Goal: Task Accomplishment & Management: Manage account settings

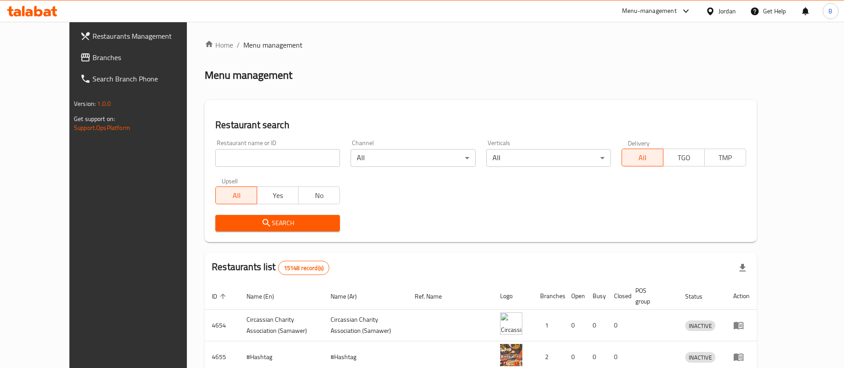
click at [93, 58] on span "Branches" at bounding box center [148, 57] width 111 height 11
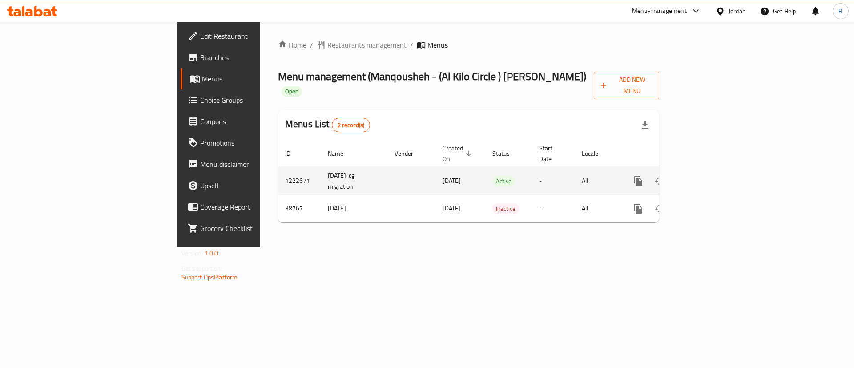
click at [708, 176] on icon "enhanced table" at bounding box center [702, 181] width 11 height 11
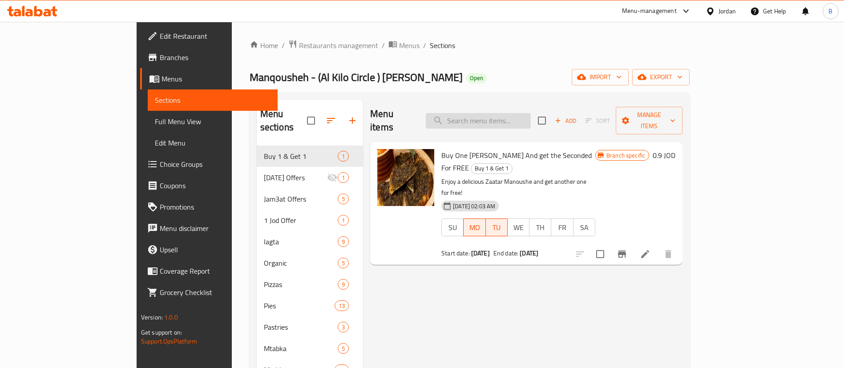
click at [531, 120] on input "search" at bounding box center [478, 121] width 105 height 16
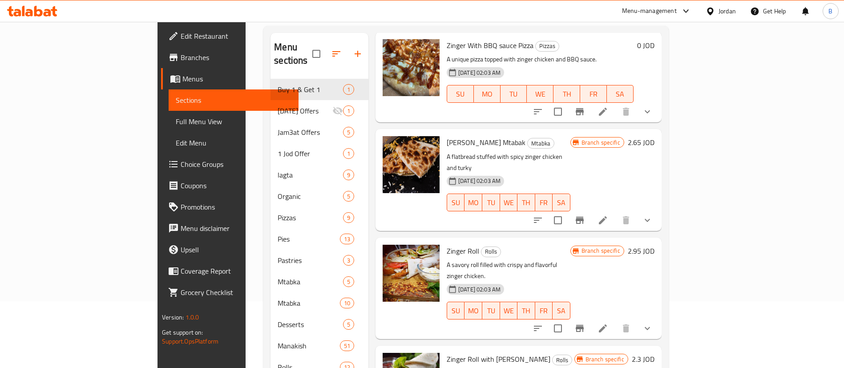
scroll to position [125, 0]
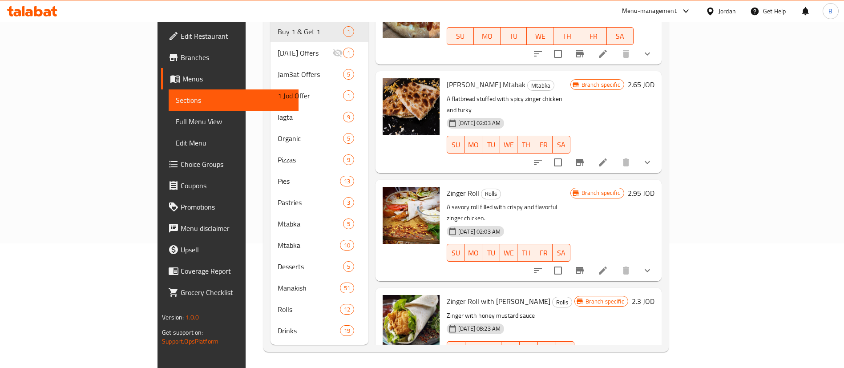
type input "zinger"
click at [654, 187] on h6 "2.95 JOD" at bounding box center [641, 193] width 27 height 12
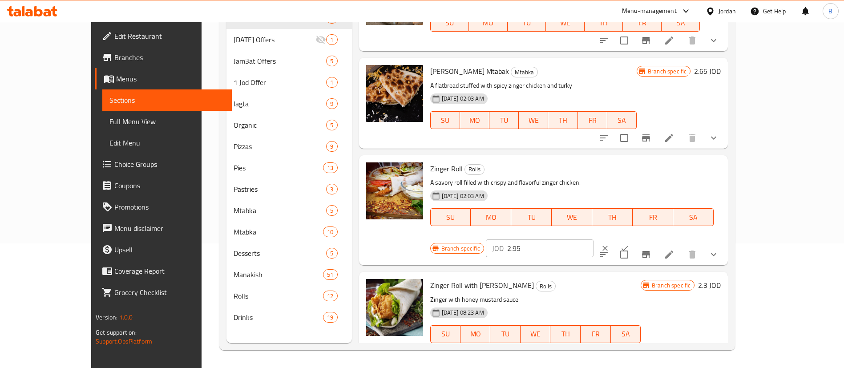
click at [593, 239] on input "2.95" at bounding box center [550, 248] width 86 height 18
type input "2.20"
click at [628, 246] on icon "ok" at bounding box center [624, 248] width 7 height 5
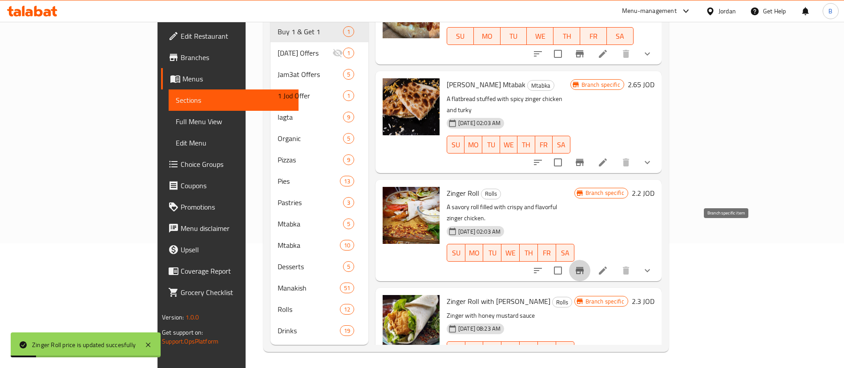
click at [585, 265] on icon "Branch-specific-item" at bounding box center [579, 270] width 11 height 11
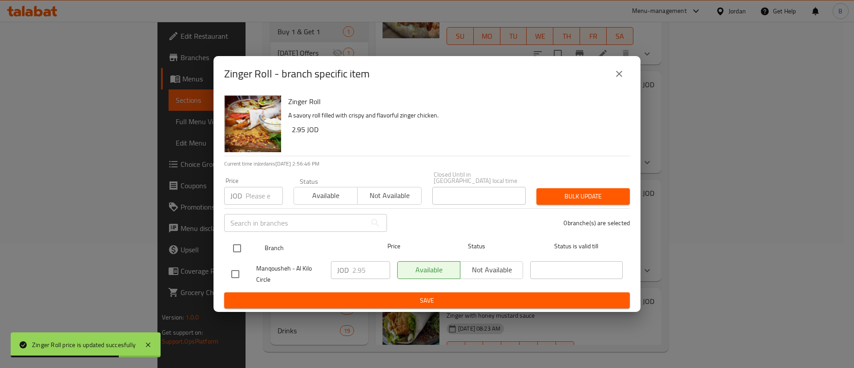
drag, startPoint x: 235, startPoint y: 237, endPoint x: 244, endPoint y: 238, distance: 9.4
click at [236, 239] on input "checkbox" at bounding box center [237, 248] width 19 height 19
checkbox input "true"
click at [374, 263] on input "2.95" at bounding box center [371, 270] width 38 height 18
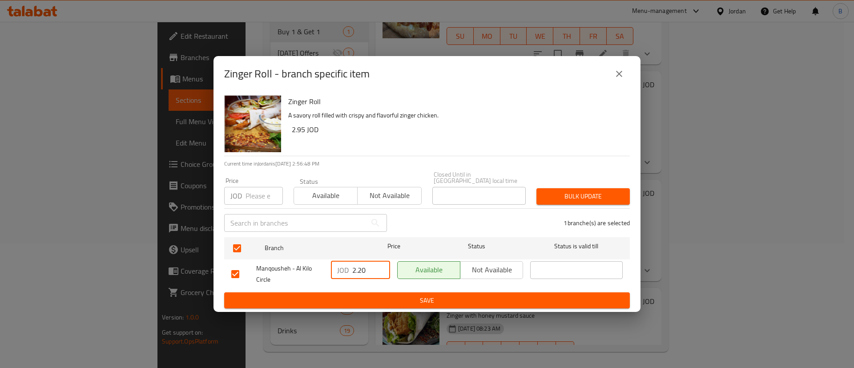
type input "2.20"
click at [410, 297] on span "Save" at bounding box center [426, 300] width 391 height 11
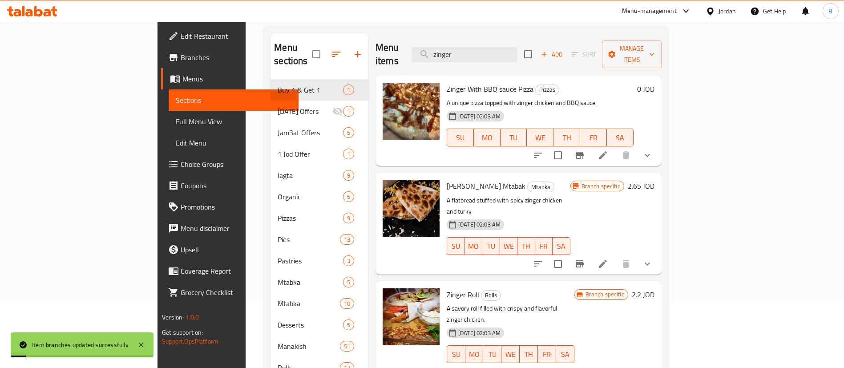
scroll to position [0, 0]
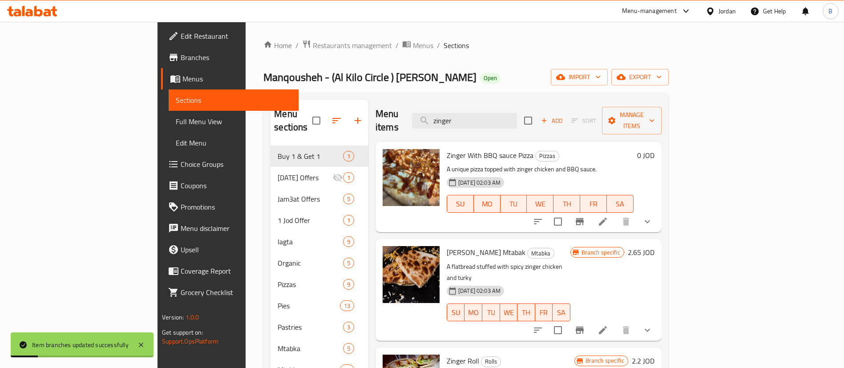
drag, startPoint x: 526, startPoint y: 115, endPoint x: 309, endPoint y: 106, distance: 217.3
click at [368, 101] on div "Menu items zinger Add Sort Manage items Zinger With BBQ sauce Pizza Pizzas A un…" at bounding box center [514, 285] width 293 height 370
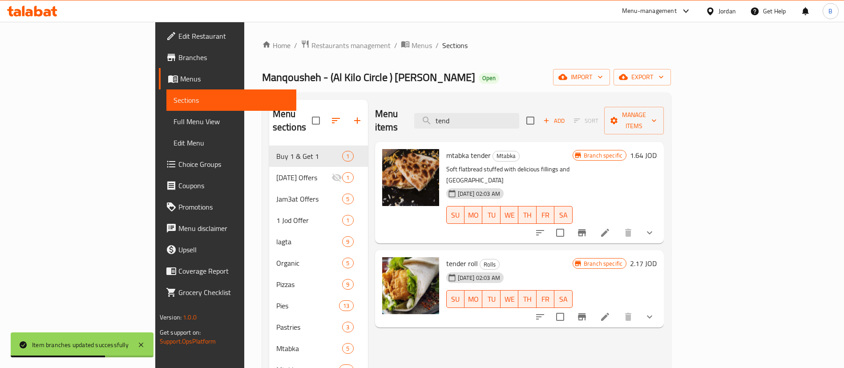
type input "tend"
click at [657, 257] on h6 "2.17 JOD" at bounding box center [643, 263] width 27 height 12
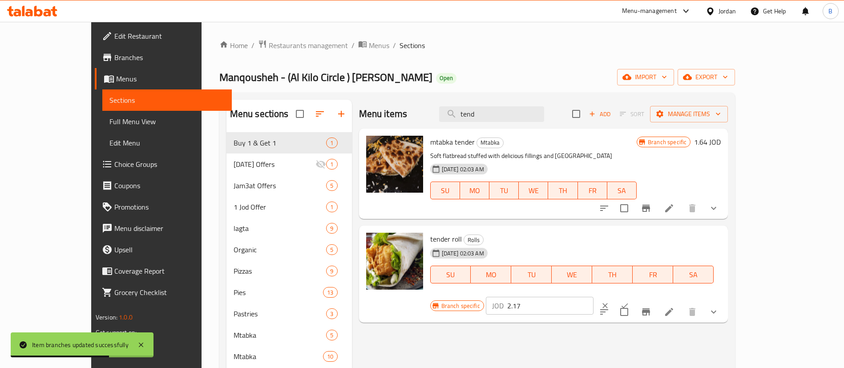
click at [593, 297] on input "2.17" at bounding box center [550, 306] width 86 height 18
type input "2.20"
click at [634, 296] on button "ok" at bounding box center [625, 306] width 20 height 20
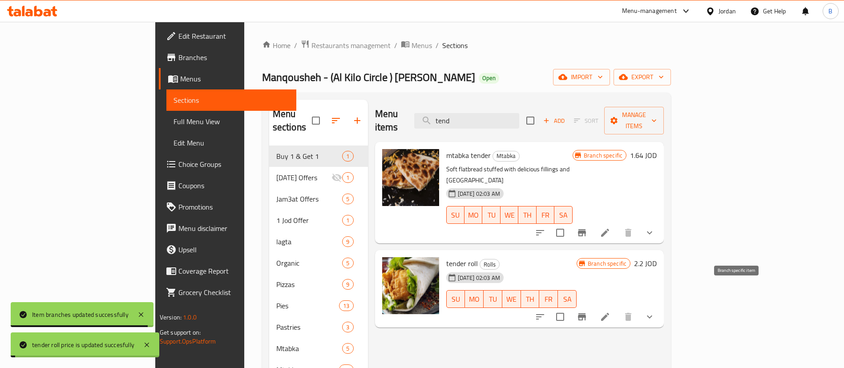
click at [586, 313] on icon "Branch-specific-item" at bounding box center [582, 316] width 8 height 7
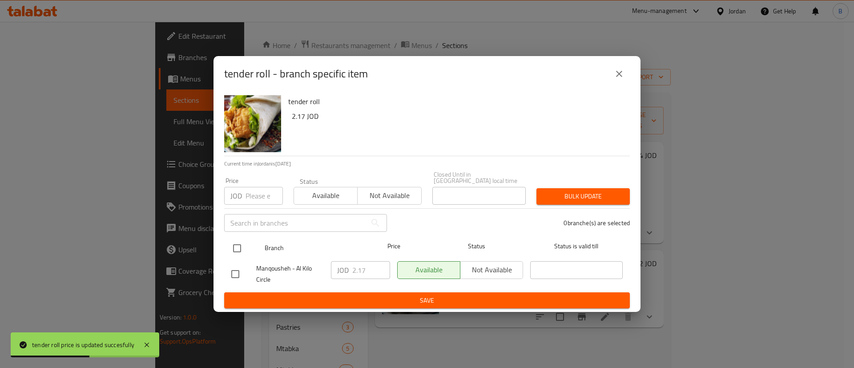
click at [235, 239] on input "checkbox" at bounding box center [237, 248] width 19 height 19
checkbox input "true"
click at [374, 265] on input "2.17" at bounding box center [371, 270] width 38 height 18
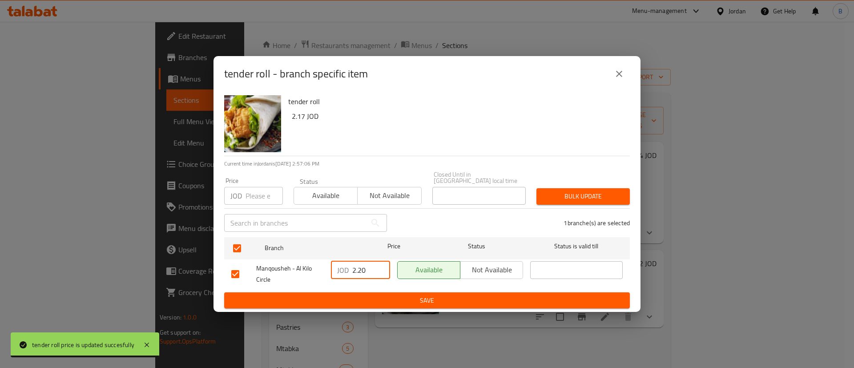
type input "2.20"
click at [406, 295] on span "Save" at bounding box center [426, 300] width 391 height 11
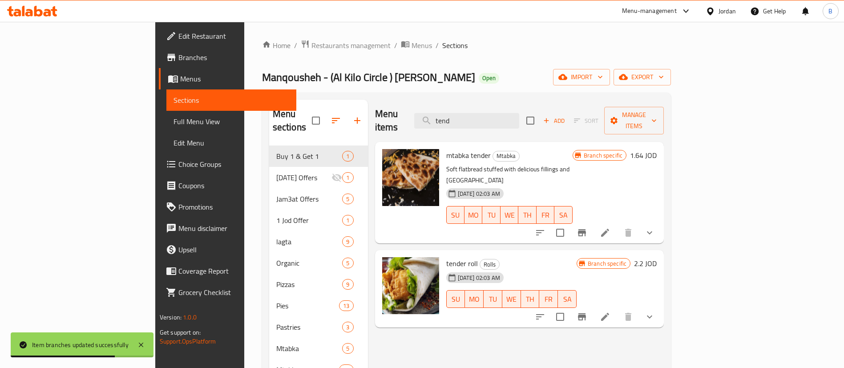
drag, startPoint x: 545, startPoint y: 113, endPoint x: 407, endPoint y: 124, distance: 137.5
click at [411, 124] on div "Menu items tend Add Sort Manage items" at bounding box center [519, 121] width 289 height 42
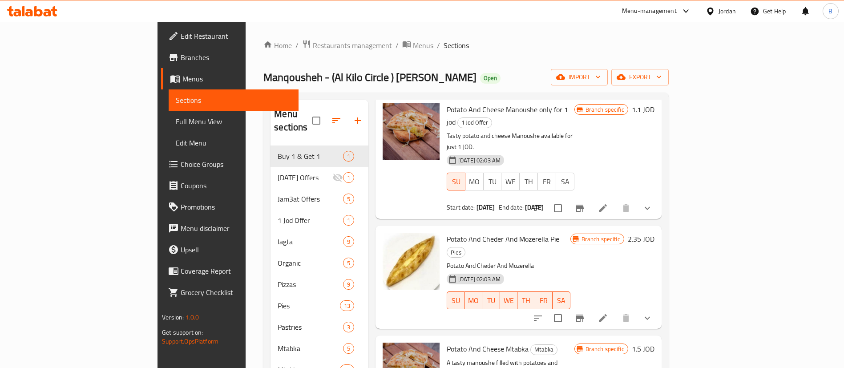
scroll to position [67, 0]
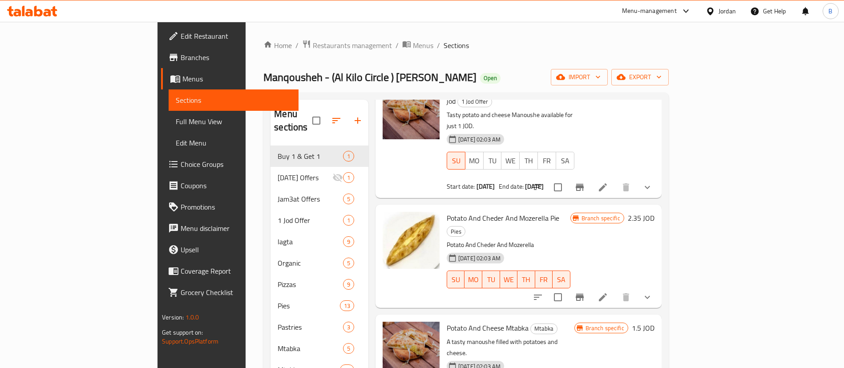
type input "بطاطا"
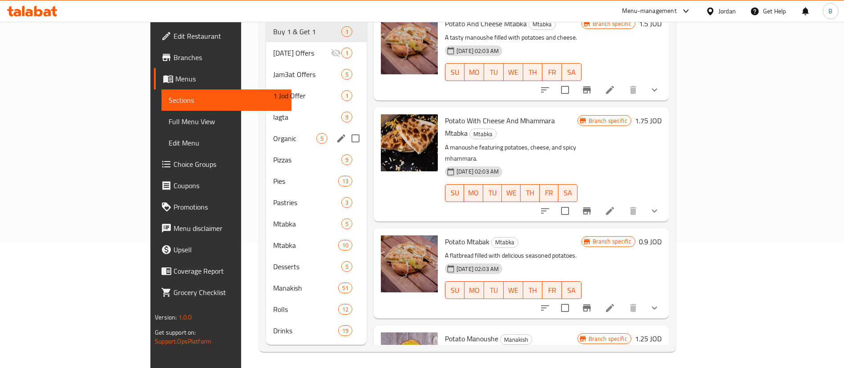
scroll to position [0, 0]
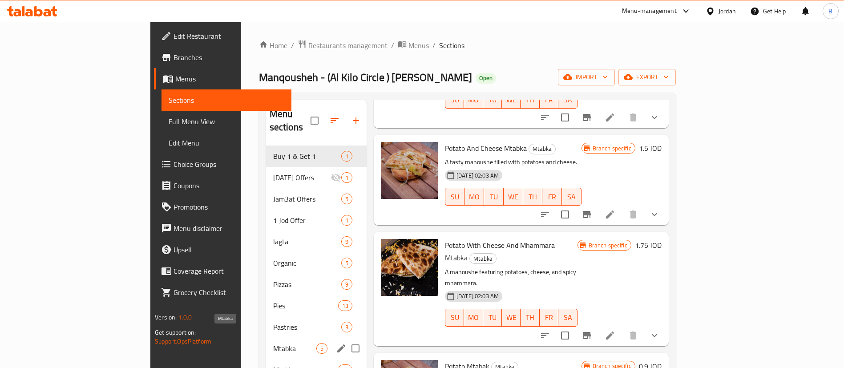
click at [273, 343] on span "Mtabka" at bounding box center [294, 348] width 43 height 11
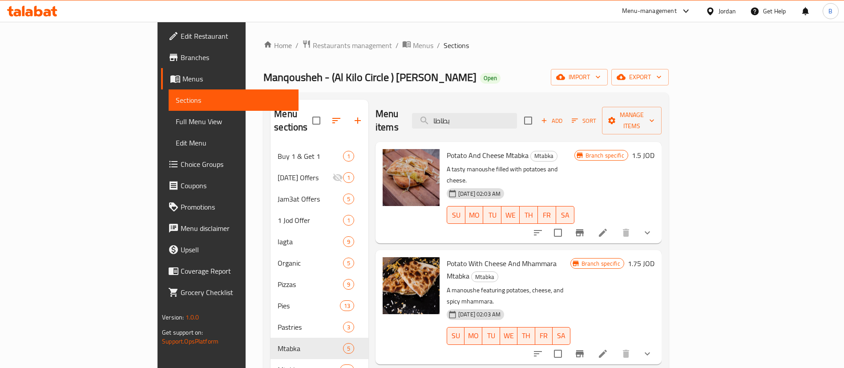
click at [654, 149] on h6 "1.5 JOD" at bounding box center [643, 155] width 23 height 12
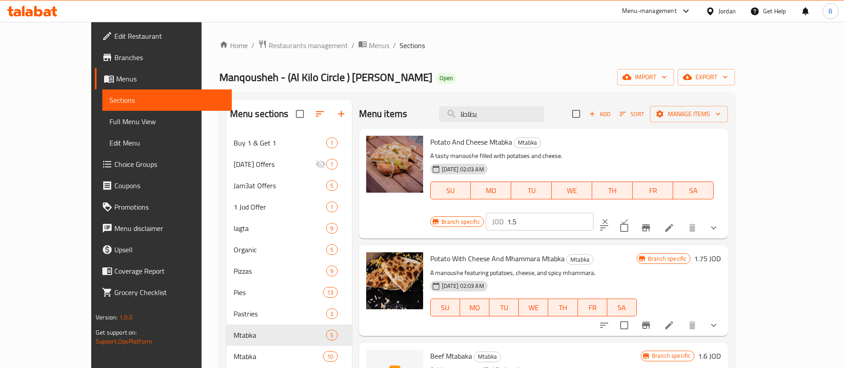
click at [593, 213] on input "1.5" at bounding box center [550, 222] width 86 height 18
type input "1.30"
click at [629, 217] on icon "ok" at bounding box center [624, 221] width 9 height 9
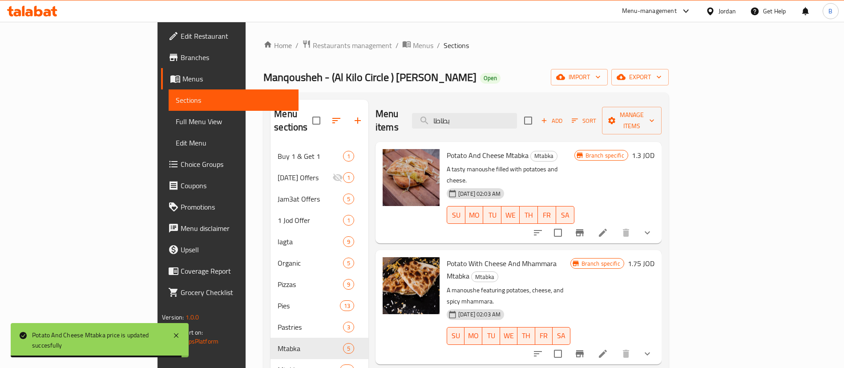
click at [654, 149] on h6 "1.3 JOD" at bounding box center [643, 155] width 23 height 12
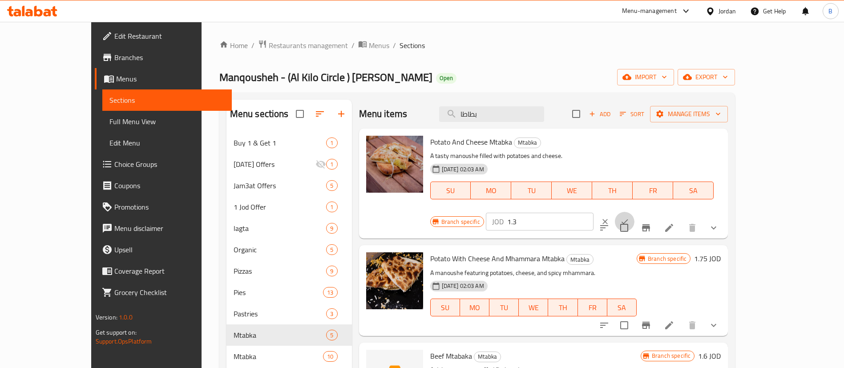
click at [628, 219] on icon "ok" at bounding box center [624, 221] width 7 height 5
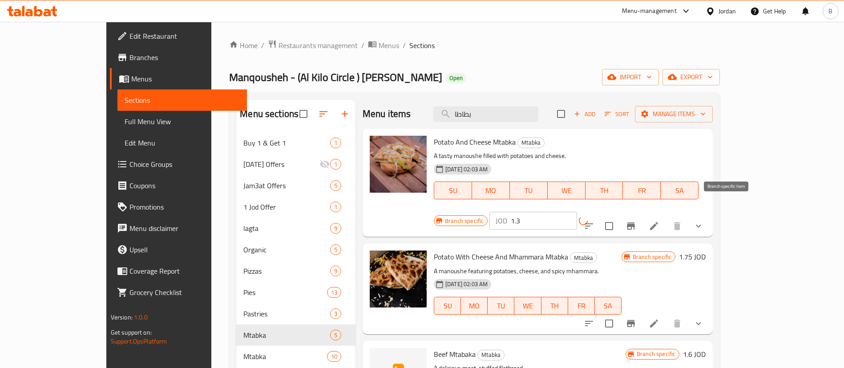
click at [635, 222] on icon "Branch-specific-item" at bounding box center [631, 225] width 8 height 7
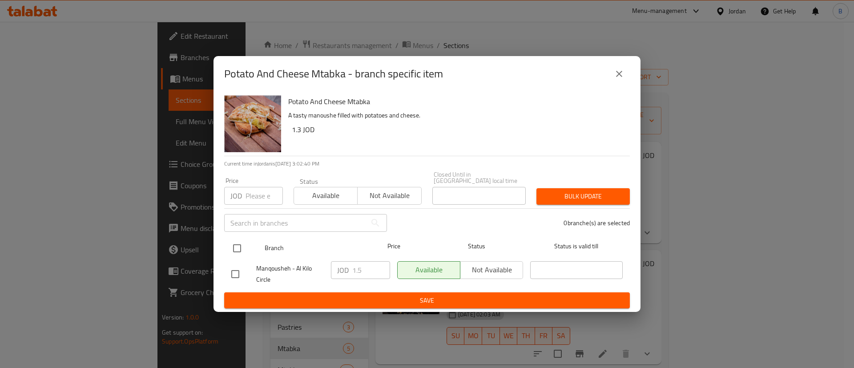
click at [236, 242] on input "checkbox" at bounding box center [237, 248] width 19 height 19
checkbox input "true"
click at [366, 267] on input "1.5" at bounding box center [371, 270] width 38 height 18
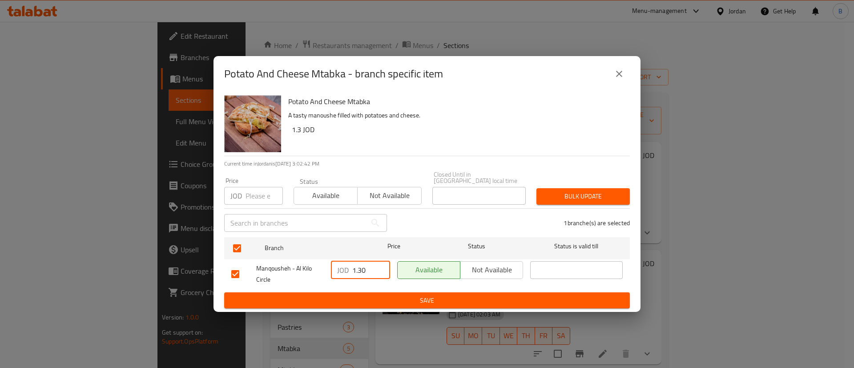
type input "1.30"
click at [520, 296] on span "Save" at bounding box center [426, 300] width 391 height 11
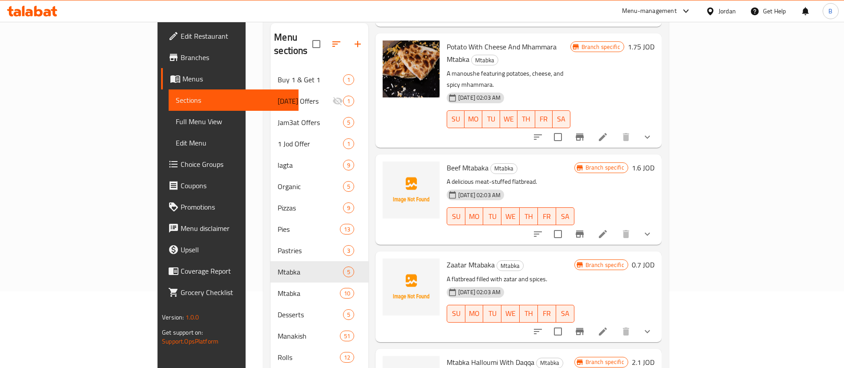
scroll to position [125, 0]
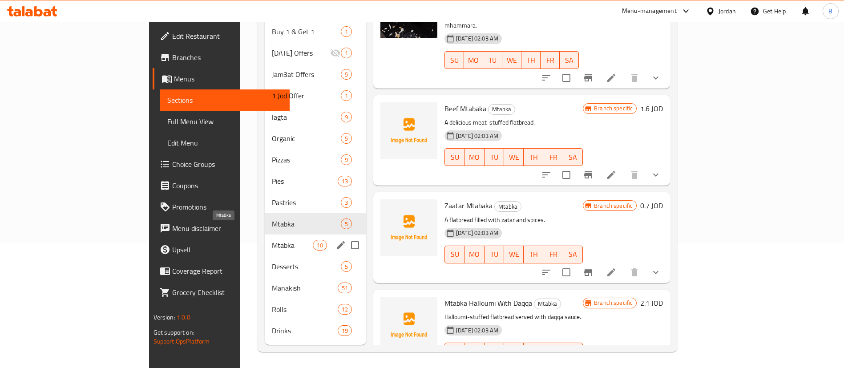
click at [272, 240] on span "Mtabka" at bounding box center [292, 245] width 40 height 11
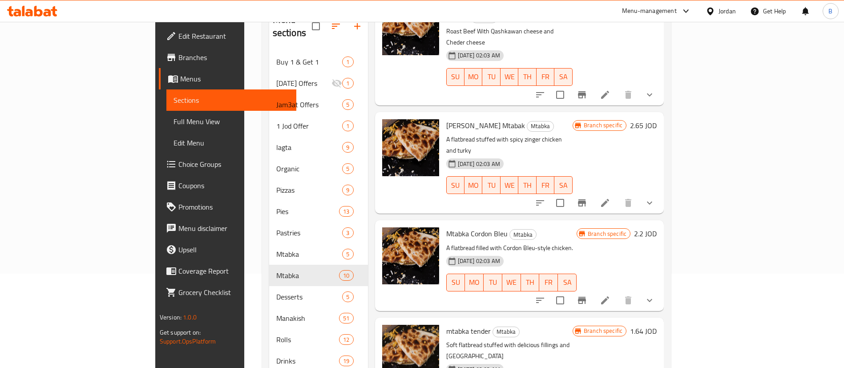
scroll to position [125, 0]
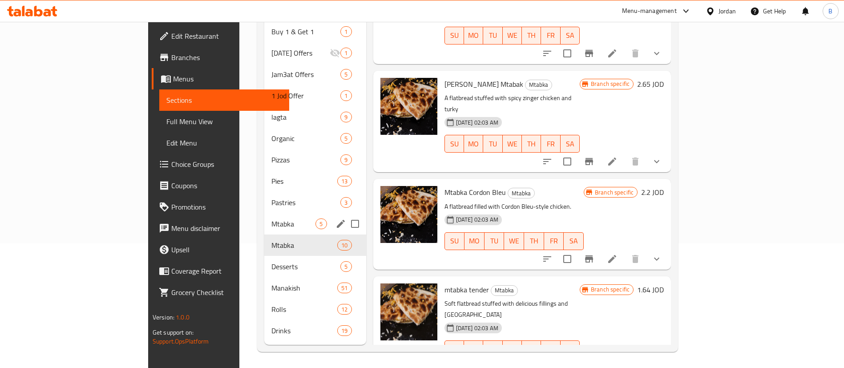
click at [264, 213] on div "Mtabka 5" at bounding box center [315, 223] width 102 height 21
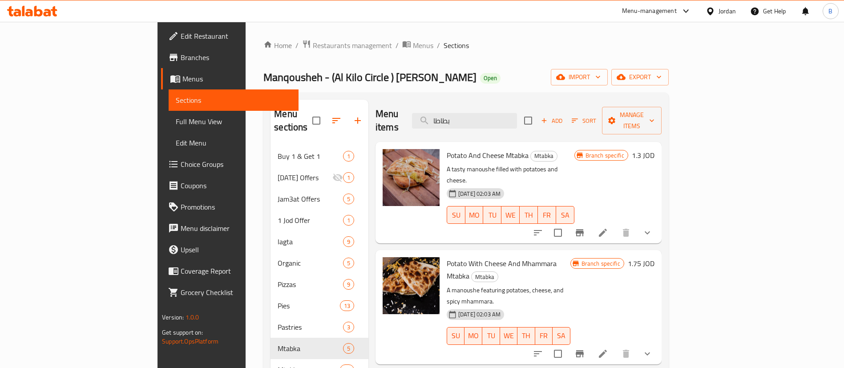
click at [654, 257] on h6 "1.75 JOD" at bounding box center [641, 263] width 27 height 12
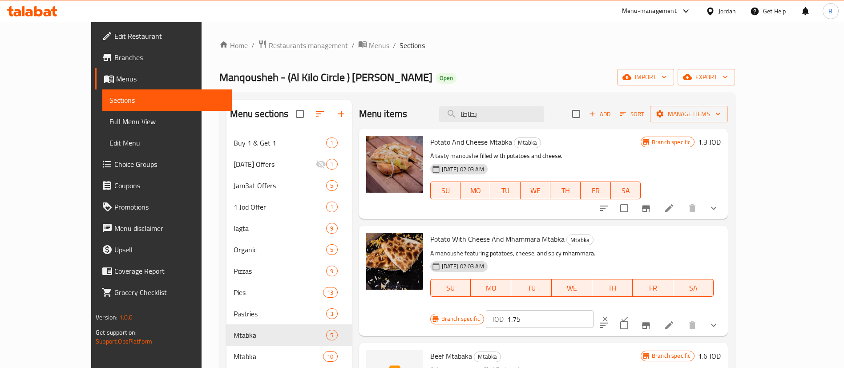
click at [593, 310] on input "1.75" at bounding box center [550, 319] width 86 height 18
type input "1.50"
click at [629, 315] on icon "ok" at bounding box center [624, 319] width 9 height 9
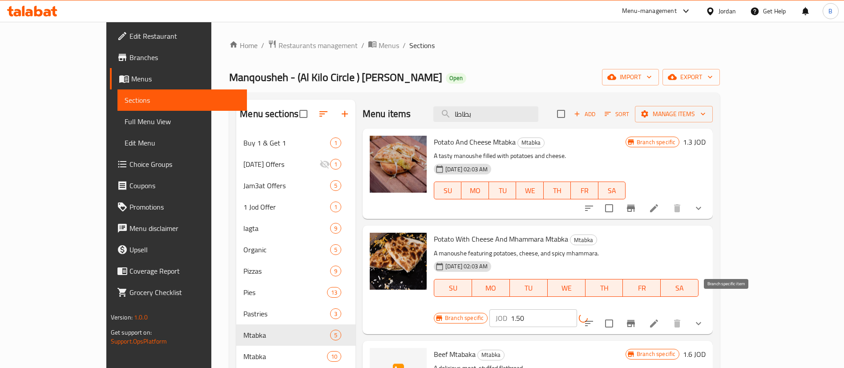
click at [636, 318] on icon "Branch-specific-item" at bounding box center [630, 323] width 11 height 11
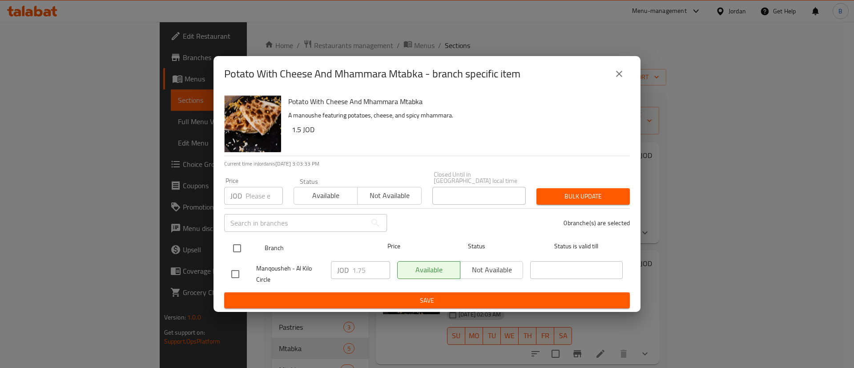
click at [234, 244] on input "checkbox" at bounding box center [237, 248] width 19 height 19
checkbox input "true"
click at [365, 270] on input "1.75" at bounding box center [371, 270] width 38 height 18
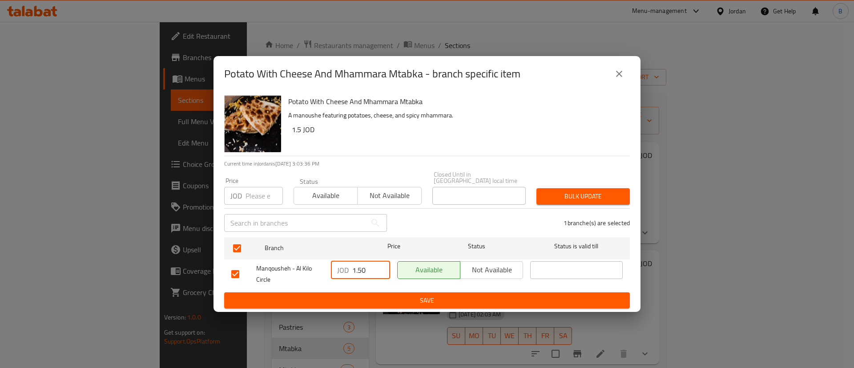
type input "1.50"
click at [442, 295] on span "Save" at bounding box center [426, 300] width 391 height 11
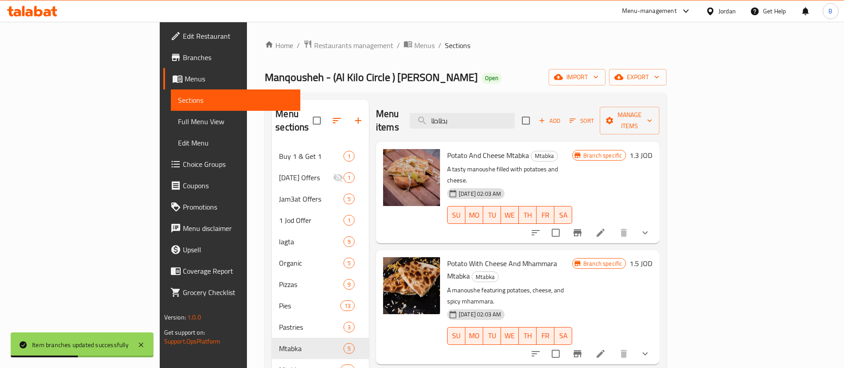
drag, startPoint x: 531, startPoint y: 119, endPoint x: 300, endPoint y: 128, distance: 230.6
click at [301, 125] on div "Menu sections Buy 1 & Get 1 1 Ramadan Offers 1 Jam3at Offers 5 1 Jod Offer 1 la…" at bounding box center [465, 285] width 387 height 370
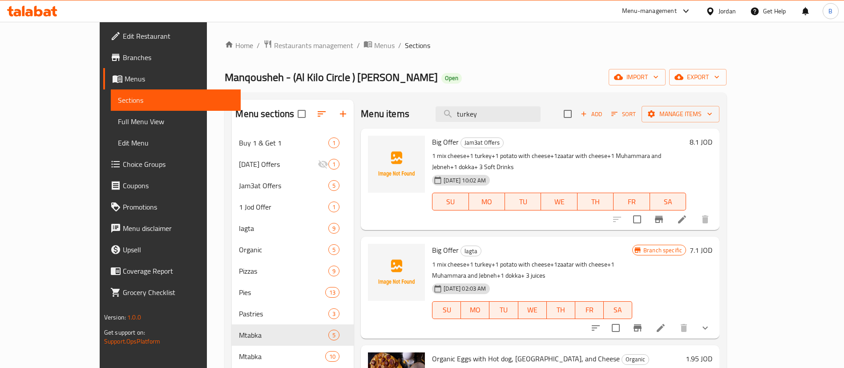
drag, startPoint x: 536, startPoint y: 118, endPoint x: 323, endPoint y: 108, distance: 213.3
click at [367, 113] on div "Menu items turkey Add Sort Manage items" at bounding box center [540, 114] width 359 height 29
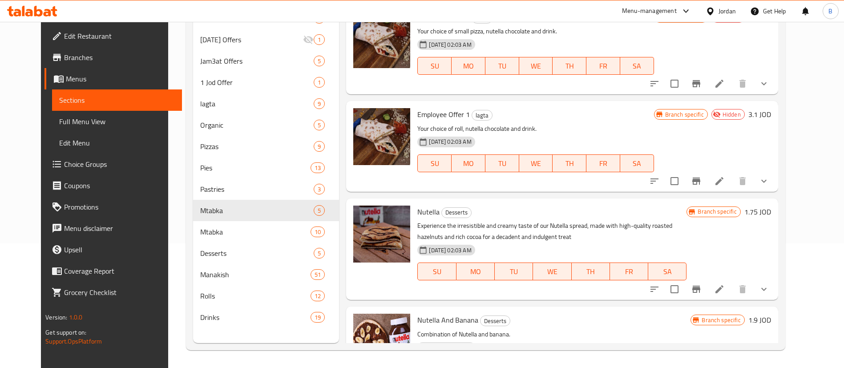
type input "nutella"
click at [771, 211] on h6 "1.75 JOD" at bounding box center [757, 212] width 27 height 12
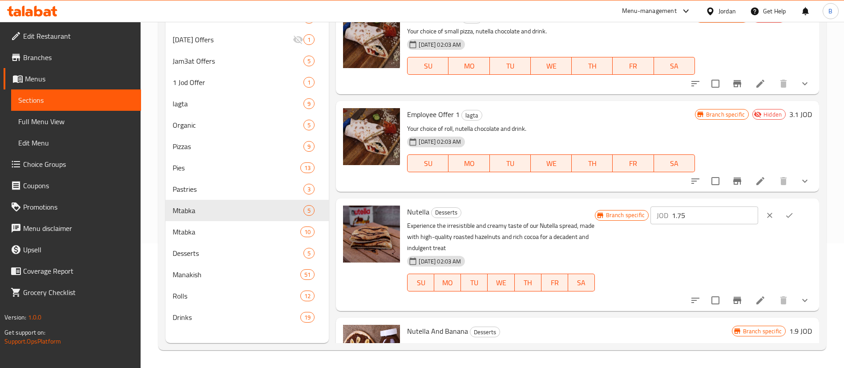
drag, startPoint x: 787, startPoint y: 211, endPoint x: 724, endPoint y: 209, distance: 62.8
click at [725, 210] on input "1.75" at bounding box center [715, 215] width 86 height 18
type input "1.50"
click at [786, 216] on icon "ok" at bounding box center [789, 215] width 7 height 5
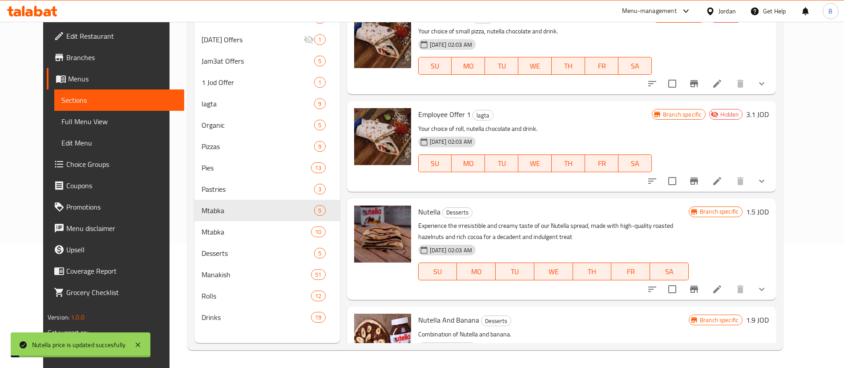
click at [698, 291] on icon "Branch-specific-item" at bounding box center [694, 289] width 8 height 7
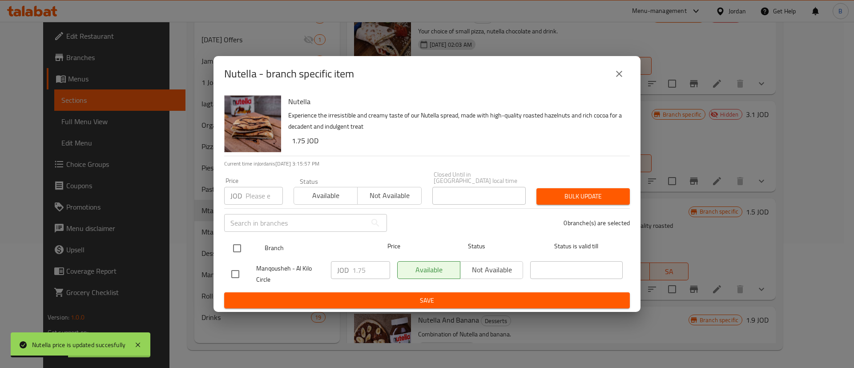
click at [237, 247] on input "checkbox" at bounding box center [237, 248] width 19 height 19
checkbox input "true"
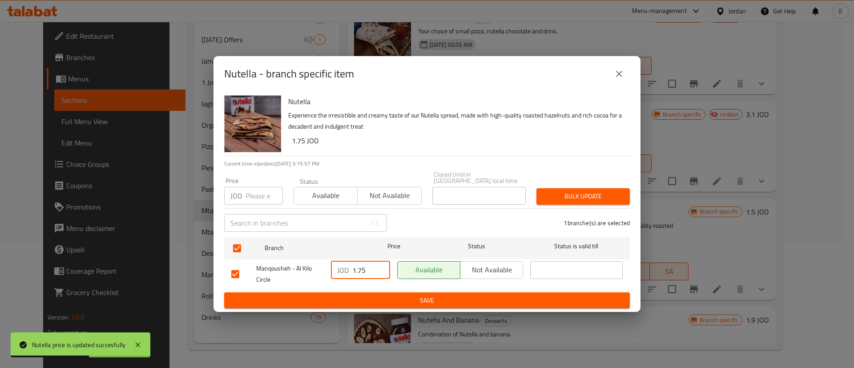
click at [364, 263] on input "1.75" at bounding box center [371, 270] width 38 height 18
type input "1.50"
click at [415, 298] on span "Save" at bounding box center [426, 300] width 391 height 11
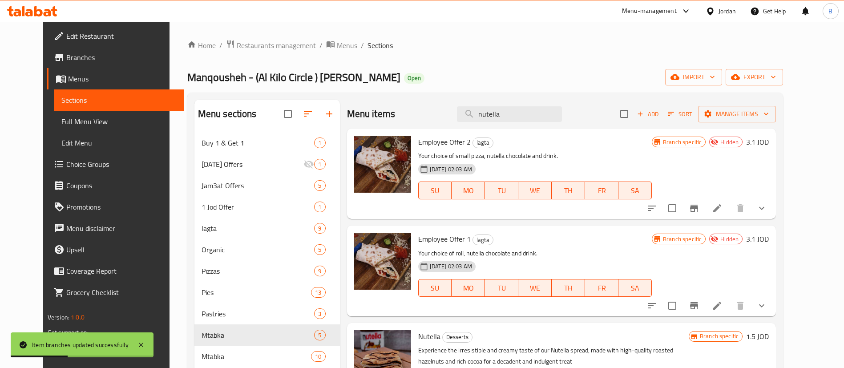
drag, startPoint x: 519, startPoint y: 110, endPoint x: 355, endPoint y: 96, distance: 164.8
click at [385, 101] on div "Menu items nutella Add Sort Manage items" at bounding box center [561, 114] width 429 height 29
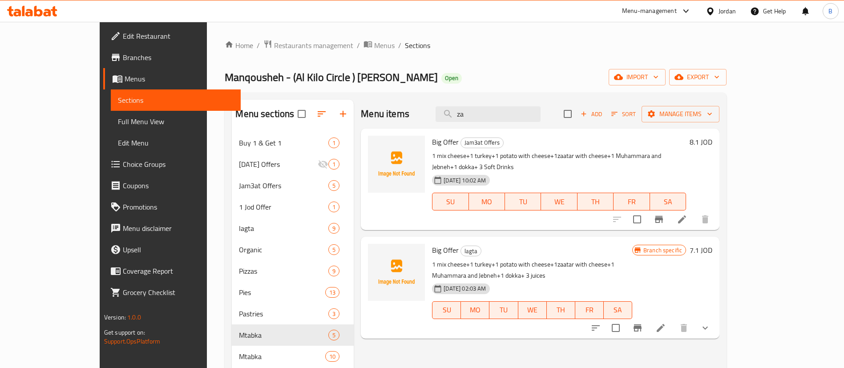
type input "z"
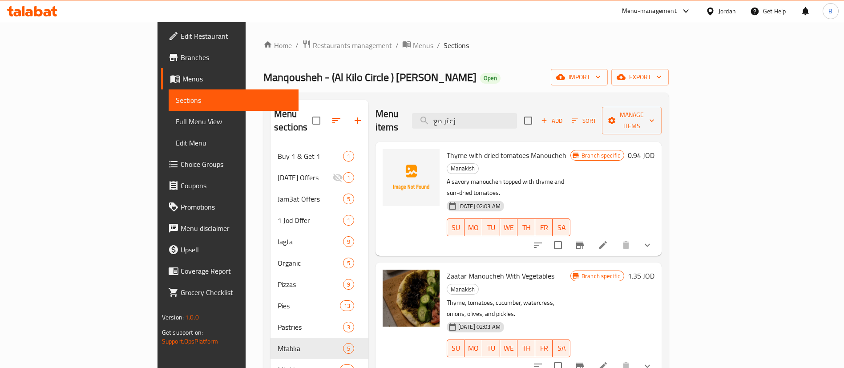
type input "زعتر مع"
click at [654, 270] on h6 "1.35 JOD" at bounding box center [641, 276] width 27 height 12
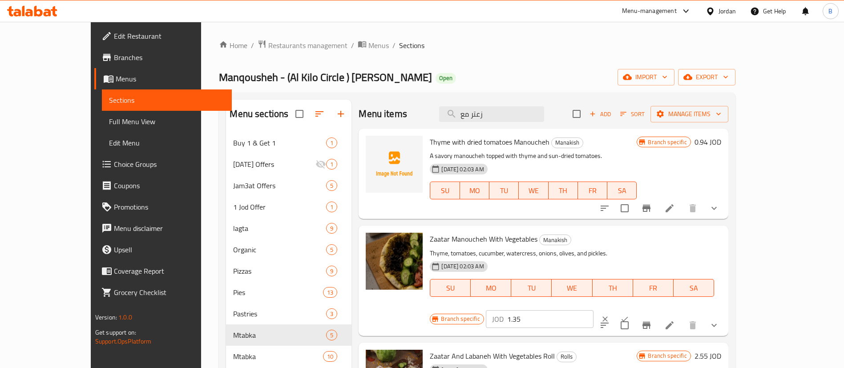
click at [593, 310] on input "1.35" at bounding box center [550, 319] width 86 height 18
type input "1.10"
click at [629, 315] on icon "ok" at bounding box center [624, 319] width 9 height 9
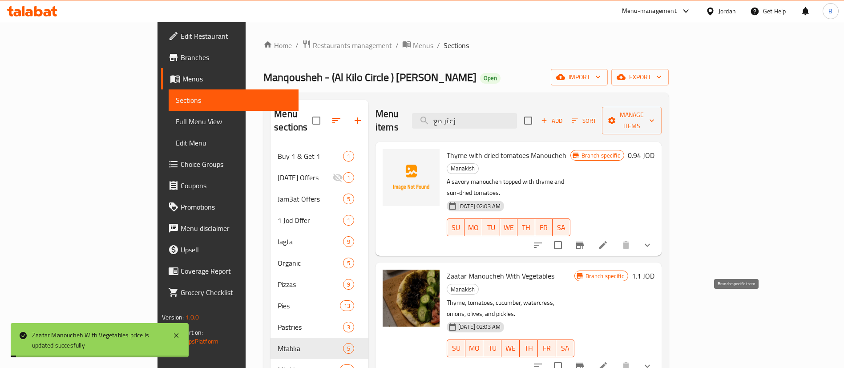
click at [585, 361] on icon "Branch-specific-item" at bounding box center [579, 366] width 11 height 11
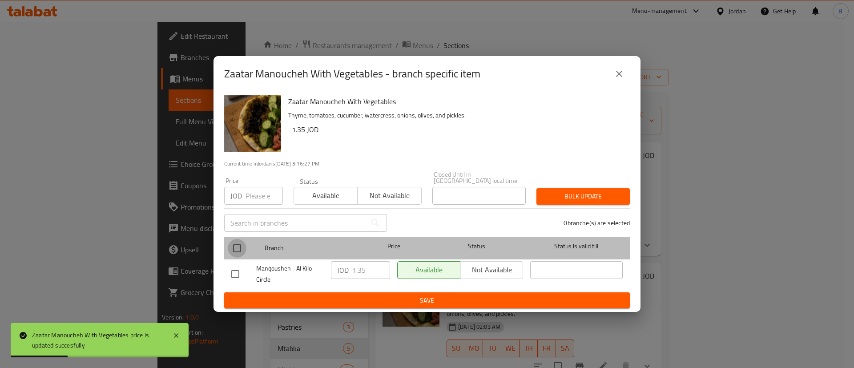
click at [237, 249] on input "checkbox" at bounding box center [237, 248] width 19 height 19
checkbox input "true"
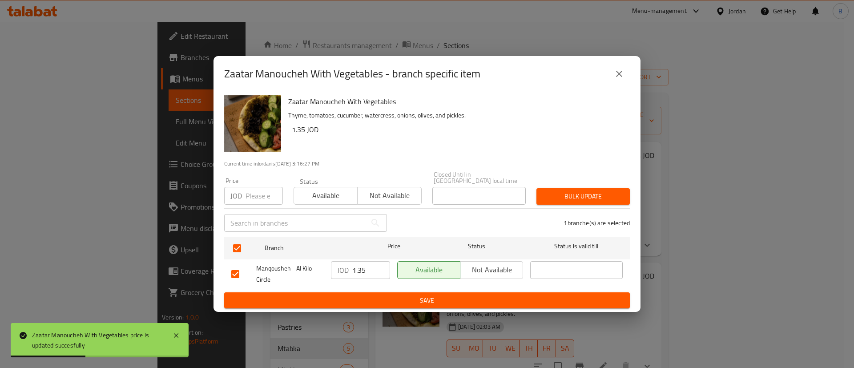
click at [371, 269] on input "1.35" at bounding box center [371, 270] width 38 height 18
type input "1.10"
click at [382, 292] on button "Save" at bounding box center [427, 300] width 406 height 16
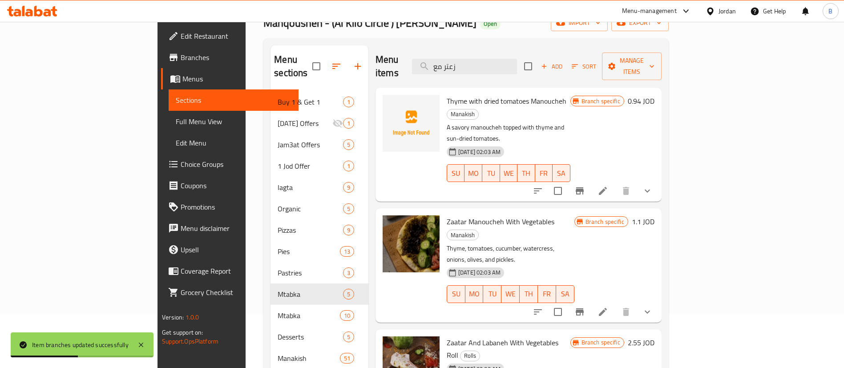
scroll to position [67, 0]
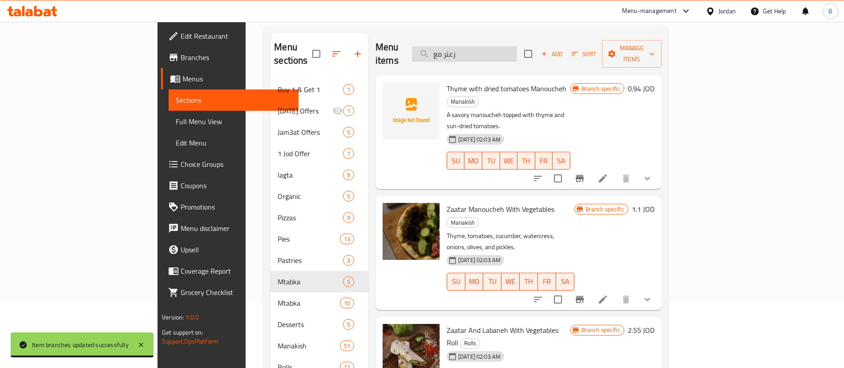
click at [517, 49] on input "زعتر مع" at bounding box center [464, 54] width 105 height 16
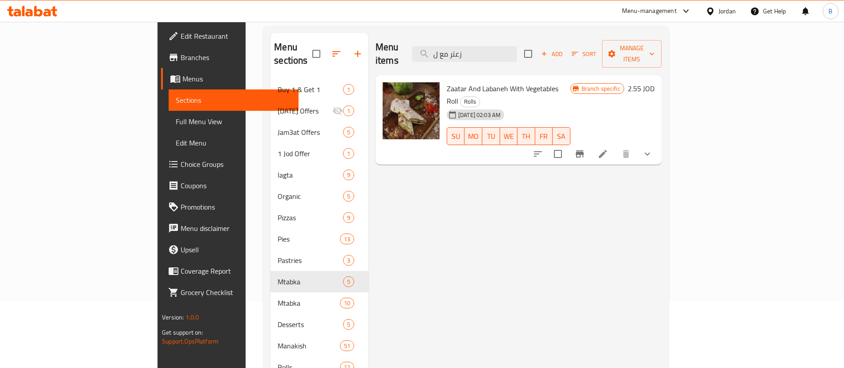
drag, startPoint x: 556, startPoint y: 48, endPoint x: 296, endPoint y: 39, distance: 260.0
click at [312, 40] on div "Menu sections Buy 1 & Get 1 1 Ramadan Offers 1 Jam3at Offers 5 1 Jod Offer 1 la…" at bounding box center [465, 218] width 391 height 370
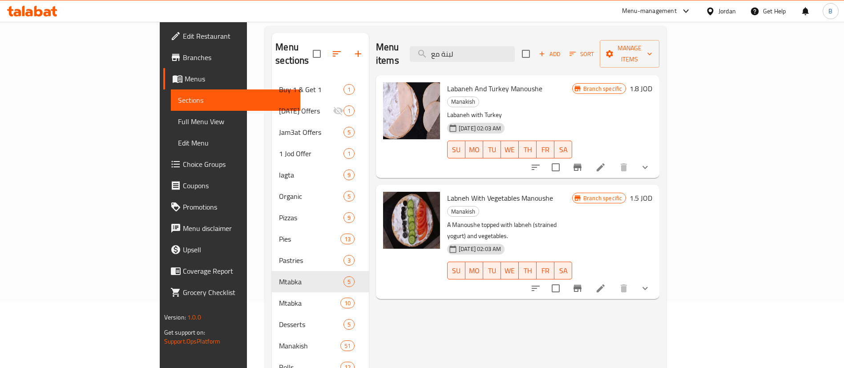
drag, startPoint x: 528, startPoint y: 53, endPoint x: 435, endPoint y: 48, distance: 93.6
click at [435, 48] on div "Menu items لبنة مع Add Sort Manage items" at bounding box center [517, 54] width 283 height 42
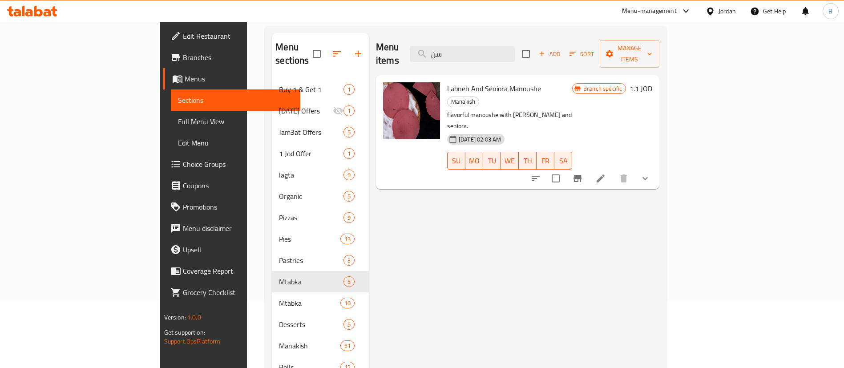
type input "سن"
click at [652, 82] on h6 "1.1 JOD" at bounding box center [640, 88] width 23 height 12
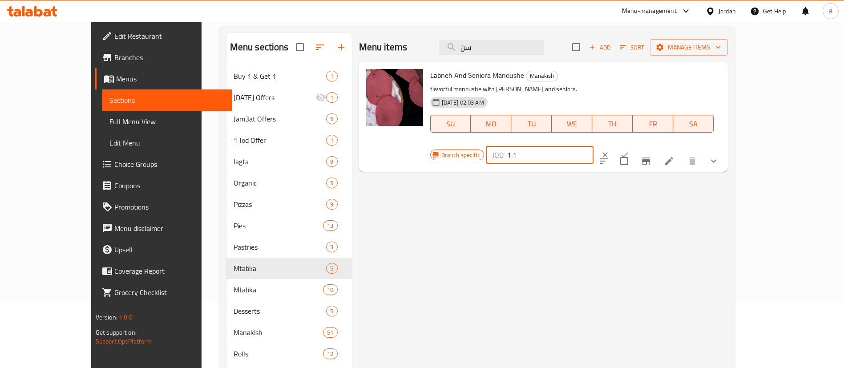
click at [593, 146] on input "1.1" at bounding box center [550, 155] width 86 height 18
type input "1.40"
click at [629, 150] on icon "ok" at bounding box center [624, 154] width 9 height 9
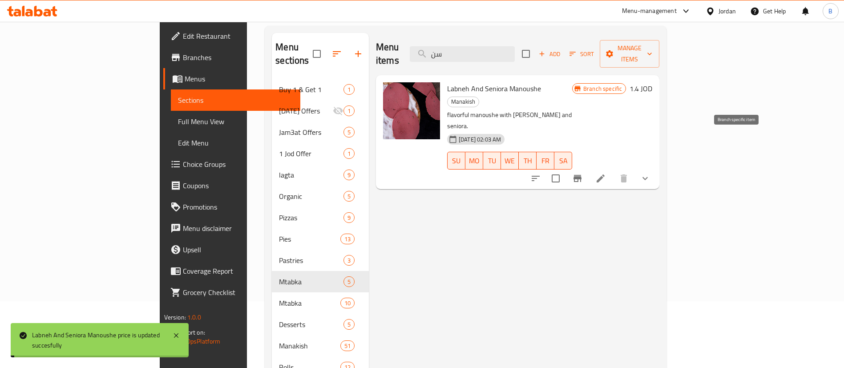
click at [583, 173] on icon "Branch-specific-item" at bounding box center [577, 178] width 11 height 11
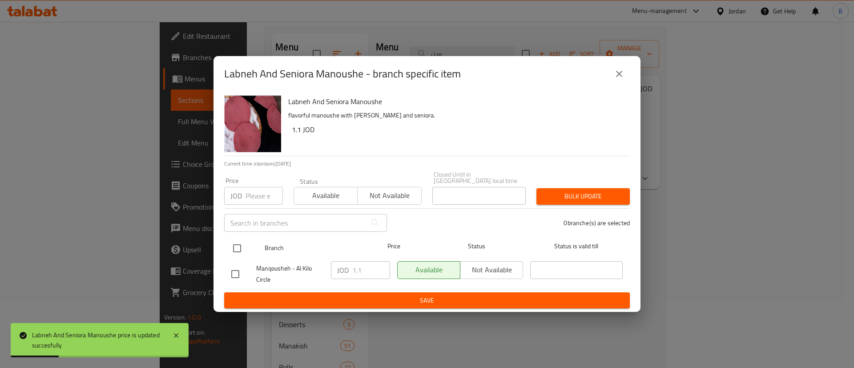
click at [246, 240] on input "checkbox" at bounding box center [237, 248] width 19 height 19
checkbox input "true"
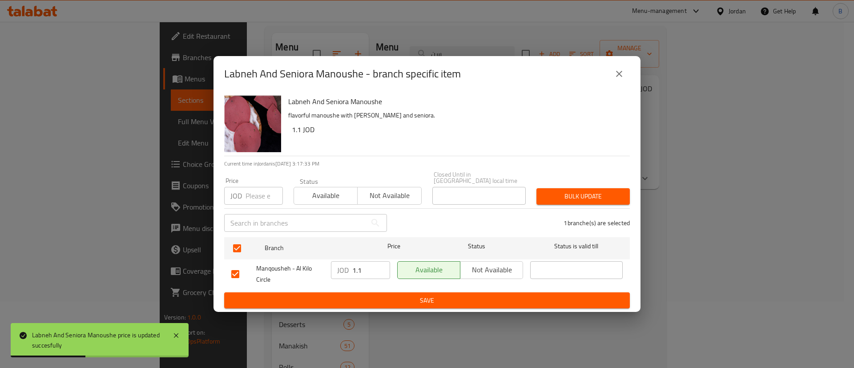
click at [362, 266] on input "1.1" at bounding box center [371, 270] width 38 height 18
type input "1.40"
click at [464, 299] on span "Save" at bounding box center [426, 300] width 391 height 11
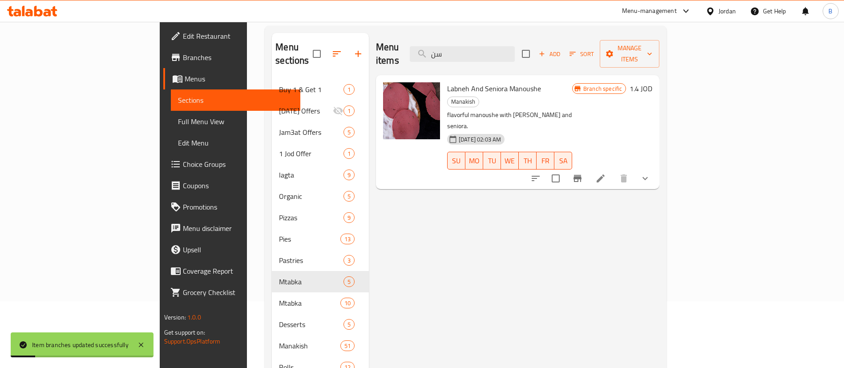
drag, startPoint x: 516, startPoint y: 45, endPoint x: 282, endPoint y: 76, distance: 235.5
click at [290, 76] on div "Menu sections Buy 1 & Get 1 1 Ramadan Offers 1 Jam3at Offers 5 1 Jod Offer 1 la…" at bounding box center [465, 218] width 387 height 370
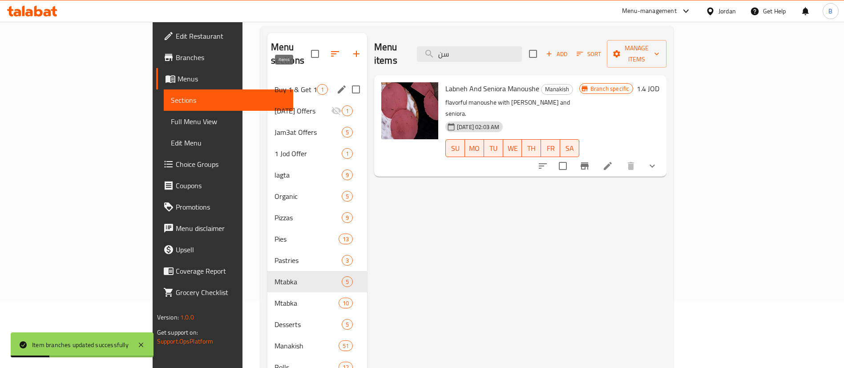
type input "ا"
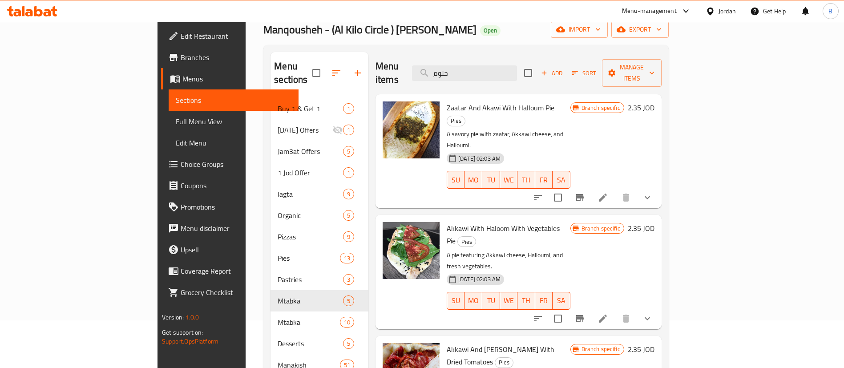
scroll to position [0, 0]
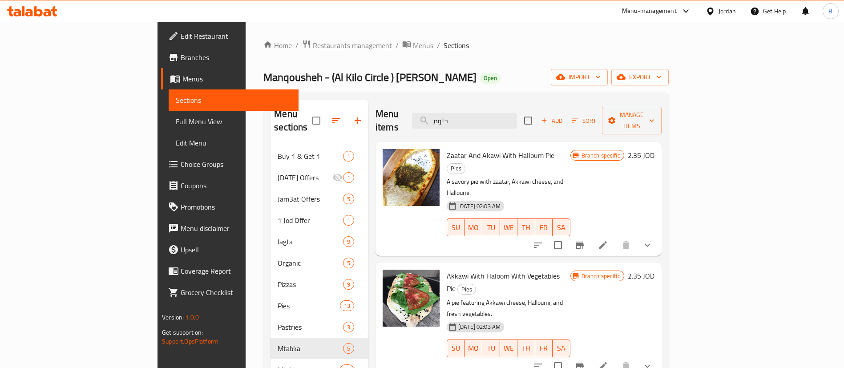
drag, startPoint x: 535, startPoint y: 119, endPoint x: 406, endPoint y: 121, distance: 129.0
click at [406, 121] on div "Menu items حلوم Add Sort Manage items" at bounding box center [518, 121] width 286 height 42
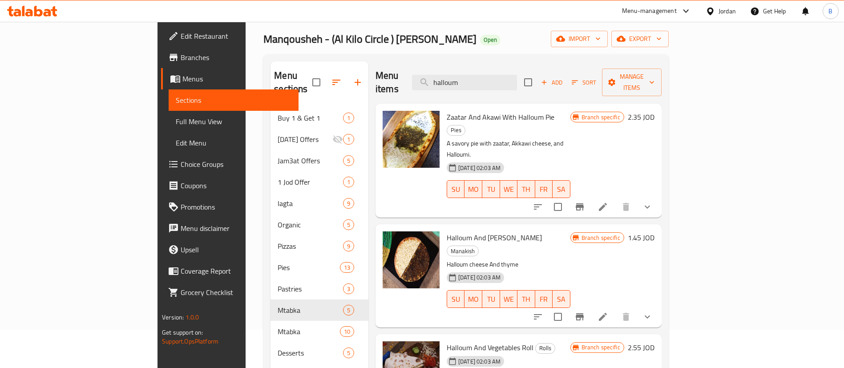
scroll to position [67, 0]
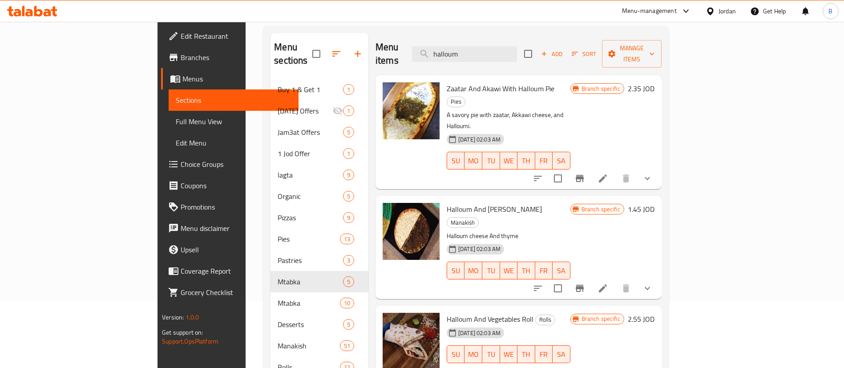
drag, startPoint x: 550, startPoint y: 49, endPoint x: 354, endPoint y: 27, distance: 197.4
click at [354, 27] on div "Menu sections Buy 1 & Get 1 1 Ramadan Offers 1 Jam3at Offers 5 1 Jod Offer 1 la…" at bounding box center [465, 218] width 405 height 384
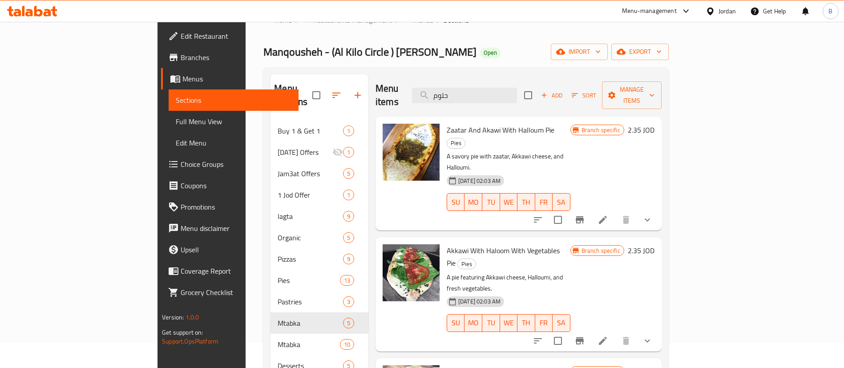
scroll to position [0, 0]
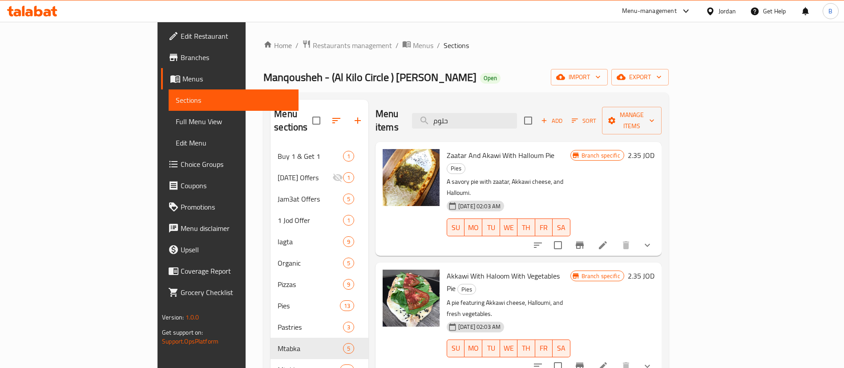
drag, startPoint x: 524, startPoint y: 108, endPoint x: 333, endPoint y: 85, distance: 192.2
click at [350, 89] on div "Home / Restaurants management / Menus / Sections Manqousheh - (Al Kilo Circle )…" at bounding box center [465, 258] width 405 height 437
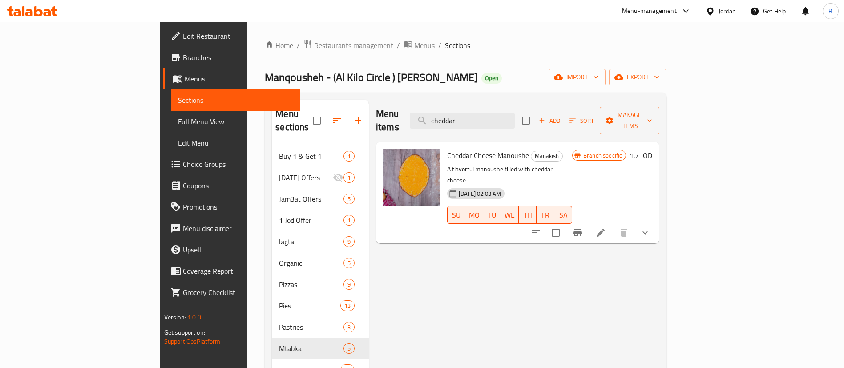
type input "cheddar"
click at [652, 149] on h6 "1.7 JOD" at bounding box center [640, 155] width 23 height 12
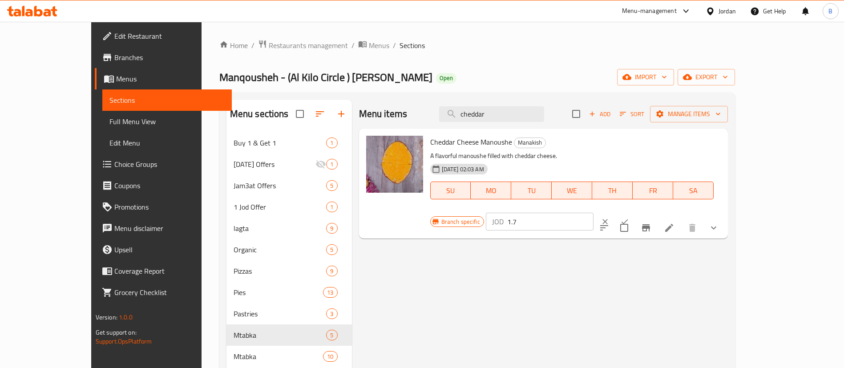
click at [593, 213] on input "1.7" at bounding box center [550, 222] width 86 height 18
type input "1.50"
click at [629, 217] on icon "ok" at bounding box center [624, 221] width 9 height 9
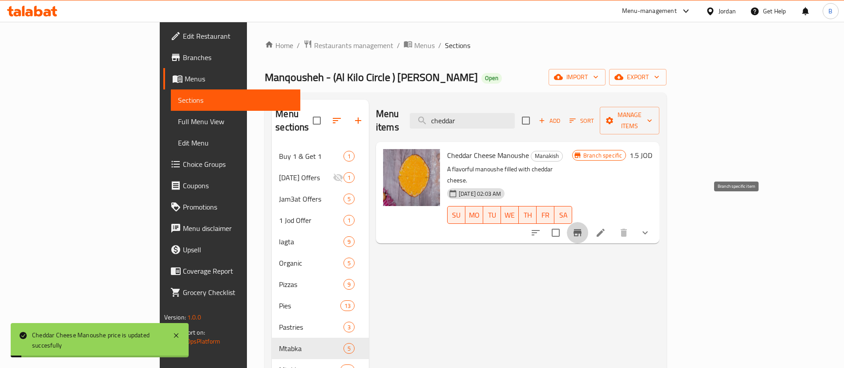
click at [583, 227] on icon "Branch-specific-item" at bounding box center [577, 232] width 11 height 11
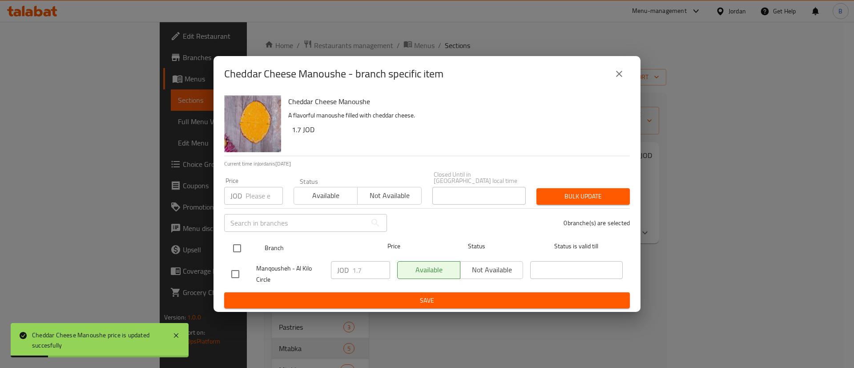
click at [233, 241] on input "checkbox" at bounding box center [237, 248] width 19 height 19
checkbox input "true"
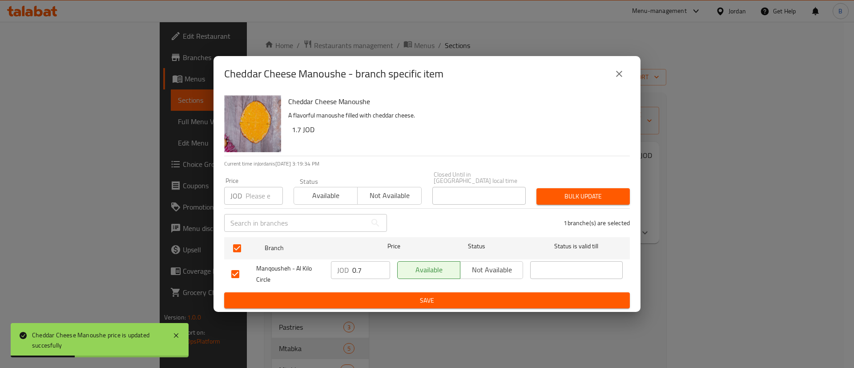
click at [381, 271] on input "0.7" at bounding box center [371, 270] width 38 height 18
drag, startPoint x: 372, startPoint y: 269, endPoint x: 273, endPoint y: 258, distance: 100.2
click at [280, 260] on div "Manqousheh - Al Kilo Circle JOD 0.7 ​ Available Not available ​" at bounding box center [427, 274] width 399 height 33
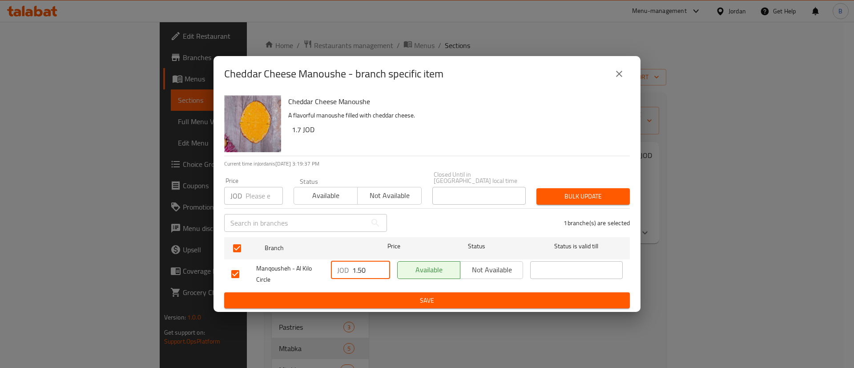
type input "1.50"
click at [355, 295] on span "Save" at bounding box center [426, 300] width 391 height 11
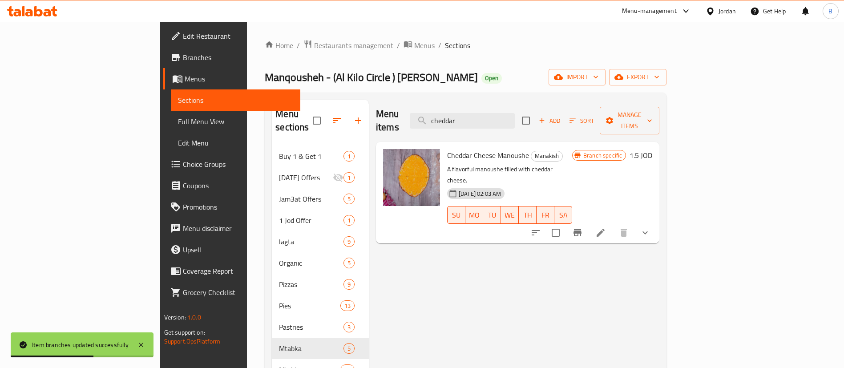
drag, startPoint x: 525, startPoint y: 115, endPoint x: 432, endPoint y: 105, distance: 94.0
click at [441, 106] on div "Menu items cheddar Add Sort Manage items" at bounding box center [517, 121] width 283 height 42
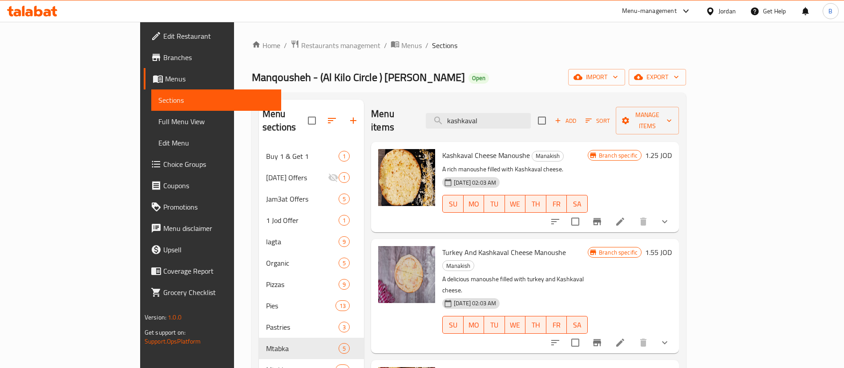
type input "kashkaval"
click at [672, 246] on h6 "1.55 JOD" at bounding box center [658, 252] width 27 height 12
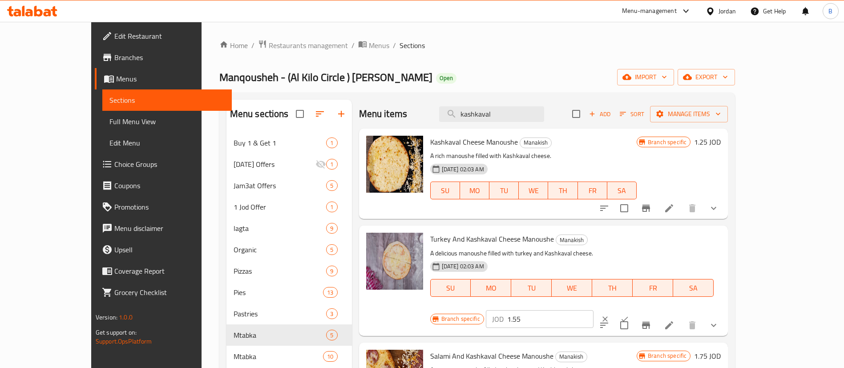
click at [593, 310] on input "1.55" at bounding box center [550, 319] width 86 height 18
drag, startPoint x: 699, startPoint y: 249, endPoint x: 631, endPoint y: 248, distance: 68.5
click at [635, 309] on div "Branch specific JOD 1.40 ​" at bounding box center [538, 319] width 217 height 20
type input "1.40"
click at [629, 315] on icon "ok" at bounding box center [624, 319] width 9 height 9
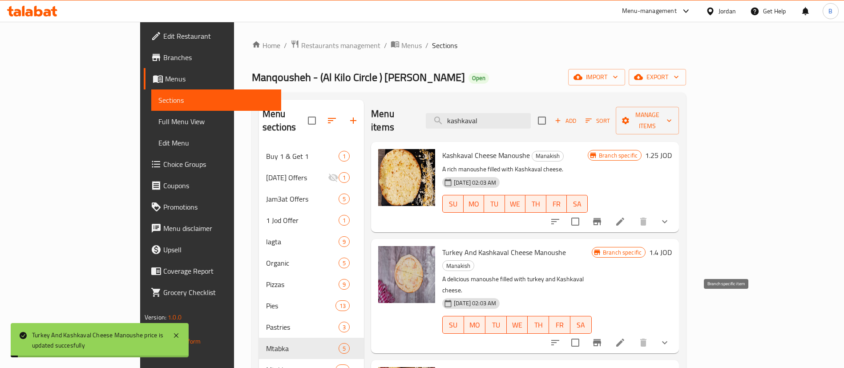
click at [602, 337] on icon "Branch-specific-item" at bounding box center [597, 342] width 11 height 11
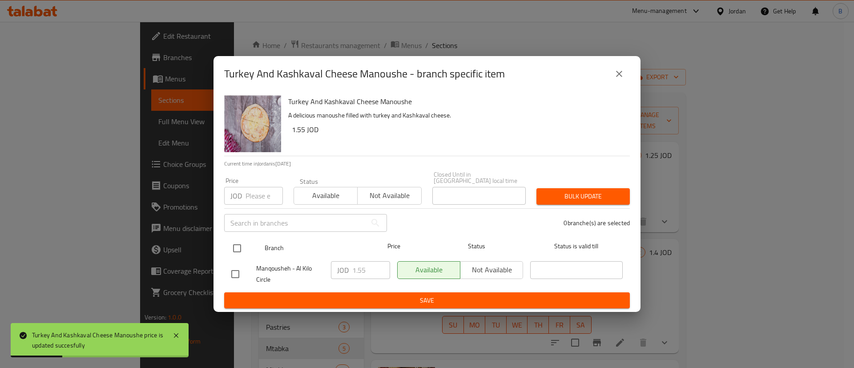
click at [241, 248] on input "checkbox" at bounding box center [237, 248] width 19 height 19
checkbox input "true"
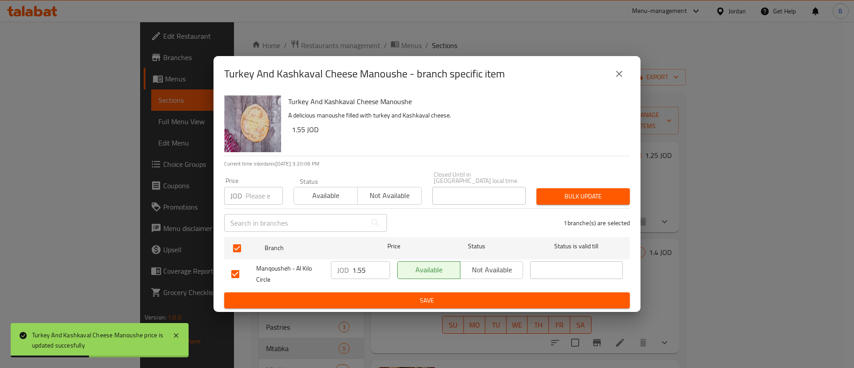
drag, startPoint x: 368, startPoint y: 266, endPoint x: 290, endPoint y: 270, distance: 78.4
click at [294, 269] on div "Manqousheh - Al Kilo Circle JOD 1.55 ​ Available Not available ​" at bounding box center [427, 274] width 399 height 33
paste input "40"
type input "1.40"
click at [387, 298] on span "Save" at bounding box center [426, 300] width 391 height 11
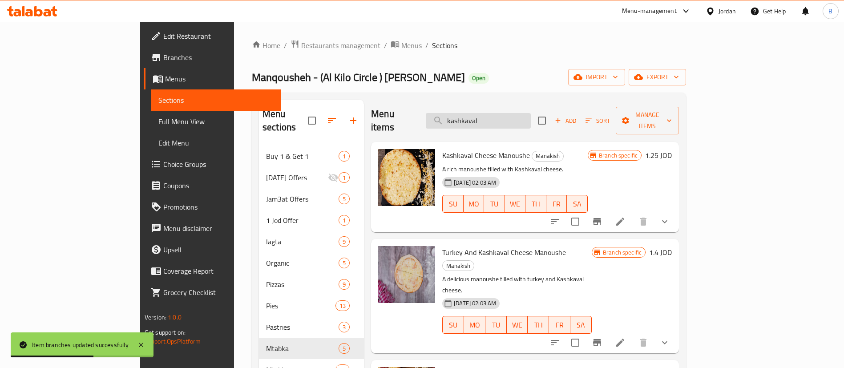
click at [524, 113] on input "kashkaval" at bounding box center [478, 121] width 105 height 16
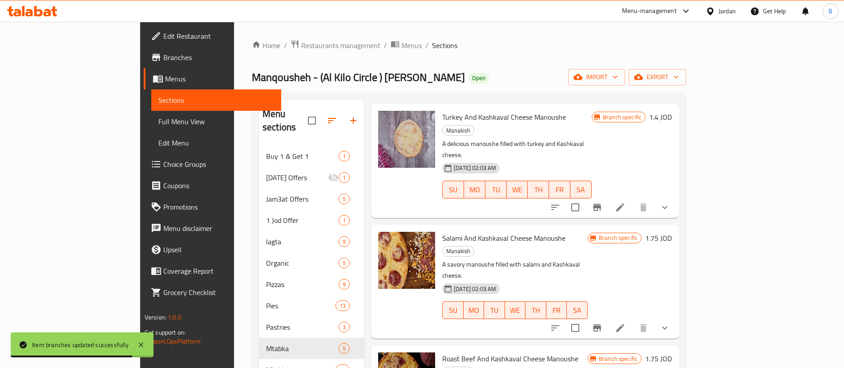
scroll to position [200, 0]
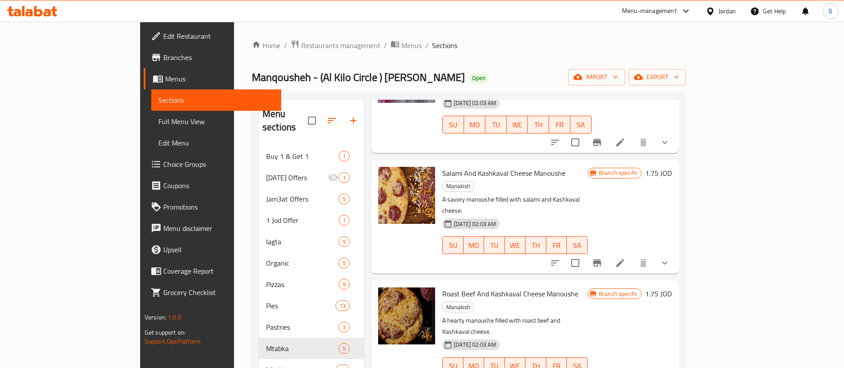
type input "kashkaval"
click at [672, 287] on h6 "1.75 JOD" at bounding box center [658, 293] width 27 height 12
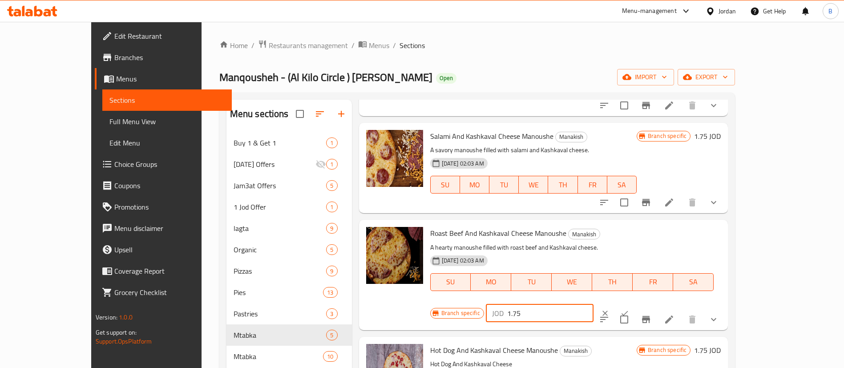
click at [593, 304] on input "1.75" at bounding box center [550, 313] width 86 height 18
type input "1.40"
click at [629, 309] on icon "ok" at bounding box center [624, 313] width 9 height 9
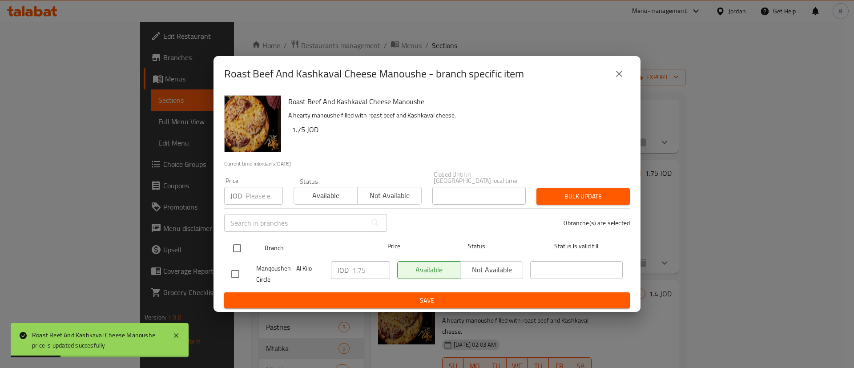
click at [238, 246] on input "checkbox" at bounding box center [237, 248] width 19 height 19
checkbox input "true"
click at [371, 268] on input "1.75" at bounding box center [371, 270] width 38 height 18
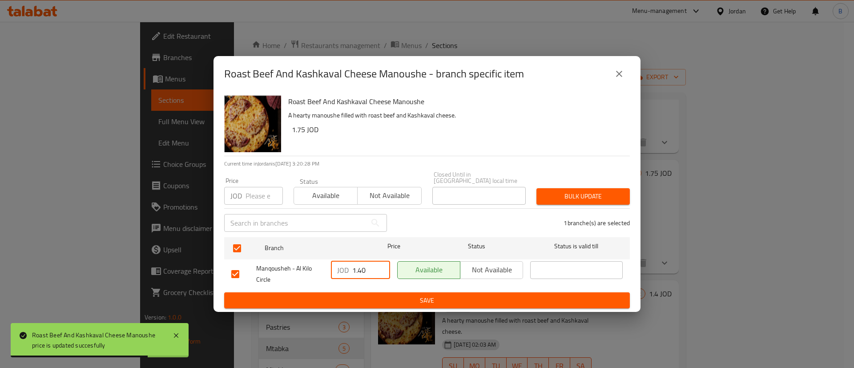
type input "1.40"
click at [492, 299] on span "Save" at bounding box center [426, 300] width 391 height 11
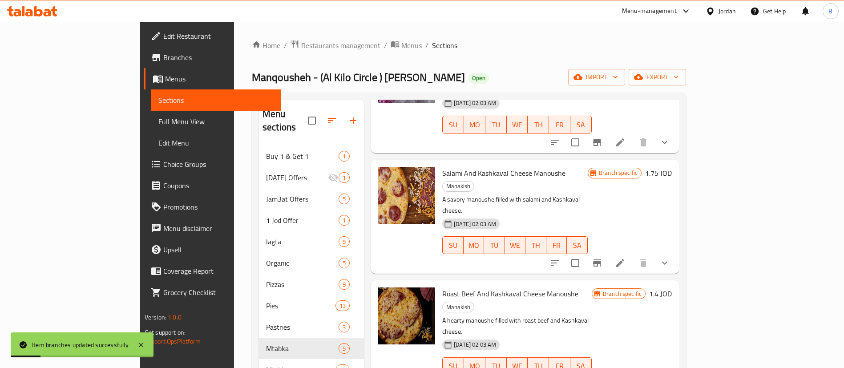
scroll to position [0, 0]
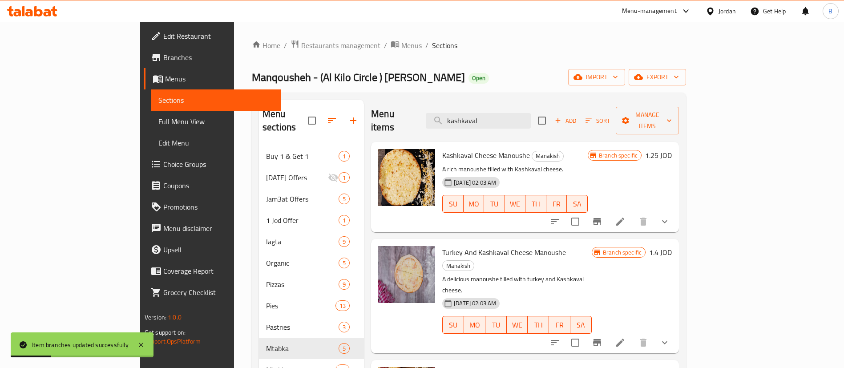
drag, startPoint x: 532, startPoint y: 114, endPoint x: 269, endPoint y: 107, distance: 263.0
click at [280, 107] on div "Menu sections Buy 1 & Get 1 1 Ramadan Offers 1 Jam3at Offers 5 1 Jod Offer 1 la…" at bounding box center [469, 285] width 420 height 370
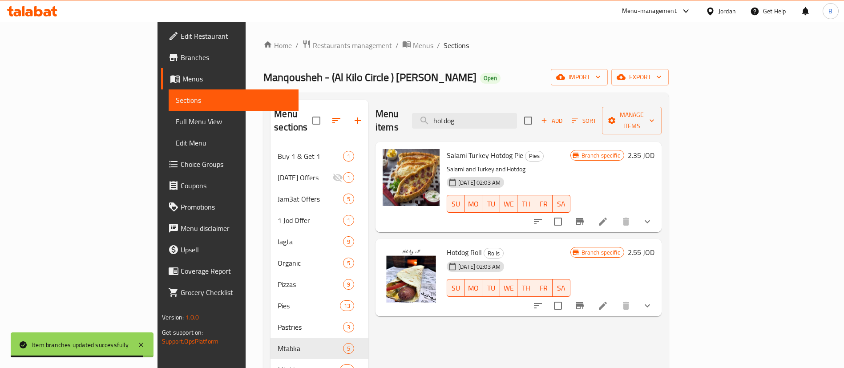
drag, startPoint x: 527, startPoint y: 118, endPoint x: 323, endPoint y: 101, distance: 204.1
click at [375, 108] on div "Menu items hotdog Add Sort Manage items" at bounding box center [518, 121] width 286 height 42
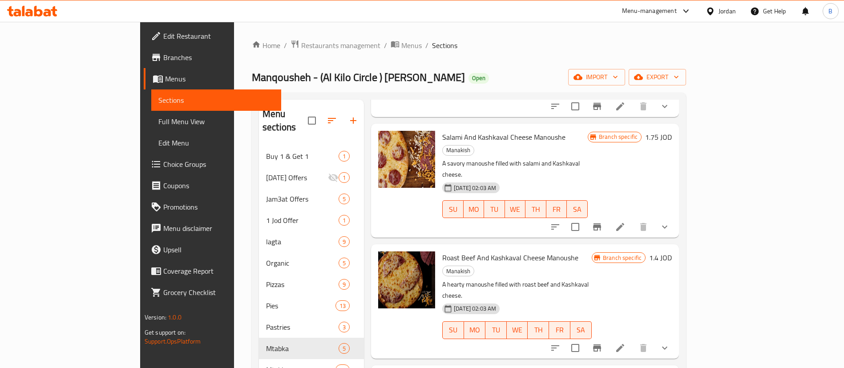
scroll to position [267, 0]
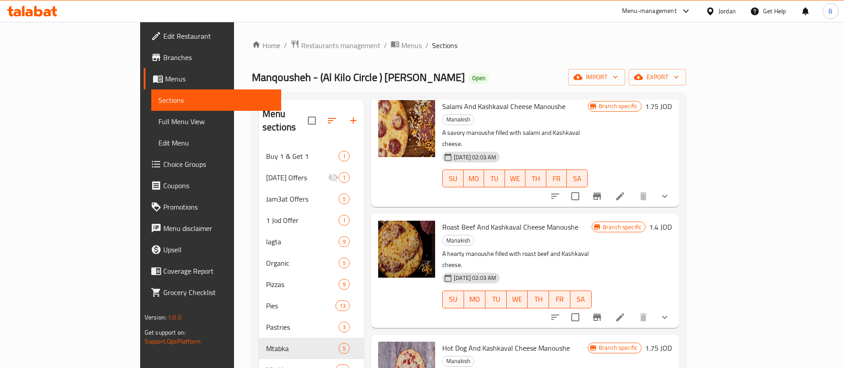
type input "kashkaval"
click at [672, 342] on h6 "1.75 JOD" at bounding box center [658, 348] width 27 height 12
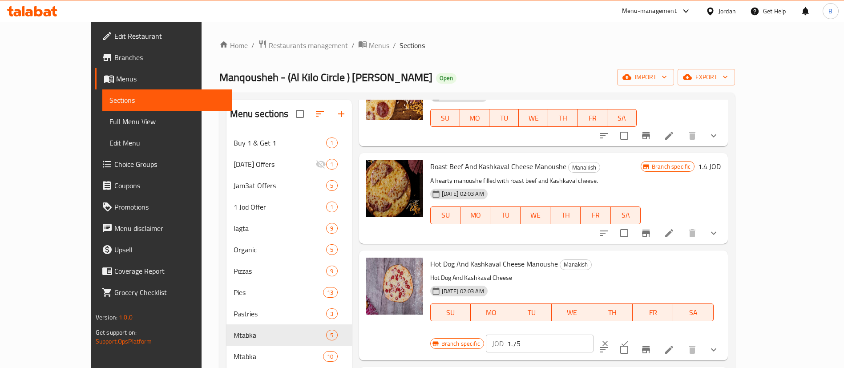
click at [593, 335] on input "1.75" at bounding box center [550, 344] width 86 height 18
type input "1.40"
click at [634, 334] on button "ok" at bounding box center [625, 344] width 20 height 20
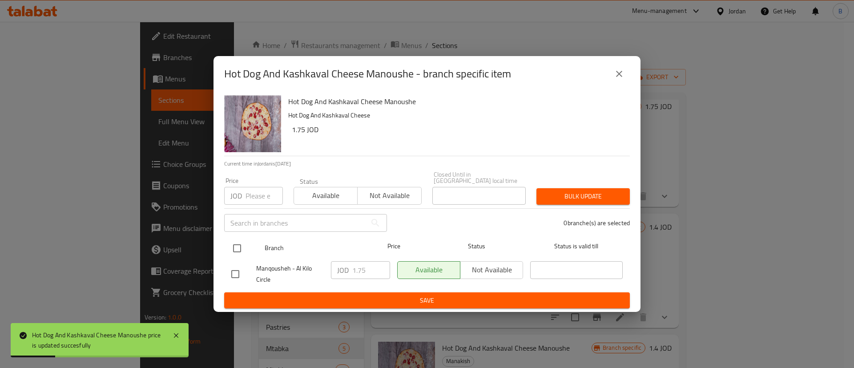
click at [241, 242] on input "checkbox" at bounding box center [237, 248] width 19 height 19
checkbox input "true"
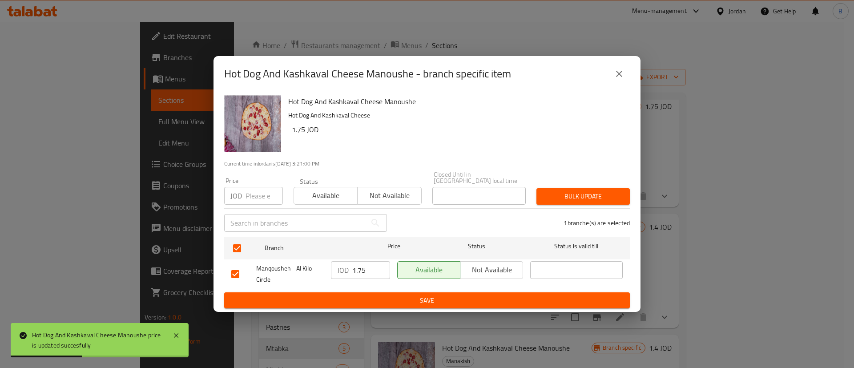
click at [371, 270] on input "1.75" at bounding box center [371, 270] width 38 height 18
type input "1.40"
click at [375, 295] on span "Save" at bounding box center [426, 300] width 391 height 11
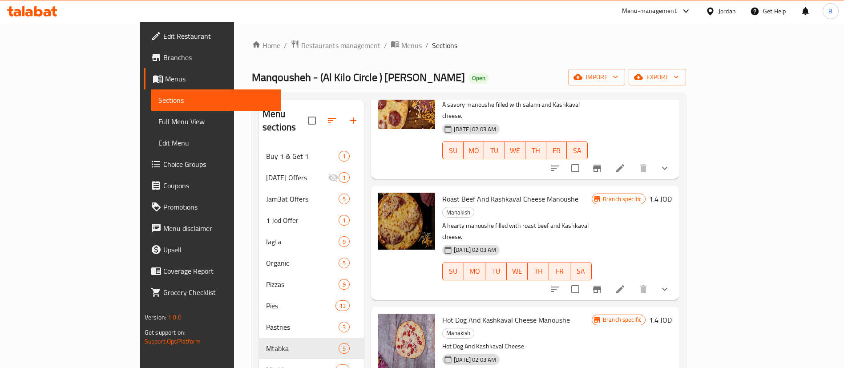
scroll to position [200, 0]
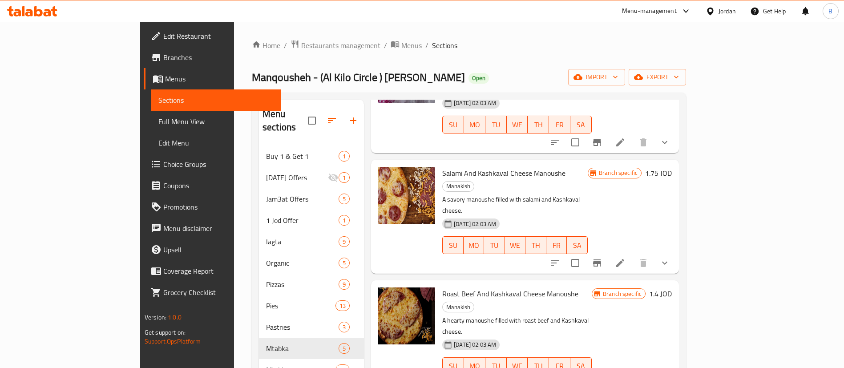
click at [672, 167] on h6 "1.75 JOD" at bounding box center [658, 173] width 27 height 12
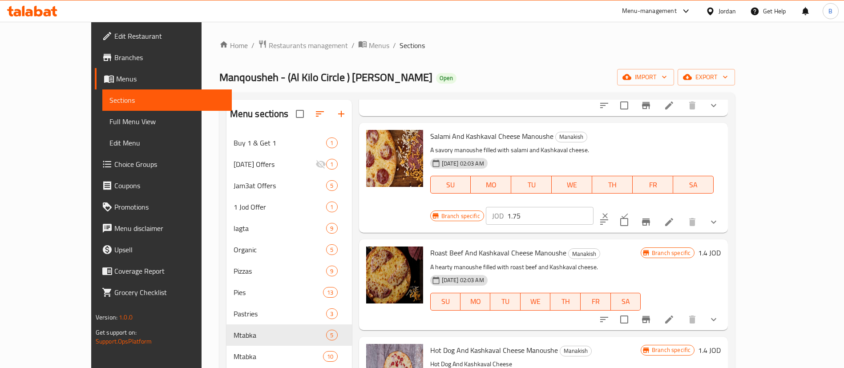
click at [593, 207] on input "1.75" at bounding box center [550, 216] width 86 height 18
drag, startPoint x: 695, startPoint y: 141, endPoint x: 548, endPoint y: 126, distance: 148.4
click at [548, 126] on div "Salami And Kashkaval Cheese Manoushe Manakish A savory manoushe filled with sal…" at bounding box center [576, 177] width 298 height 103
type input "1.40"
click at [634, 206] on button "ok" at bounding box center [625, 216] width 20 height 20
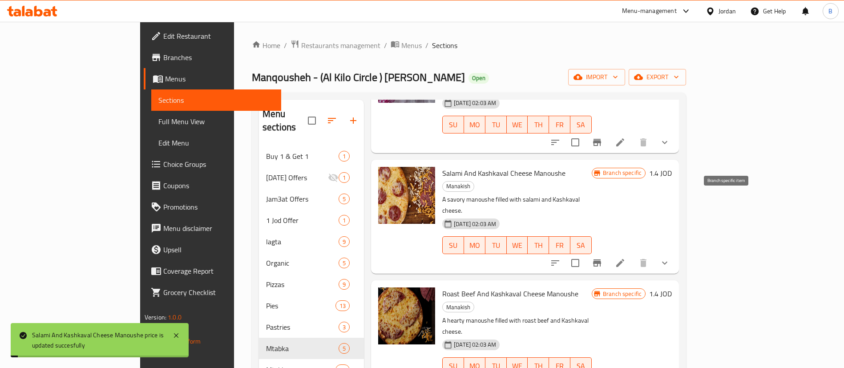
click at [602, 258] on icon "Branch-specific-item" at bounding box center [597, 263] width 11 height 11
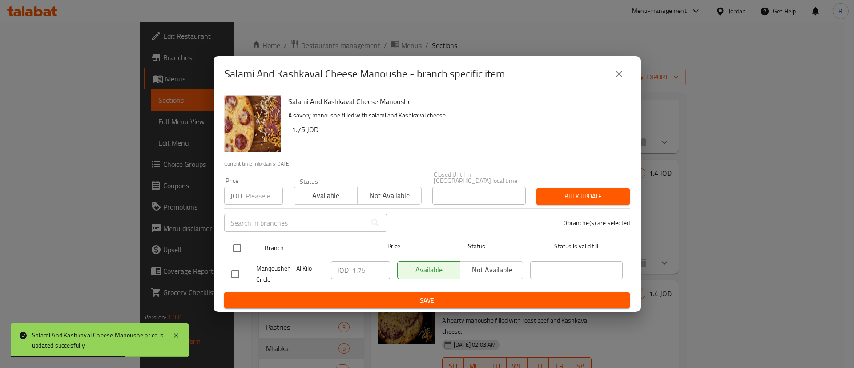
click at [246, 242] on input "checkbox" at bounding box center [237, 248] width 19 height 19
checkbox input "true"
drag, startPoint x: 365, startPoint y: 270, endPoint x: 308, endPoint y: 269, distance: 56.5
click at [318, 269] on div "Manqousheh - Al Kilo Circle JOD 1.75 ​ Available Not available ​" at bounding box center [427, 274] width 399 height 33
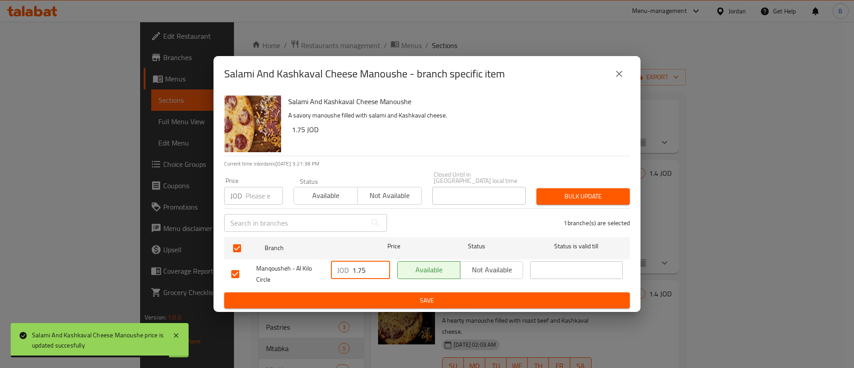
paste input "40"
type input "1.40"
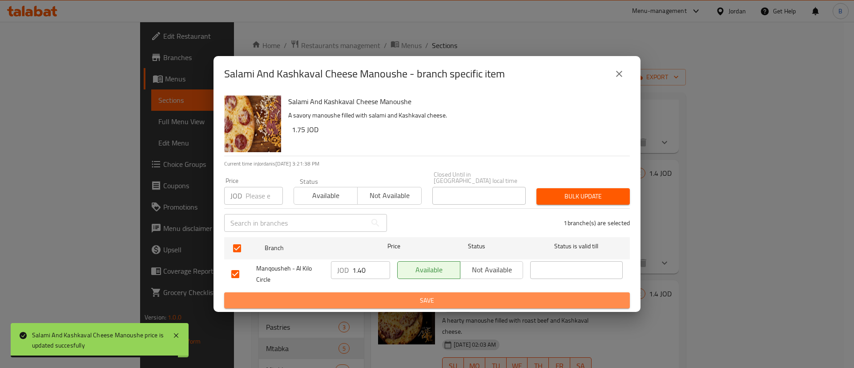
click at [342, 292] on button "Save" at bounding box center [427, 300] width 406 height 16
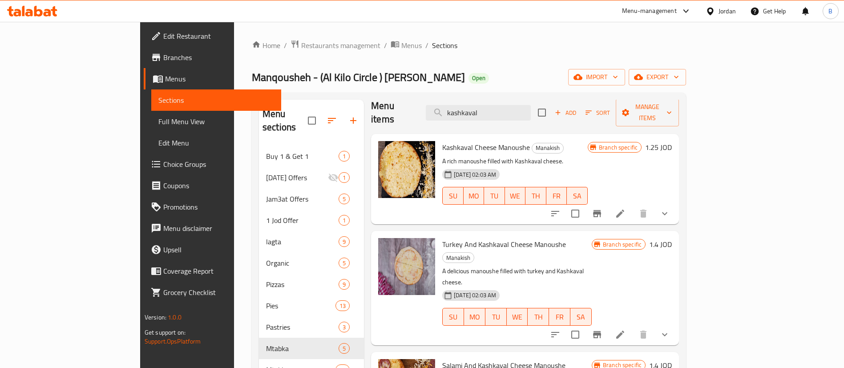
scroll to position [0, 0]
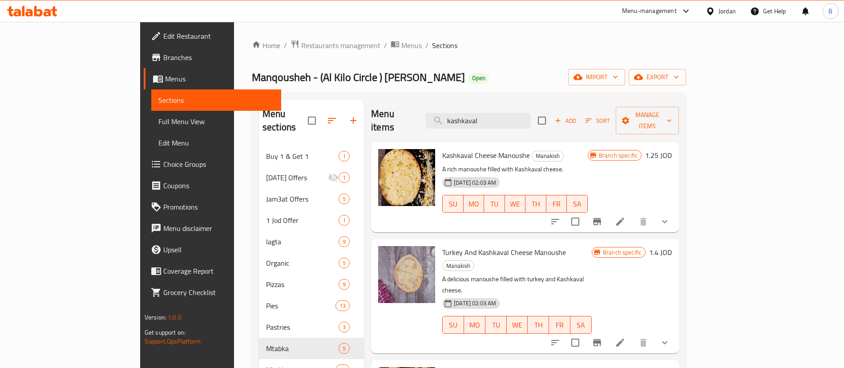
drag, startPoint x: 541, startPoint y: 113, endPoint x: 241, endPoint y: 63, distance: 304.4
click at [305, 73] on div "Home / Restaurants management / Menus / Sections Manqousheh - (Al Kilo Circle )…" at bounding box center [469, 258] width 434 height 437
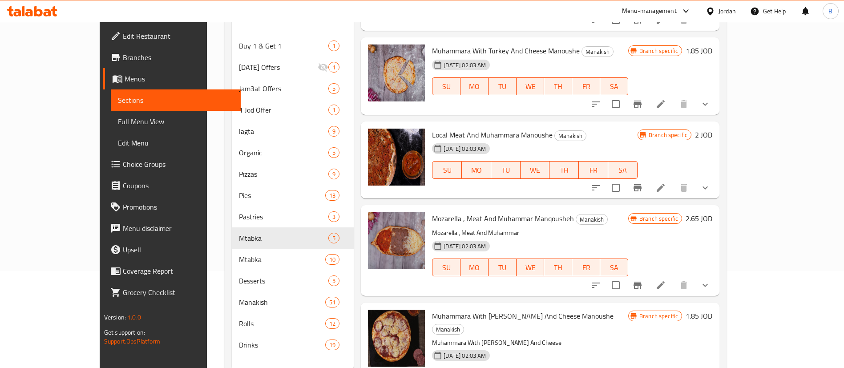
scroll to position [125, 0]
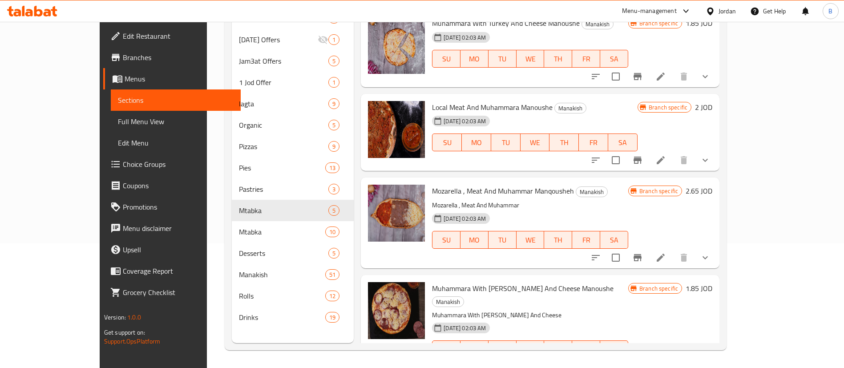
type input "muham"
click at [712, 282] on h6 "1.85 JOD" at bounding box center [699, 288] width 27 height 12
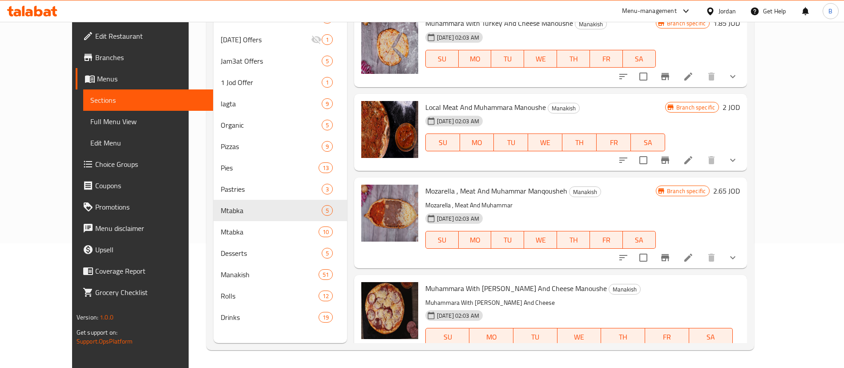
click at [589, 359] on input "1.85" at bounding box center [545, 368] width 86 height 18
type input "1.50"
click at [623, 366] on icon "ok" at bounding box center [620, 368] width 7 height 5
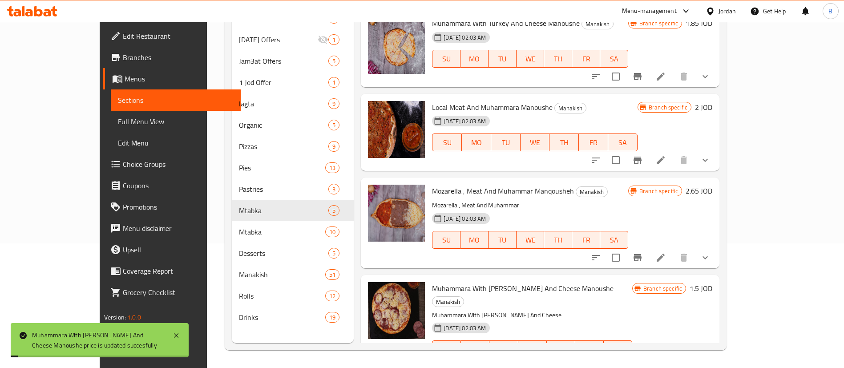
click at [641, 363] on icon "Branch-specific-item" at bounding box center [637, 366] width 8 height 7
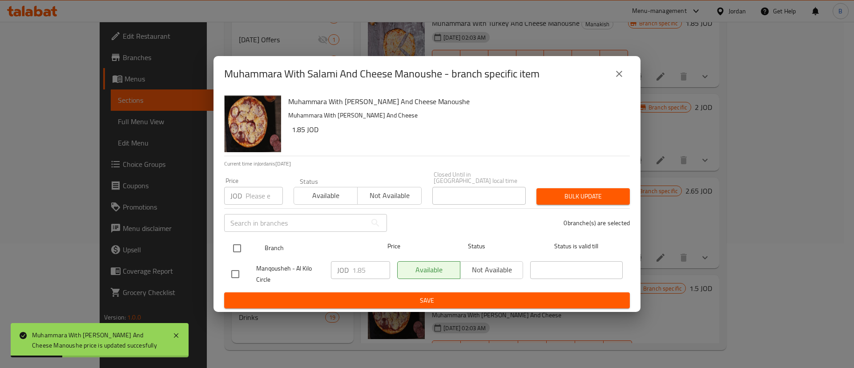
click at [230, 242] on input "checkbox" at bounding box center [237, 248] width 19 height 19
checkbox input "true"
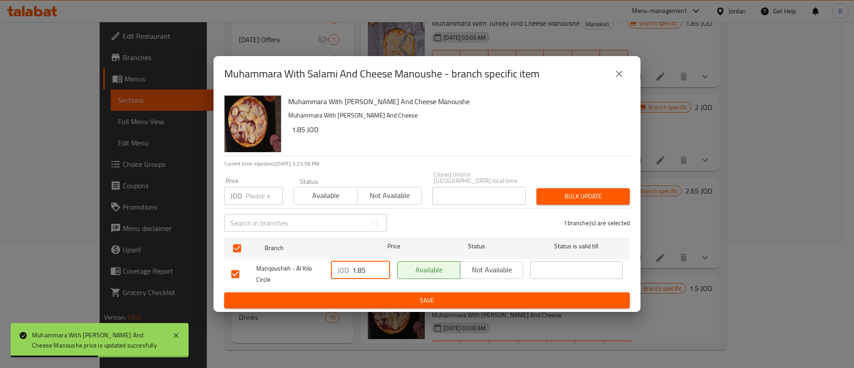
click at [363, 266] on input "1.85" at bounding box center [371, 270] width 38 height 18
type input "1.50"
click at [411, 298] on span "Save" at bounding box center [426, 300] width 391 height 11
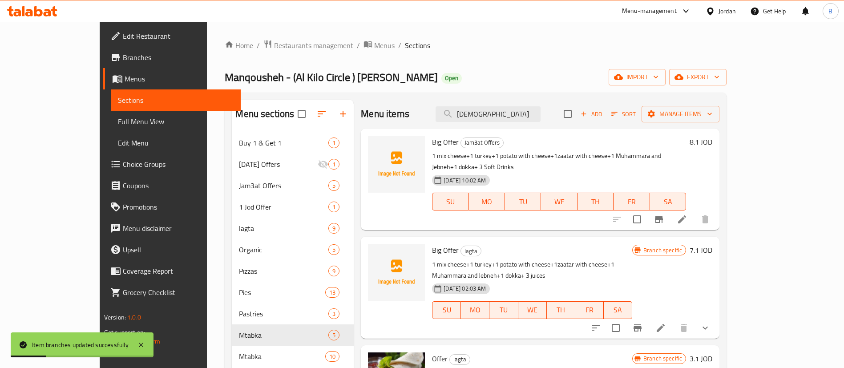
scroll to position [0, 0]
drag, startPoint x: 528, startPoint y: 121, endPoint x: 340, endPoint y: 133, distance: 188.6
click at [354, 133] on div "Menu items muham Add Sort Manage items Big Offer Jam3at Offers 1 mix cheese+1 t…" at bounding box center [537, 284] width 366 height 368
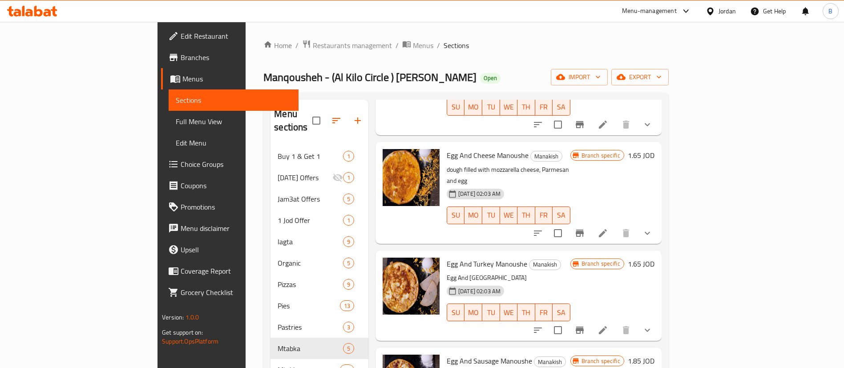
scroll to position [734, 0]
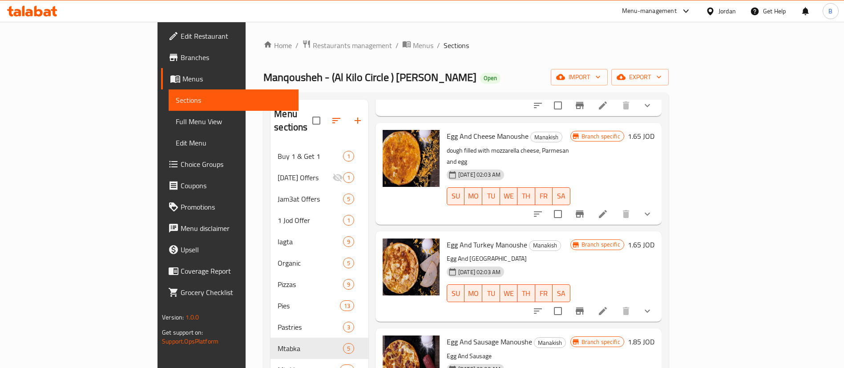
type input "egg"
click at [654, 335] on h6 "1.85 JOD" at bounding box center [641, 341] width 27 height 12
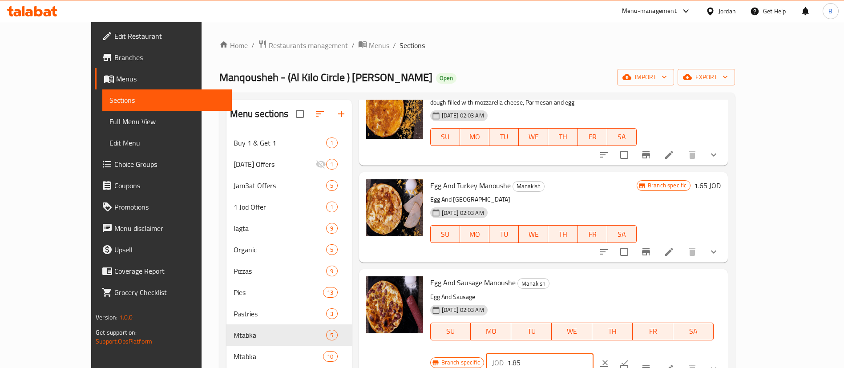
click at [593, 354] on input "1.85" at bounding box center [550, 363] width 86 height 18
type input "1.35"
click at [629, 358] on icon "ok" at bounding box center [624, 362] width 9 height 9
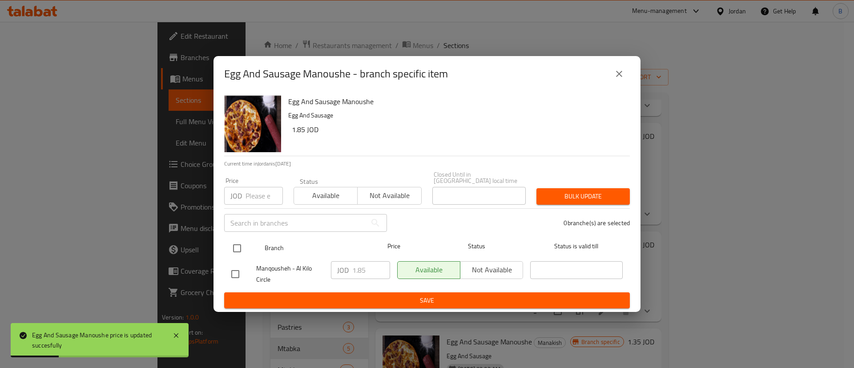
click at [238, 241] on input "checkbox" at bounding box center [237, 248] width 19 height 19
checkbox input "true"
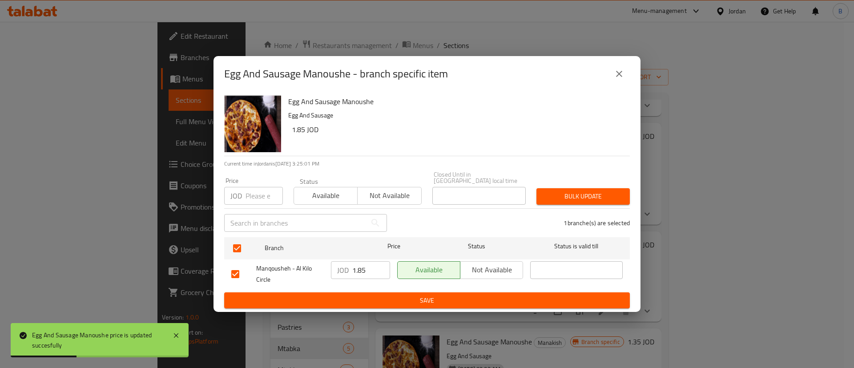
click at [372, 266] on input "1.85" at bounding box center [371, 270] width 38 height 18
type input "1.35"
click at [436, 299] on span "Save" at bounding box center [426, 300] width 391 height 11
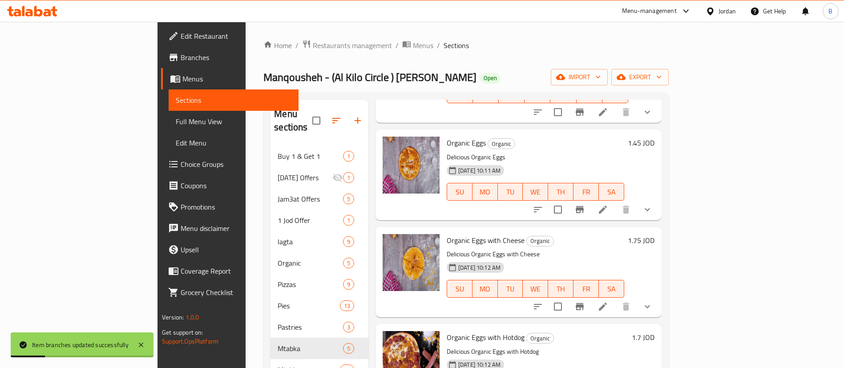
scroll to position [0, 0]
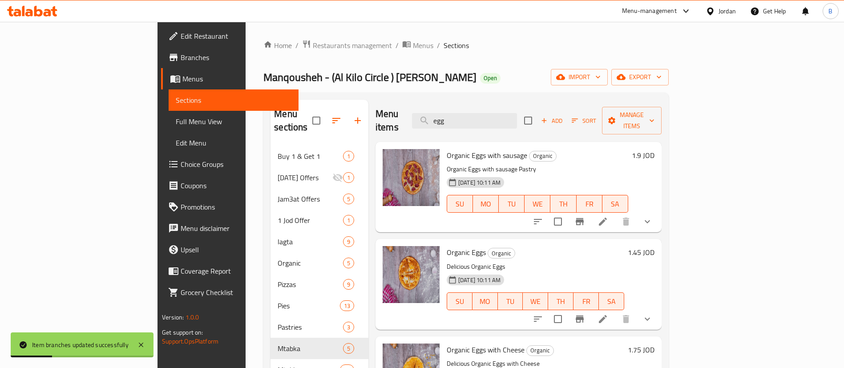
drag, startPoint x: 480, startPoint y: 120, endPoint x: 349, endPoint y: 120, distance: 130.3
click at [416, 120] on div "Menu items egg Add Sort Manage items" at bounding box center [518, 121] width 286 height 42
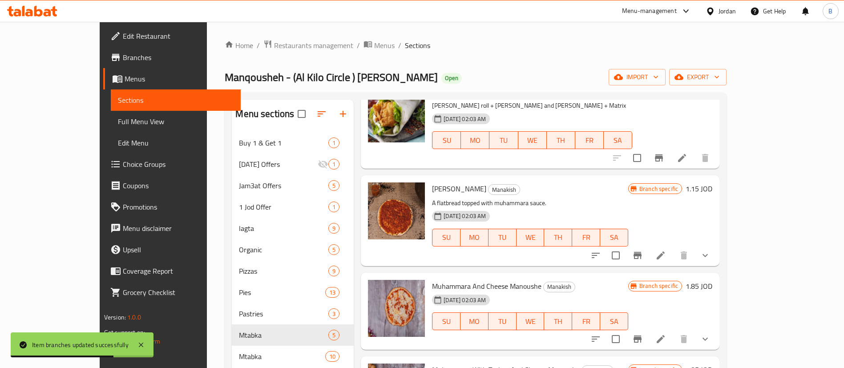
scroll to position [334, 0]
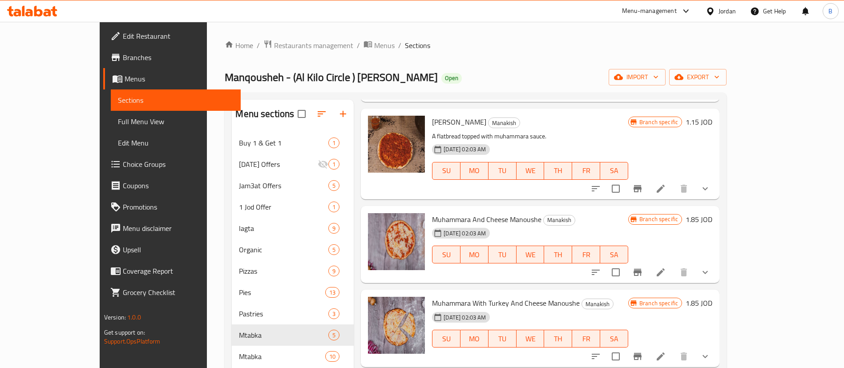
type input "muha"
click at [712, 297] on h6 "1.85 JOD" at bounding box center [699, 303] width 27 height 12
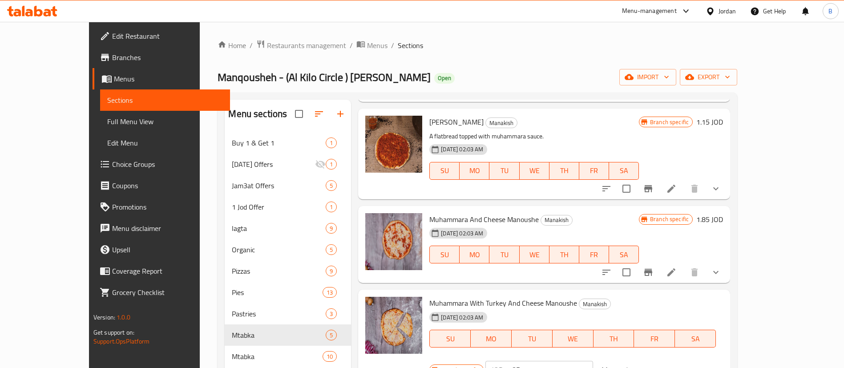
click at [593, 361] on input "1.85" at bounding box center [550, 370] width 86 height 18
type input "1.50"
click at [634, 360] on button "ok" at bounding box center [624, 370] width 20 height 20
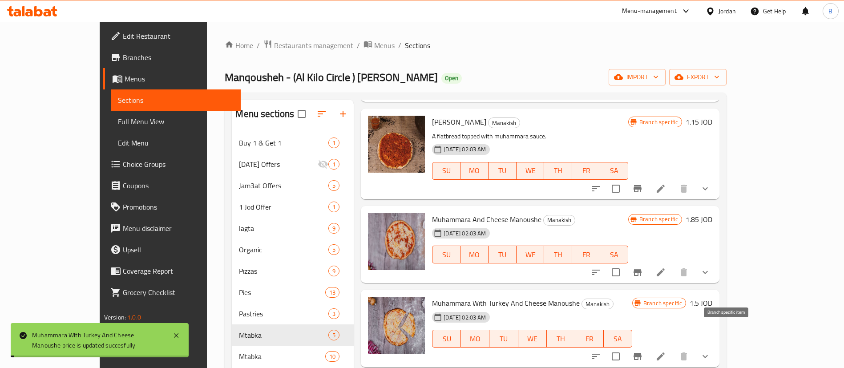
click at [641, 353] on icon "Branch-specific-item" at bounding box center [637, 356] width 8 height 7
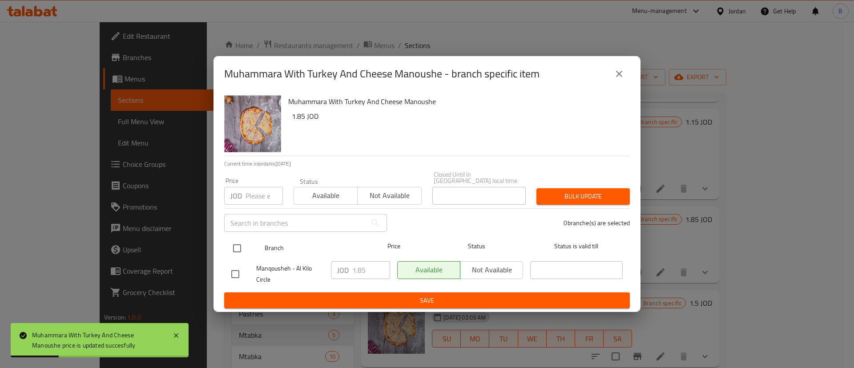
click at [234, 241] on input "checkbox" at bounding box center [237, 248] width 19 height 19
checkbox input "true"
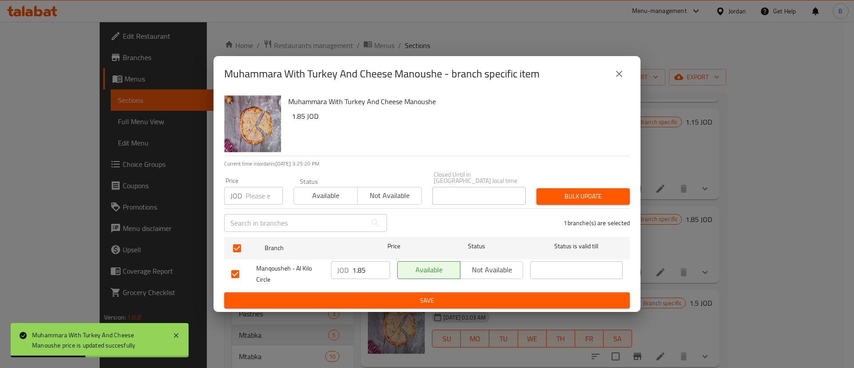
click at [367, 264] on input "1.85" at bounding box center [371, 270] width 38 height 18
type input "1.50"
click at [405, 298] on span "Save" at bounding box center [426, 300] width 391 height 11
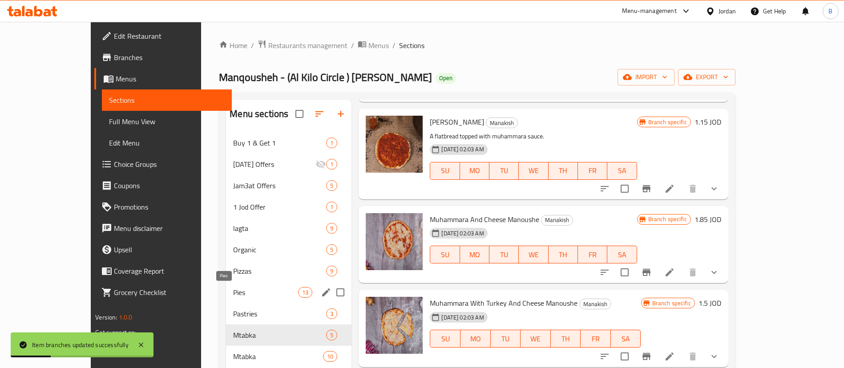
click at [233, 294] on span "Pies" at bounding box center [265, 292] width 65 height 11
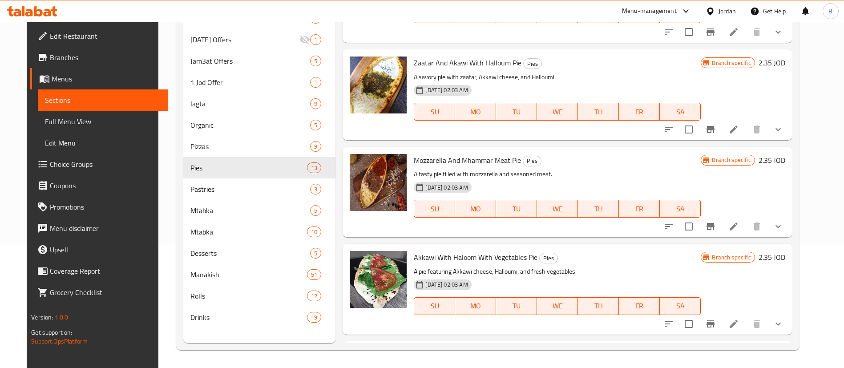
scroll to position [21, 0]
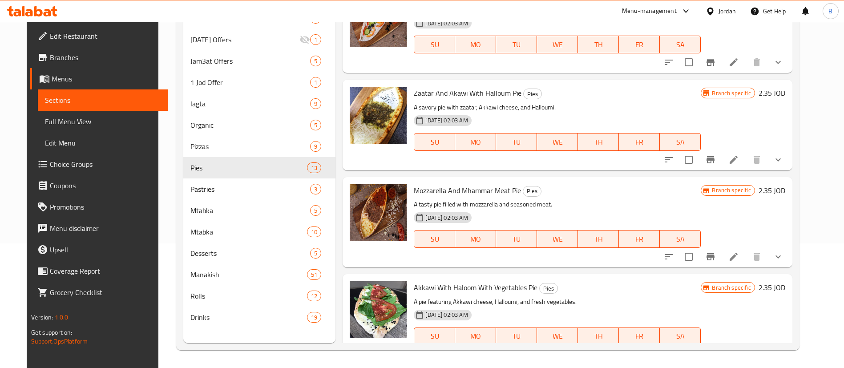
click at [785, 191] on h6 "2.35 JOD" at bounding box center [771, 190] width 27 height 12
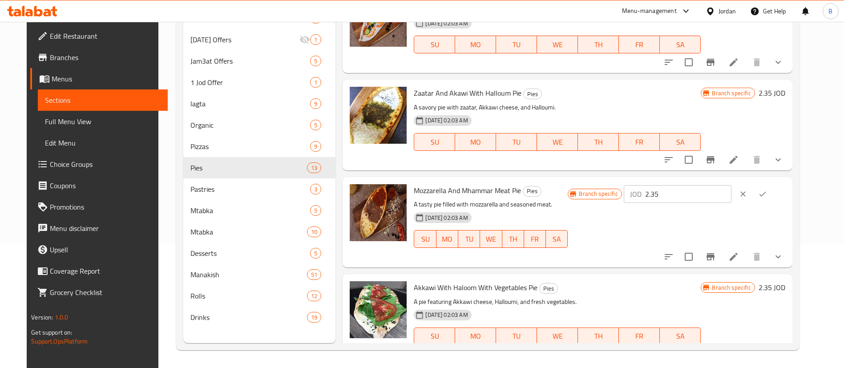
drag, startPoint x: 706, startPoint y: 196, endPoint x: 506, endPoint y: 222, distance: 201.1
click at [614, 188] on div "Branch specific JOD 2.35 ​" at bounding box center [676, 194] width 217 height 20
type input "1.65"
click at [767, 197] on icon "ok" at bounding box center [762, 194] width 9 height 9
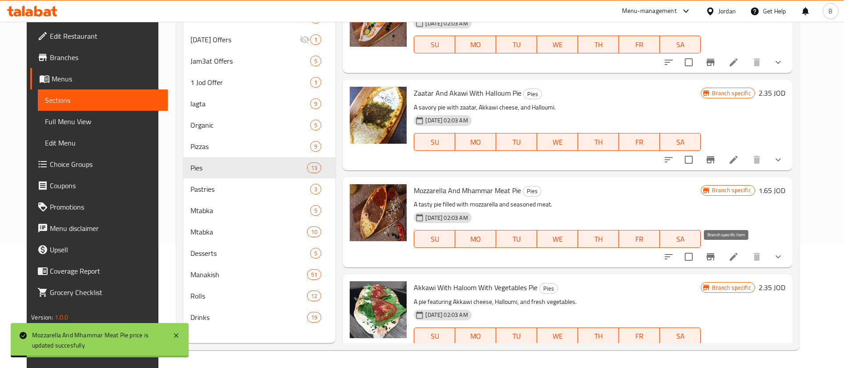
click at [716, 252] on icon "Branch-specific-item" at bounding box center [710, 256] width 11 height 11
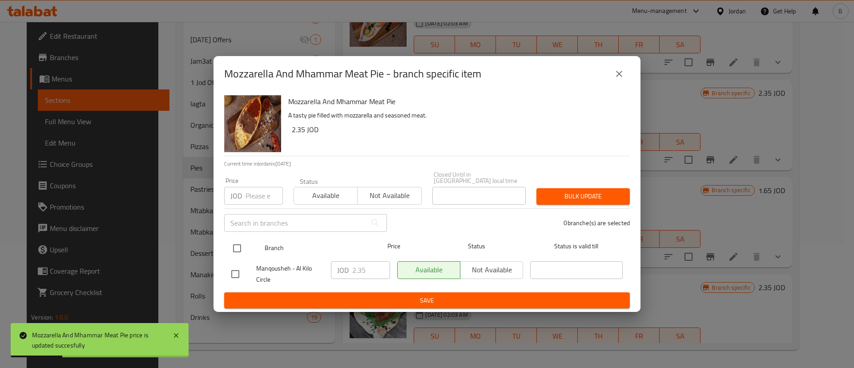
click at [234, 246] on input "checkbox" at bounding box center [237, 248] width 19 height 19
checkbox input "true"
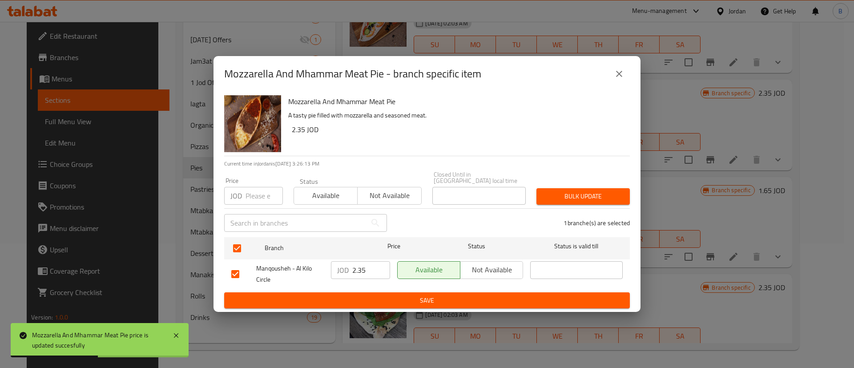
drag, startPoint x: 370, startPoint y: 270, endPoint x: 287, endPoint y: 270, distance: 82.7
click at [294, 270] on div "Manqousheh - Al Kilo Circle JOD 2.35 ​ Available Not available ​" at bounding box center [427, 274] width 399 height 33
type input "1.65"
click at [356, 295] on span "Save" at bounding box center [426, 300] width 391 height 11
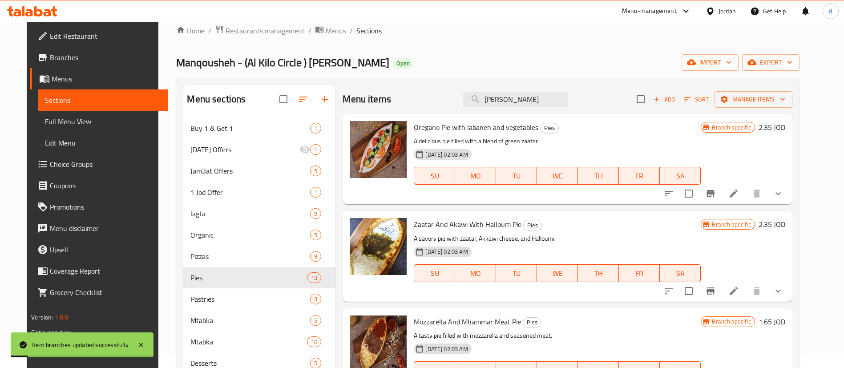
scroll to position [0, 0]
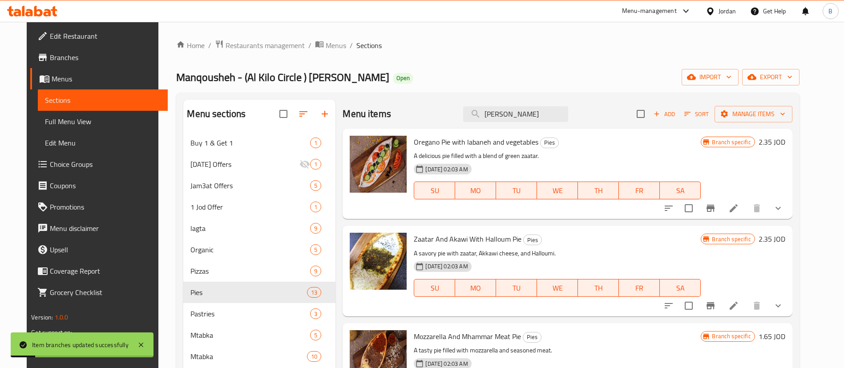
drag, startPoint x: 508, startPoint y: 115, endPoint x: 266, endPoint y: 145, distance: 243.9
click at [354, 114] on div "Menu items muha Add Sort Manage items" at bounding box center [567, 114] width 449 height 29
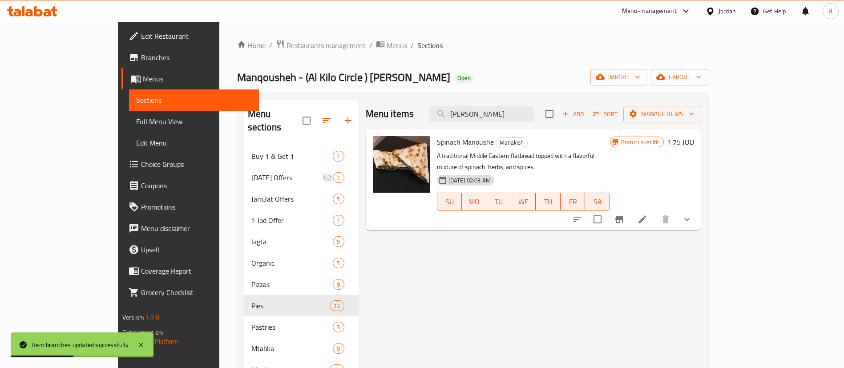
type input "spina"
click at [694, 140] on h6 "1.75 JOD" at bounding box center [680, 142] width 27 height 12
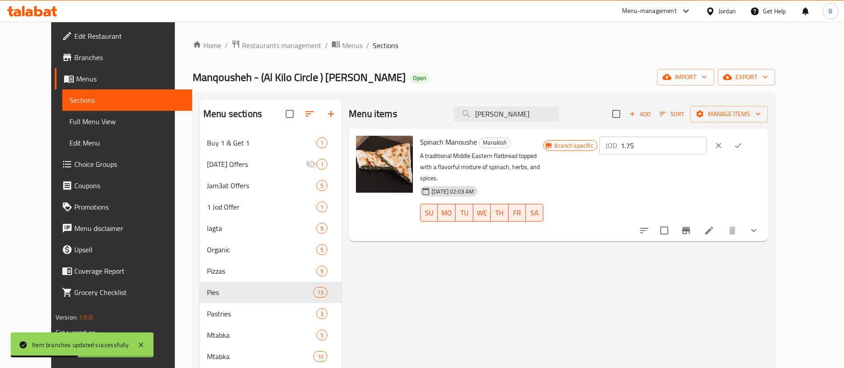
click at [707, 141] on input "1.75" at bounding box center [664, 146] width 86 height 18
type input "1.50"
click at [748, 150] on button "ok" at bounding box center [738, 146] width 20 height 20
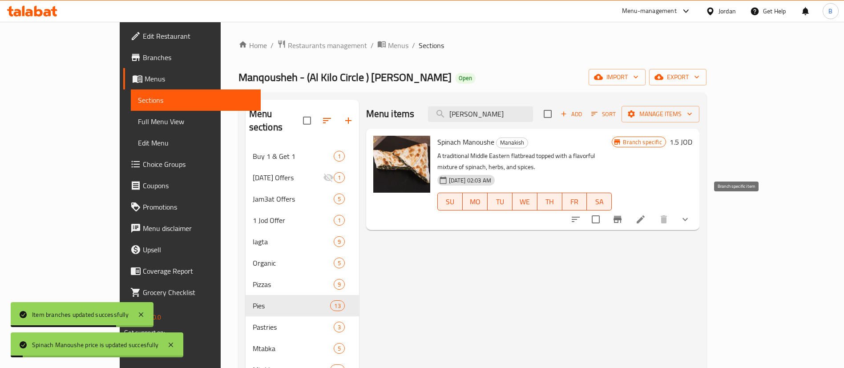
click at [621, 216] on icon "Branch-specific-item" at bounding box center [617, 219] width 8 height 7
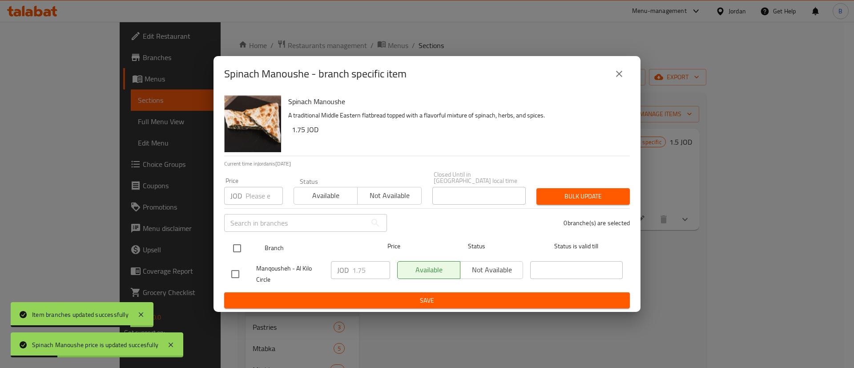
click at [239, 245] on input "checkbox" at bounding box center [237, 248] width 19 height 19
checkbox input "true"
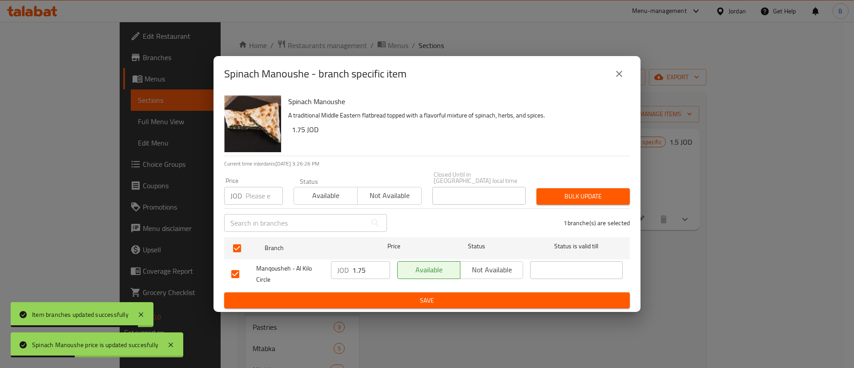
click at [375, 267] on input "1.75" at bounding box center [371, 270] width 38 height 18
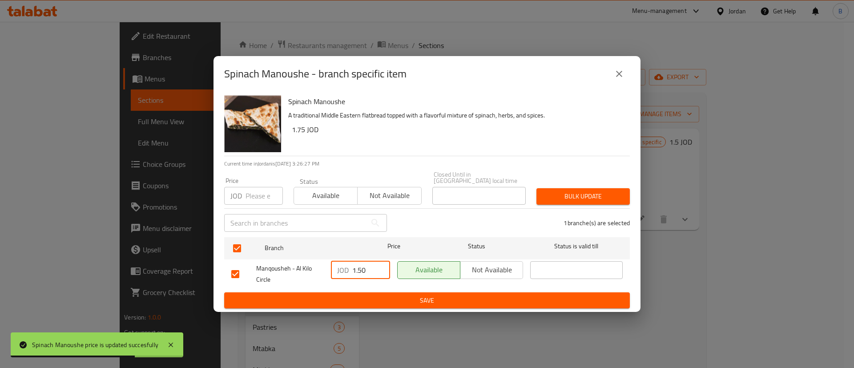
type input "1.50"
click at [406, 300] on span "Save" at bounding box center [426, 300] width 391 height 11
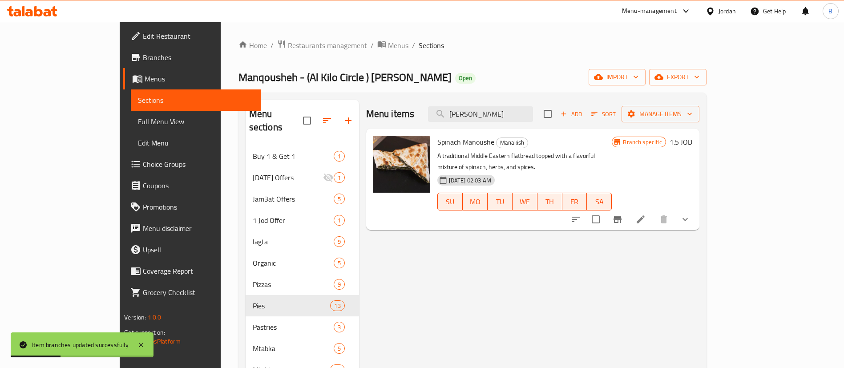
drag, startPoint x: 525, startPoint y: 113, endPoint x: 326, endPoint y: 118, distance: 199.4
click at [366, 113] on div "Menu items spina Add Sort Manage items" at bounding box center [532, 114] width 333 height 29
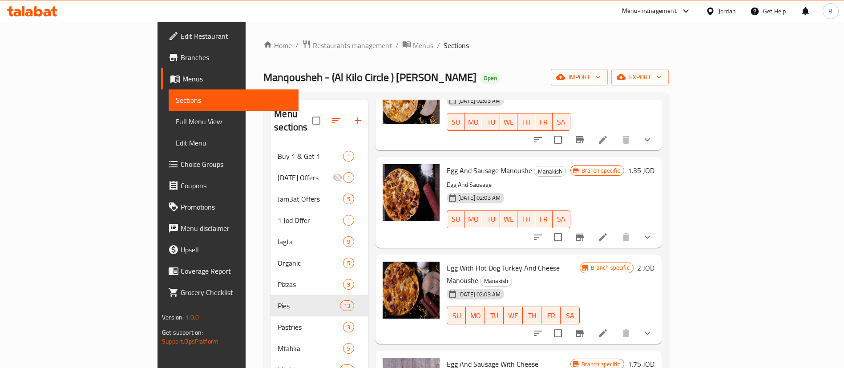
scroll to position [934, 0]
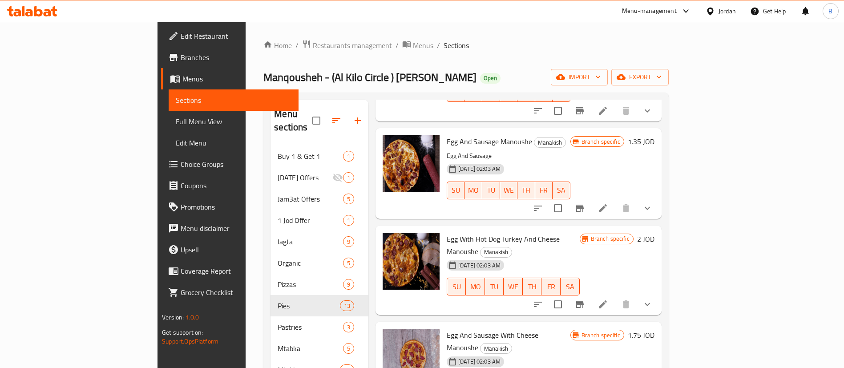
type input "egg"
click at [654, 329] on h6 "1.75 JOD" at bounding box center [641, 335] width 27 height 12
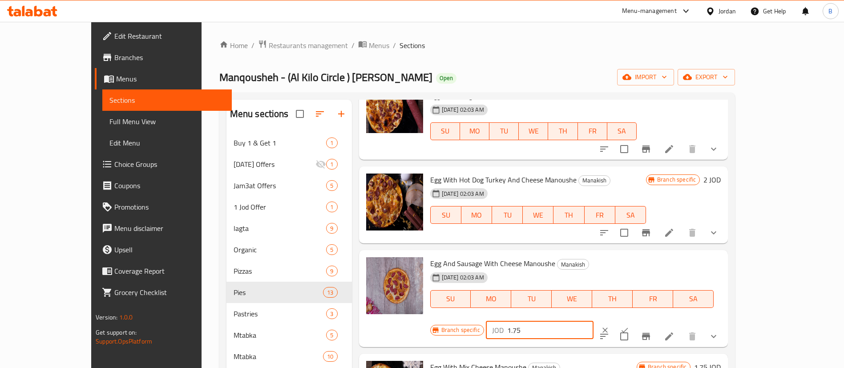
drag, startPoint x: 714, startPoint y: 261, endPoint x: 710, endPoint y: 270, distance: 9.4
click at [593, 321] on input "1.75" at bounding box center [550, 330] width 86 height 18
type input "1.50"
click at [629, 326] on icon "ok" at bounding box center [624, 330] width 9 height 9
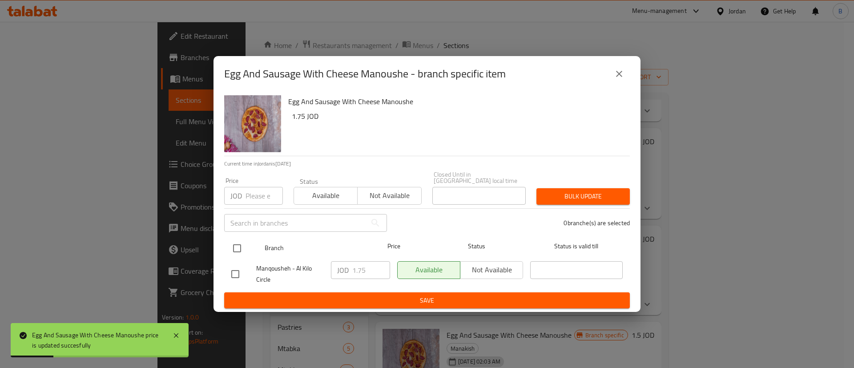
click at [236, 242] on input "checkbox" at bounding box center [237, 248] width 19 height 19
checkbox input "true"
click at [370, 266] on input "1.75" at bounding box center [371, 270] width 38 height 18
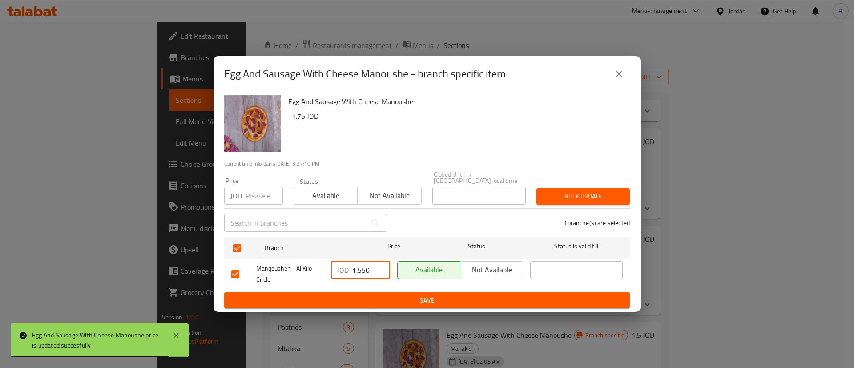
click at [363, 270] on input "1.550" at bounding box center [371, 270] width 38 height 18
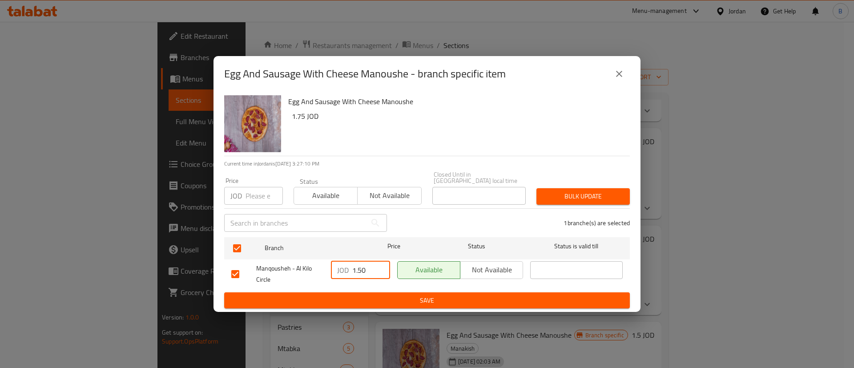
type input "1.50"
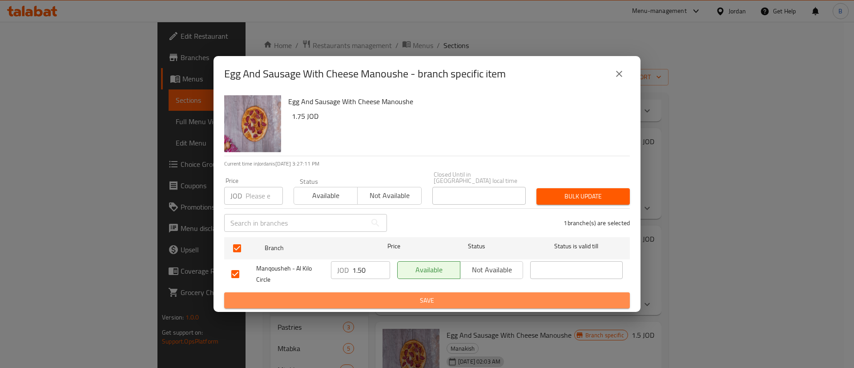
click at [402, 295] on span "Save" at bounding box center [426, 300] width 391 height 11
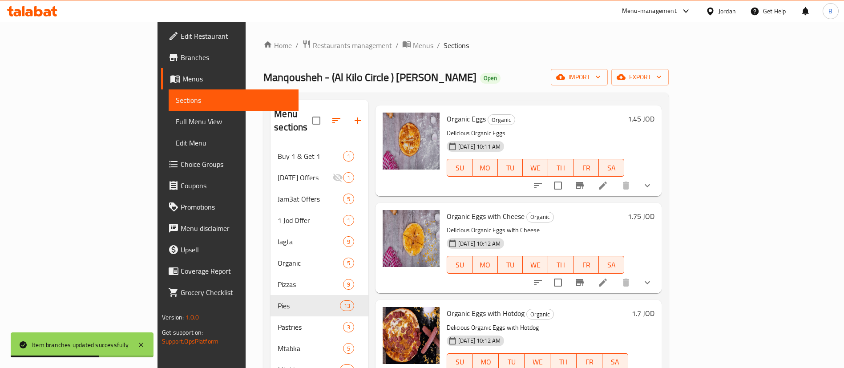
scroll to position [0, 0]
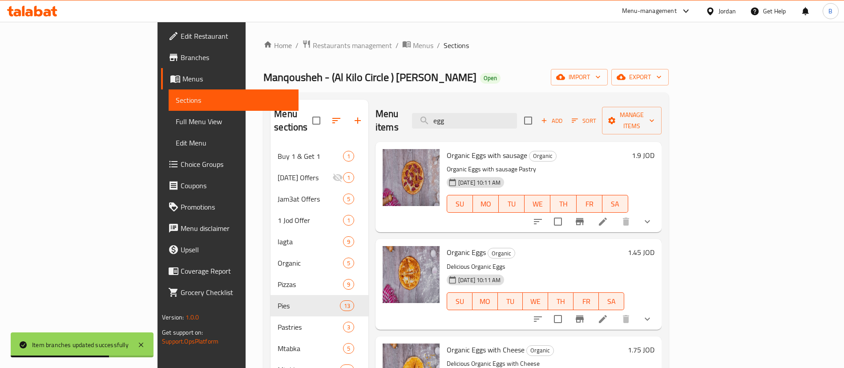
drag, startPoint x: 539, startPoint y: 117, endPoint x: 41, endPoint y: 133, distance: 498.0
click at [263, 88] on div "Home / Restaurants management / Menus / Sections Manqousheh - (Al Kilo Circle )…" at bounding box center [465, 258] width 405 height 437
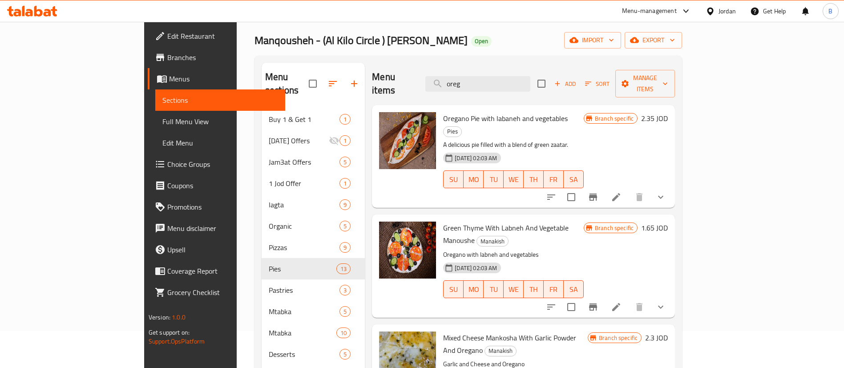
scroll to position [67, 0]
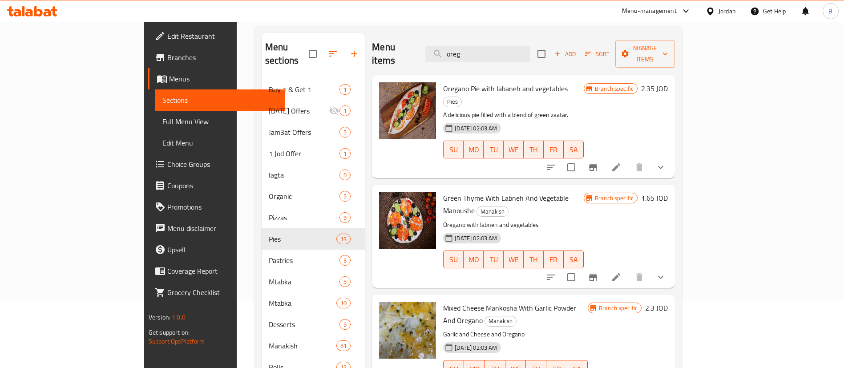
type input "oreg"
click at [668, 302] on h6 "2.3 JOD" at bounding box center [656, 308] width 23 height 12
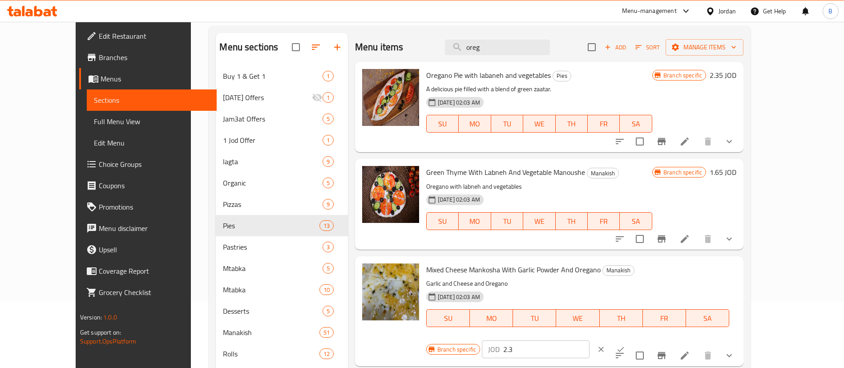
click at [604, 272] on div "Mixed Cheese Mankosha With Garlic Powder And Oregano Manakish Garlic and Cheese…" at bounding box center [581, 311] width 317 height 103
type input "1.50"
click at [625, 345] on icon "ok" at bounding box center [620, 349] width 9 height 9
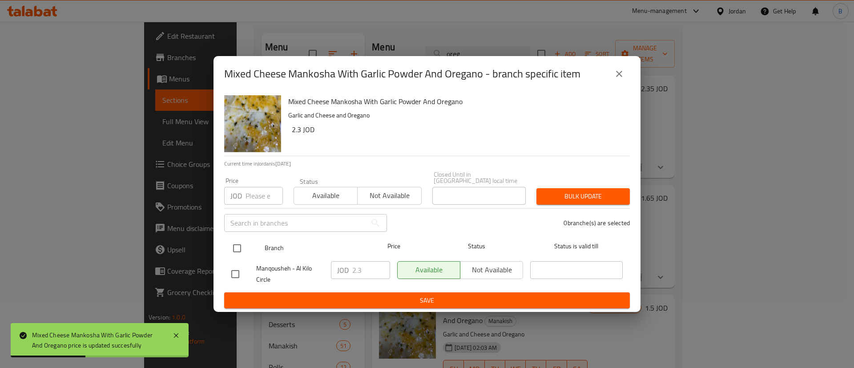
click at [240, 249] on input "checkbox" at bounding box center [237, 248] width 19 height 19
checkbox input "true"
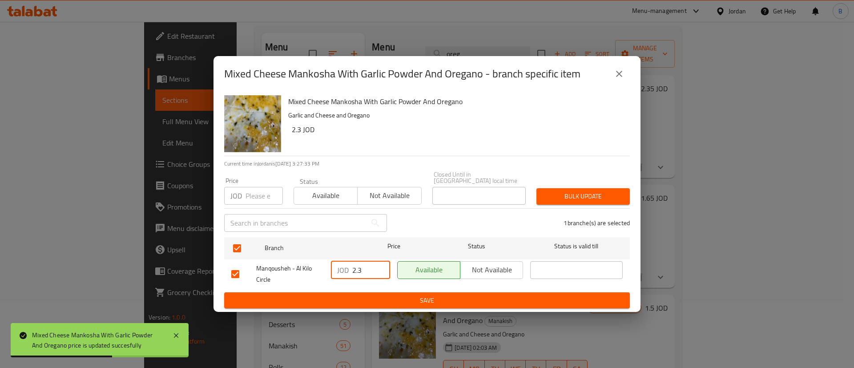
click at [367, 275] on input "2.3" at bounding box center [371, 270] width 38 height 18
click at [263, 266] on div "Manqousheh - Al Kilo Circle JOD 2.3 ​ Available Not available ​" at bounding box center [427, 274] width 399 height 33
type input "1.50"
click at [331, 295] on span "Save" at bounding box center [426, 300] width 391 height 11
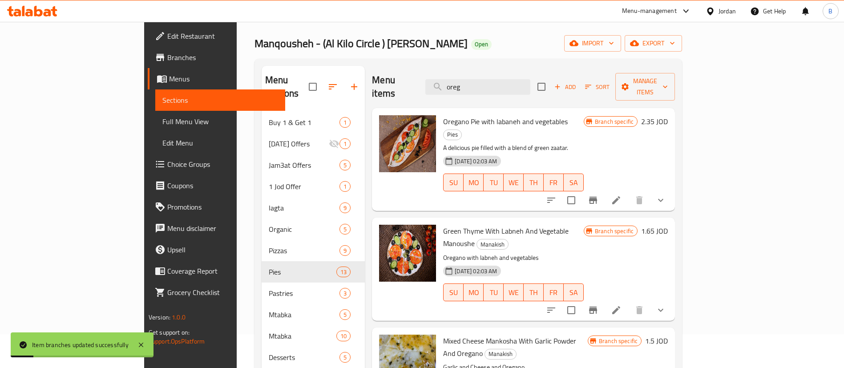
scroll to position [0, 0]
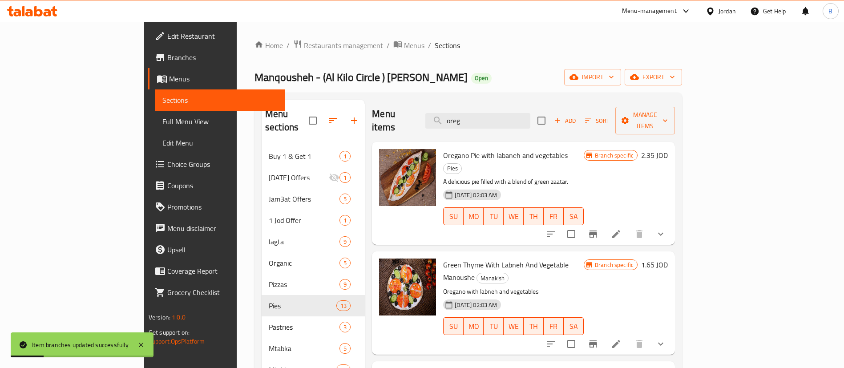
drag, startPoint x: 530, startPoint y: 121, endPoint x: 391, endPoint y: 127, distance: 139.4
click at [415, 121] on div "Menu items oreg Add Sort Manage items" at bounding box center [523, 121] width 303 height 42
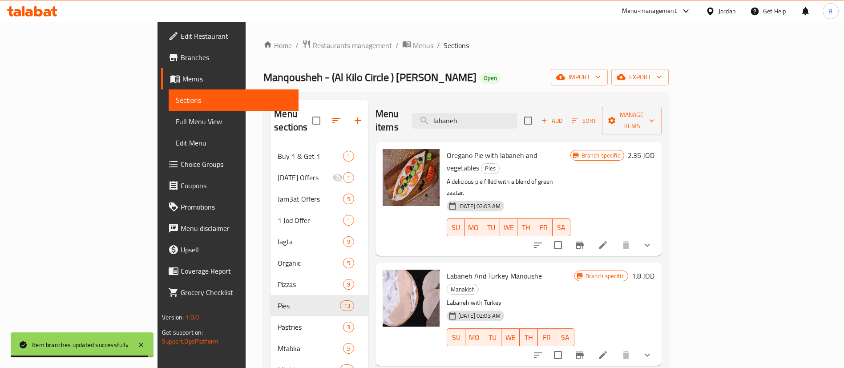
type input "labaneh"
click at [654, 270] on h6 "1.8 JOD" at bounding box center [643, 276] width 23 height 12
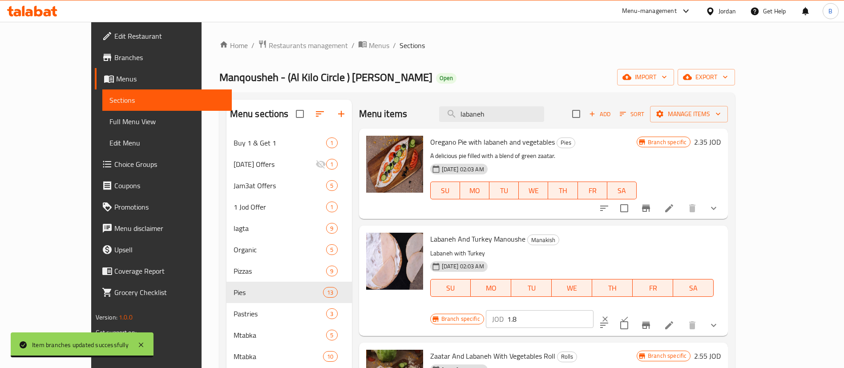
click at [593, 310] on input "1.8" at bounding box center [550, 319] width 86 height 18
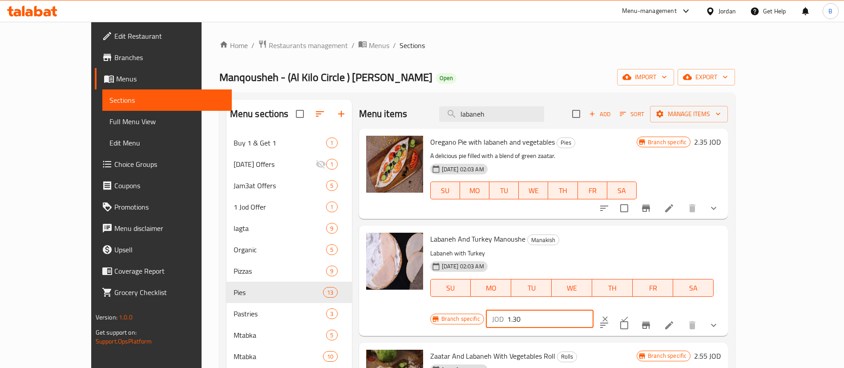
type input "1.30"
click at [629, 315] on icon "ok" at bounding box center [624, 319] width 9 height 9
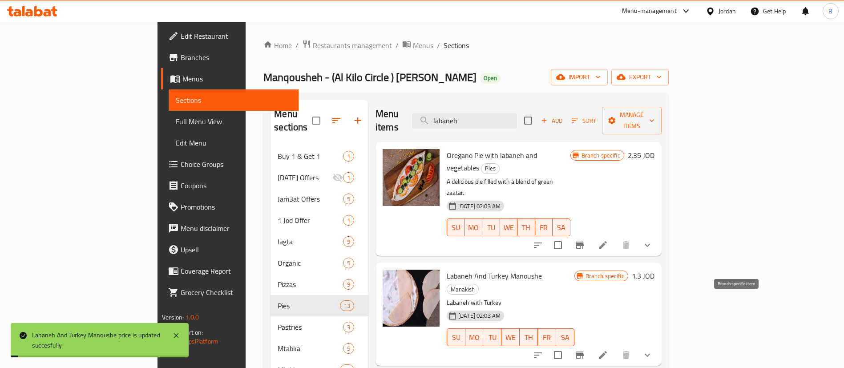
click at [585, 350] on icon "Branch-specific-item" at bounding box center [579, 355] width 11 height 11
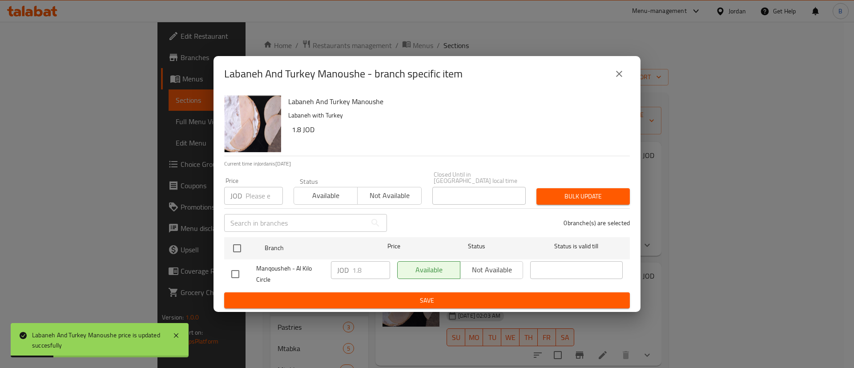
drag, startPoint x: 238, startPoint y: 244, endPoint x: 348, endPoint y: 284, distance: 117.4
click at [238, 244] on input "checkbox" at bounding box center [237, 248] width 19 height 19
checkbox input "true"
click at [373, 272] on input "1.8" at bounding box center [371, 270] width 38 height 18
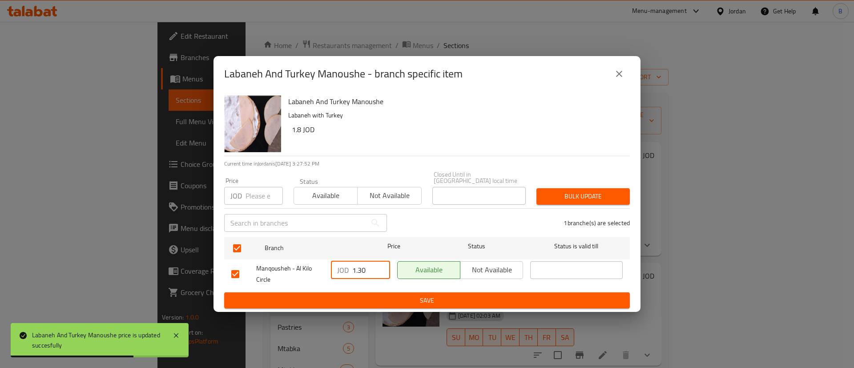
type input "1.30"
click at [377, 295] on span "Save" at bounding box center [426, 300] width 391 height 11
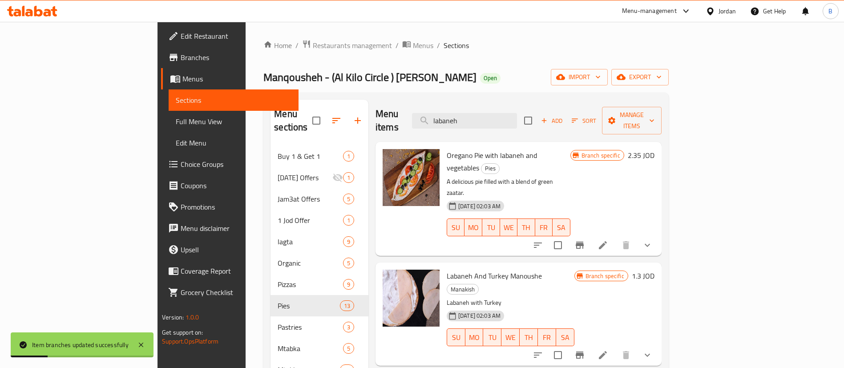
drag, startPoint x: 535, startPoint y: 115, endPoint x: 250, endPoint y: 118, distance: 284.7
click at [297, 115] on div "Menu sections Buy 1 & Get 1 1 Ramadan Offers 1 Jam3at Offers 5 1 Jod Offer 1 la…" at bounding box center [465, 285] width 391 height 370
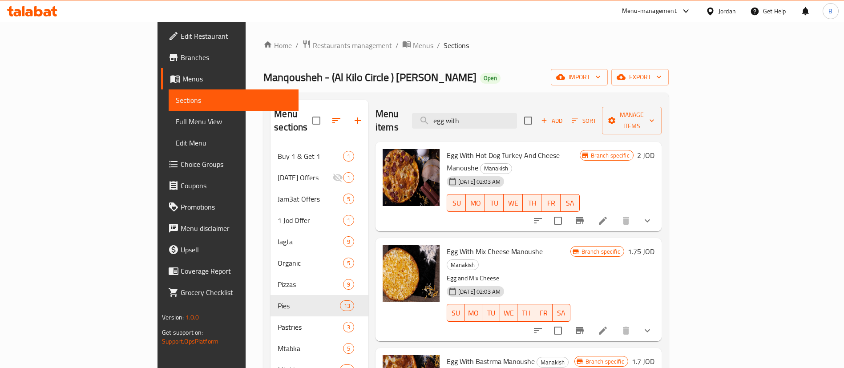
type input "egg with"
click at [654, 245] on h6 "1.75 JOD" at bounding box center [641, 251] width 27 height 12
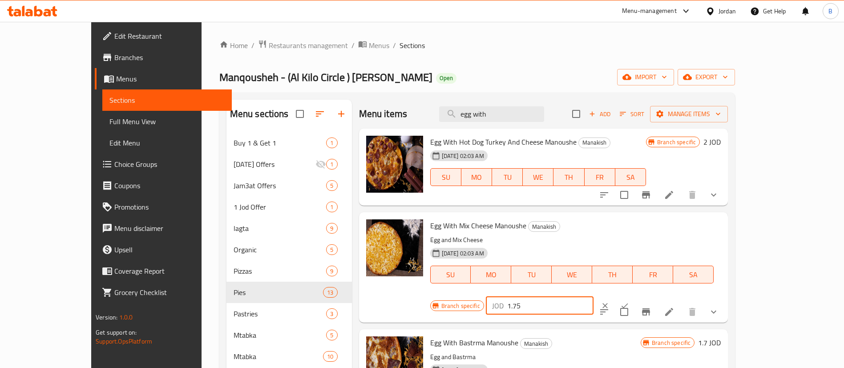
click at [593, 297] on input "1.75" at bounding box center [550, 306] width 86 height 18
type input "1.50"
click at [629, 301] on icon "ok" at bounding box center [624, 305] width 9 height 9
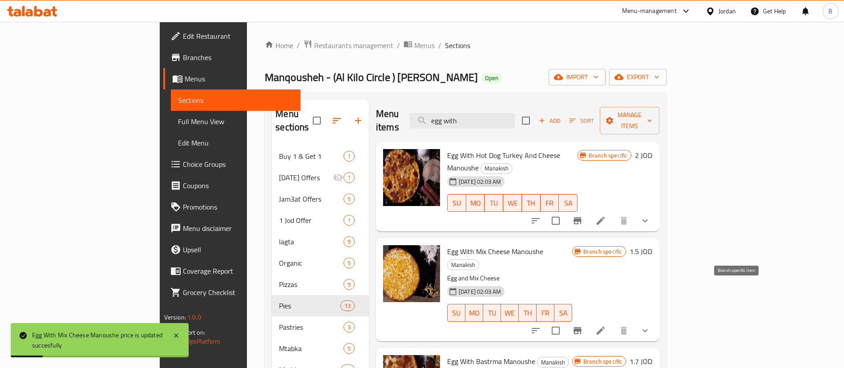
click at [583, 325] on icon "Branch-specific-item" at bounding box center [577, 330] width 11 height 11
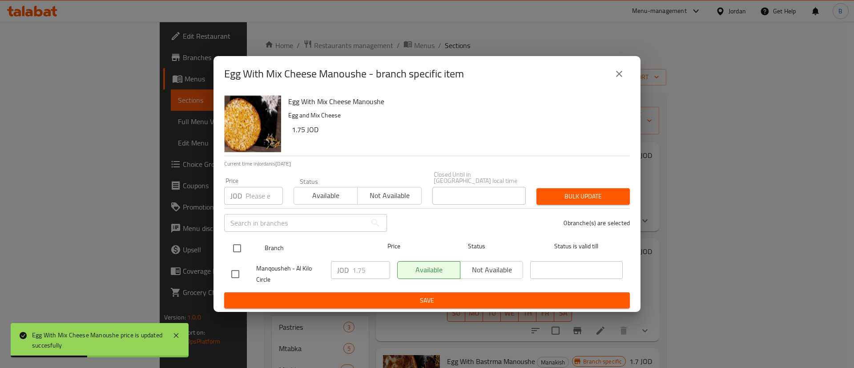
click at [234, 240] on input "checkbox" at bounding box center [237, 248] width 19 height 19
checkbox input "true"
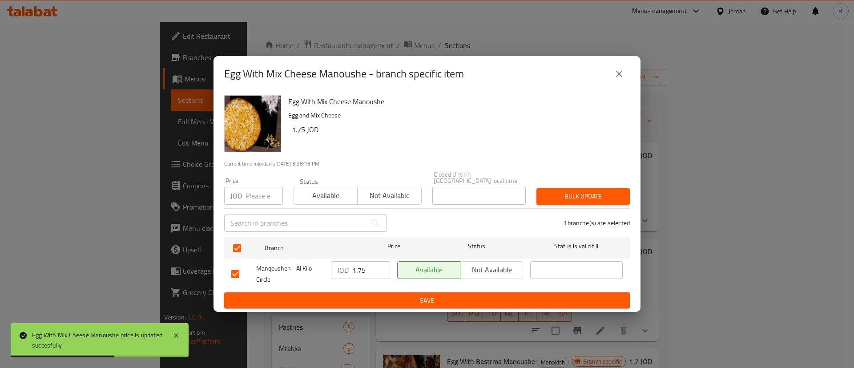
click at [375, 264] on input "1.75" at bounding box center [371, 270] width 38 height 18
type input "1.50"
click at [465, 299] on span "Save" at bounding box center [426, 300] width 391 height 11
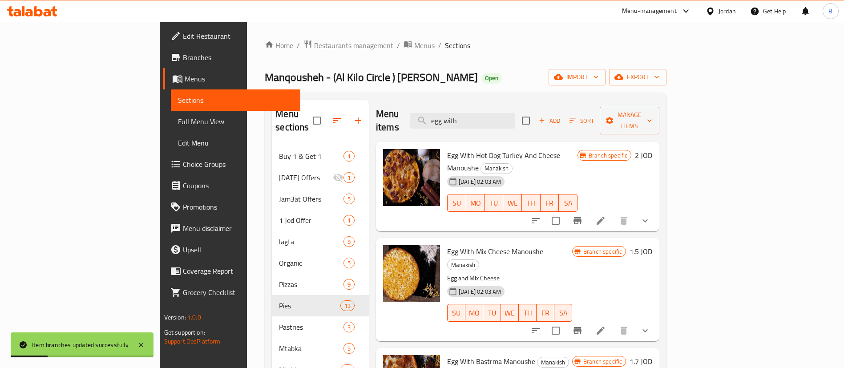
drag, startPoint x: 501, startPoint y: 111, endPoint x: 349, endPoint y: 111, distance: 151.7
click at [418, 111] on div "Menu items egg with Add Sort Manage items" at bounding box center [517, 121] width 283 height 42
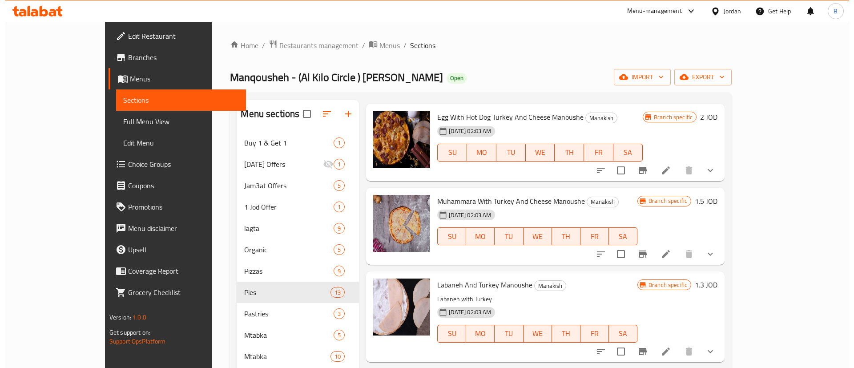
scroll to position [988, 0]
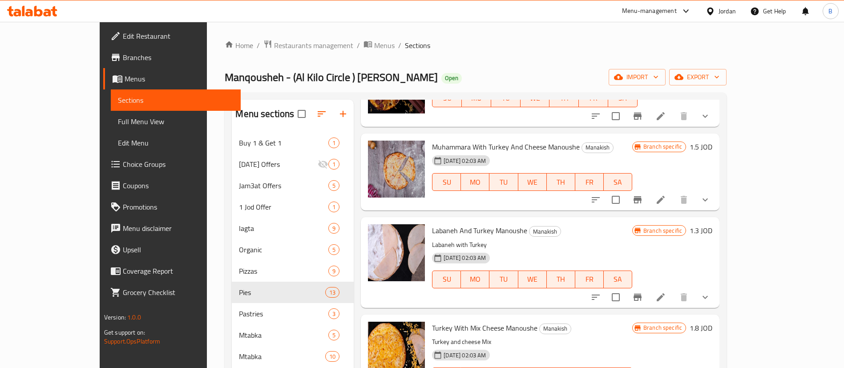
type input "turkey"
click at [712, 322] on h6 "1.8 JOD" at bounding box center [701, 328] width 23 height 12
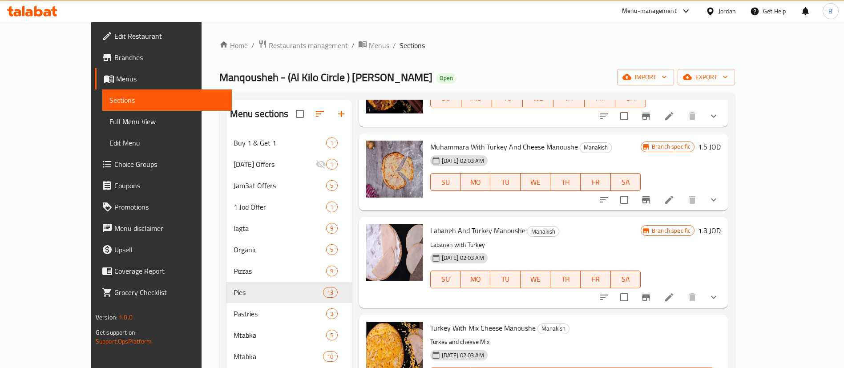
type input "1.50"
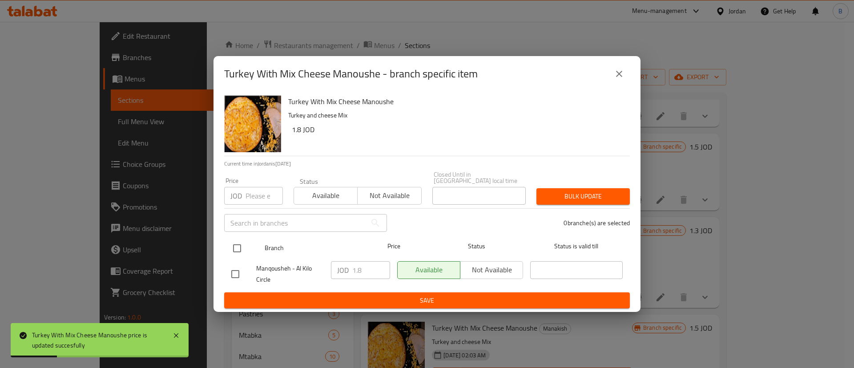
click at [234, 249] on input "checkbox" at bounding box center [237, 248] width 19 height 19
checkbox input "true"
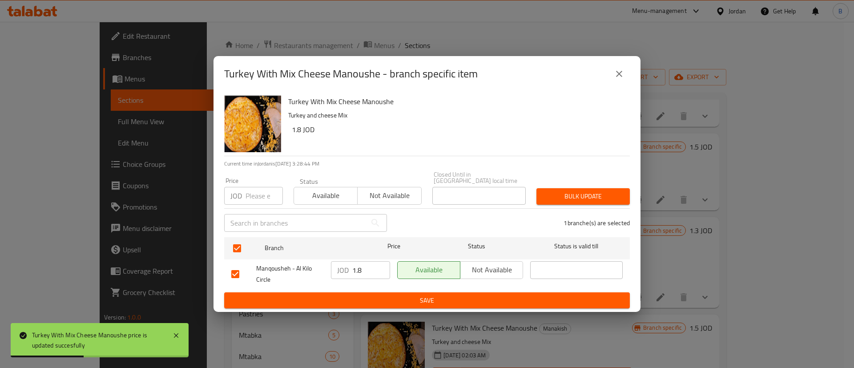
click at [374, 270] on input "1.8" at bounding box center [371, 270] width 38 height 18
type input "1.50"
click at [427, 296] on span "Save" at bounding box center [426, 300] width 391 height 11
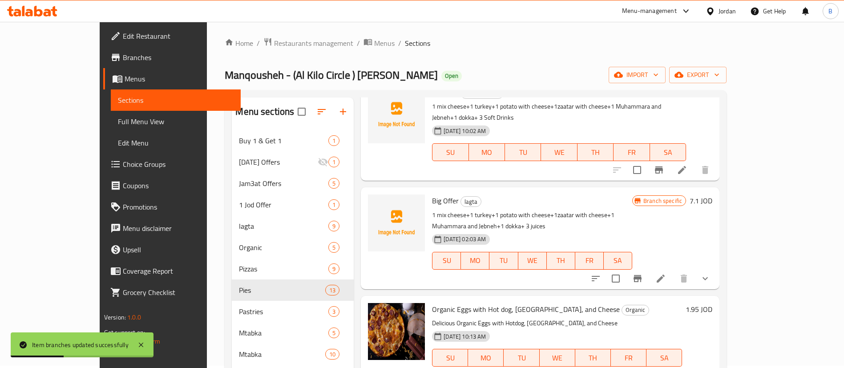
scroll to position [0, 0]
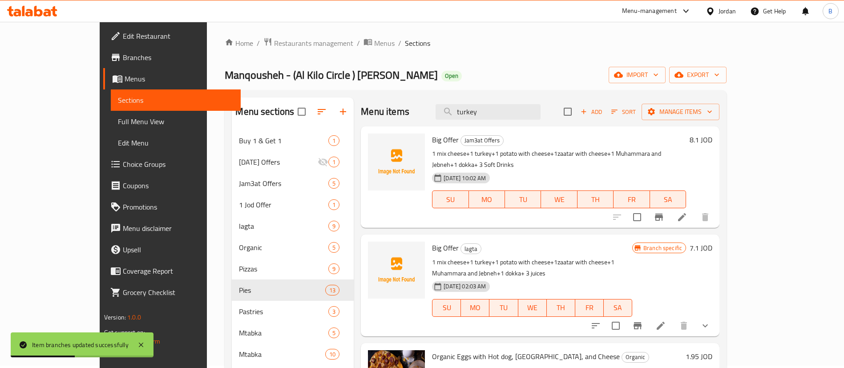
drag, startPoint x: 548, startPoint y: 111, endPoint x: 238, endPoint y: 93, distance: 310.6
click at [282, 94] on div "Menu sections Buy 1 & Get 1 1 Ramadan Offers 1 Jam3at Offers 5 1 Jod Offer 1 la…" at bounding box center [476, 281] width 502 height 382
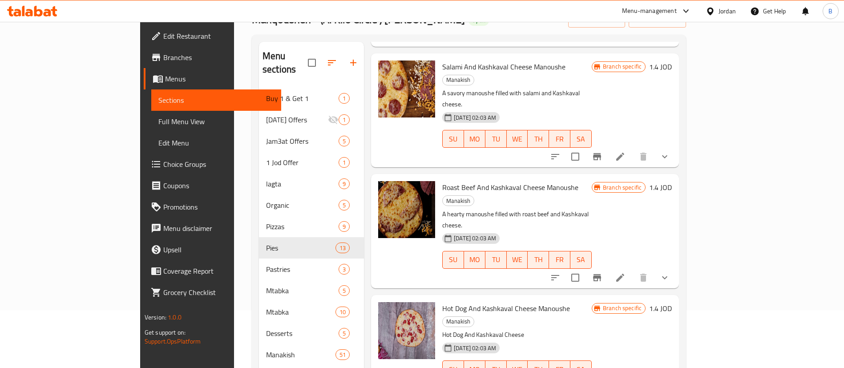
scroll to position [267, 0]
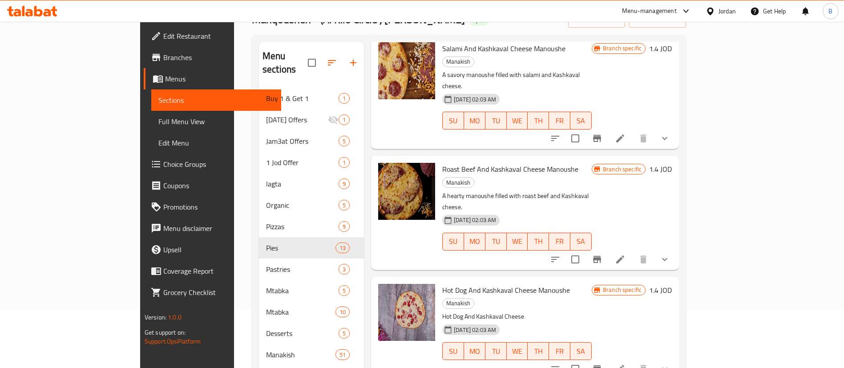
type input "kashkaval"
click at [672, 284] on h6 "1.4 JOD" at bounding box center [660, 290] width 23 height 12
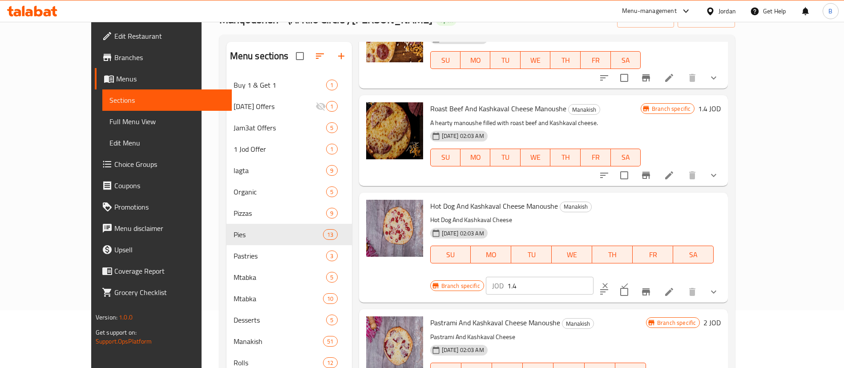
click at [593, 277] on input "1.4" at bounding box center [550, 286] width 86 height 18
type input "1.50"
click at [629, 281] on icon "ok" at bounding box center [624, 285] width 9 height 9
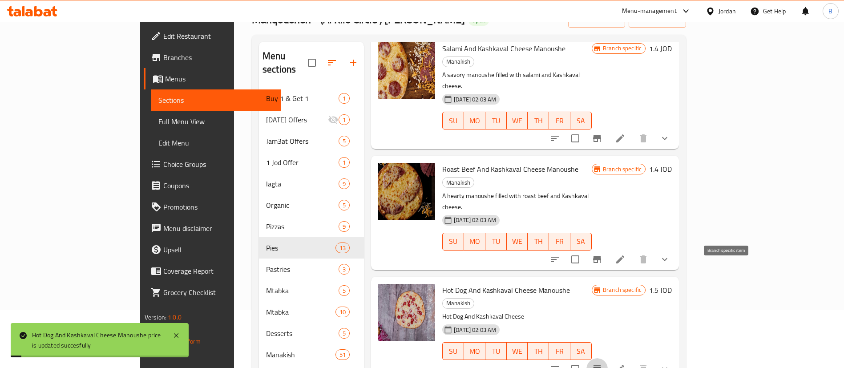
click at [602, 363] on icon "Branch-specific-item" at bounding box center [597, 368] width 11 height 11
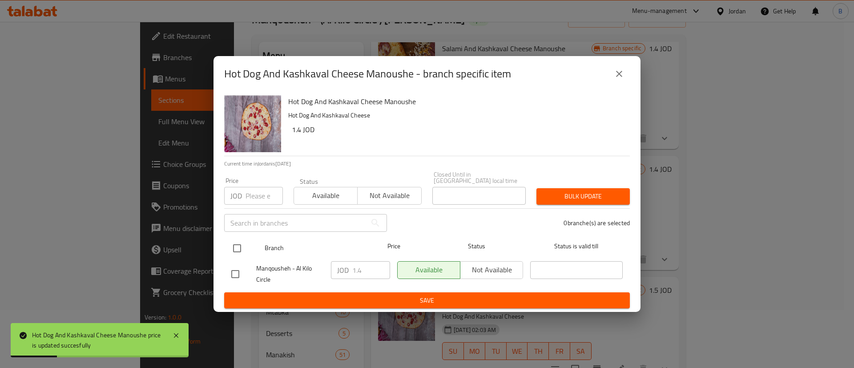
click at [230, 247] on div "Branch Price Status Status is valid till" at bounding box center [427, 248] width 406 height 22
click at [236, 247] on input "checkbox" at bounding box center [237, 248] width 19 height 19
checkbox input "true"
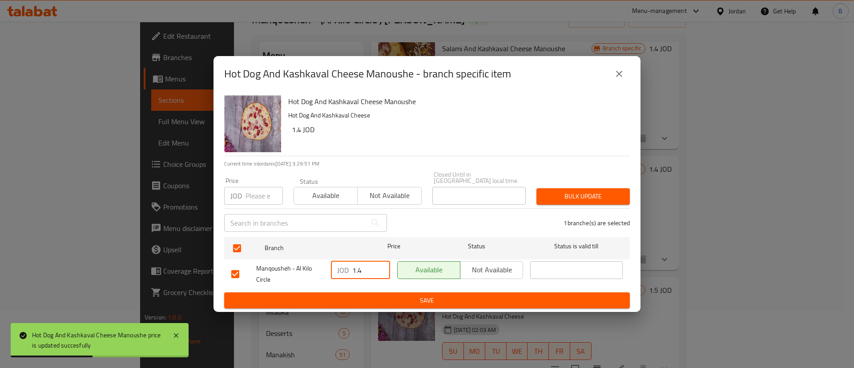
click at [364, 268] on input "1.4" at bounding box center [371, 270] width 38 height 18
type input "1.50"
click at [441, 292] on button "Save" at bounding box center [427, 300] width 406 height 16
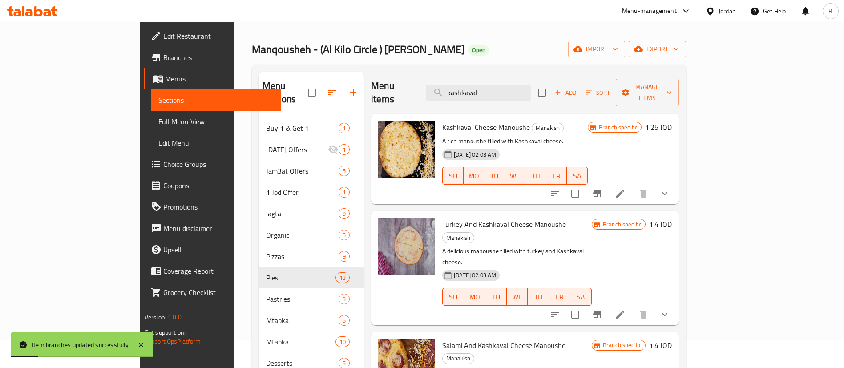
scroll to position [0, 0]
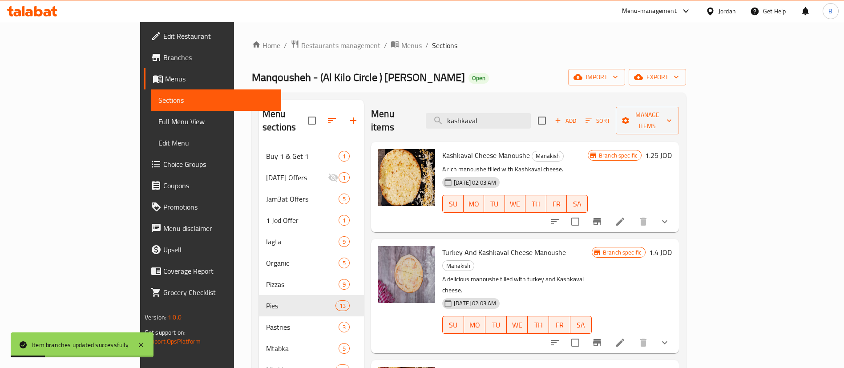
drag, startPoint x: 541, startPoint y: 113, endPoint x: 251, endPoint y: 142, distance: 291.9
click at [371, 113] on div "Menu items kashkaval Add Sort Manage items" at bounding box center [525, 121] width 308 height 42
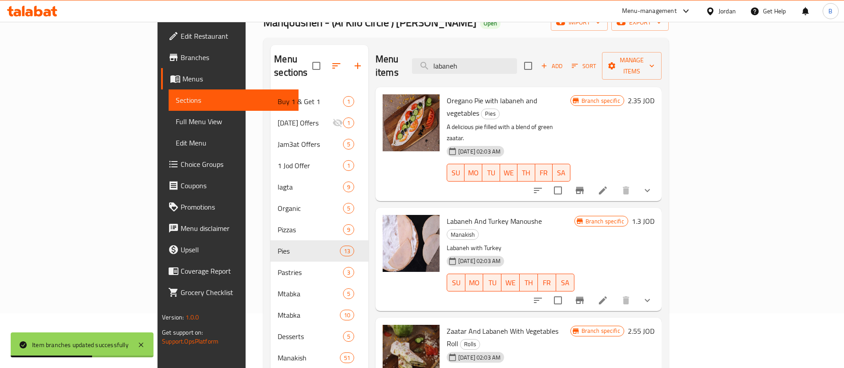
scroll to position [67, 0]
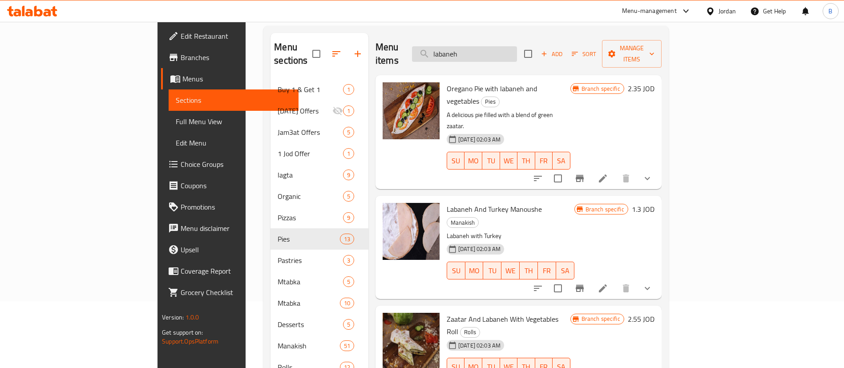
drag, startPoint x: 542, startPoint y: 49, endPoint x: 492, endPoint y: 48, distance: 49.4
click at [492, 48] on input "labaneh" at bounding box center [464, 54] width 105 height 16
click at [517, 46] on input "labaneh" at bounding box center [464, 54] width 105 height 16
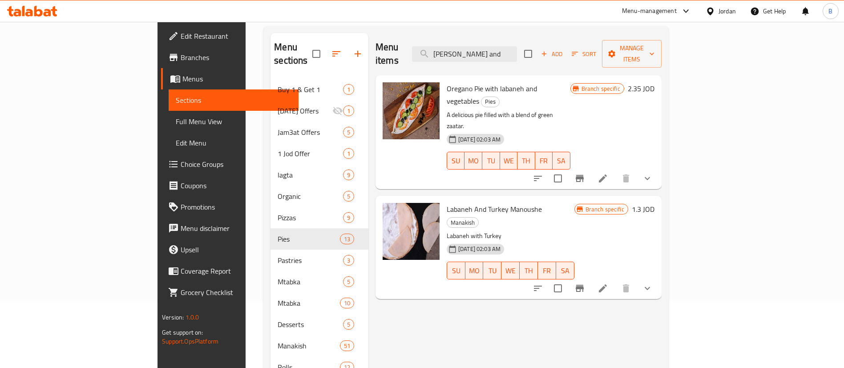
type input "labaneh and"
click at [654, 82] on h6 "2.35 JOD" at bounding box center [641, 88] width 27 height 12
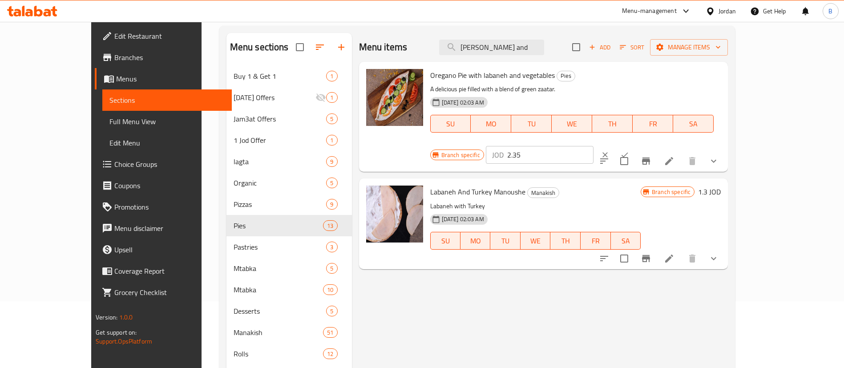
drag, startPoint x: 727, startPoint y: 82, endPoint x: 598, endPoint y: 85, distance: 129.5
click at [612, 85] on div "Oregano Pie with labaneh and vegetables Pies A delicious pie filled with a blen…" at bounding box center [576, 116] width 298 height 103
type input "1.25"
drag, startPoint x: 798, startPoint y: 81, endPoint x: 796, endPoint y: 86, distance: 5.8
click at [629, 150] on icon "ok" at bounding box center [624, 154] width 9 height 9
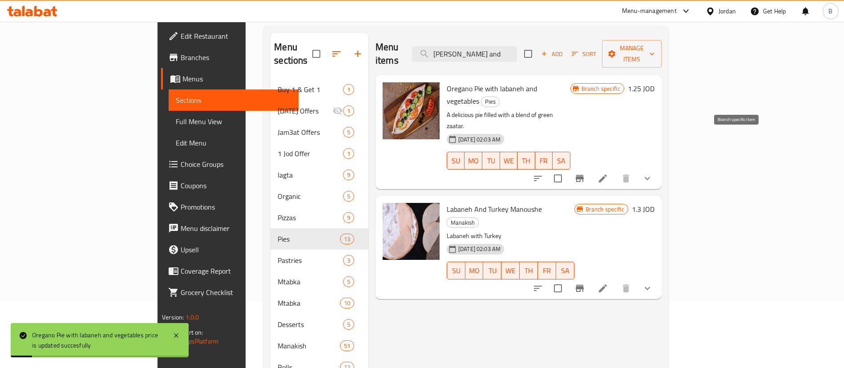
click at [584, 175] on icon "Branch-specific-item" at bounding box center [580, 178] width 8 height 7
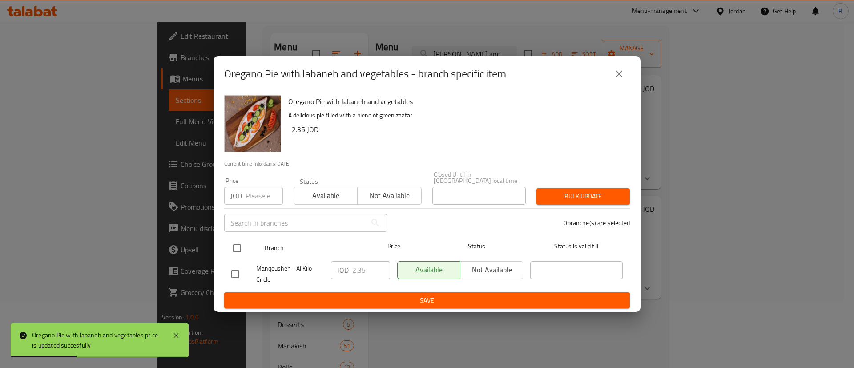
click at [239, 243] on input "checkbox" at bounding box center [237, 248] width 19 height 19
checkbox input "true"
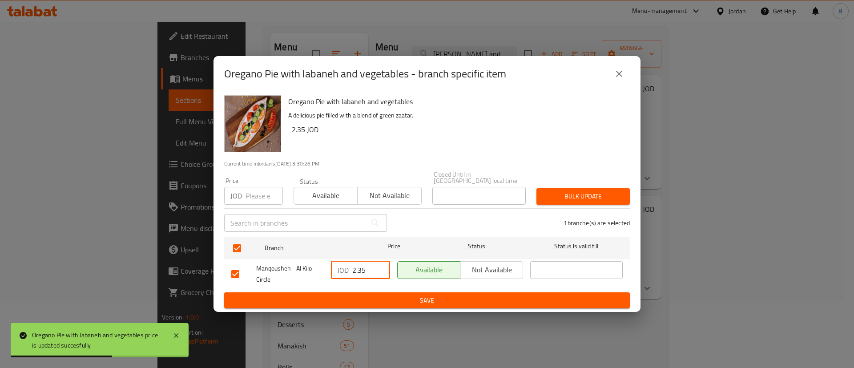
drag, startPoint x: 370, startPoint y: 269, endPoint x: 277, endPoint y: 271, distance: 93.4
click at [278, 271] on div "Manqousheh - Al Kilo Circle JOD 2.35 ​ Available Not available ​" at bounding box center [427, 274] width 399 height 33
type input "1.25"
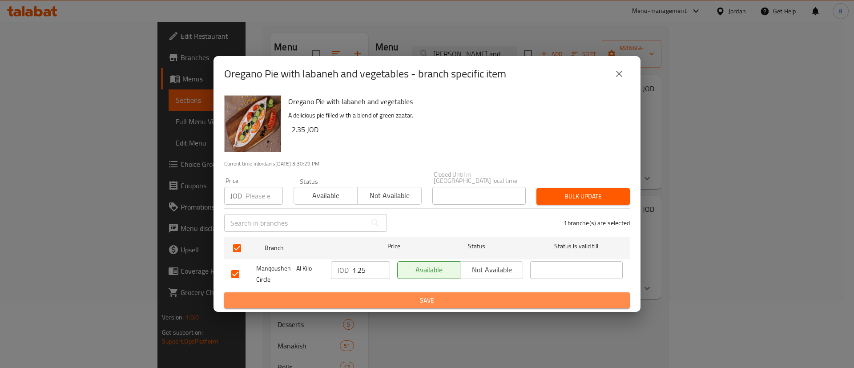
click at [367, 295] on span "Save" at bounding box center [426, 300] width 391 height 11
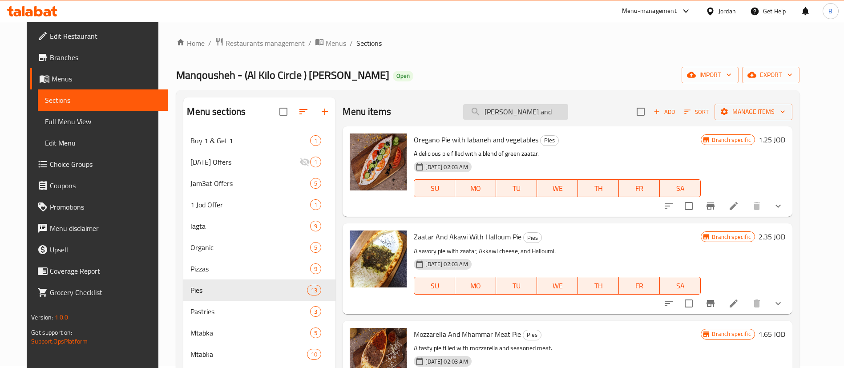
scroll to position [0, 0]
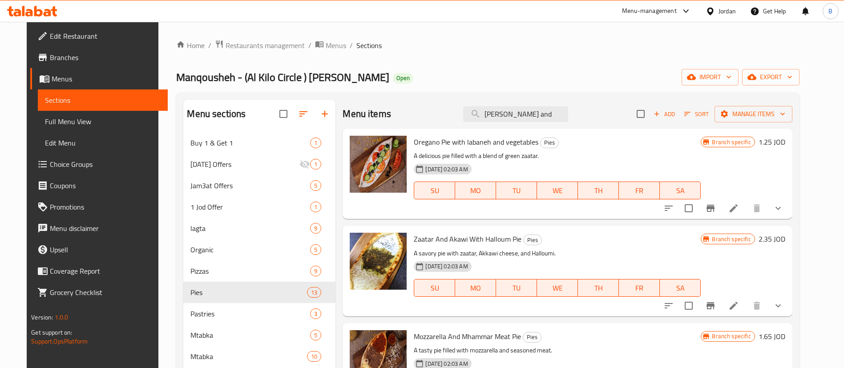
drag, startPoint x: 545, startPoint y: 113, endPoint x: 0, endPoint y: 129, distance: 544.8
click at [129, 113] on div "Edit Restaurant Branches Menus Sections Full Menu View Edit Menu Choice Groups …" at bounding box center [422, 257] width 790 height 471
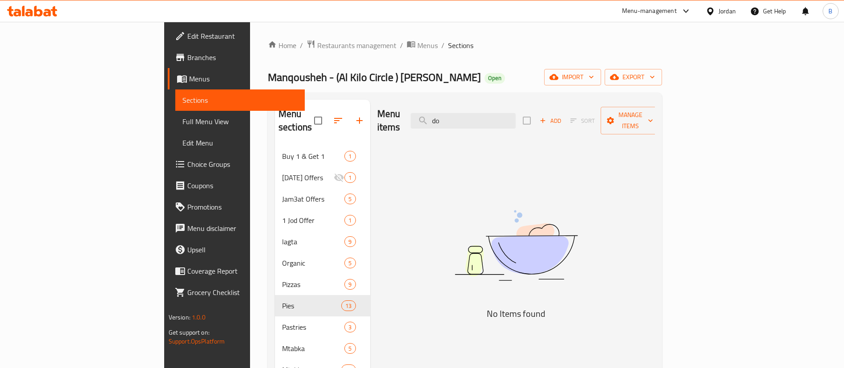
type input "d"
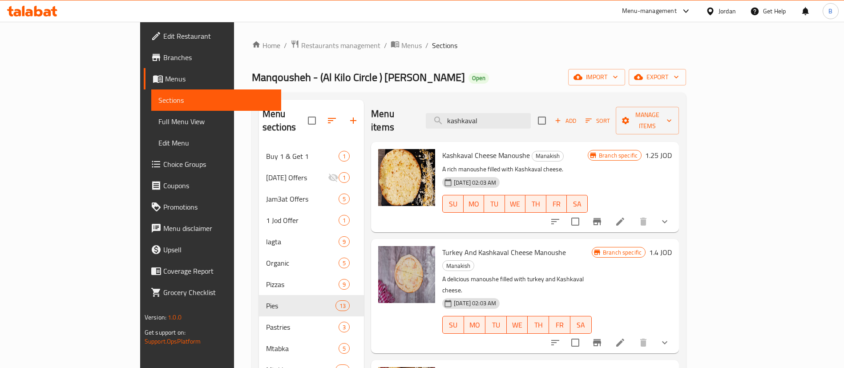
drag, startPoint x: 537, startPoint y: 115, endPoint x: 264, endPoint y: 126, distance: 273.4
click at [290, 120] on div "Menu sections Buy 1 & Get 1 1 Ramadan Offers 1 Jam3at Offers 5 1 Jod Offer 1 la…" at bounding box center [469, 285] width 420 height 370
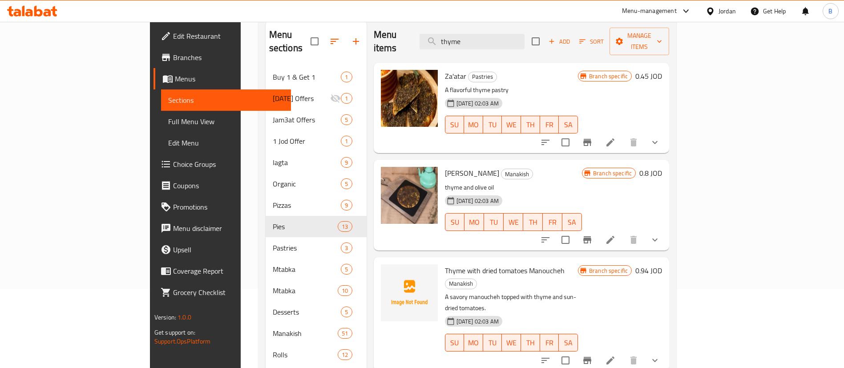
scroll to position [58, 0]
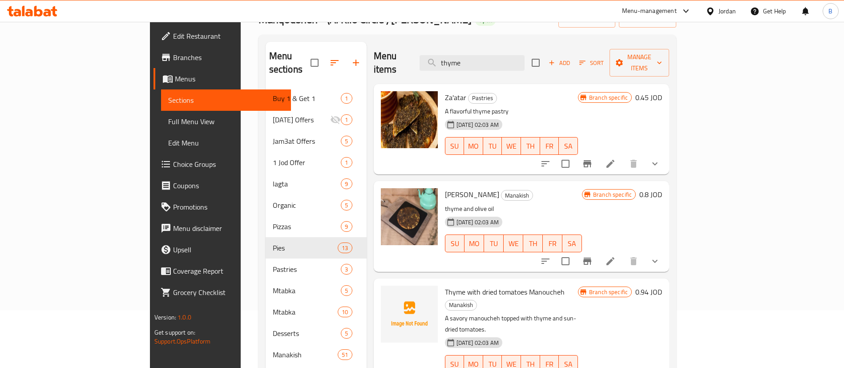
type input "thyme"
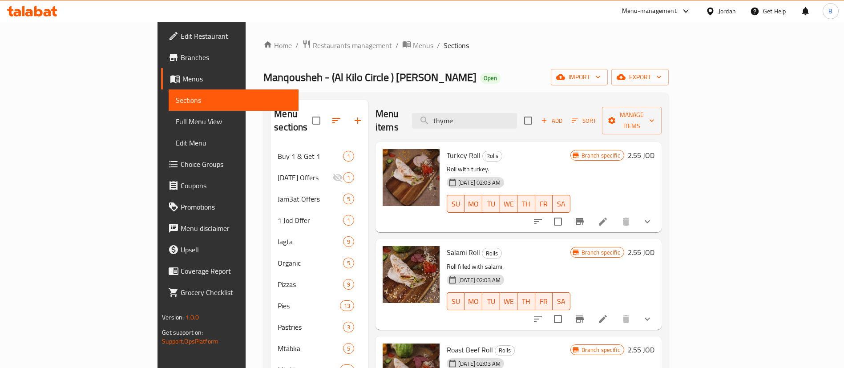
click at [654, 149] on h6 "2.55 JOD" at bounding box center [641, 155] width 27 height 12
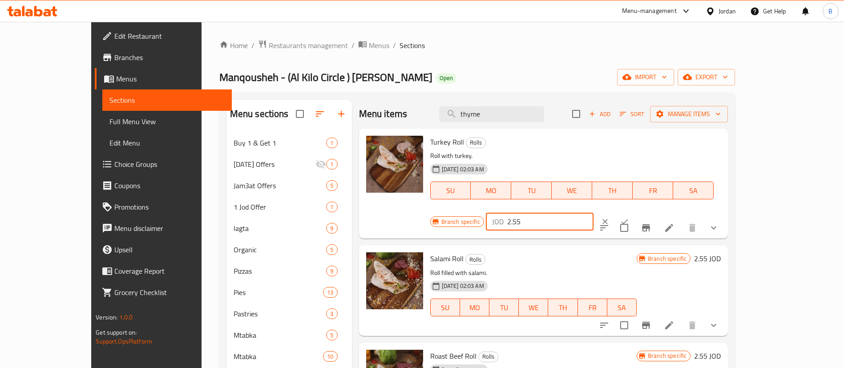
drag, startPoint x: 700, startPoint y: 153, endPoint x: 623, endPoint y: 152, distance: 77.4
click at [623, 212] on div "Branch specific JOD 2.55 ​" at bounding box center [538, 222] width 217 height 20
type input "1.85"
click at [629, 217] on icon "ok" at bounding box center [624, 221] width 9 height 9
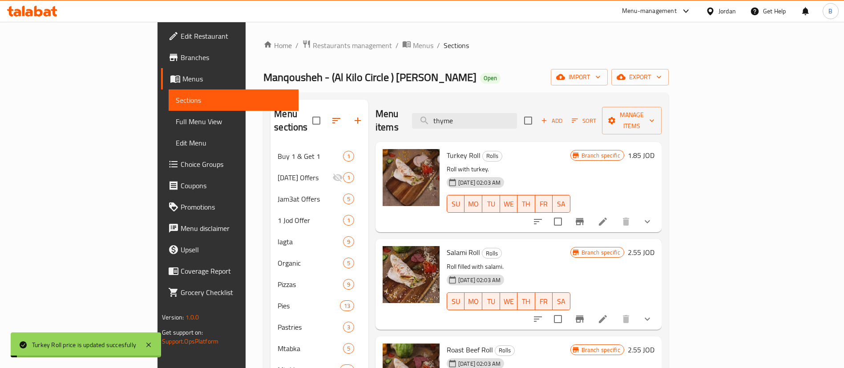
click at [585, 216] on icon "Branch-specific-item" at bounding box center [579, 221] width 11 height 11
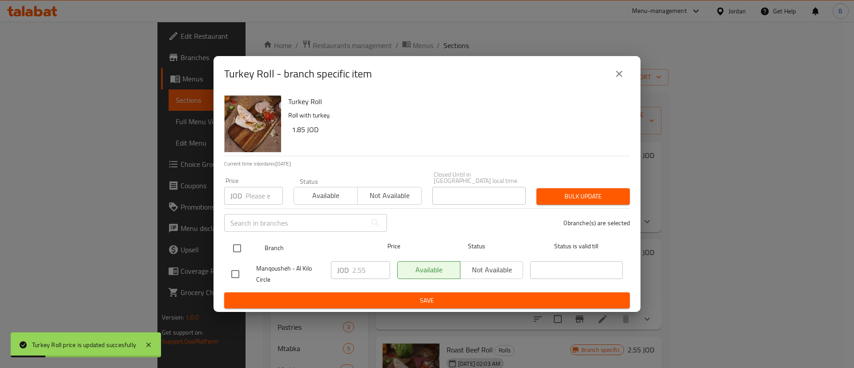
click at [237, 248] on input "checkbox" at bounding box center [237, 248] width 19 height 19
checkbox input "true"
drag, startPoint x: 375, startPoint y: 267, endPoint x: 308, endPoint y: 268, distance: 66.7
click at [308, 268] on div "Manqousheh - Al Kilo Circle JOD 2.55 ​ Available Not available ​" at bounding box center [427, 274] width 399 height 33
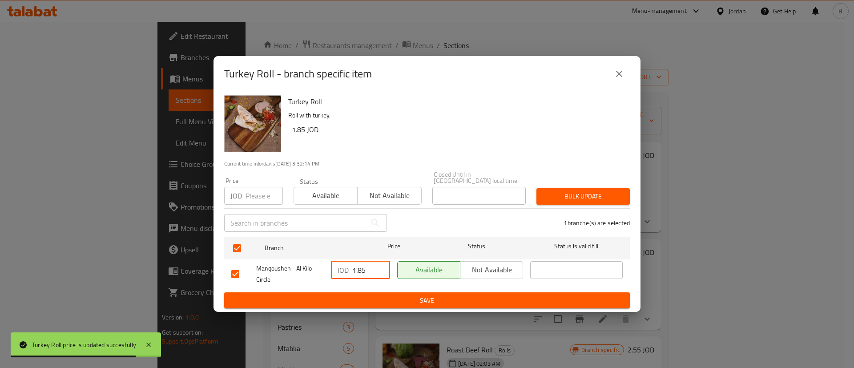
type input "1.85"
click at [381, 292] on button "Save" at bounding box center [427, 300] width 406 height 16
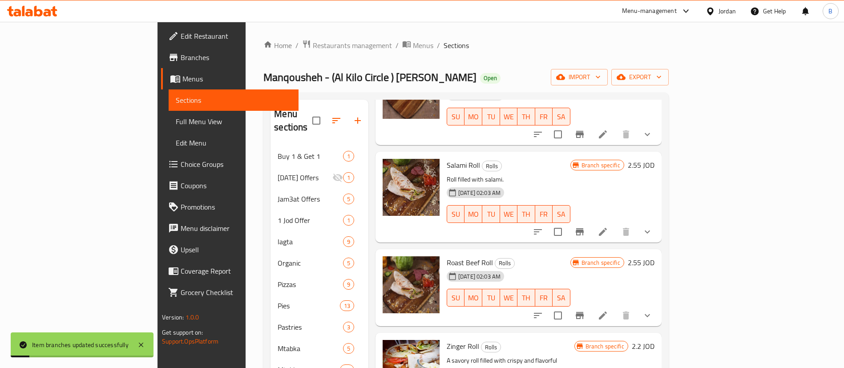
scroll to position [67, 0]
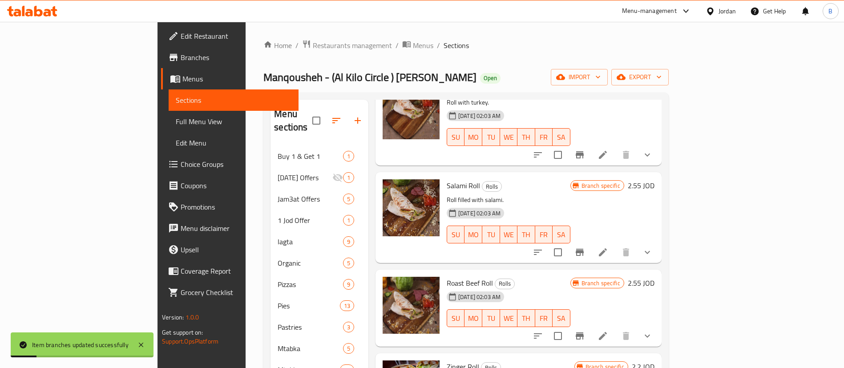
click at [654, 179] on h6 "2.55 JOD" at bounding box center [641, 185] width 27 height 12
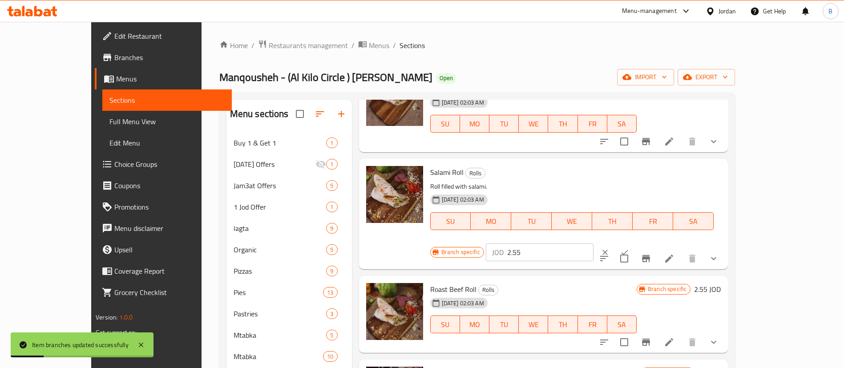
click at [593, 243] on input "2.55" at bounding box center [550, 252] width 86 height 18
drag, startPoint x: 718, startPoint y: 178, endPoint x: 601, endPoint y: 172, distance: 116.7
click at [603, 172] on div "Salami Roll Rolls Roll filled with salami. 12-02-2024 02:03 AM SU MO TU WE TH F…" at bounding box center [576, 213] width 298 height 103
type input "1.85"
click at [634, 242] on button "ok" at bounding box center [625, 252] width 20 height 20
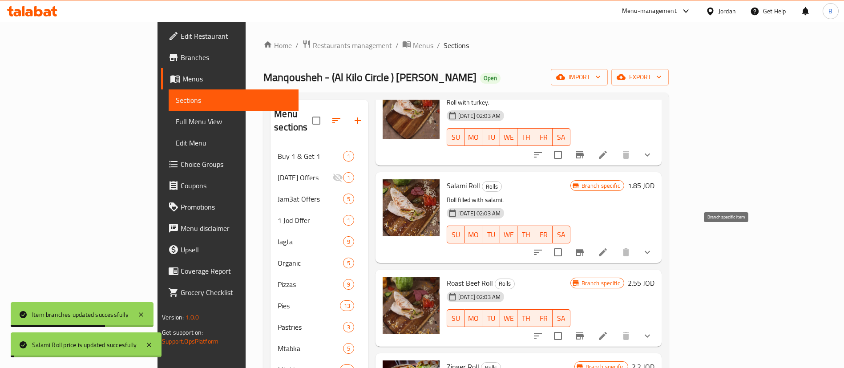
click at [585, 247] on icon "Branch-specific-item" at bounding box center [579, 252] width 11 height 11
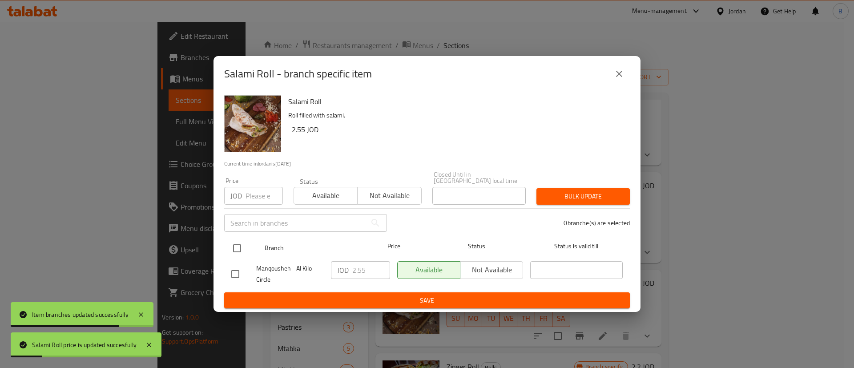
click at [230, 241] on input "checkbox" at bounding box center [237, 248] width 19 height 19
checkbox input "true"
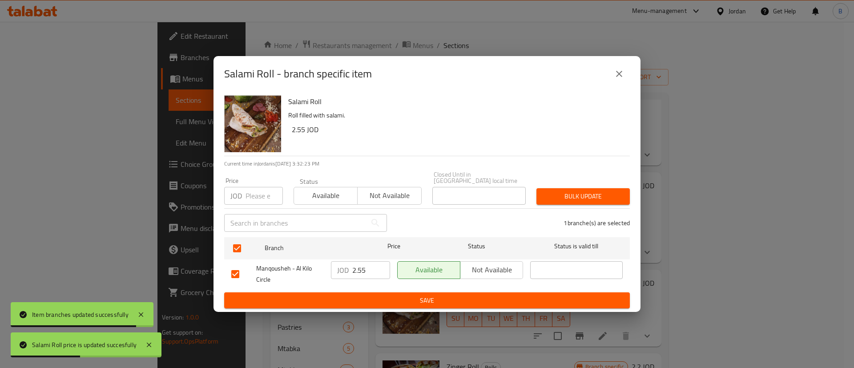
drag, startPoint x: 370, startPoint y: 268, endPoint x: 323, endPoint y: 263, distance: 47.4
click at [323, 263] on div "Manqousheh - Al Kilo Circle JOD 2.55 ​ Available Not available ​" at bounding box center [427, 274] width 399 height 33
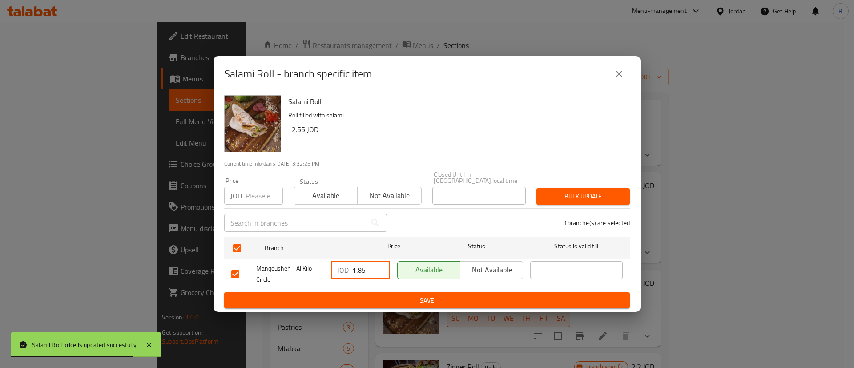
type input "1.85"
click at [398, 295] on span "Save" at bounding box center [426, 300] width 391 height 11
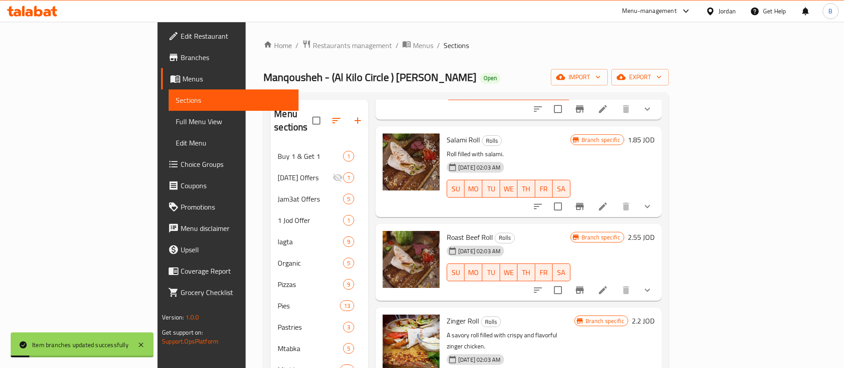
scroll to position [133, 0]
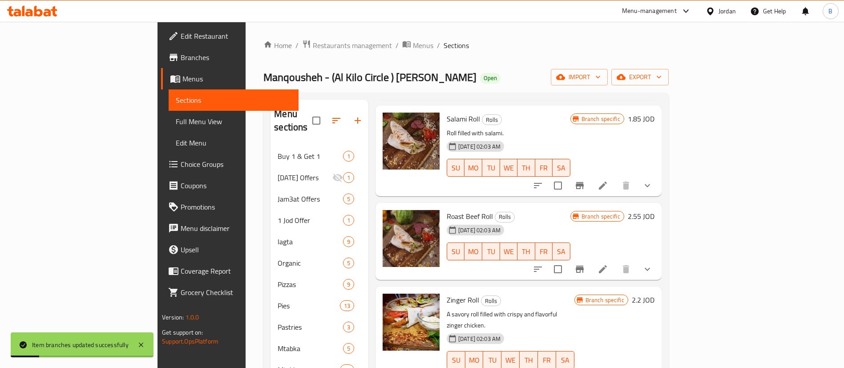
click at [654, 210] on h6 "2.55 JOD" at bounding box center [641, 216] width 27 height 12
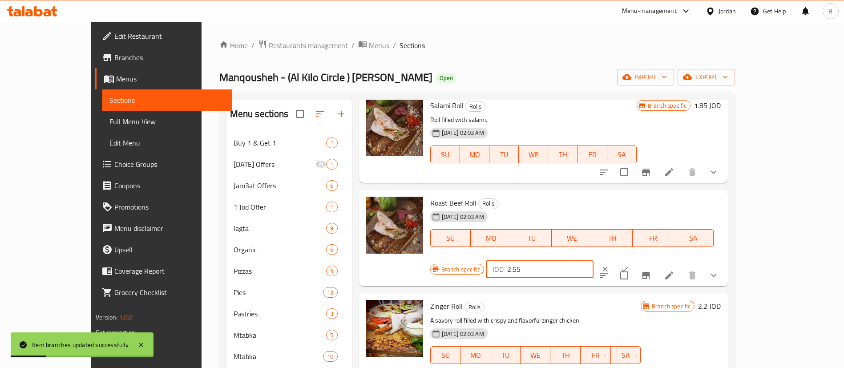
drag, startPoint x: 708, startPoint y: 206, endPoint x: 618, endPoint y: 206, distance: 89.9
click at [625, 259] on div "Branch specific JOD 2.55 ​" at bounding box center [538, 269] width 217 height 20
type input "1.85"
click at [634, 259] on button "ok" at bounding box center [625, 269] width 20 height 20
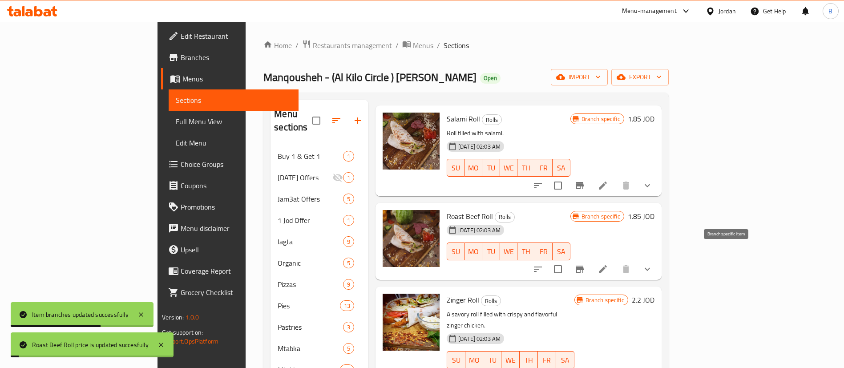
click at [584, 266] on icon "Branch-specific-item" at bounding box center [580, 269] width 8 height 7
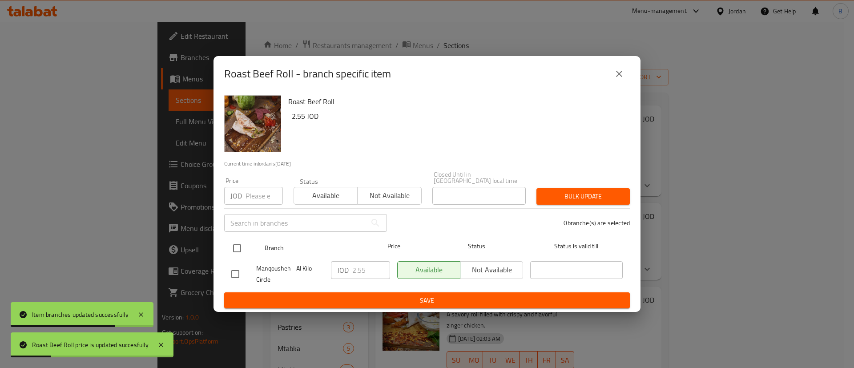
click at [236, 241] on input "checkbox" at bounding box center [237, 248] width 19 height 19
checkbox input "true"
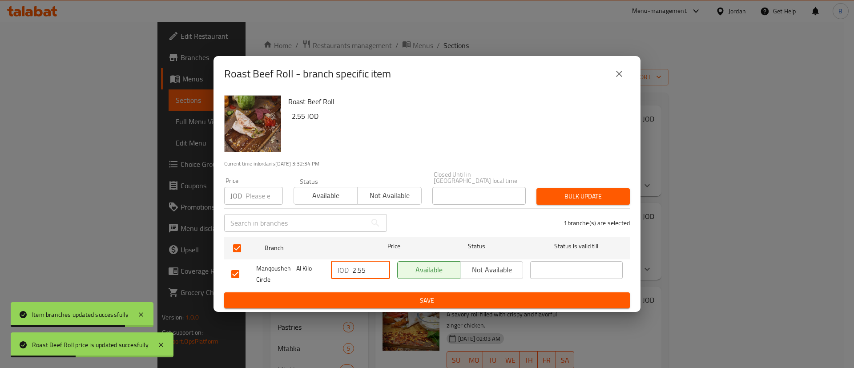
drag, startPoint x: 367, startPoint y: 272, endPoint x: 327, endPoint y: 265, distance: 40.7
click at [332, 267] on div "JOD 2.55 ​" at bounding box center [360, 270] width 59 height 18
type input "1.85"
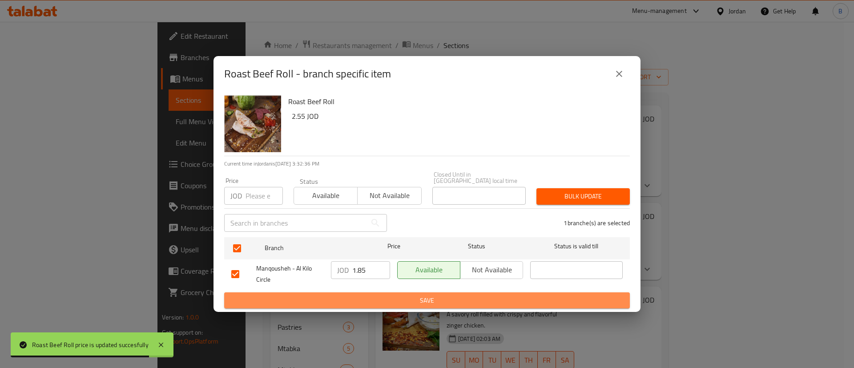
click at [406, 295] on span "Save" at bounding box center [426, 300] width 391 height 11
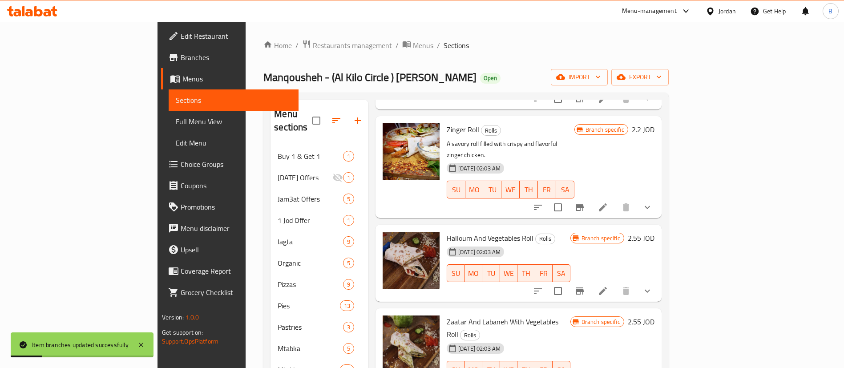
scroll to position [334, 0]
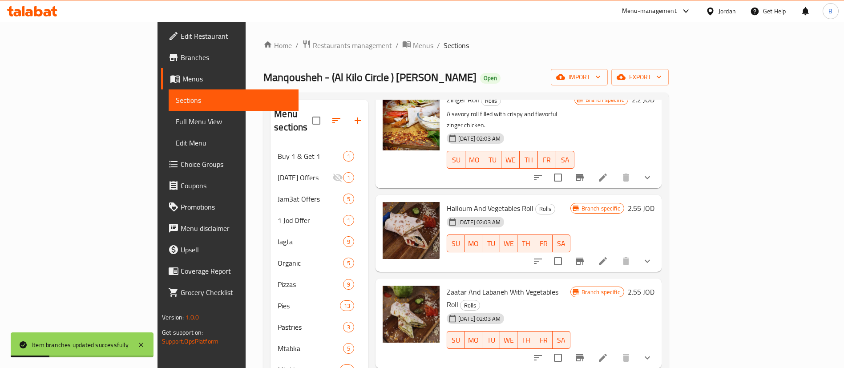
click at [654, 202] on h6 "2.55 JOD" at bounding box center [641, 208] width 27 height 12
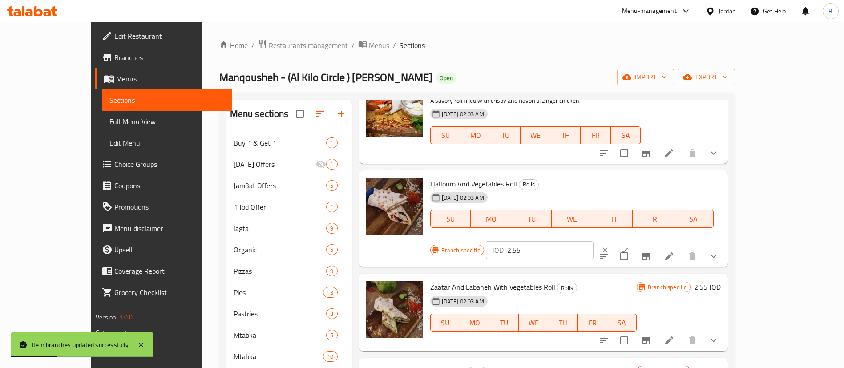
drag, startPoint x: 704, startPoint y: 186, endPoint x: 597, endPoint y: 186, distance: 107.2
click at [601, 186] on div "Halloum And Vegetables Roll Rolls 12-02-2024 02:03 AM SU MO TU WE TH FR SA Bran…" at bounding box center [576, 219] width 298 height 90
type input "1.85"
click at [629, 246] on icon "ok" at bounding box center [624, 250] width 9 height 9
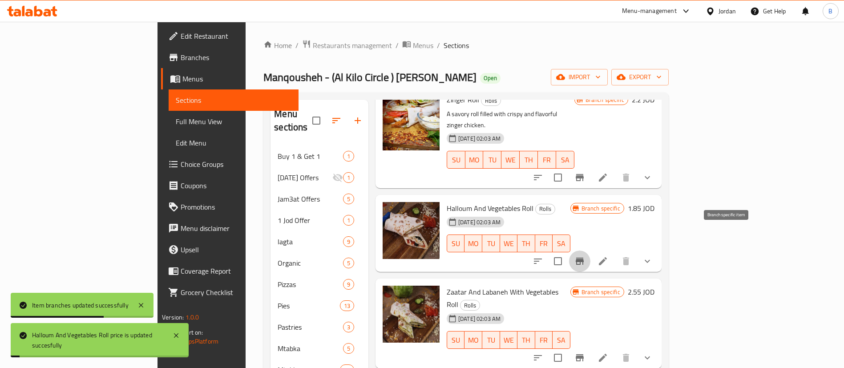
click at [584, 258] on icon "Branch-specific-item" at bounding box center [580, 261] width 8 height 7
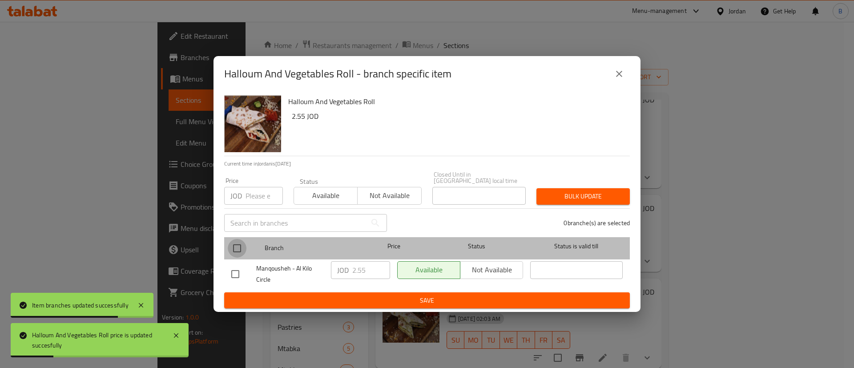
click at [241, 243] on input "checkbox" at bounding box center [237, 248] width 19 height 19
checkbox input "true"
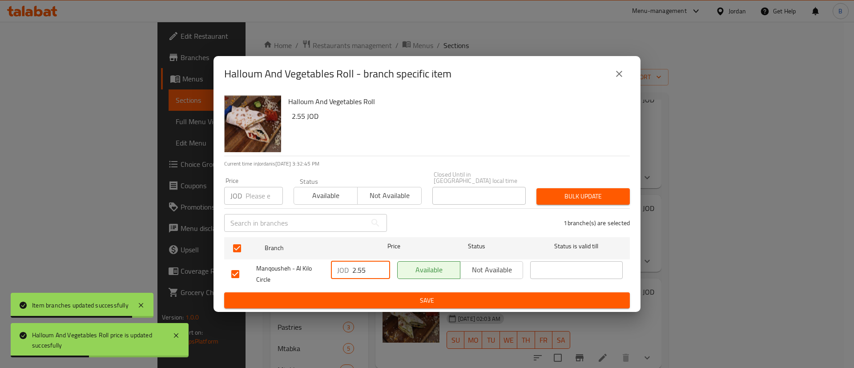
drag, startPoint x: 314, startPoint y: 267, endPoint x: 306, endPoint y: 267, distance: 8.0
click at [307, 267] on div "Manqousheh - Al Kilo Circle JOD 2.55 ​ Available Not available ​" at bounding box center [427, 274] width 399 height 33
type input "1.85"
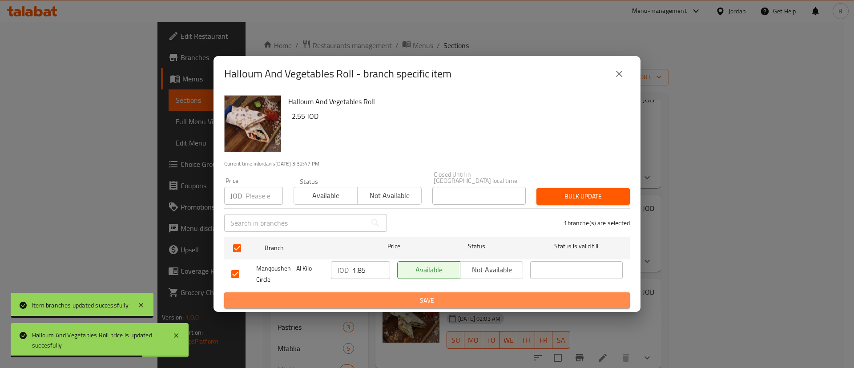
click at [367, 295] on span "Save" at bounding box center [426, 300] width 391 height 11
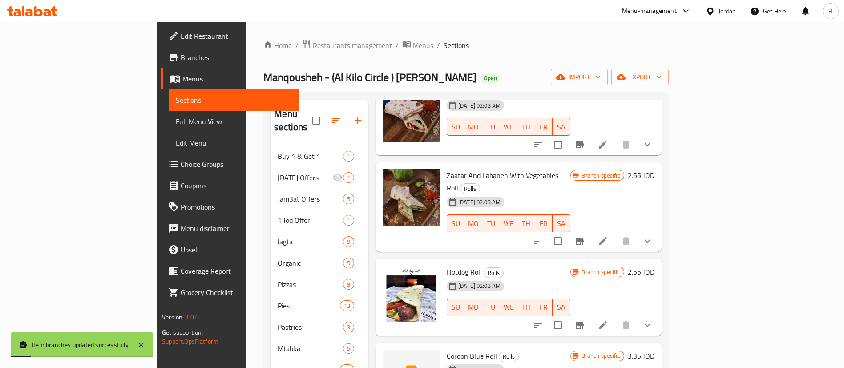
scroll to position [467, 0]
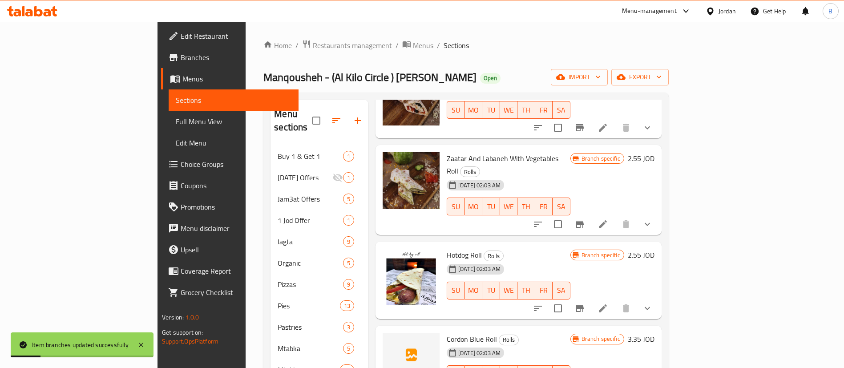
click at [654, 152] on h6 "2.55 JOD" at bounding box center [641, 158] width 27 height 12
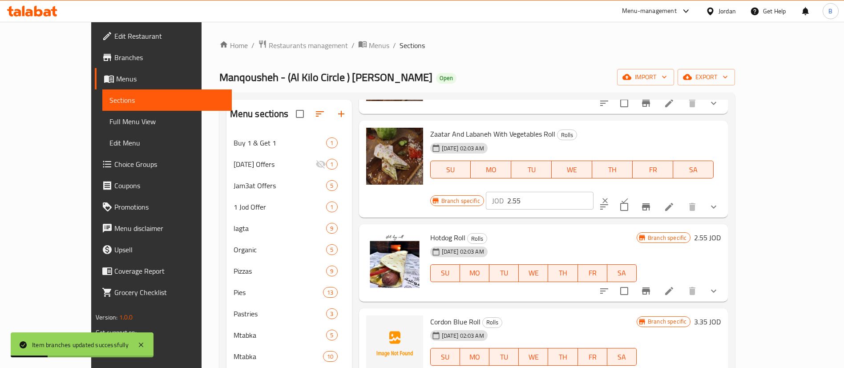
drag, startPoint x: 714, startPoint y: 134, endPoint x: 608, endPoint y: 136, distance: 106.8
click at [620, 191] on div "Branch specific JOD 2.55 ​" at bounding box center [538, 201] width 217 height 20
type input "1.85"
click at [629, 196] on icon "ok" at bounding box center [624, 200] width 9 height 9
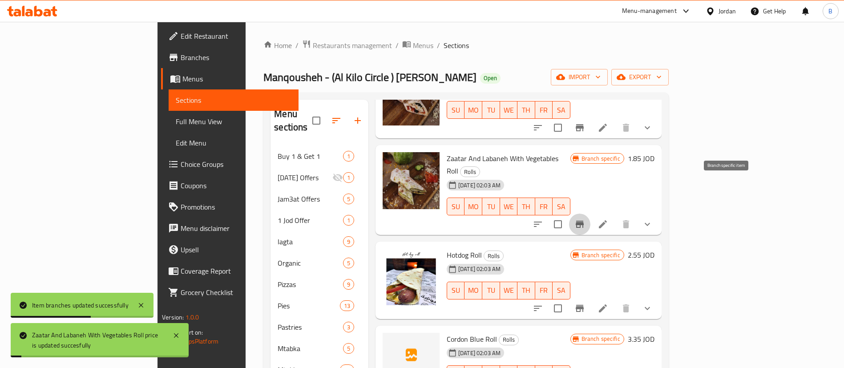
click at [585, 219] on icon "Branch-specific-item" at bounding box center [579, 224] width 11 height 11
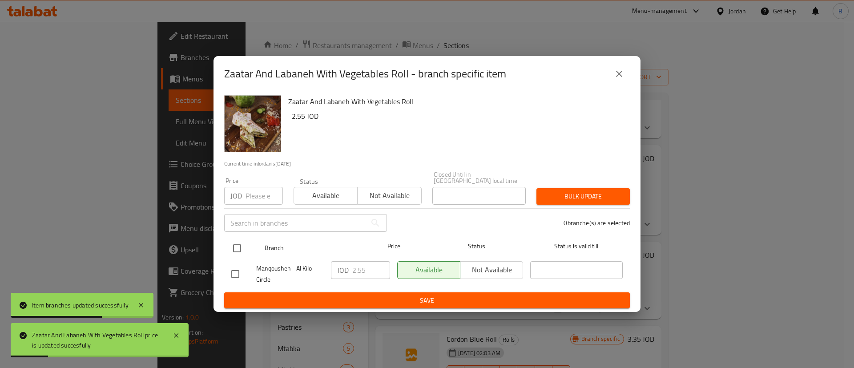
click at [242, 246] on input "checkbox" at bounding box center [237, 248] width 19 height 19
checkbox input "true"
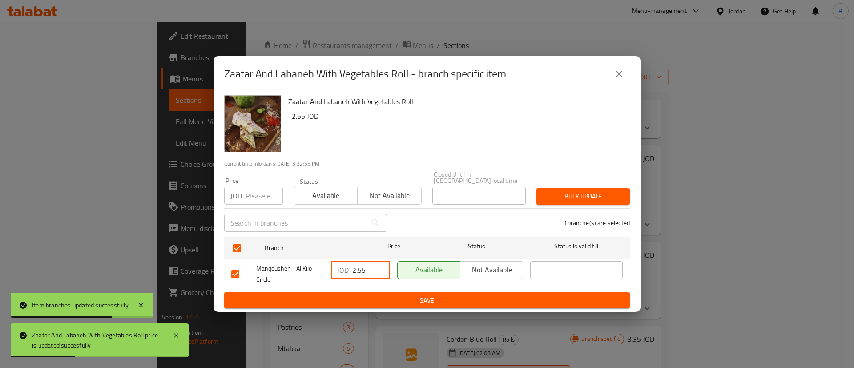
drag, startPoint x: 371, startPoint y: 268, endPoint x: 295, endPoint y: 262, distance: 76.7
click at [306, 264] on div "Manqousheh - Al Kilo Circle JOD 2.55 ​ Available Not available ​" at bounding box center [427, 274] width 399 height 33
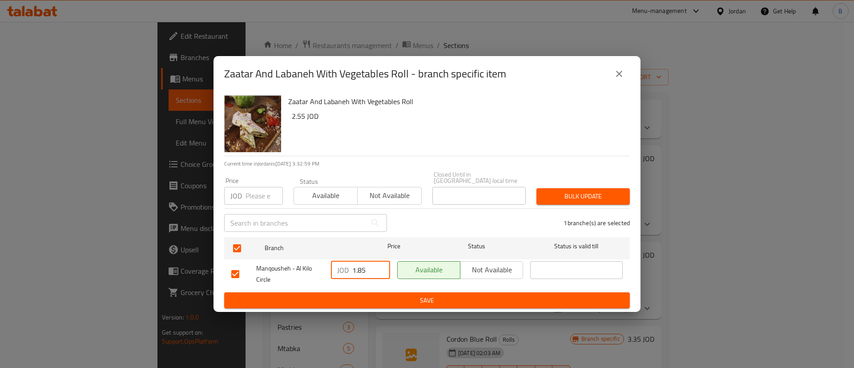
type input "1.85"
click at [418, 295] on span "Save" at bounding box center [426, 300] width 391 height 11
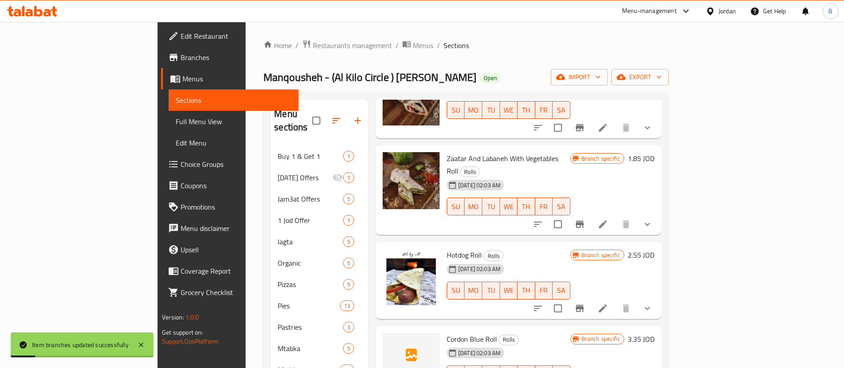
click at [654, 249] on h6 "2.55 JOD" at bounding box center [641, 255] width 27 height 12
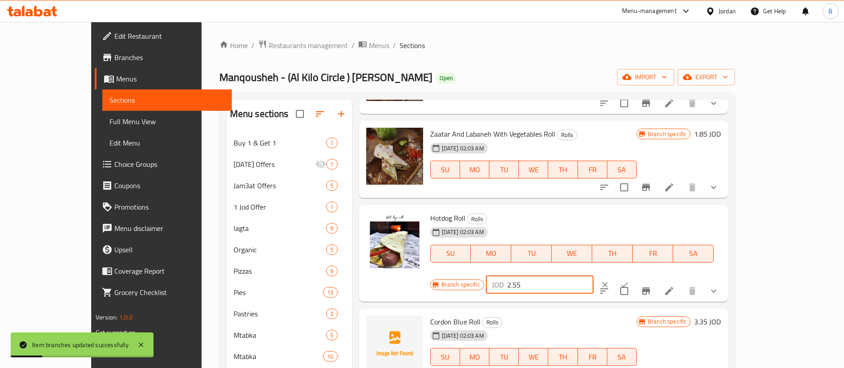
drag, startPoint x: 716, startPoint y: 219, endPoint x: 546, endPoint y: 222, distance: 169.5
click at [557, 222] on div "Hotdog Roll Rolls 12-02-2024 02:03 AM SU MO TU WE TH FR SA Branch specific JOD …" at bounding box center [576, 253] width 298 height 90
type input "1.85"
click at [634, 275] on button "ok" at bounding box center [625, 285] width 20 height 20
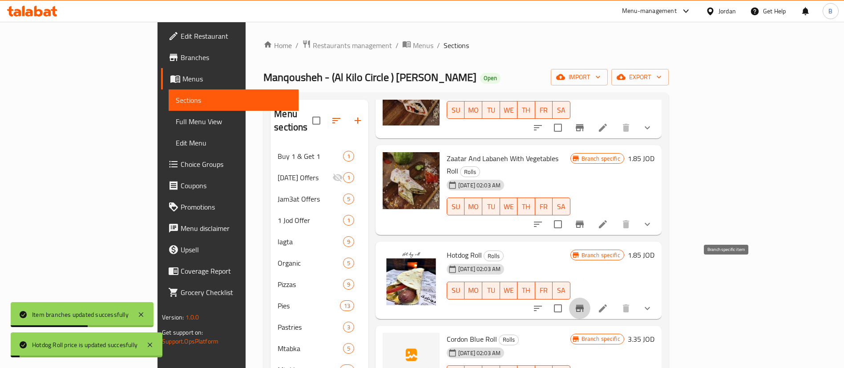
click at [585, 303] on icon "Branch-specific-item" at bounding box center [579, 308] width 11 height 11
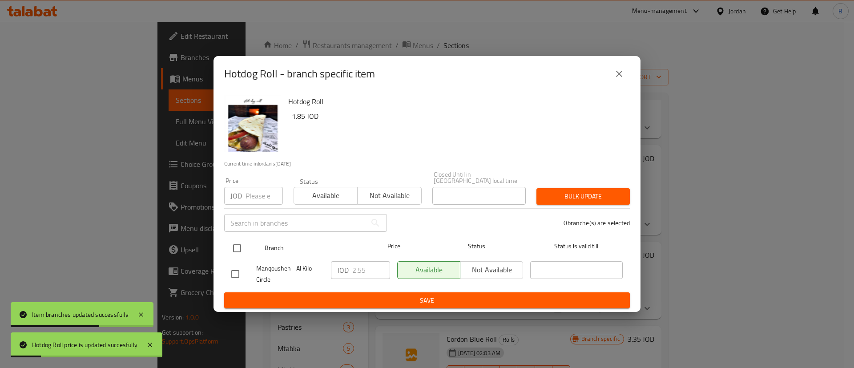
click at [239, 249] on input "checkbox" at bounding box center [237, 248] width 19 height 19
checkbox input "true"
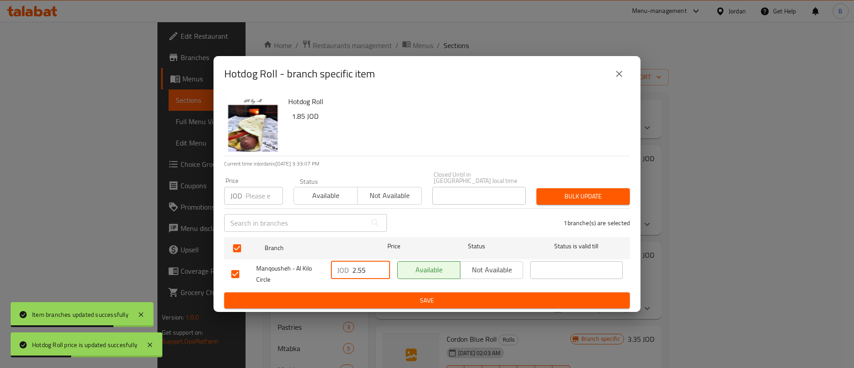
drag, startPoint x: 361, startPoint y: 269, endPoint x: 323, endPoint y: 266, distance: 37.9
click at [323, 266] on div "Manqousheh - Al Kilo Circle JOD 2.55 ​ Available Not available ​" at bounding box center [427, 274] width 399 height 33
type input "1.85"
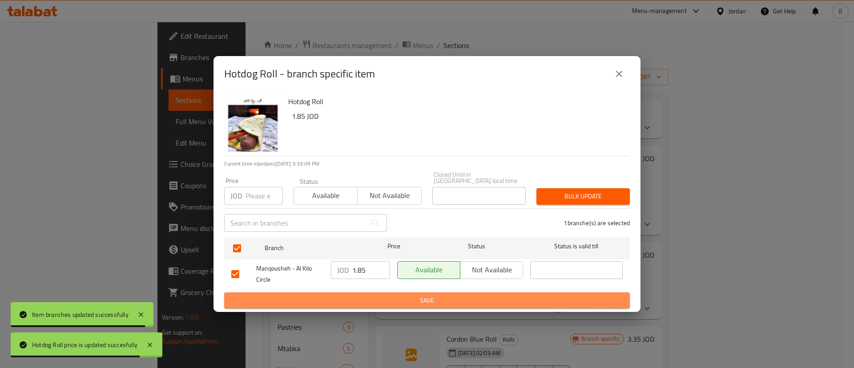
click at [396, 299] on span "Save" at bounding box center [426, 300] width 391 height 11
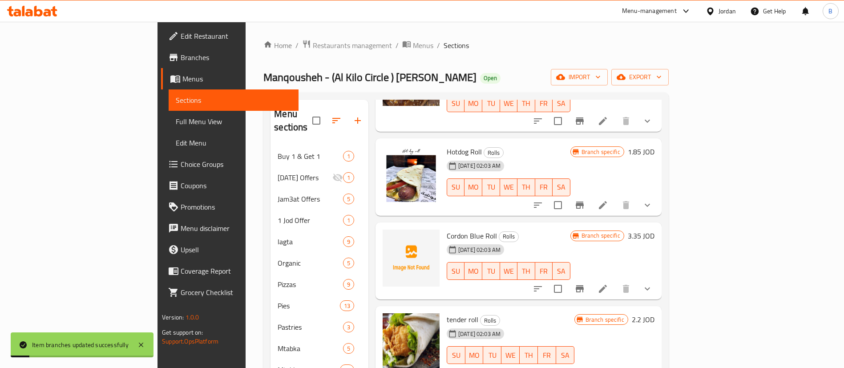
scroll to position [601, 0]
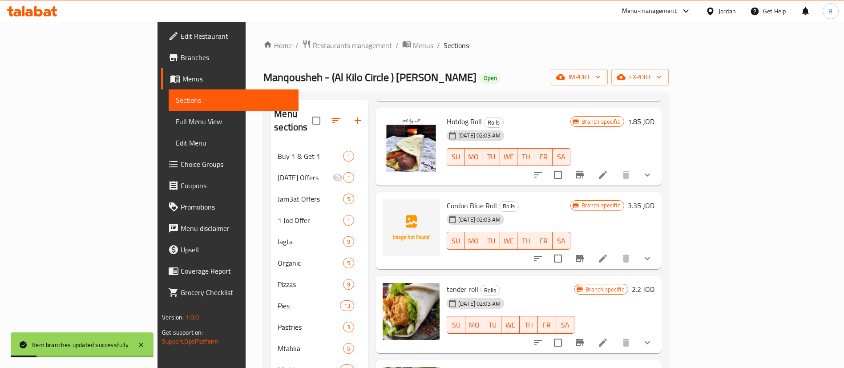
click at [654, 199] on h6 "3.35 JOD" at bounding box center [641, 205] width 27 height 12
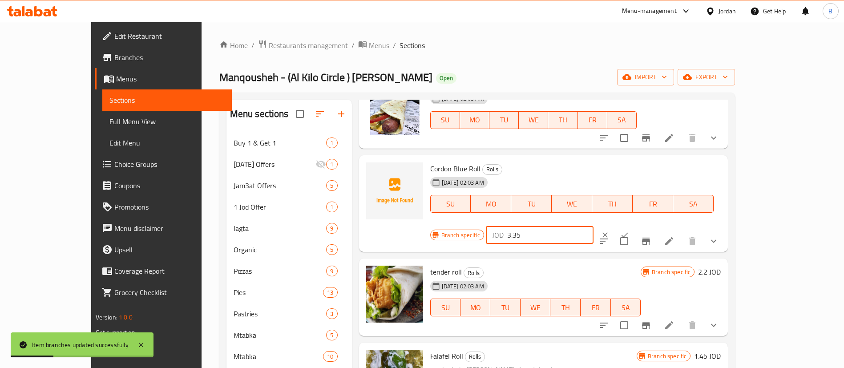
drag, startPoint x: 718, startPoint y: 170, endPoint x: 606, endPoint y: 173, distance: 112.6
click at [607, 225] on div "Branch specific JOD 3.35 ​" at bounding box center [538, 235] width 217 height 20
type input "1.85"
click at [634, 225] on button "ok" at bounding box center [625, 235] width 20 height 20
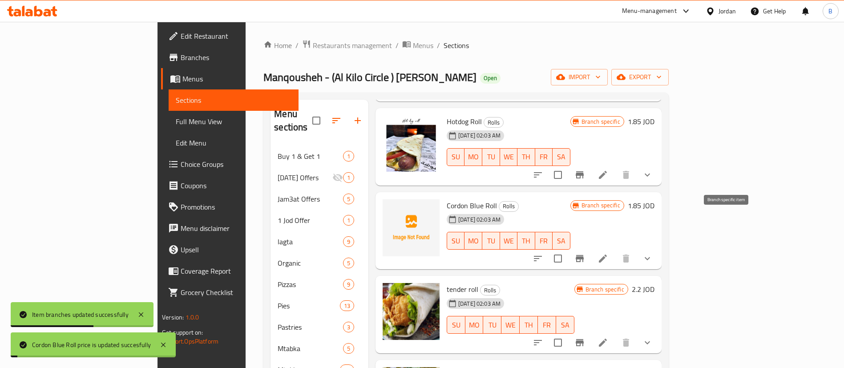
click at [584, 255] on icon "Branch-specific-item" at bounding box center [580, 258] width 8 height 7
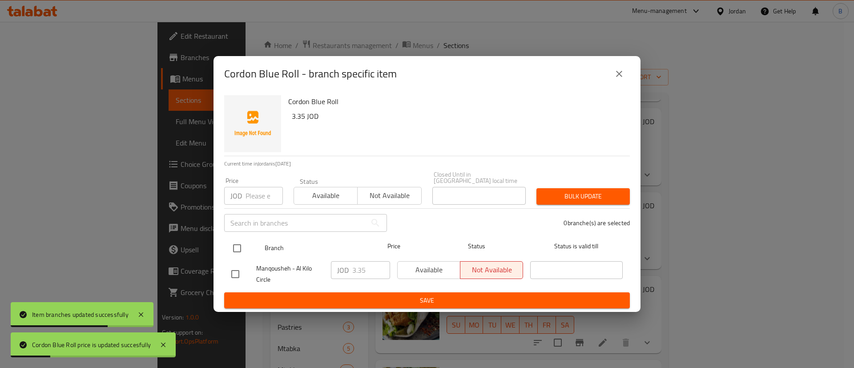
click at [239, 243] on input "checkbox" at bounding box center [237, 248] width 19 height 19
checkbox input "true"
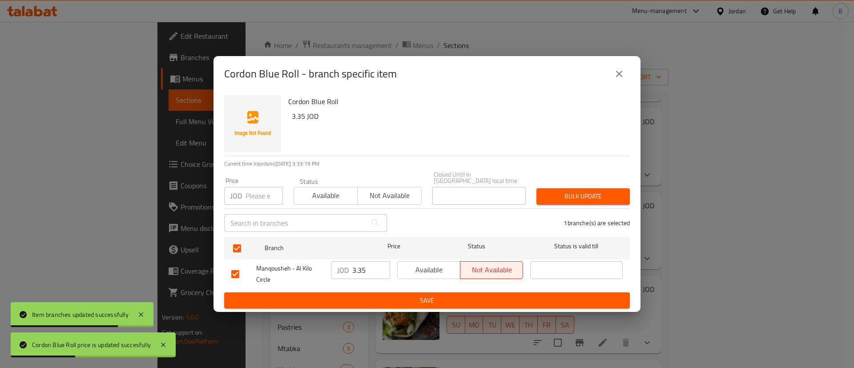
drag, startPoint x: 365, startPoint y: 263, endPoint x: 314, endPoint y: 263, distance: 51.6
click at [315, 263] on div "Manqousheh - Al Kilo Circle JOD 3.35 ​ Available Not available ​" at bounding box center [427, 274] width 399 height 33
type input "1.85"
click at [359, 286] on div "JOD 1.85 ​" at bounding box center [360, 274] width 66 height 33
click at [361, 292] on button "Save" at bounding box center [427, 300] width 406 height 16
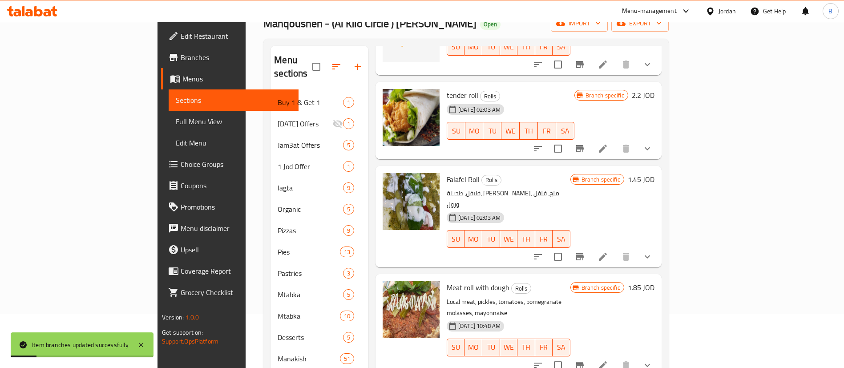
scroll to position [67, 0]
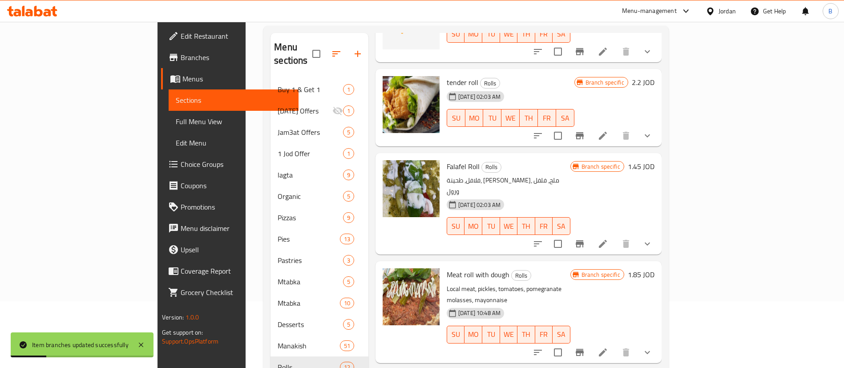
click at [654, 160] on h6 "1.45 JOD" at bounding box center [641, 166] width 27 height 12
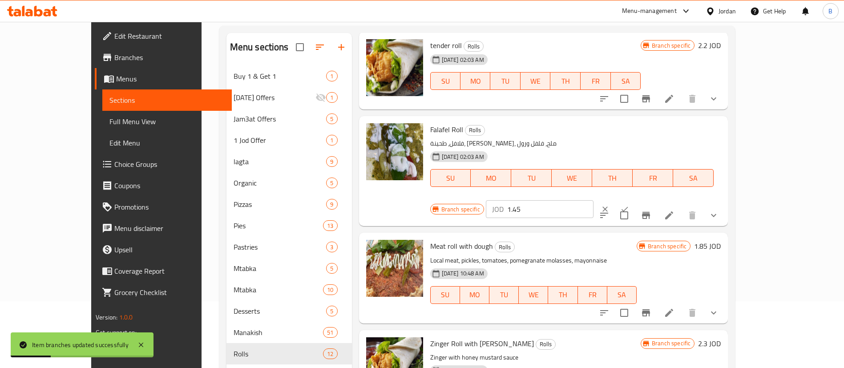
click at [593, 200] on input "1.45" at bounding box center [550, 209] width 86 height 18
type input "1.85"
click at [634, 199] on button "ok" at bounding box center [625, 209] width 20 height 20
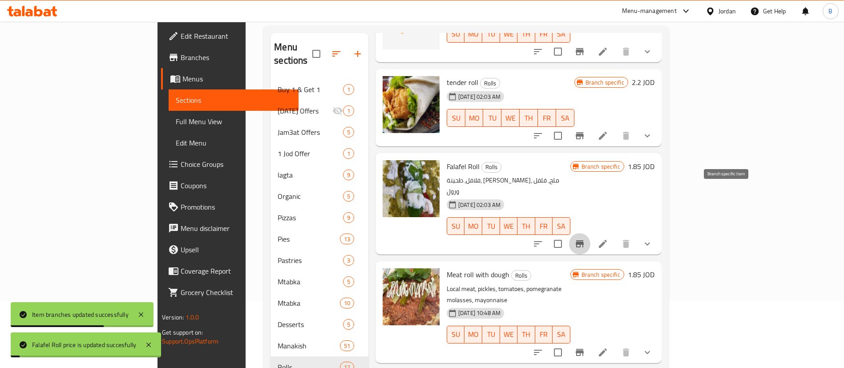
click at [584, 240] on icon "Branch-specific-item" at bounding box center [580, 243] width 8 height 7
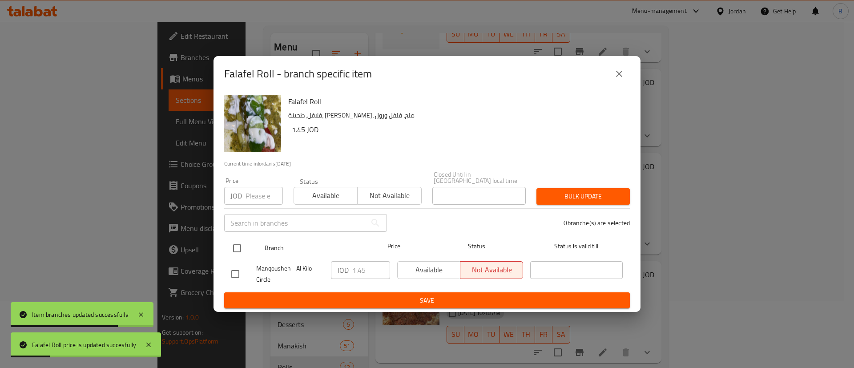
click at [234, 239] on input "checkbox" at bounding box center [237, 248] width 19 height 19
checkbox input "true"
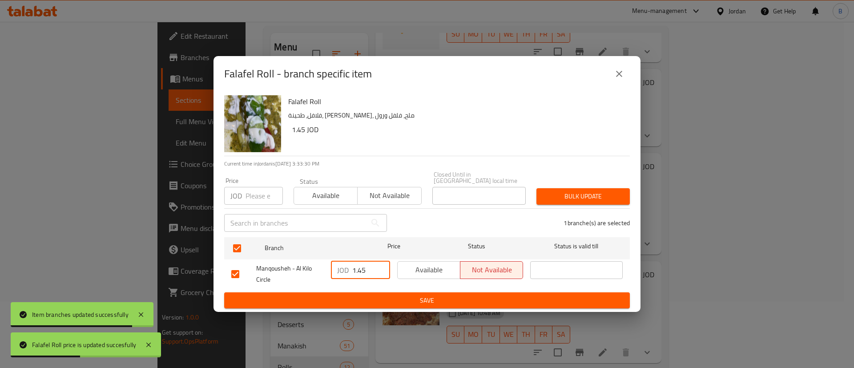
drag, startPoint x: 371, startPoint y: 268, endPoint x: 313, endPoint y: 262, distance: 58.1
click at [313, 262] on div "Manqousheh - Al Kilo Circle JOD 1.45 ​ Available Not available ​" at bounding box center [427, 274] width 399 height 33
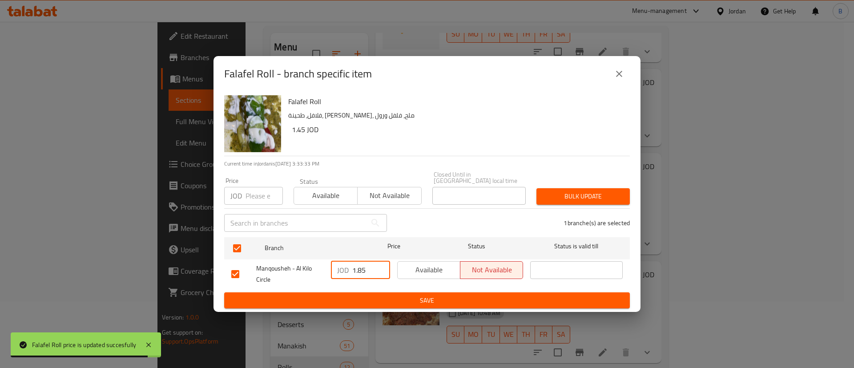
type input "1.85"
click at [396, 288] on ul "Branch Price Status Status is valid till Manqousheh - Al Kilo Circle JOD 1.85 ​…" at bounding box center [427, 263] width 406 height 59
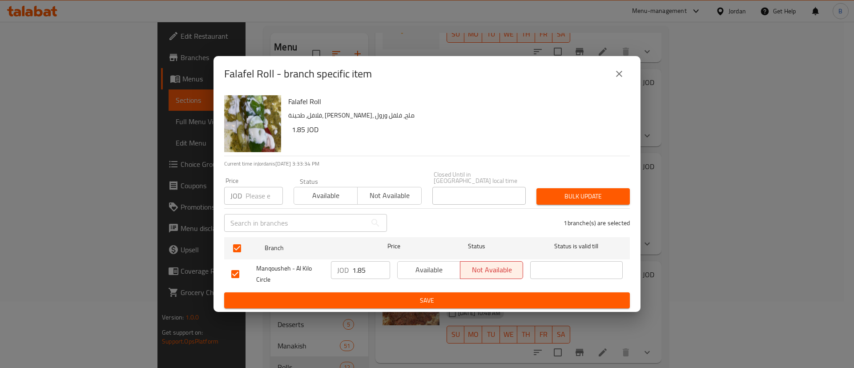
click at [385, 295] on span "Save" at bounding box center [426, 300] width 391 height 11
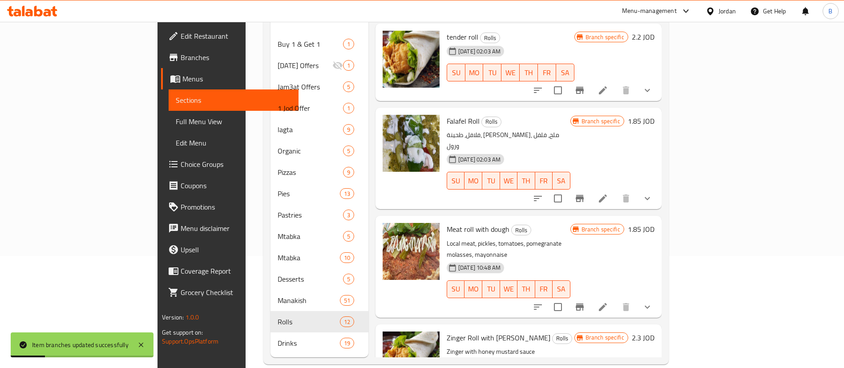
scroll to position [125, 0]
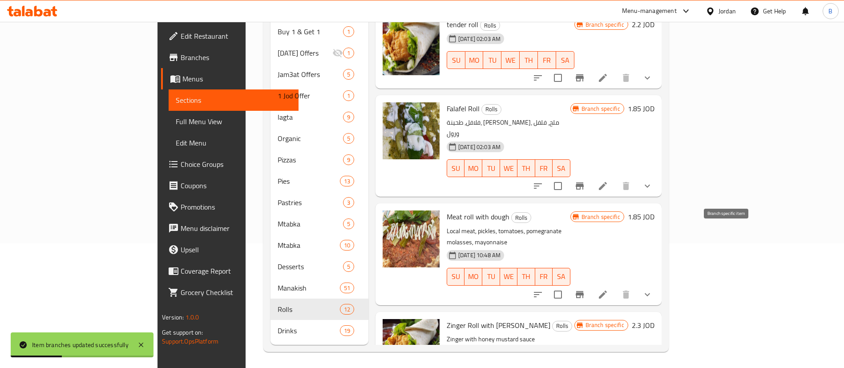
click at [590, 284] on button "Branch-specific-item" at bounding box center [579, 294] width 21 height 21
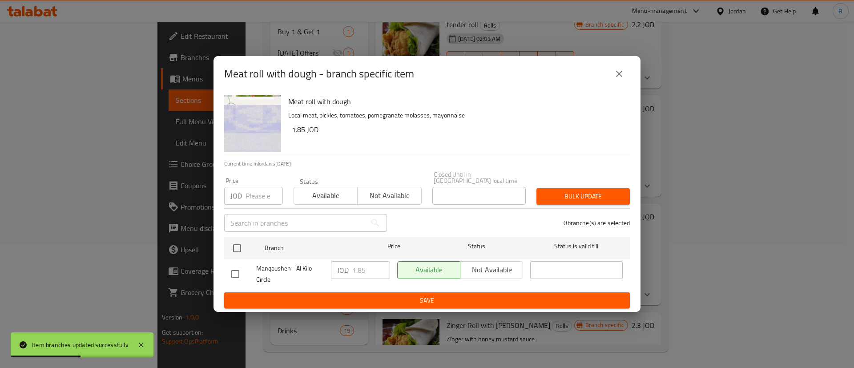
click at [608, 83] on div "Meat roll with dough - branch specific item" at bounding box center [427, 73] width 406 height 21
click at [625, 78] on button "close" at bounding box center [619, 73] width 21 height 21
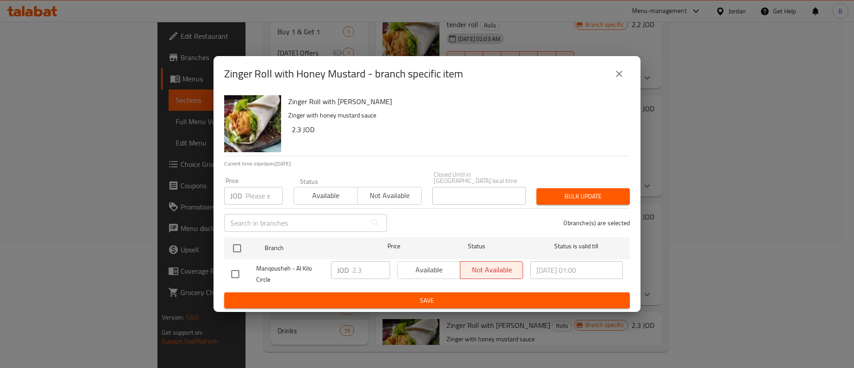
click at [621, 79] on icon "close" at bounding box center [619, 74] width 11 height 11
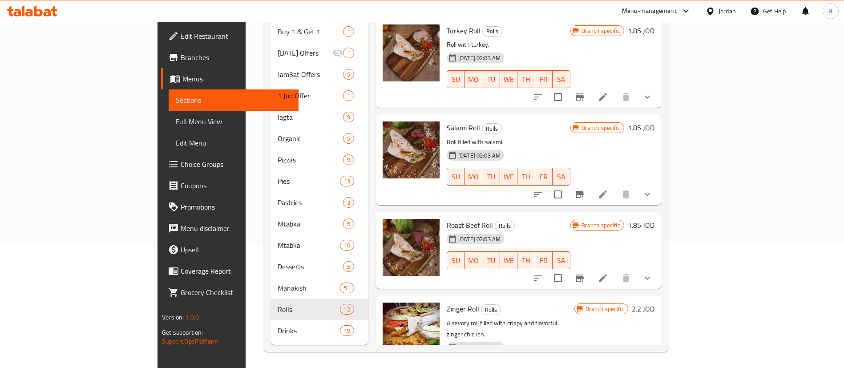
scroll to position [0, 0]
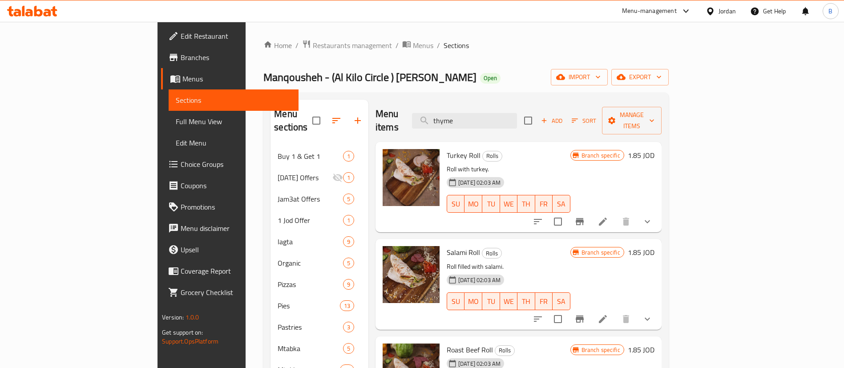
drag, startPoint x: 541, startPoint y: 112, endPoint x: 123, endPoint y: 29, distance: 426.7
click at [283, 48] on div "Home / Restaurants management / Menus / Sections Manqousheh - (Al Kilo Circle )…" at bounding box center [465, 258] width 405 height 437
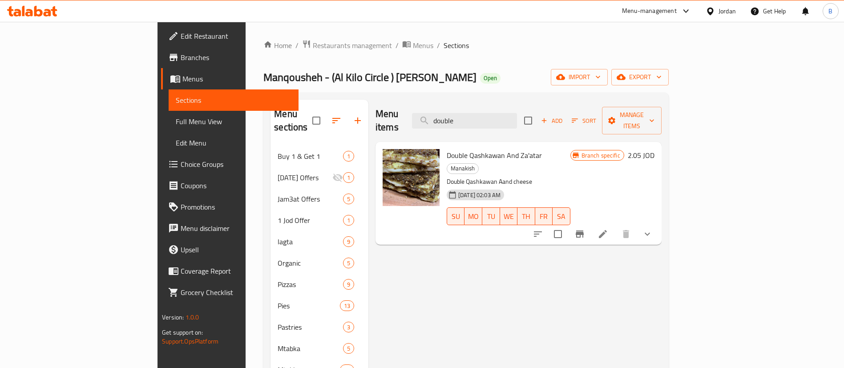
type input "double"
click at [654, 149] on h6 "2.05 JOD" at bounding box center [641, 155] width 27 height 12
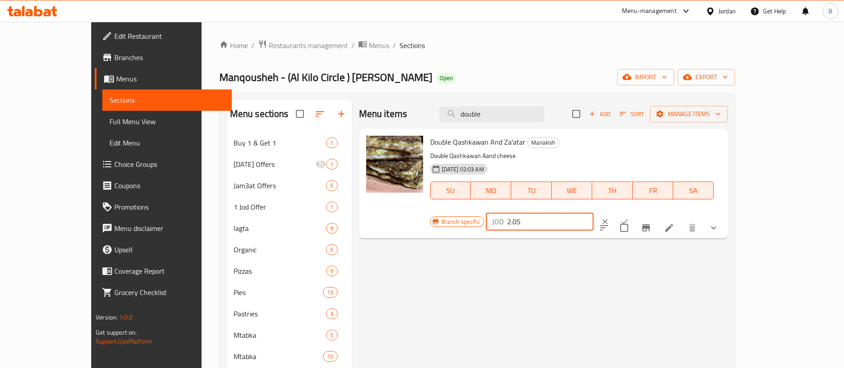
drag, startPoint x: 735, startPoint y: 144, endPoint x: 482, endPoint y: 143, distance: 253.6
click at [515, 146] on div "Double Qashkawan And Za'atar Manakish Double Qashkawan Aand cheese 12-02-2024 0…" at bounding box center [576, 183] width 298 height 103
type input "1.55"
click at [629, 217] on icon "ok" at bounding box center [624, 221] width 9 height 9
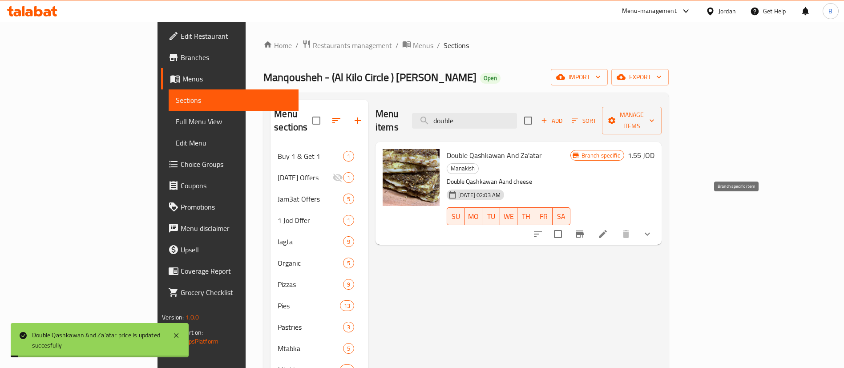
click at [585, 229] on icon "Branch-specific-item" at bounding box center [579, 234] width 11 height 11
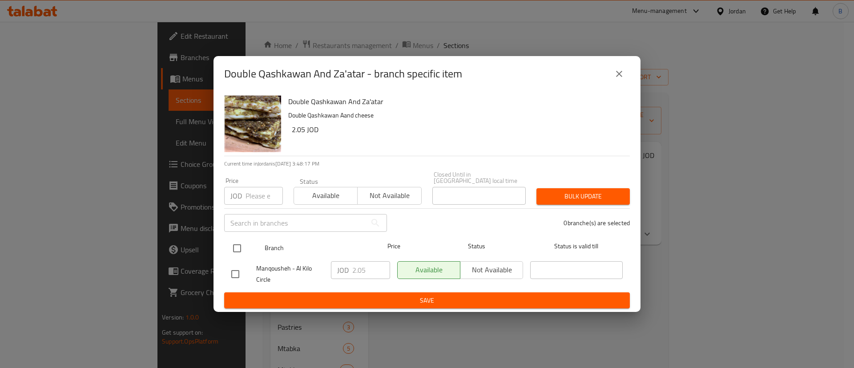
click at [239, 246] on input "checkbox" at bounding box center [237, 248] width 19 height 19
checkbox input "true"
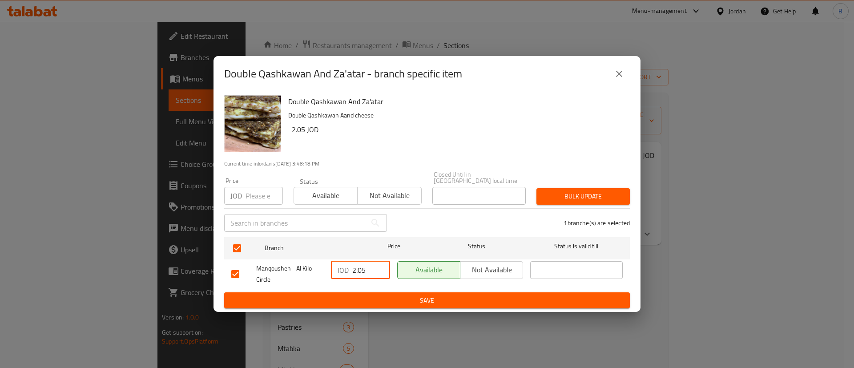
drag, startPoint x: 372, startPoint y: 274, endPoint x: 305, endPoint y: 261, distance: 68.8
click at [305, 261] on div "Manqousheh - Al Kilo Circle JOD 2.05 ​ Available Not available ​" at bounding box center [427, 274] width 399 height 33
type input "1.55"
click at [403, 297] on span "Save" at bounding box center [426, 300] width 391 height 11
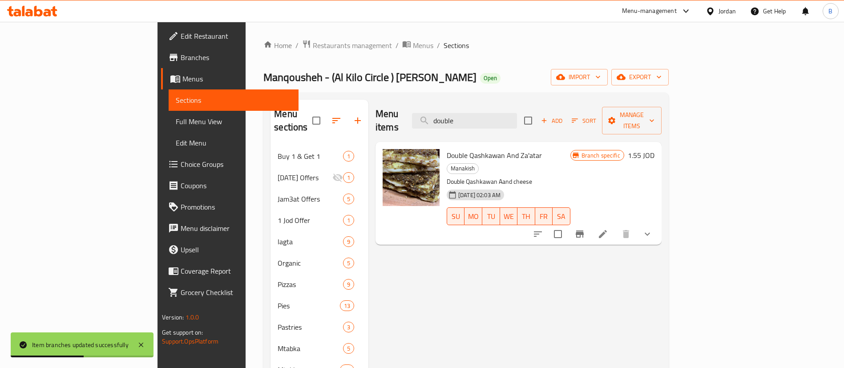
drag, startPoint x: 525, startPoint y: 109, endPoint x: 387, endPoint y: 107, distance: 137.9
click at [387, 107] on div "Menu items double Add Sort Manage items" at bounding box center [518, 121] width 286 height 42
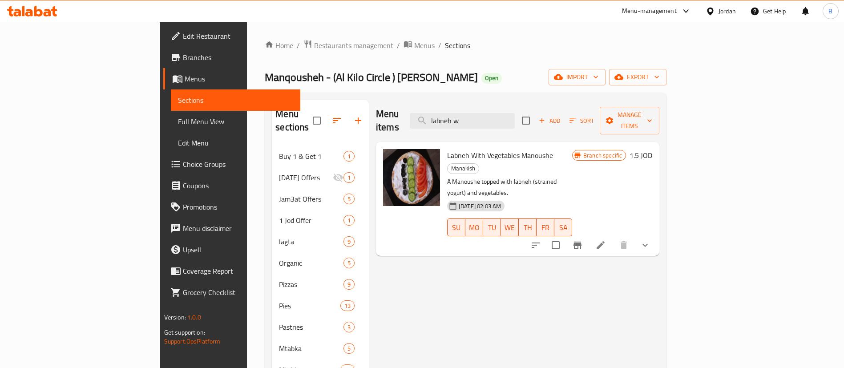
type input "labneh w"
click at [652, 149] on h6 "1.5 JOD" at bounding box center [640, 155] width 23 height 12
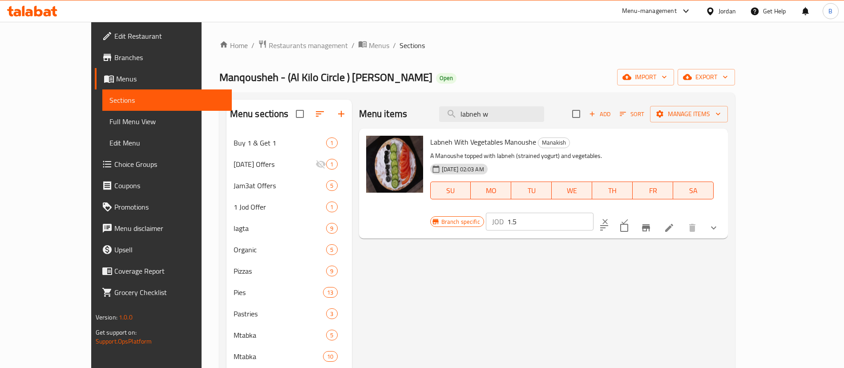
click at [593, 213] on input "1.5" at bounding box center [550, 222] width 86 height 18
type input "1.55"
click at [629, 217] on icon "ok" at bounding box center [624, 221] width 9 height 9
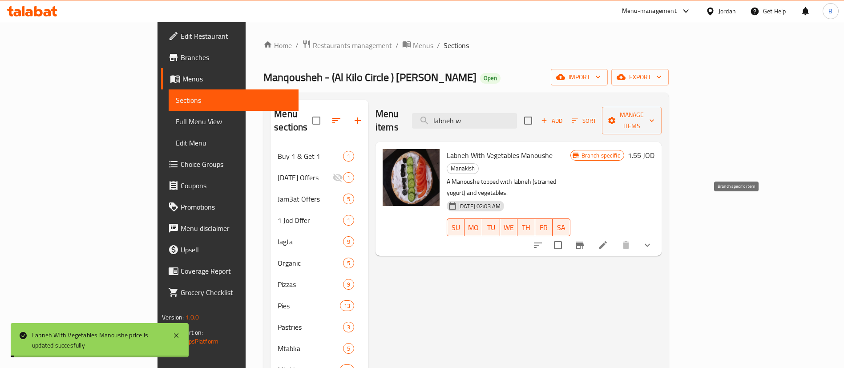
click at [590, 234] on button "Branch-specific-item" at bounding box center [579, 244] width 21 height 21
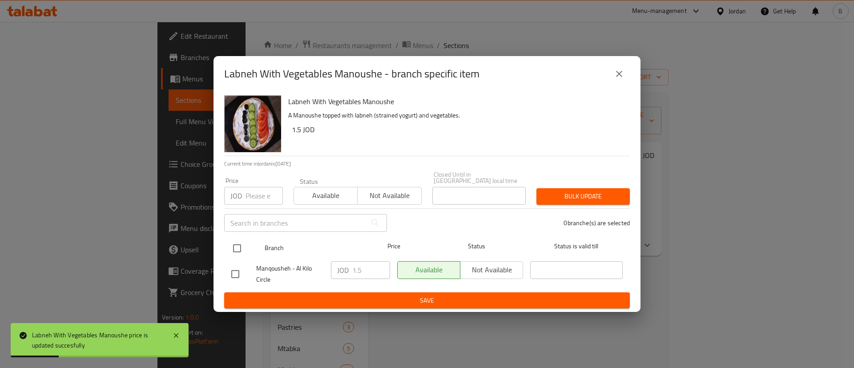
click at [237, 250] on input "checkbox" at bounding box center [237, 248] width 19 height 19
checkbox input "true"
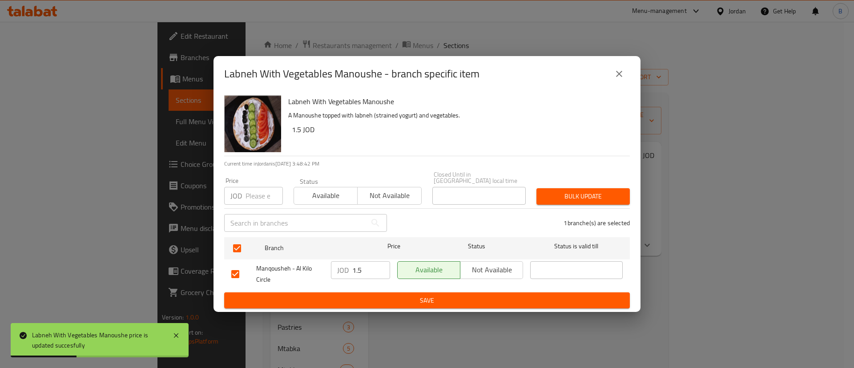
click at [377, 270] on input "1.5" at bounding box center [371, 270] width 38 height 18
type input "1.55"
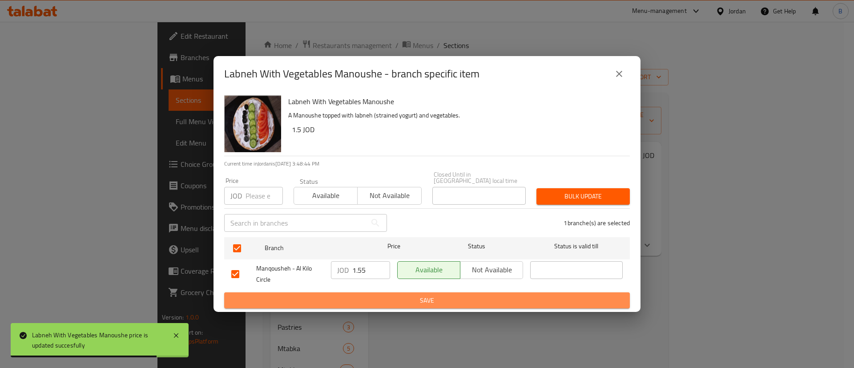
click at [378, 295] on span "Save" at bounding box center [426, 300] width 391 height 11
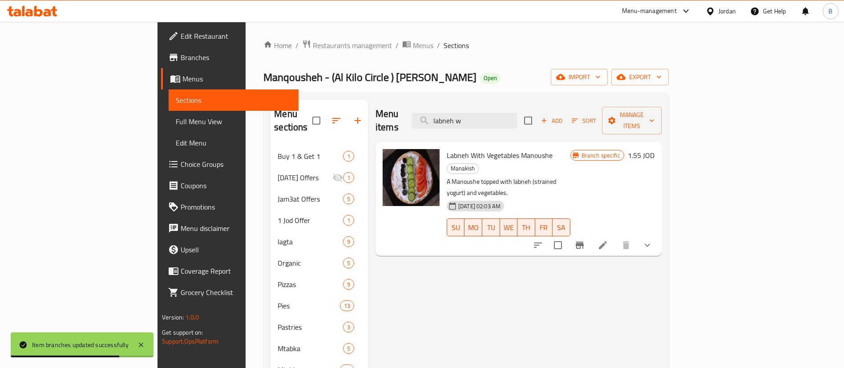
drag, startPoint x: 543, startPoint y: 115, endPoint x: 213, endPoint y: 105, distance: 330.7
click at [294, 113] on div "Menu sections Buy 1 & Get 1 1 Ramadan Offers 1 Jam3at Offers 5 1 Jod Offer 1 la…" at bounding box center [465, 285] width 391 height 370
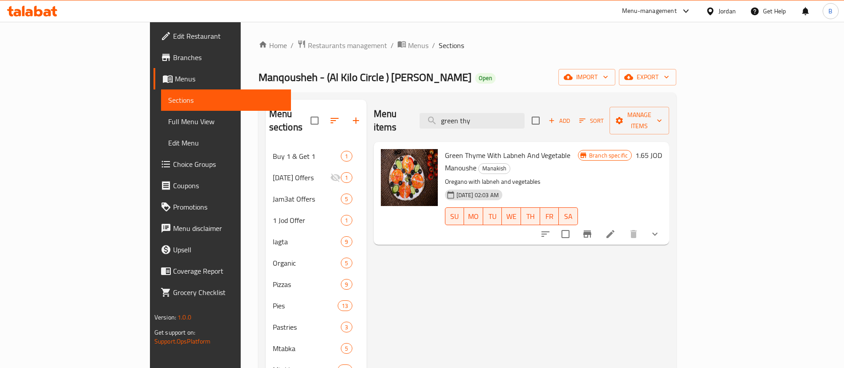
type input "green thy"
click at [662, 149] on h6 "1.65 JOD" at bounding box center [648, 155] width 27 height 12
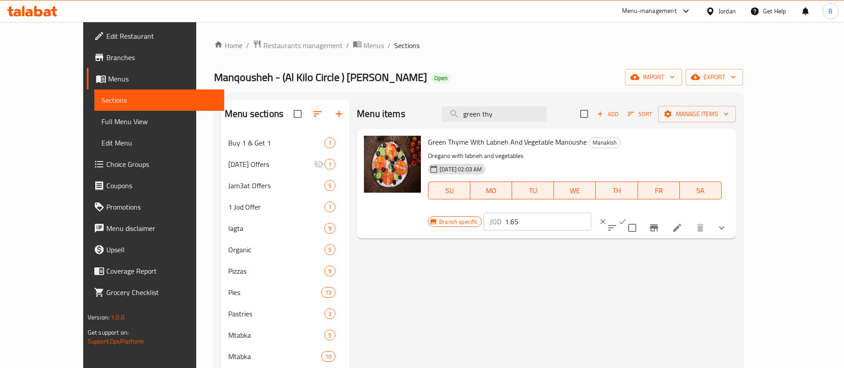
click at [591, 213] on input "1.65" at bounding box center [548, 222] width 86 height 18
type input "1.45"
click at [632, 212] on button "ok" at bounding box center [623, 222] width 20 height 20
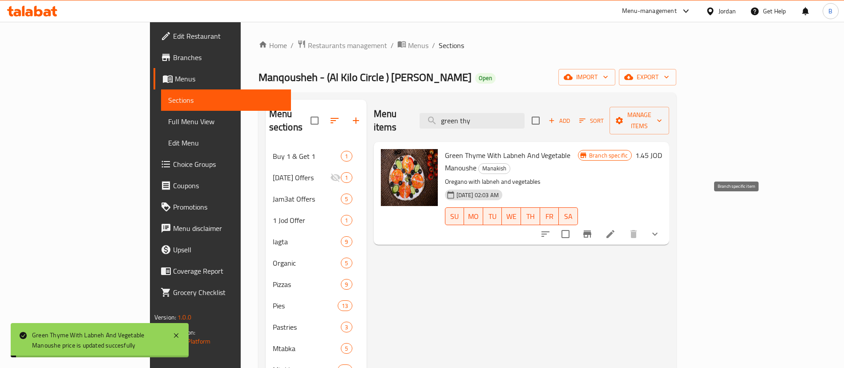
click at [593, 229] on icon "Branch-specific-item" at bounding box center [587, 234] width 11 height 11
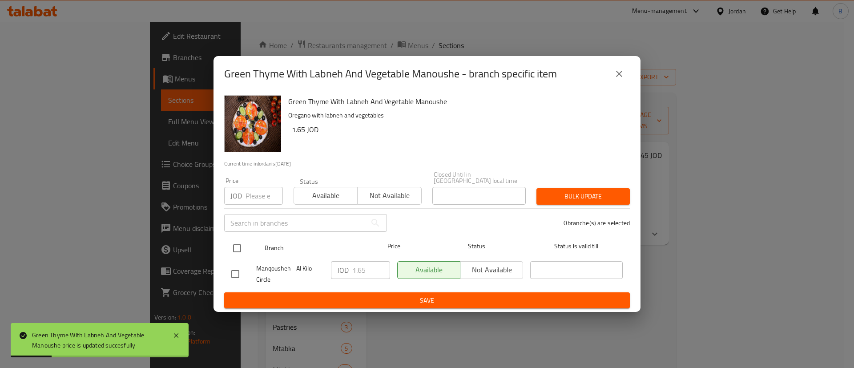
click at [240, 243] on input "checkbox" at bounding box center [237, 248] width 19 height 19
checkbox input "true"
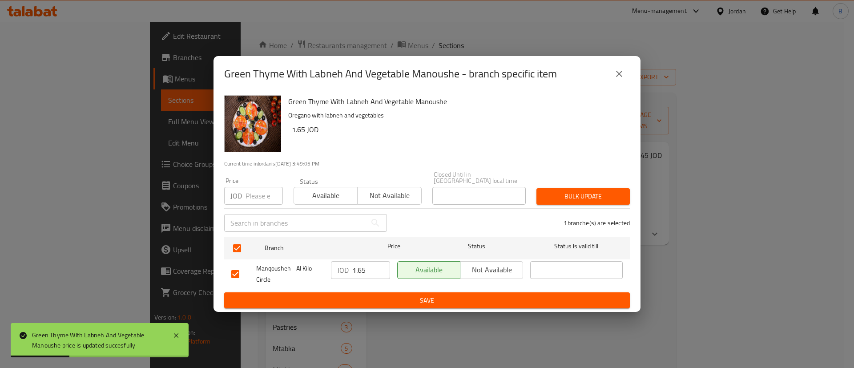
click at [370, 268] on input "1.65" at bounding box center [371, 270] width 38 height 18
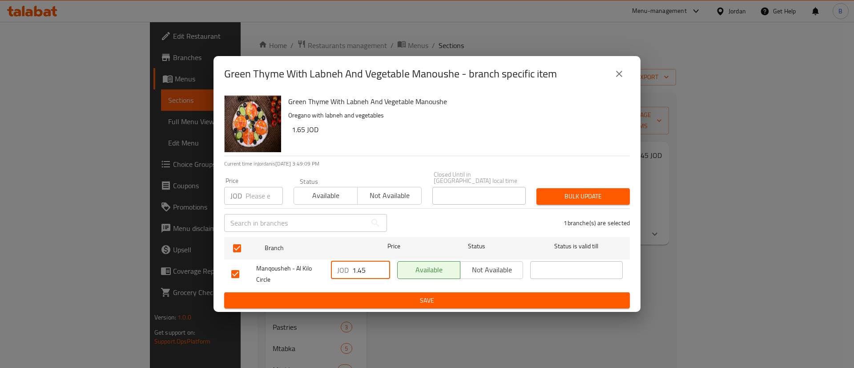
type input "1.45"
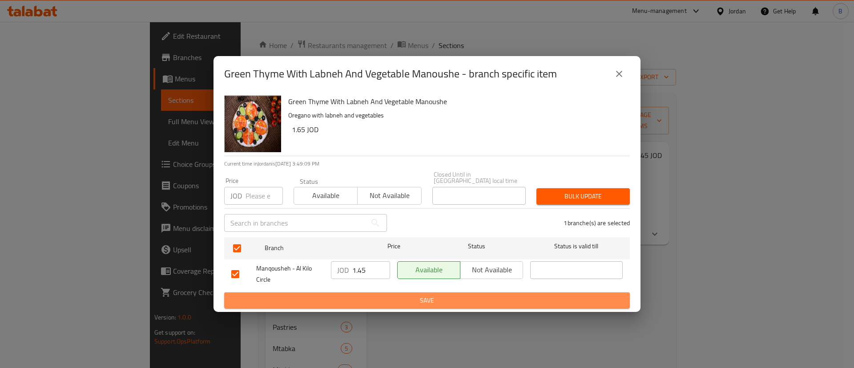
click at [386, 297] on span "Save" at bounding box center [426, 300] width 391 height 11
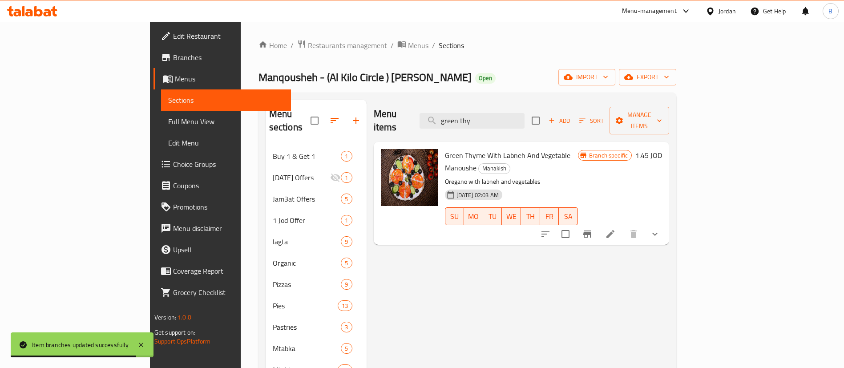
drag, startPoint x: 532, startPoint y: 115, endPoint x: 377, endPoint y: 115, distance: 155.3
click at [377, 115] on div "Menu items green thy Add Sort Manage items" at bounding box center [522, 121] width 296 height 42
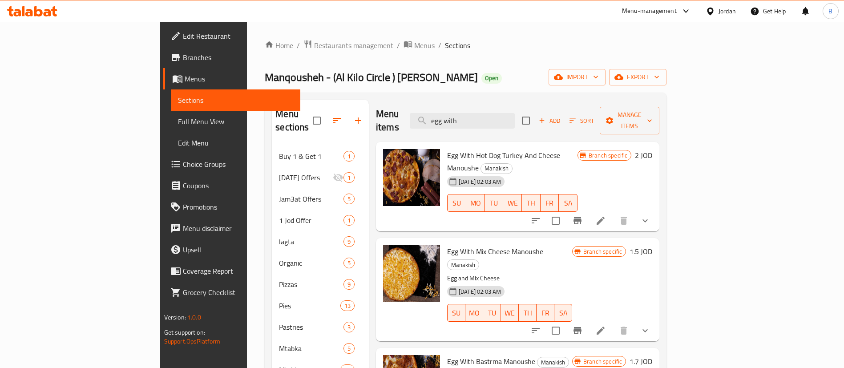
type input "egg with"
click at [652, 149] on h6 "2 JOD" at bounding box center [643, 155] width 17 height 12
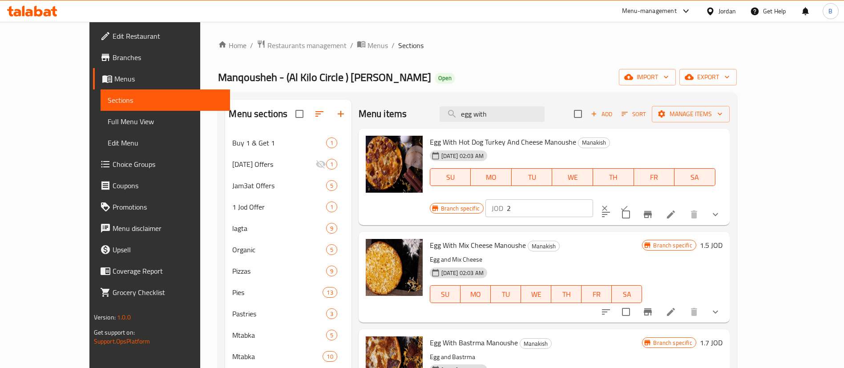
click at [593, 199] on input "2" at bounding box center [550, 208] width 86 height 18
drag, startPoint x: 720, startPoint y: 148, endPoint x: 646, endPoint y: 147, distance: 73.9
click at [646, 198] on div "Branch specific JOD 1.50 ​" at bounding box center [538, 208] width 217 height 20
paste input "4"
drag, startPoint x: 718, startPoint y: 150, endPoint x: 495, endPoint y: 160, distance: 224.0
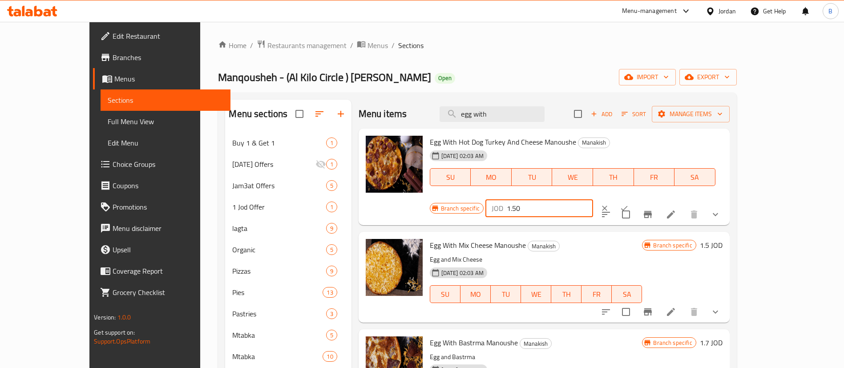
click at [561, 150] on div "Egg With Hot Dog Turkey And Cheese Manoushe Manakish 12-02-2024 02:03 AM SU MO …" at bounding box center [576, 177] width 300 height 90
type input "1.50"
click at [629, 204] on icon "ok" at bounding box center [624, 208] width 9 height 9
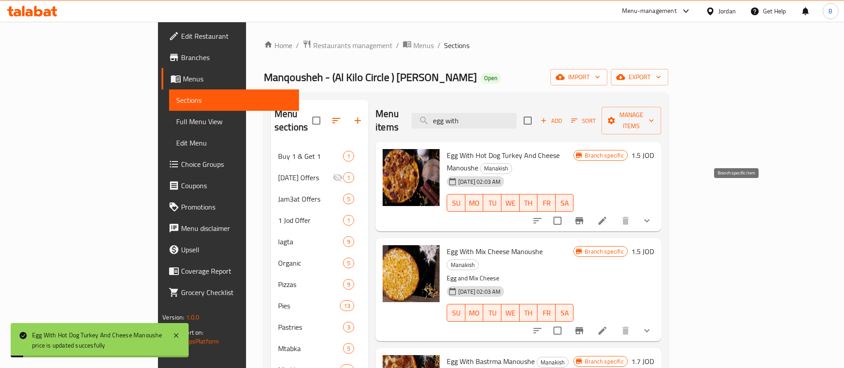
click at [583, 217] on icon "Branch-specific-item" at bounding box center [579, 220] width 8 height 7
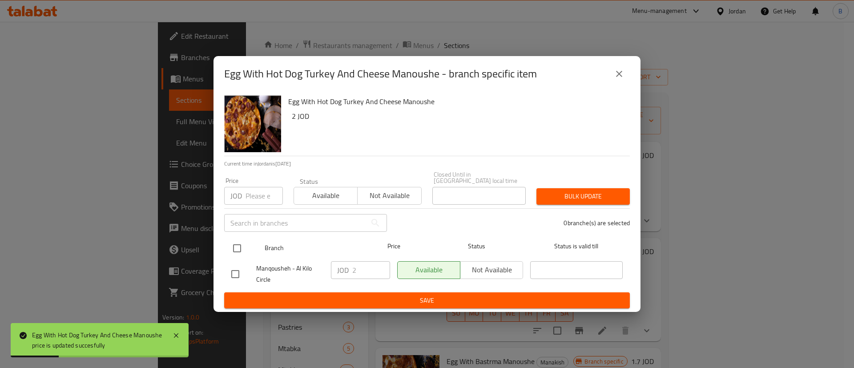
click at [238, 248] on input "checkbox" at bounding box center [237, 248] width 19 height 19
checkbox input "true"
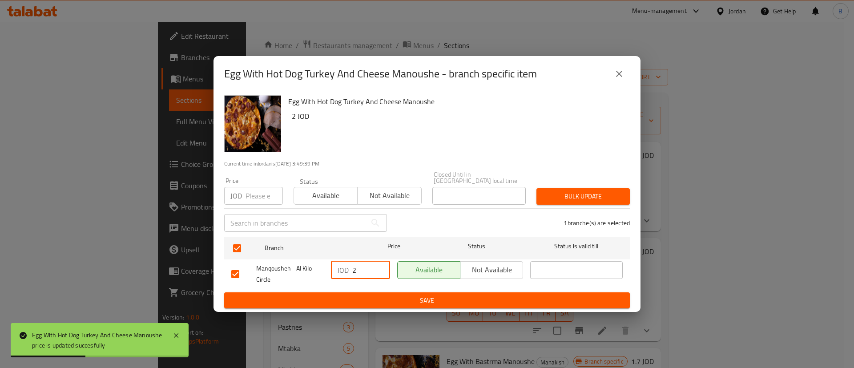
drag, startPoint x: 361, startPoint y: 265, endPoint x: 283, endPoint y: 266, distance: 77.4
click at [329, 265] on div "JOD 2 ​" at bounding box center [360, 274] width 66 height 33
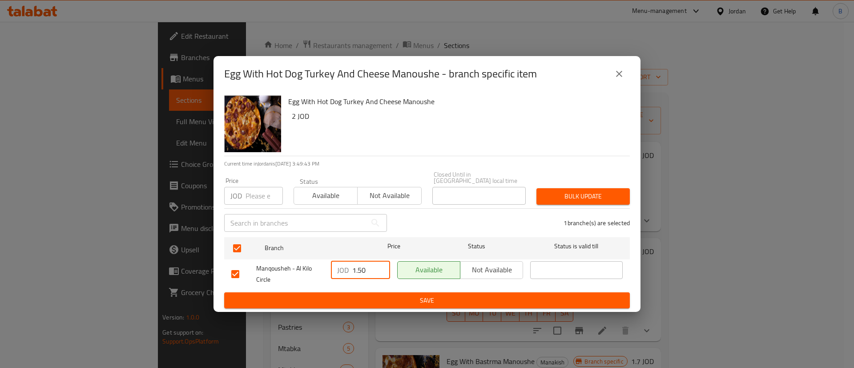
type input "1.50"
click at [402, 295] on span "Save" at bounding box center [426, 300] width 391 height 11
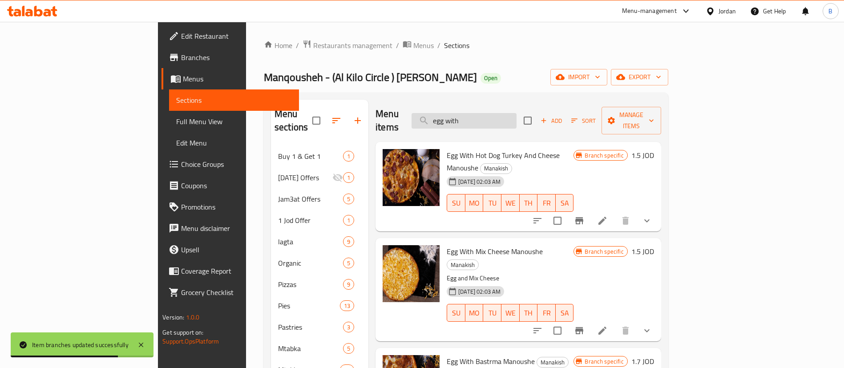
click at [516, 114] on input "egg with" at bounding box center [463, 121] width 105 height 16
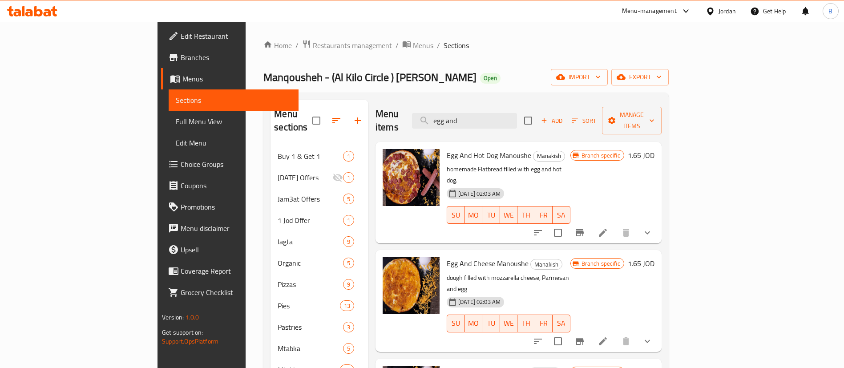
type input "egg and"
click at [654, 149] on h6 "1.65 JOD" at bounding box center [641, 155] width 27 height 12
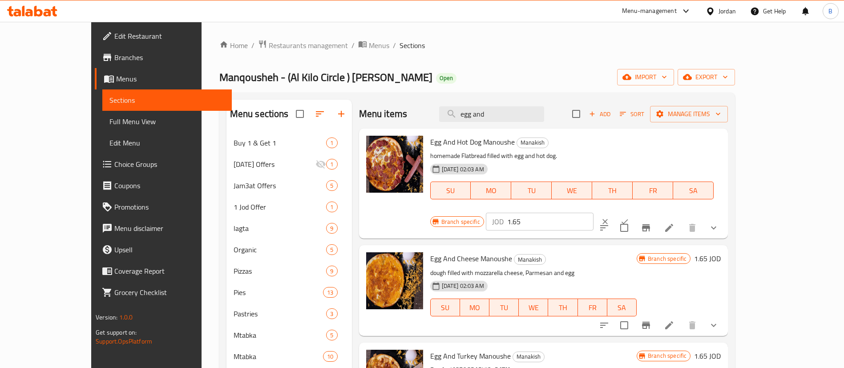
click at [593, 213] on input "1.65" at bounding box center [550, 222] width 86 height 18
type input "1.30"
click at [628, 219] on icon "ok" at bounding box center [624, 221] width 7 height 5
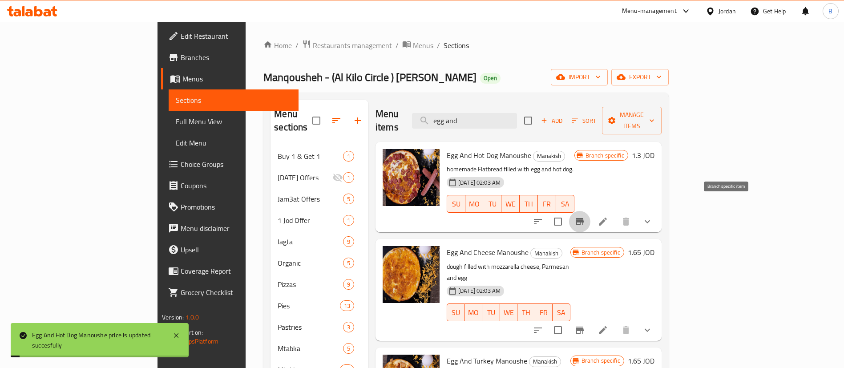
click at [585, 216] on icon "Branch-specific-item" at bounding box center [579, 221] width 11 height 11
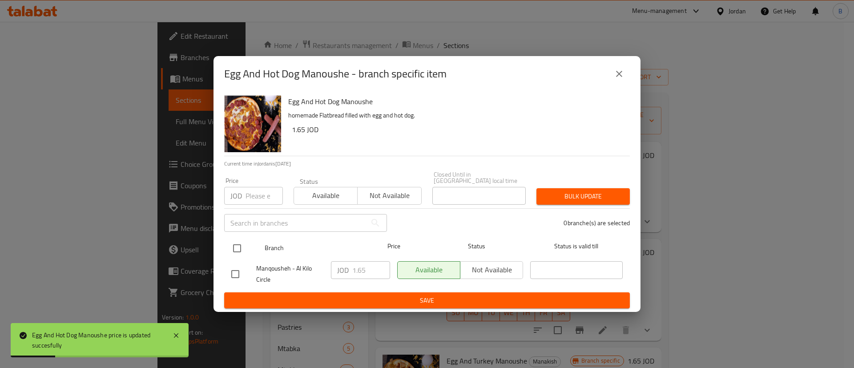
click at [240, 251] on input "checkbox" at bounding box center [237, 248] width 19 height 19
checkbox input "true"
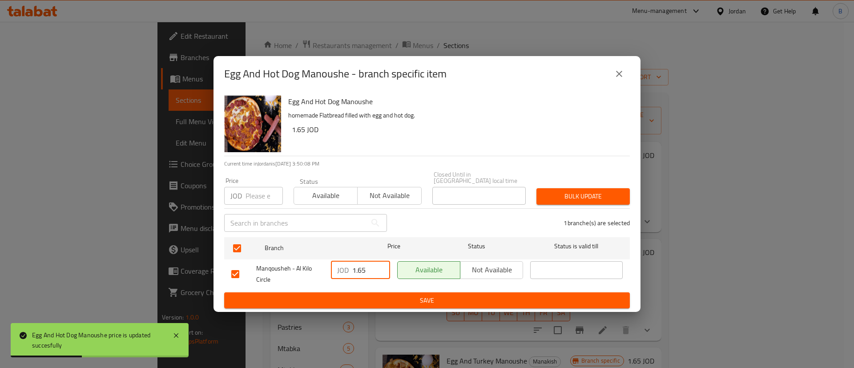
click at [373, 268] on input "1.65" at bounding box center [371, 270] width 38 height 18
type input "1.30"
click at [364, 297] on span "Save" at bounding box center [426, 300] width 391 height 11
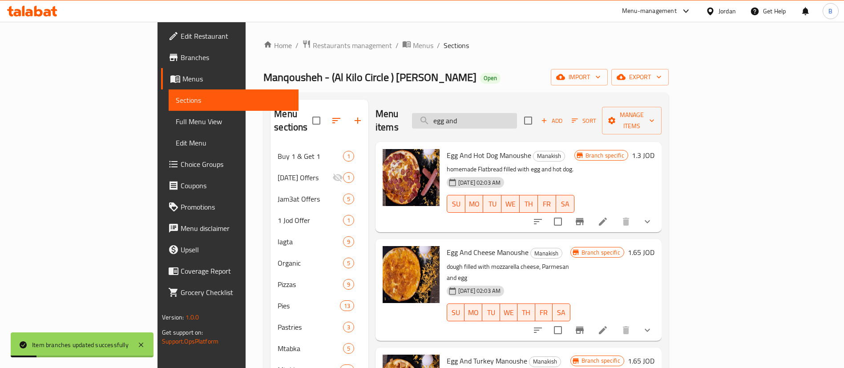
click at [517, 113] on input "egg and" at bounding box center [464, 121] width 105 height 16
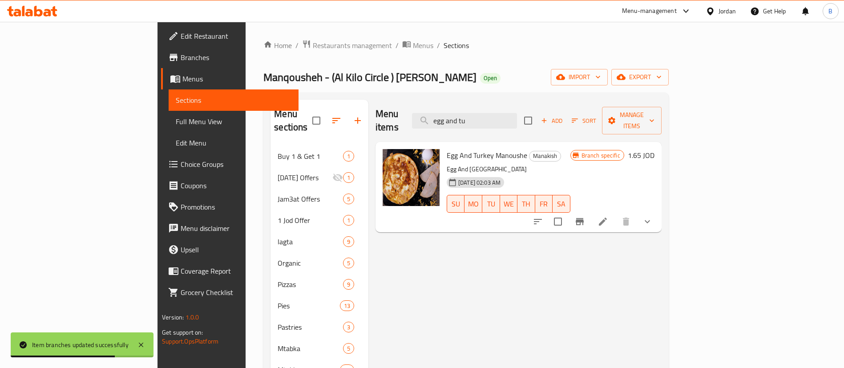
type input "egg and tu"
click at [654, 149] on h6 "1.65 JOD" at bounding box center [641, 155] width 27 height 12
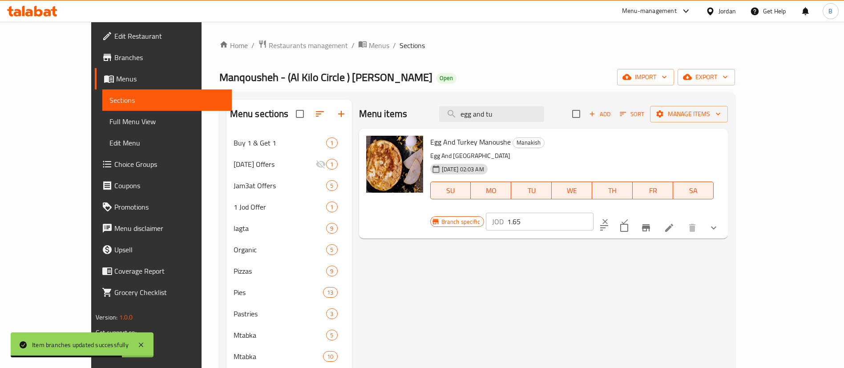
click at [593, 213] on input "1.65" at bounding box center [550, 222] width 86 height 18
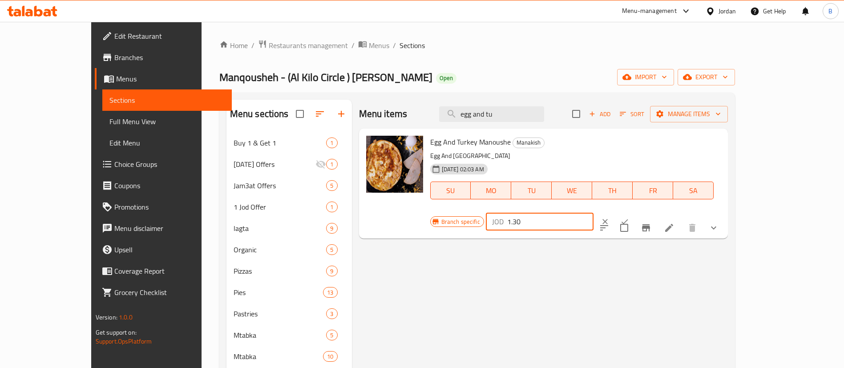
type input "1.30"
click at [634, 212] on button "ok" at bounding box center [625, 222] width 20 height 20
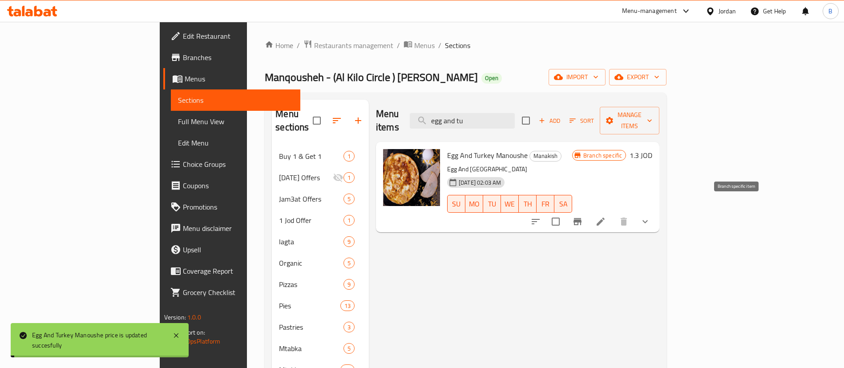
click at [581, 218] on icon "Branch-specific-item" at bounding box center [577, 221] width 8 height 7
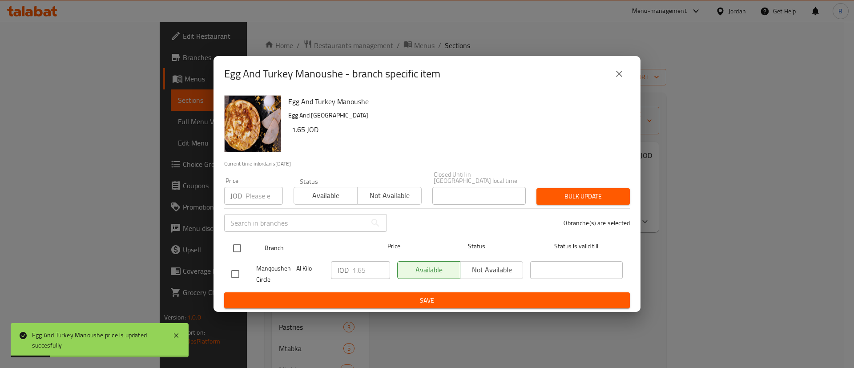
click at [235, 244] on input "checkbox" at bounding box center [237, 248] width 19 height 19
checkbox input "true"
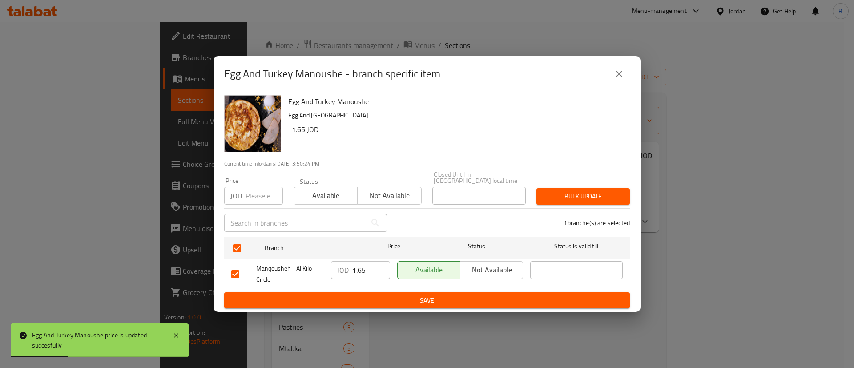
click at [367, 269] on input "1.65" at bounding box center [371, 270] width 38 height 18
type input "1"
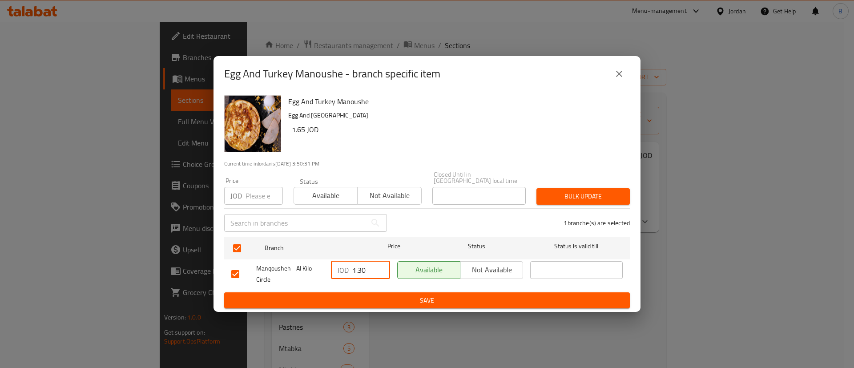
type input "1.30"
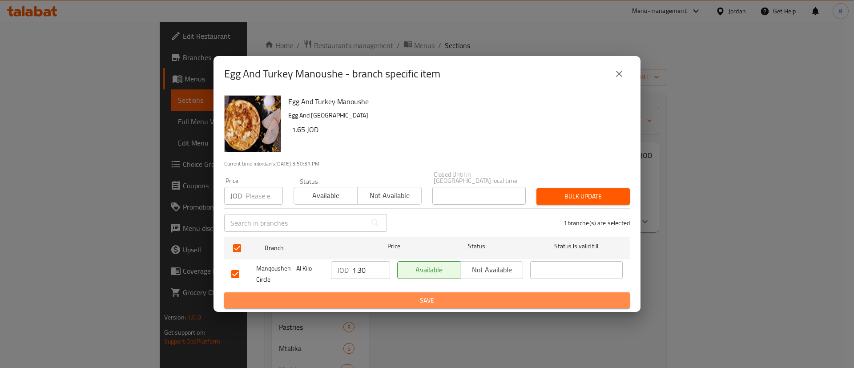
click at [484, 292] on button "Save" at bounding box center [427, 300] width 406 height 16
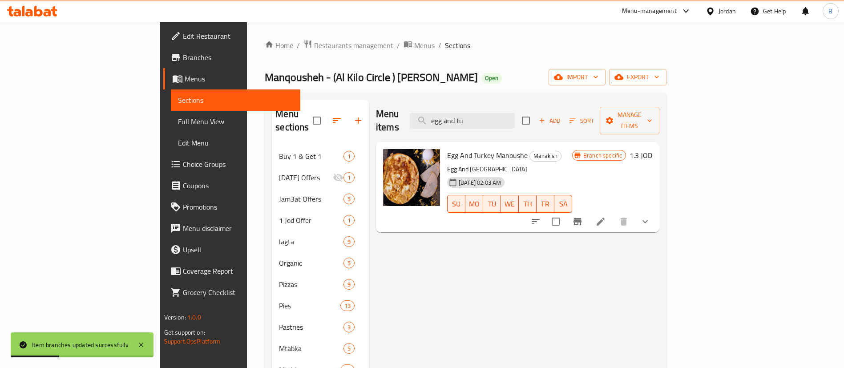
drag, startPoint x: 543, startPoint y: 107, endPoint x: 402, endPoint y: 106, distance: 140.6
click at [409, 107] on div "Menu items egg and tu Add Sort Manage items" at bounding box center [517, 121] width 283 height 42
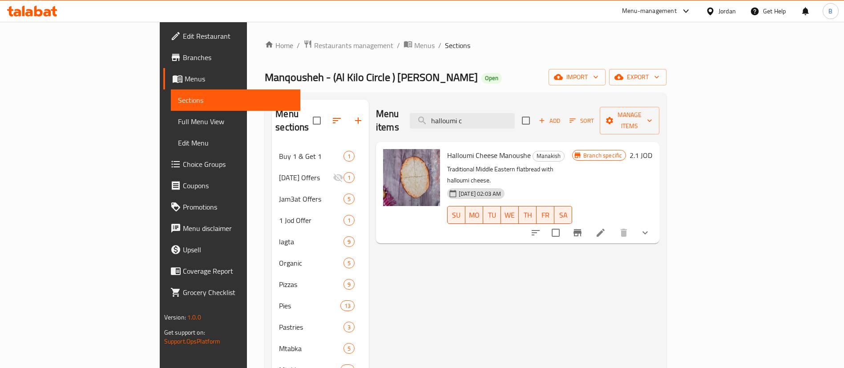
drag, startPoint x: 548, startPoint y: 113, endPoint x: 220, endPoint y: 94, distance: 327.9
click at [265, 98] on div "Menu sections Buy 1 & Get 1 1 Ramadan Offers 1 Jam3at Offers 5 1 Jod Offer 1 la…" at bounding box center [466, 285] width 402 height 384
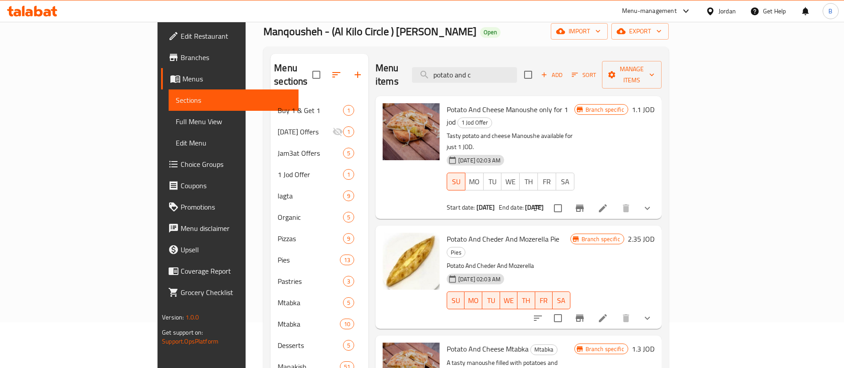
scroll to position [67, 0]
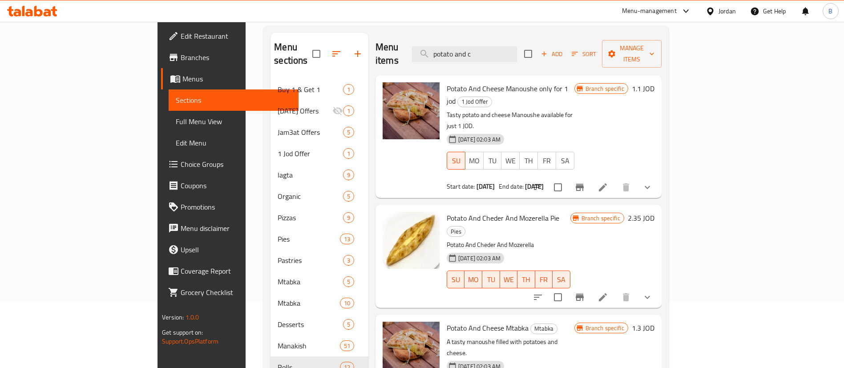
type input "potato and c"
click at [654, 322] on h6 "1.3 JOD" at bounding box center [643, 328] width 23 height 12
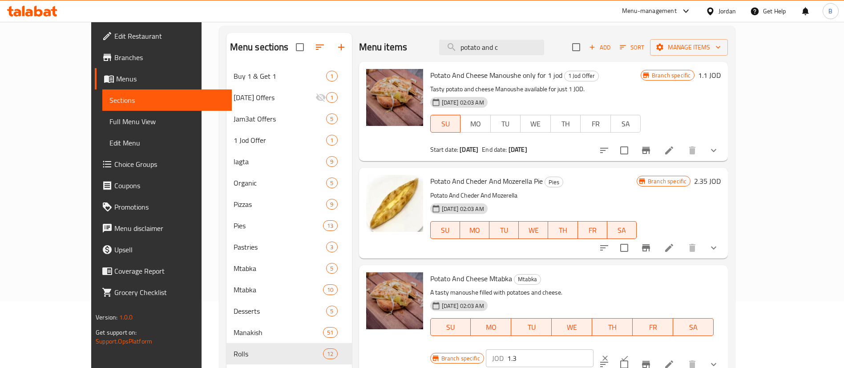
click at [593, 349] on input "1.3" at bounding box center [550, 358] width 86 height 18
type input "1.50"
click at [634, 348] on button "ok" at bounding box center [625, 358] width 20 height 20
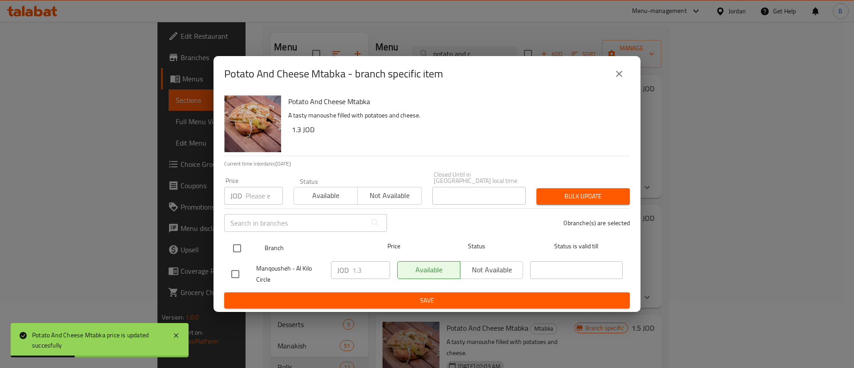
click at [240, 245] on input "checkbox" at bounding box center [237, 248] width 19 height 19
checkbox input "true"
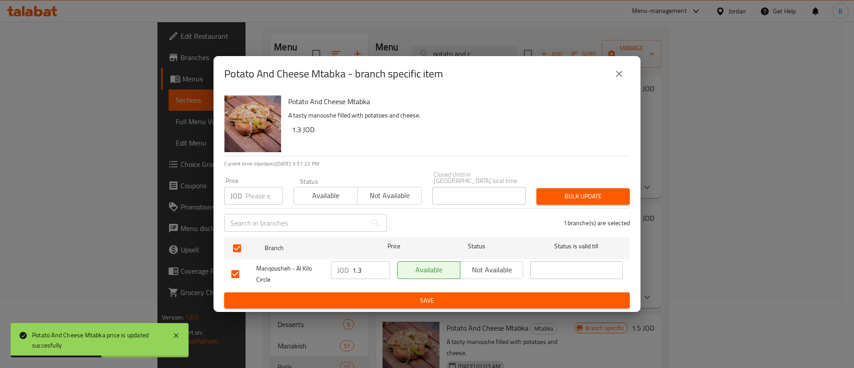
click at [363, 270] on input "1.3" at bounding box center [371, 270] width 38 height 18
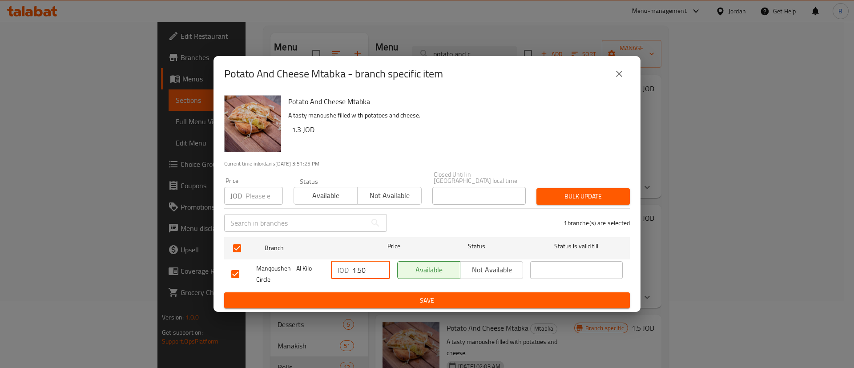
type input "1.50"
click at [395, 295] on span "Save" at bounding box center [426, 300] width 391 height 11
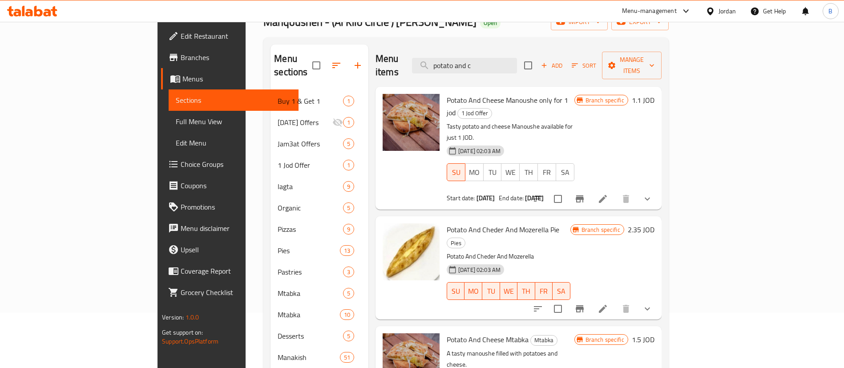
scroll to position [0, 0]
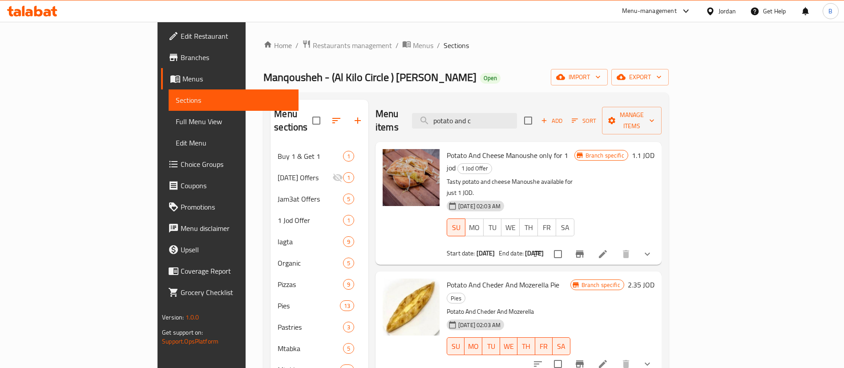
drag, startPoint x: 556, startPoint y: 117, endPoint x: 332, endPoint y: 109, distance: 223.5
click at [375, 109] on div "Menu items potato and c Add Sort Manage items" at bounding box center [518, 121] width 286 height 42
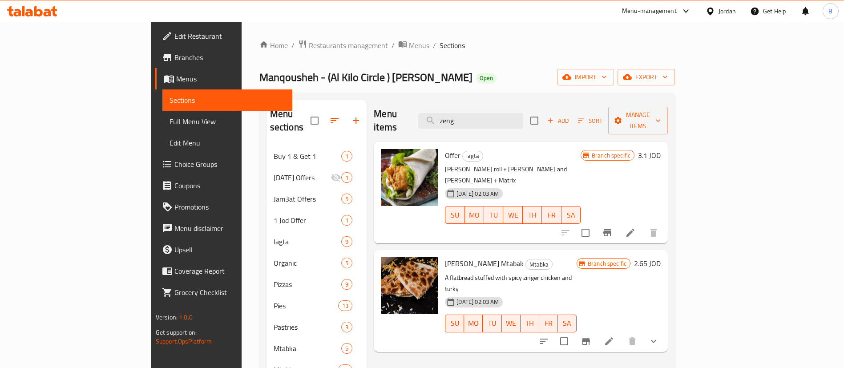
type input "zeng"
click at [661, 257] on h6 "2.65 JOD" at bounding box center [647, 263] width 27 height 12
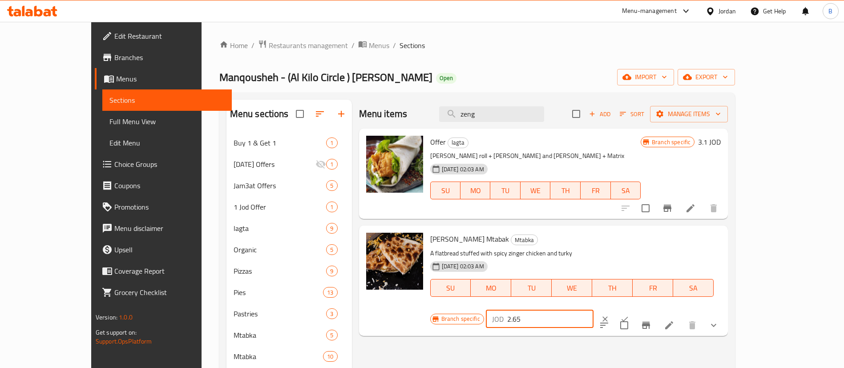
drag, startPoint x: 722, startPoint y: 240, endPoint x: 527, endPoint y: 241, distance: 195.3
click at [548, 240] on div "Zenger Mtabak Mtabka A flatbread stuffed with spicy zinger chicken and turky 12…" at bounding box center [576, 280] width 298 height 103
type input "1.55"
click at [647, 309] on div "JOD 1.55 ​" at bounding box center [566, 319] width 161 height 20
click at [629, 315] on icon "ok" at bounding box center [624, 319] width 9 height 9
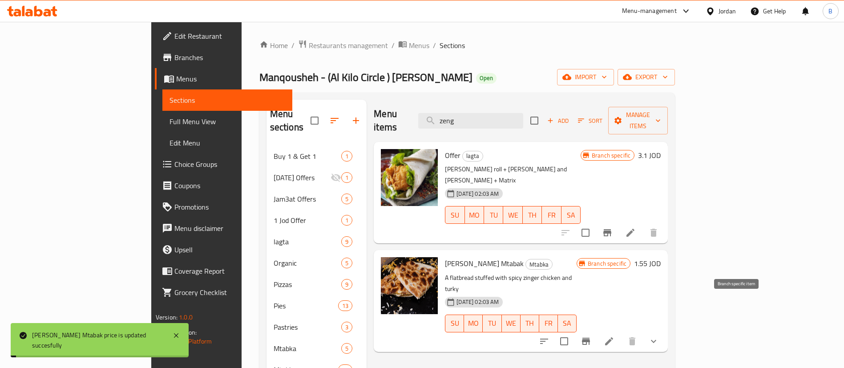
click at [590, 338] on icon "Branch-specific-item" at bounding box center [586, 341] width 8 height 7
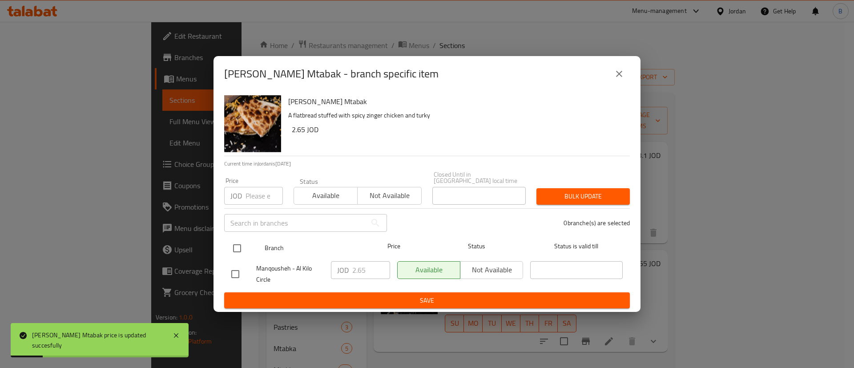
click at [242, 243] on input "checkbox" at bounding box center [237, 248] width 19 height 19
checkbox input "true"
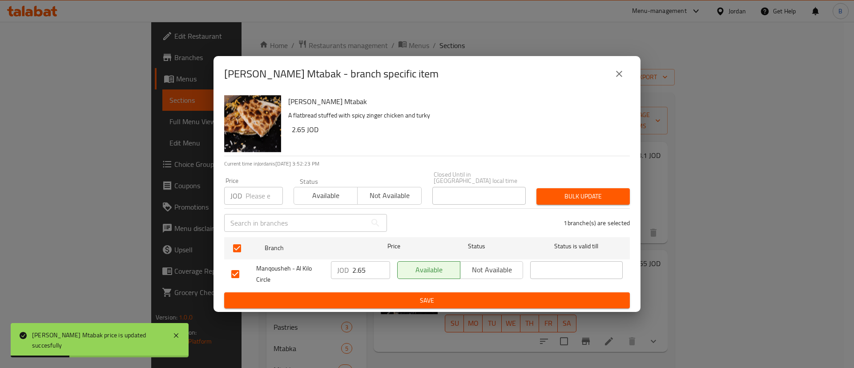
click at [362, 267] on input "2.65" at bounding box center [371, 270] width 38 height 18
drag, startPoint x: 367, startPoint y: 267, endPoint x: 256, endPoint y: 272, distance: 111.3
click at [290, 267] on div "Manqousheh - Al Kilo Circle JOD 2.65 ​ Available Not available ​" at bounding box center [427, 274] width 399 height 33
type input "1.55"
click at [294, 298] on span "Save" at bounding box center [426, 300] width 391 height 11
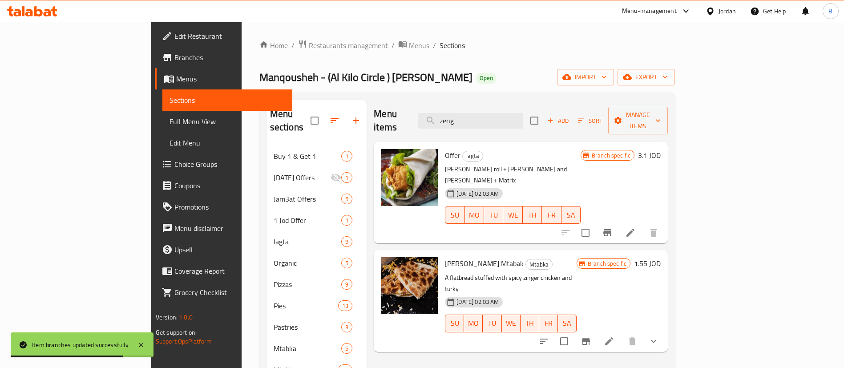
drag, startPoint x: 533, startPoint y: 110, endPoint x: 412, endPoint y: 113, distance: 121.0
click at [421, 113] on div "Menu items zeng Add Sort Manage items" at bounding box center [521, 121] width 294 height 42
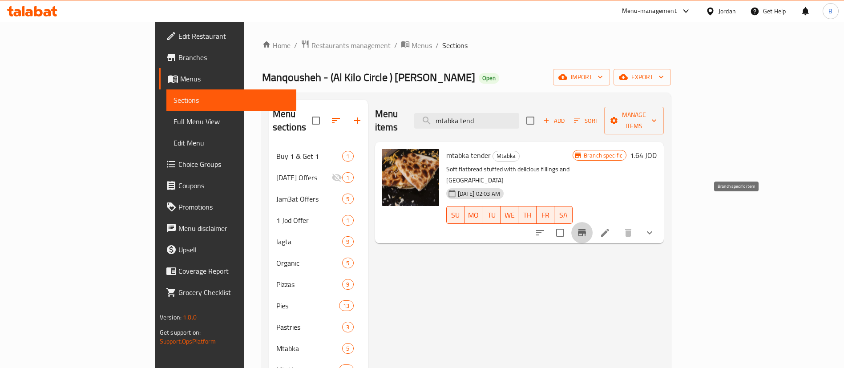
click at [593, 222] on button "Branch-specific-item" at bounding box center [581, 232] width 21 height 21
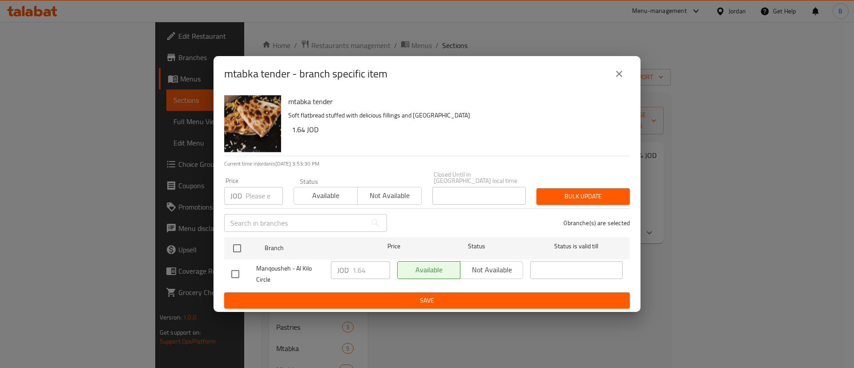
click at [619, 78] on icon "close" at bounding box center [619, 74] width 11 height 11
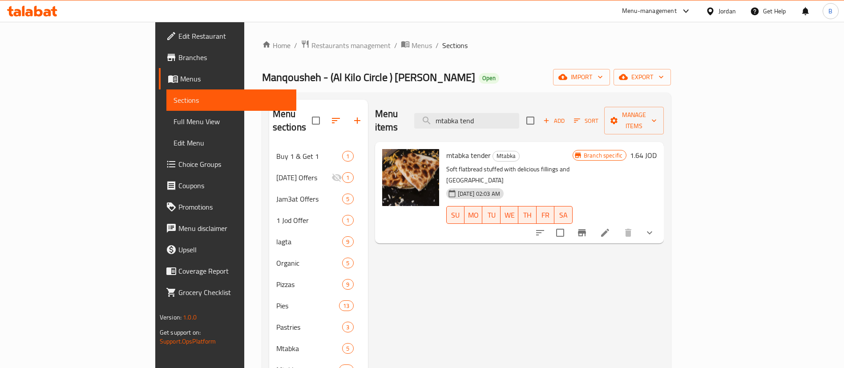
drag, startPoint x: 532, startPoint y: 112, endPoint x: 329, endPoint y: 119, distance: 203.0
click at [368, 119] on div "Menu items mtabka tend Add Sort Manage items mtabka tender Mtabka Soft flatbrea…" at bounding box center [516, 285] width 296 height 370
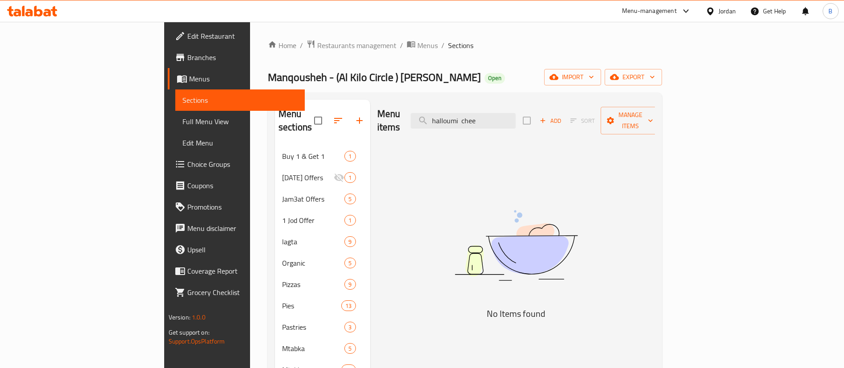
drag, startPoint x: 543, startPoint y: 114, endPoint x: 302, endPoint y: 82, distance: 243.3
click at [404, 105] on div "Menu items halloumi chee Add Sort Manage items" at bounding box center [516, 121] width 278 height 42
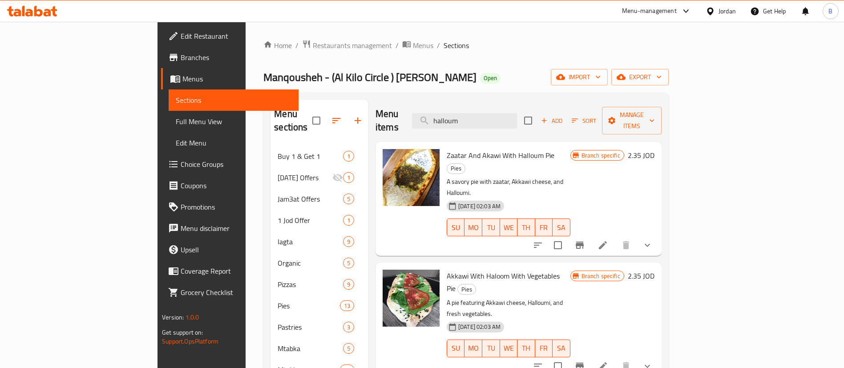
type input "halloum c"
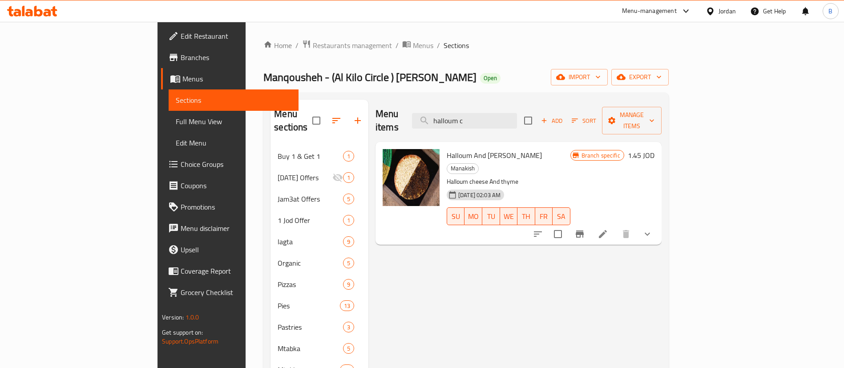
drag, startPoint x: 538, startPoint y: 109, endPoint x: 426, endPoint y: 109, distance: 111.7
click at [427, 109] on div "Menu items halloum c Add Sort Manage items" at bounding box center [518, 121] width 286 height 42
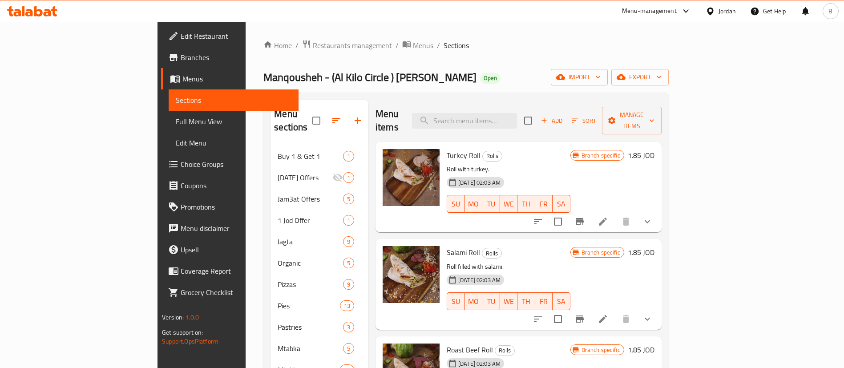
type input "ا"
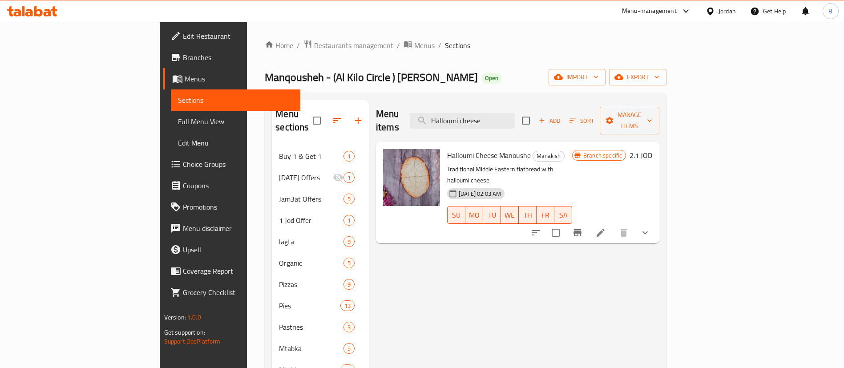
type input "Halloumi cheese"
click at [652, 149] on h6 "2.1 JOD" at bounding box center [640, 155] width 23 height 12
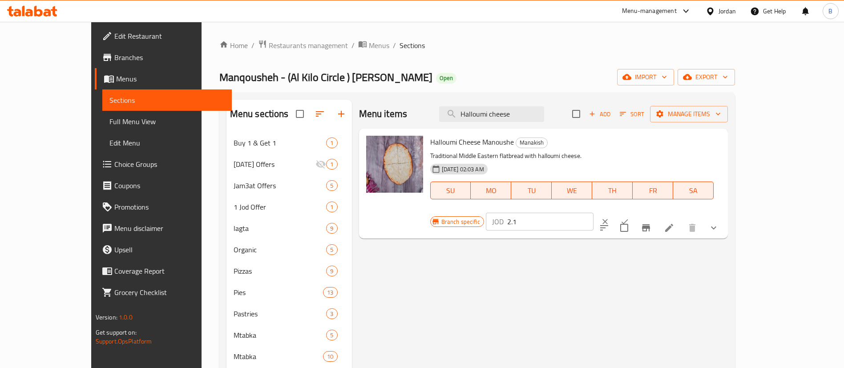
drag, startPoint x: 744, startPoint y: 145, endPoint x: 562, endPoint y: 145, distance: 181.5
click at [602, 145] on div "Halloumi Cheese Manoushe Manakish Traditional Middle Eastern flatbread with hal…" at bounding box center [576, 183] width 298 height 103
type input "1.40"
click at [647, 212] on div "JOD 1.40 ​" at bounding box center [566, 222] width 161 height 20
click at [629, 217] on icon "ok" at bounding box center [624, 221] width 9 height 9
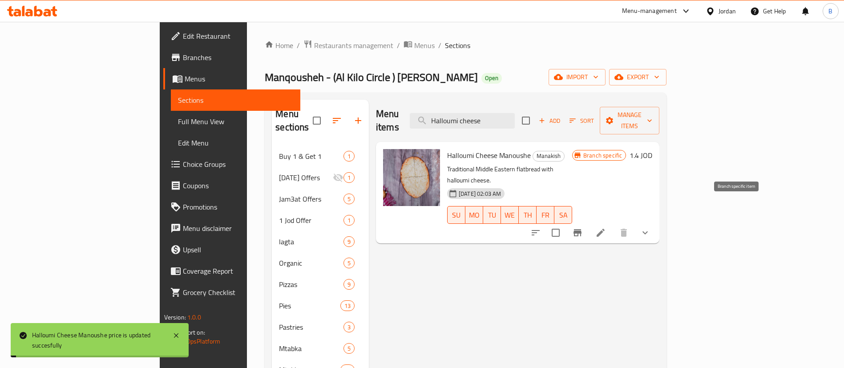
click at [581, 229] on icon "Branch-specific-item" at bounding box center [577, 232] width 8 height 7
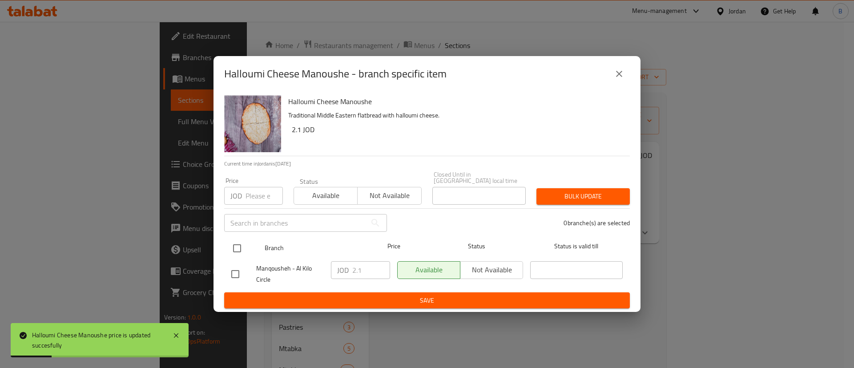
drag, startPoint x: 236, startPoint y: 245, endPoint x: 258, endPoint y: 249, distance: 22.2
click at [236, 245] on input "checkbox" at bounding box center [237, 248] width 19 height 19
checkbox input "true"
drag, startPoint x: 375, startPoint y: 274, endPoint x: 275, endPoint y: 276, distance: 100.1
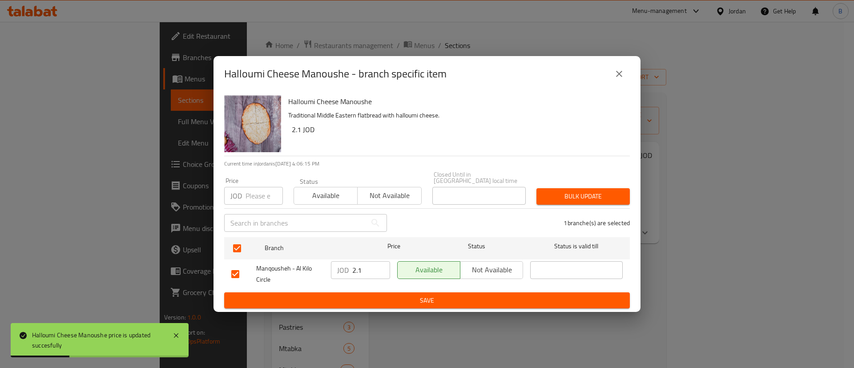
click at [286, 276] on div "Manqousheh - Al Kilo Circle JOD 2.1 ​ Available Not available ​" at bounding box center [427, 274] width 399 height 33
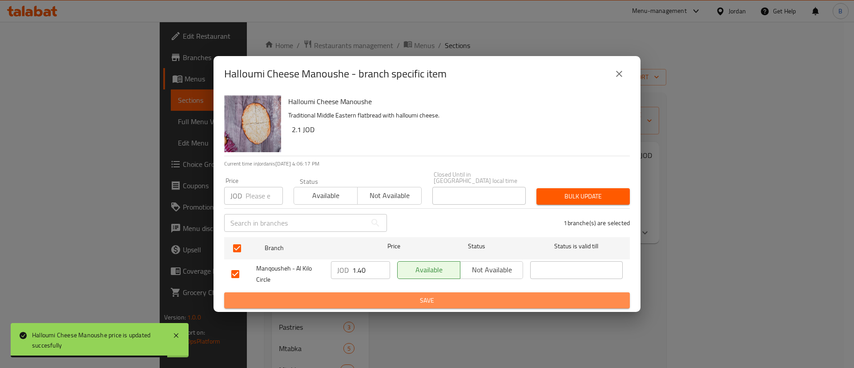
click at [382, 305] on button "Save" at bounding box center [427, 300] width 406 height 16
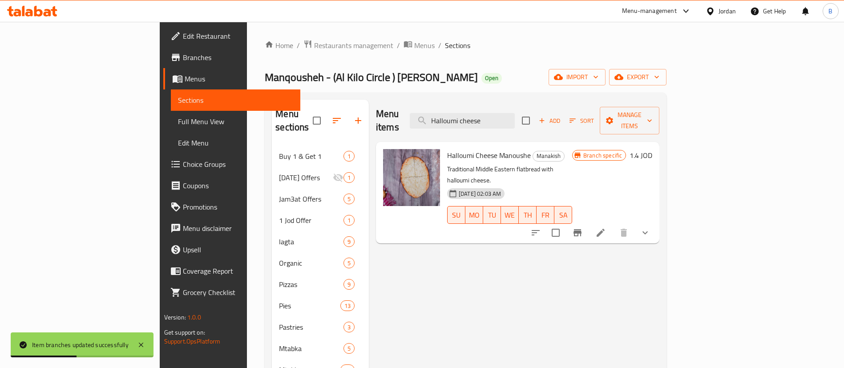
drag, startPoint x: 552, startPoint y: 115, endPoint x: 409, endPoint y: 109, distance: 143.0
click at [409, 109] on div "Menu items Halloumi cheese Add Sort Manage items" at bounding box center [517, 121] width 283 height 42
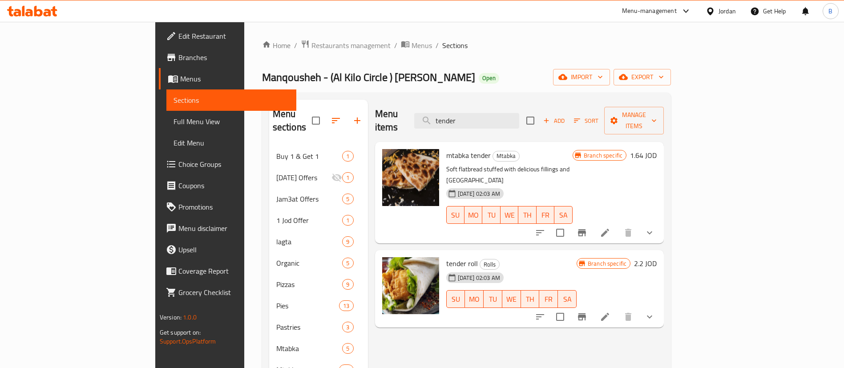
click at [657, 149] on h6 "1.64 JOD" at bounding box center [643, 155] width 27 height 12
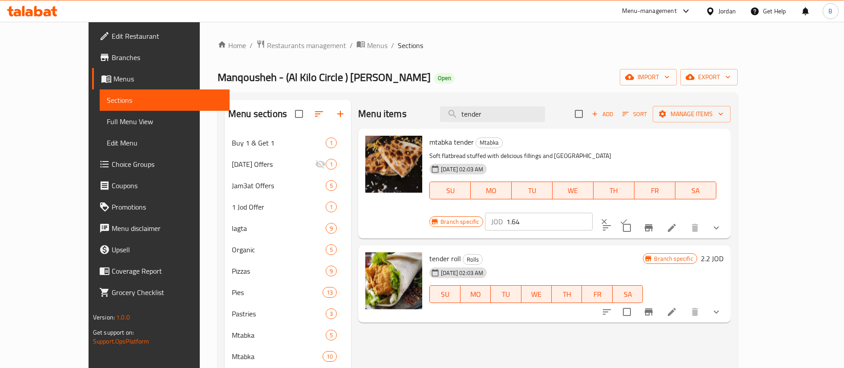
click at [593, 213] on input "1.64" at bounding box center [549, 222] width 86 height 18
click at [628, 217] on icon "ok" at bounding box center [623, 221] width 9 height 9
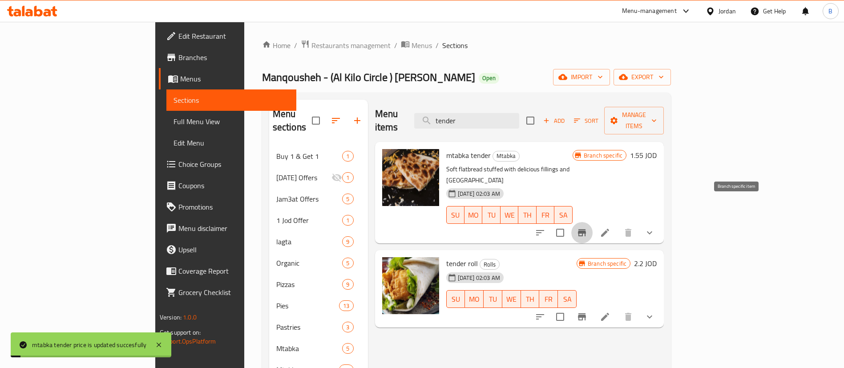
click at [586, 229] on icon "Branch-specific-item" at bounding box center [582, 232] width 8 height 7
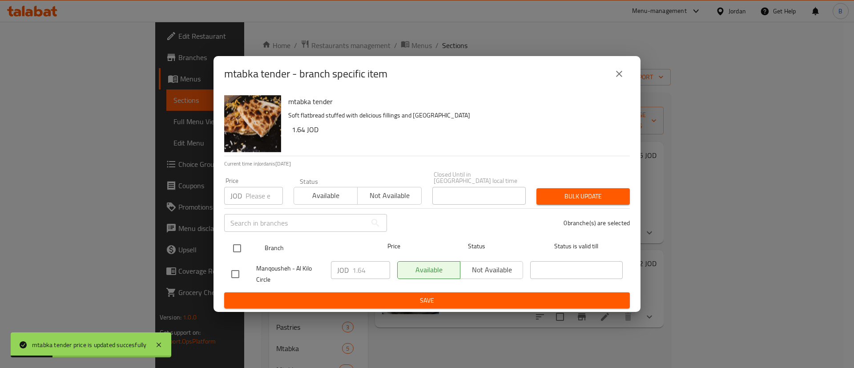
click at [231, 242] on input "checkbox" at bounding box center [237, 248] width 19 height 19
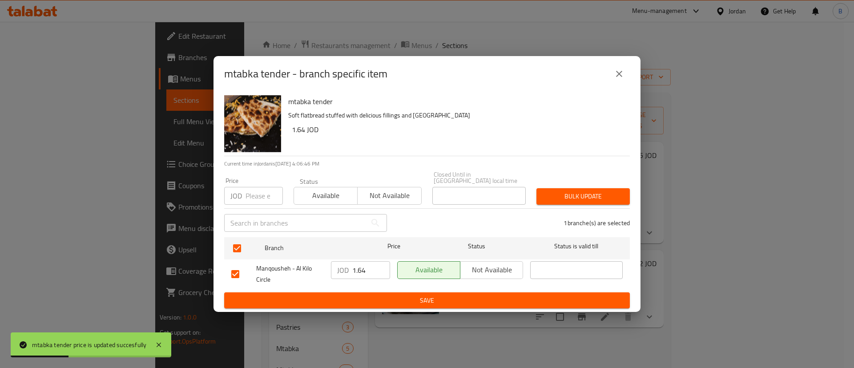
click at [370, 266] on input "1.64" at bounding box center [371, 270] width 38 height 18
click at [398, 295] on span "Save" at bounding box center [426, 300] width 391 height 11
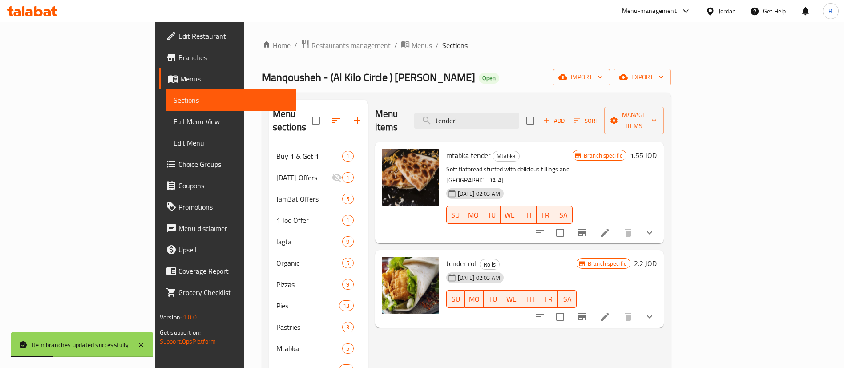
drag, startPoint x: 542, startPoint y: 116, endPoint x: 437, endPoint y: 109, distance: 105.2
click at [437, 109] on div "Menu items tender Add Sort Manage items" at bounding box center [519, 121] width 289 height 42
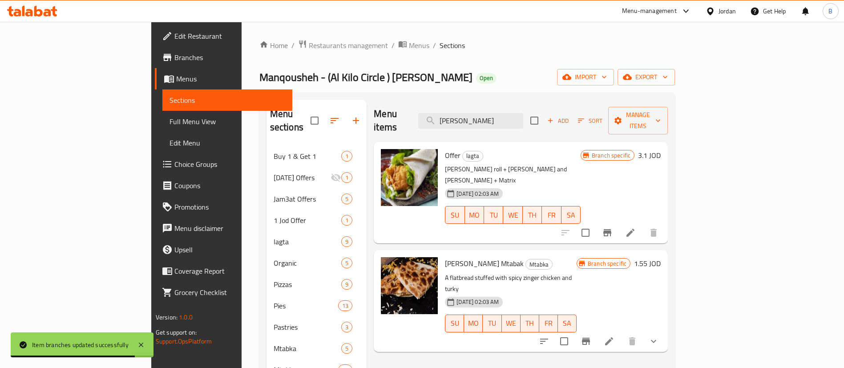
click at [590, 338] on icon "Branch-specific-item" at bounding box center [586, 341] width 8 height 7
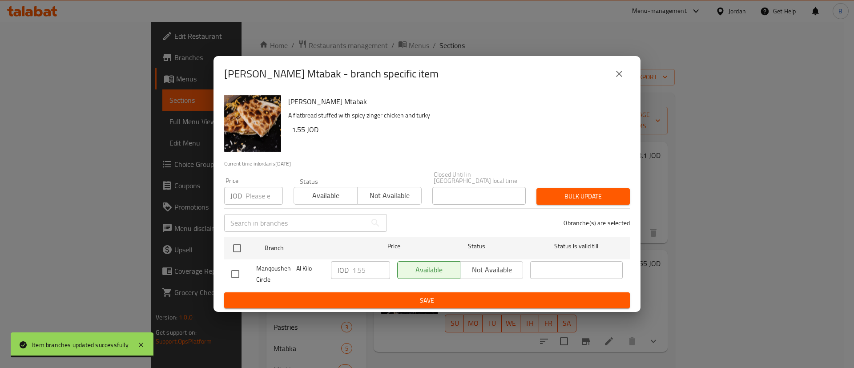
click at [620, 79] on icon "close" at bounding box center [619, 74] width 11 height 11
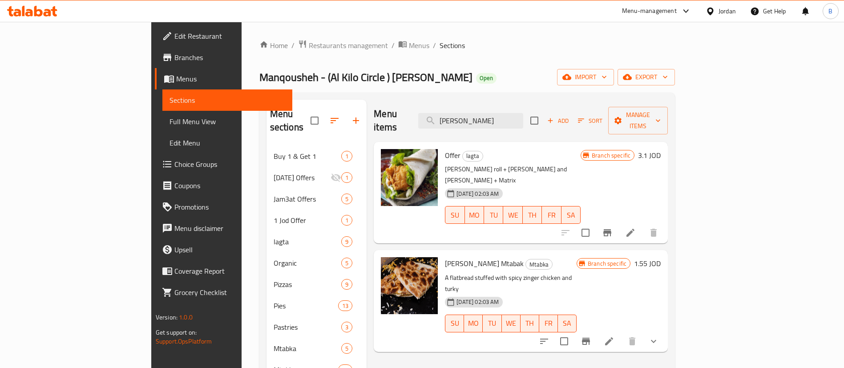
click at [54, 6] on icon at bounding box center [54, 11] width 6 height 10
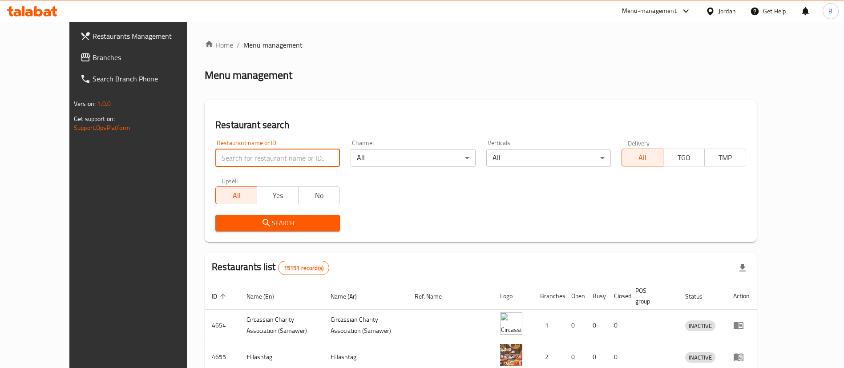
click at [260, 157] on input "search" at bounding box center [277, 158] width 125 height 18
paste input "15152"
type input "15152"
click button "Search" at bounding box center [277, 223] width 125 height 16
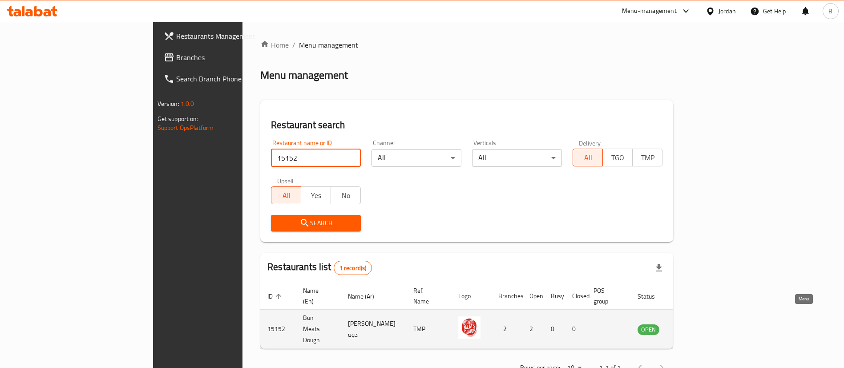
click at [694, 326] on icon "enhanced table" at bounding box center [690, 330] width 10 height 8
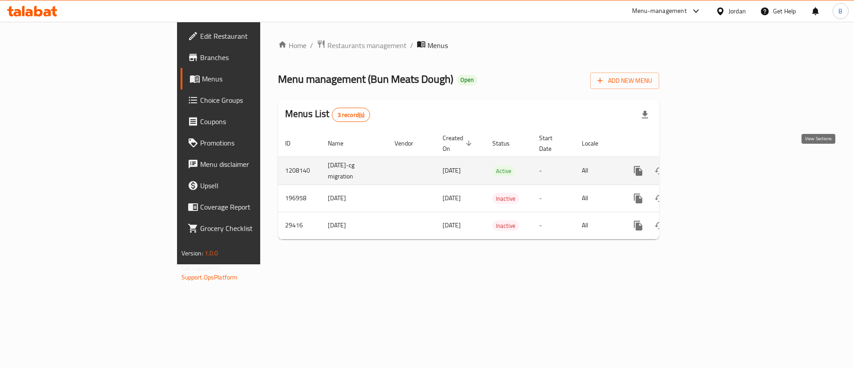
click at [713, 162] on link "enhanced table" at bounding box center [702, 170] width 21 height 21
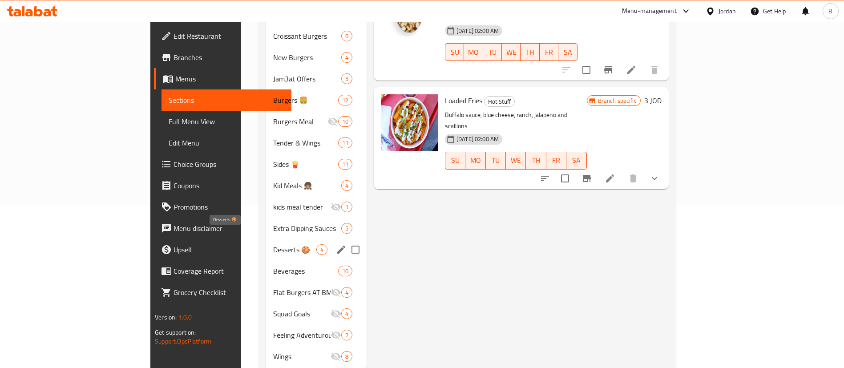
scroll to position [177, 0]
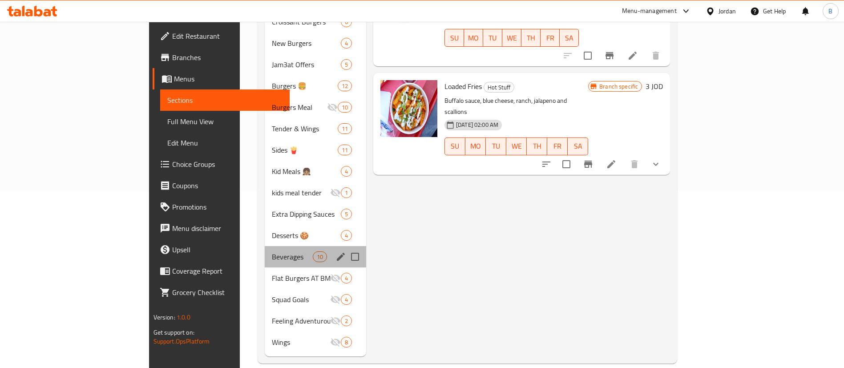
click at [265, 246] on div "Beverages 10" at bounding box center [315, 256] width 101 height 21
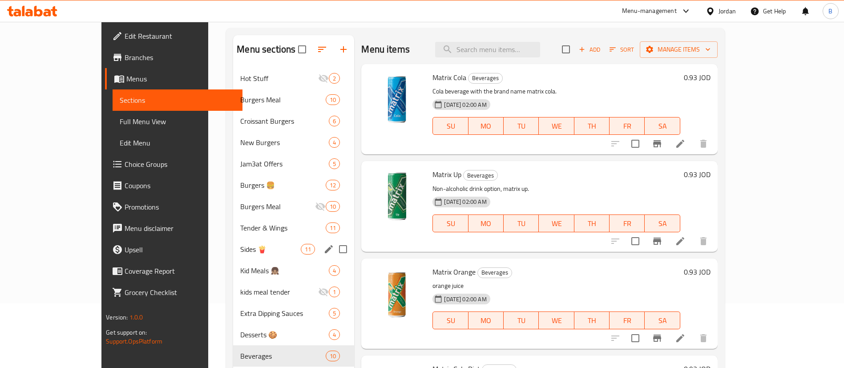
scroll to position [44, 0]
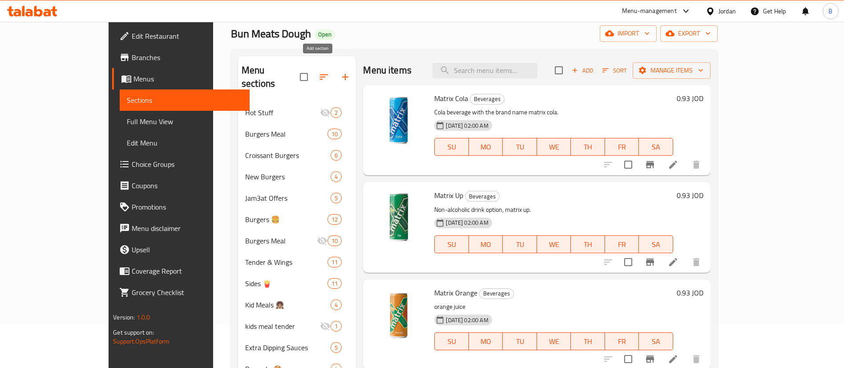
click at [340, 72] on icon "button" at bounding box center [345, 77] width 11 height 11
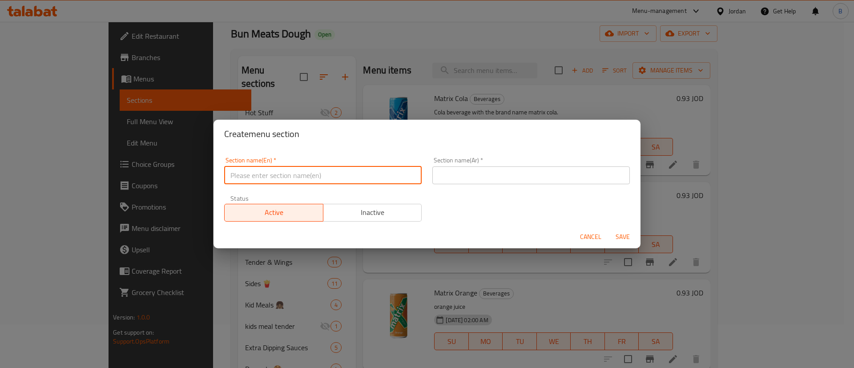
click at [340, 178] on input "text" at bounding box center [323, 175] width 198 height 18
click at [226, 178] on input "Summer Drinks" at bounding box center [323, 175] width 198 height 18
type input "Summer Drinks"
click at [498, 175] on input "text" at bounding box center [531, 175] width 198 height 18
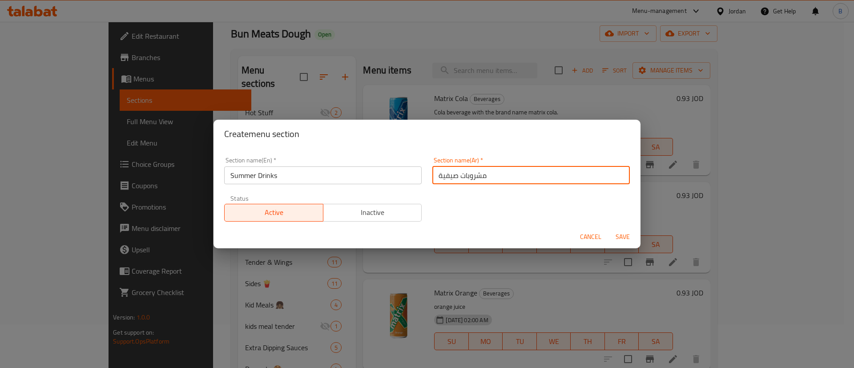
type input "مشروبات صيفية"
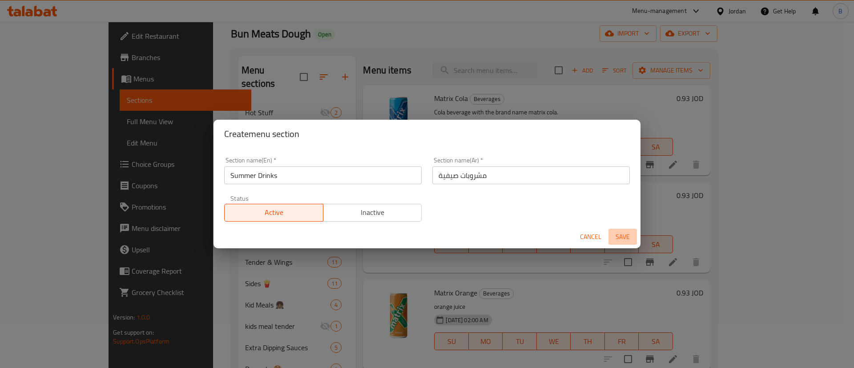
click at [624, 235] on span "Save" at bounding box center [622, 236] width 21 height 11
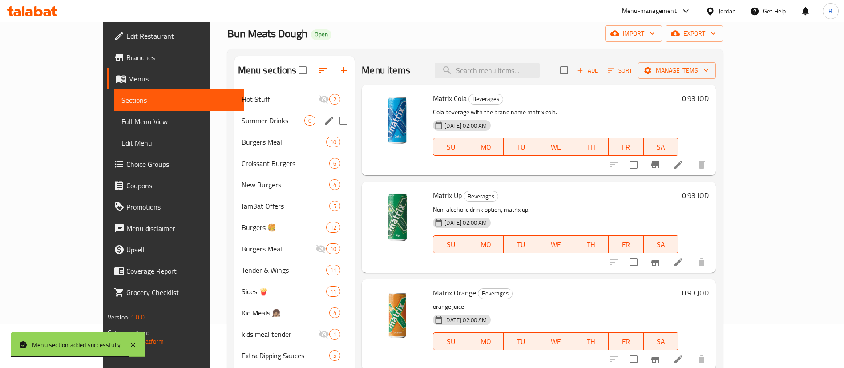
click at [249, 122] on span "Summer Drinks" at bounding box center [273, 120] width 63 height 11
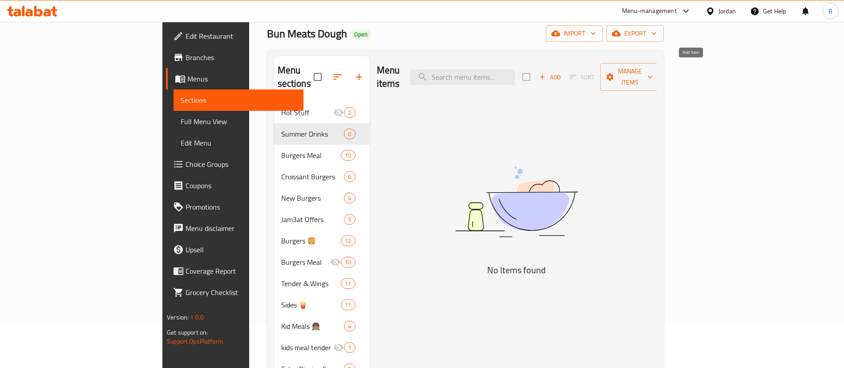
click at [562, 72] on span "Add" at bounding box center [550, 77] width 24 height 10
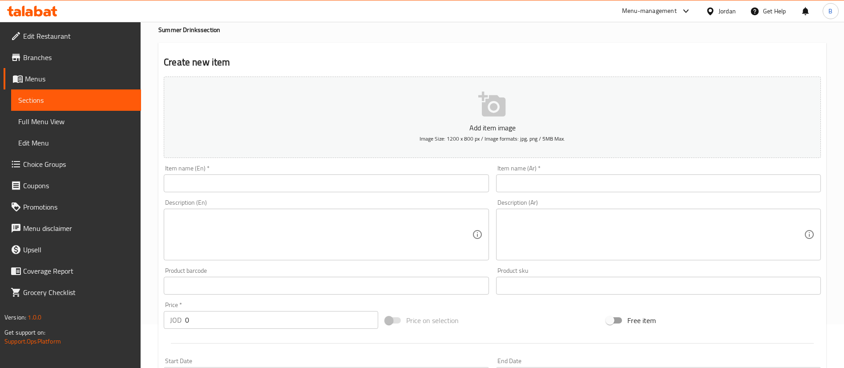
click at [619, 181] on input "text" at bounding box center [658, 183] width 325 height 18
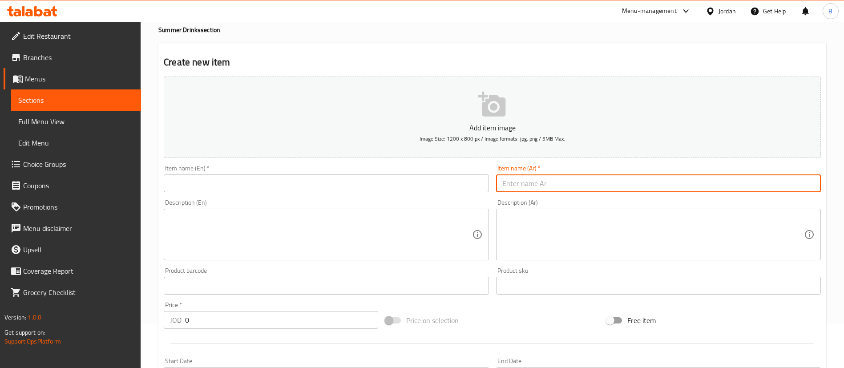
paste input "بلو باسيفك"
type input "بلو باسيفك"
click at [295, 186] on input "text" at bounding box center [326, 183] width 325 height 18
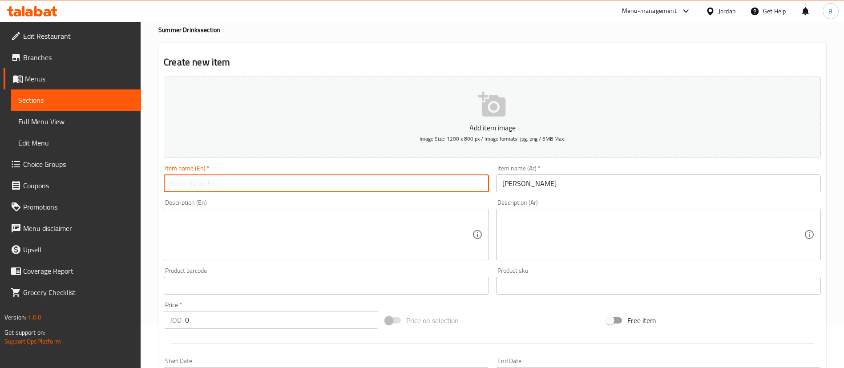
paste input "Blue Pacific"
type input "Blue Pacific"
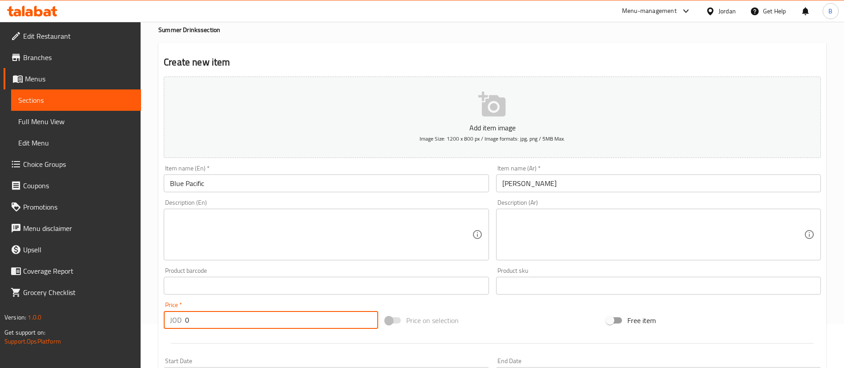
drag, startPoint x: 205, startPoint y: 321, endPoint x: 34, endPoint y: 312, distance: 170.6
click at [43, 312] on div "Edit Restaurant Branches Menus Sections Full Menu View Edit Menu Choice Groups …" at bounding box center [422, 281] width 844 height 607
type input "2.31"
click at [367, 220] on textarea at bounding box center [321, 235] width 302 height 42
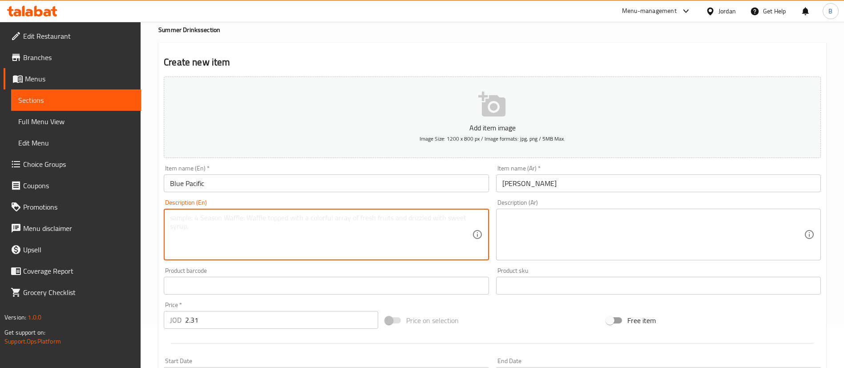
paste textarea "Ultimate refreshing sour mix, blue curacao, pineapple, fresh lemon."
type textarea "Ultimate refreshing sour mix, blue curacao, pineapple, fresh lemon."
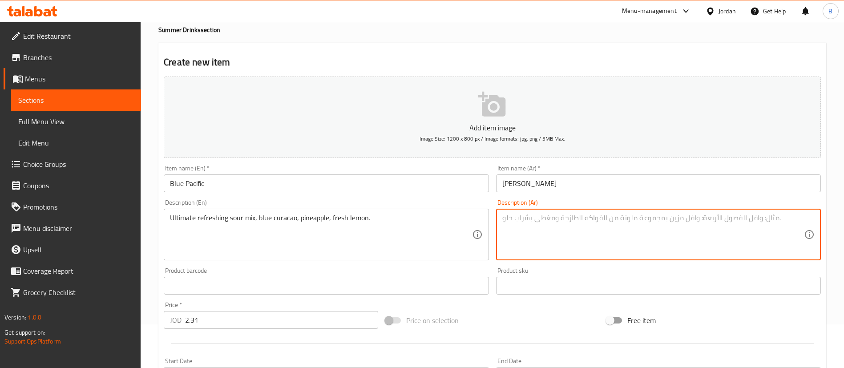
click at [551, 241] on textarea at bounding box center [653, 235] width 302 height 42
paste textarea "مزيج حامض منعش للغاية، كوراساو أزرق، أناناس، ليمون طازج."
type textarea "مزيج حامض منعش للغاية، كوراساو أزرق، أناناس، ليمون طازج."
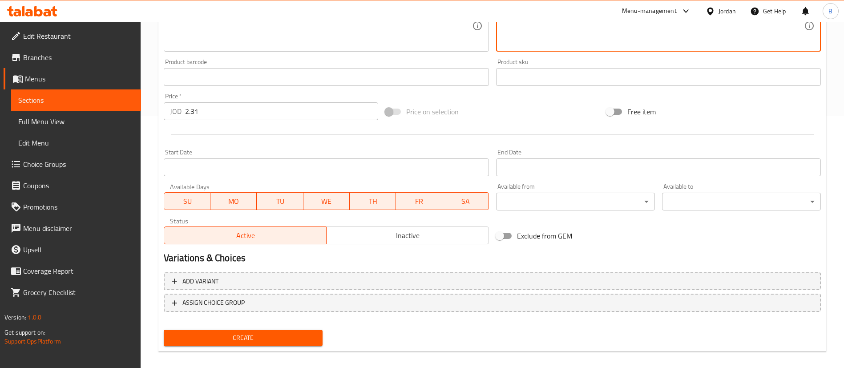
scroll to position [261, 0]
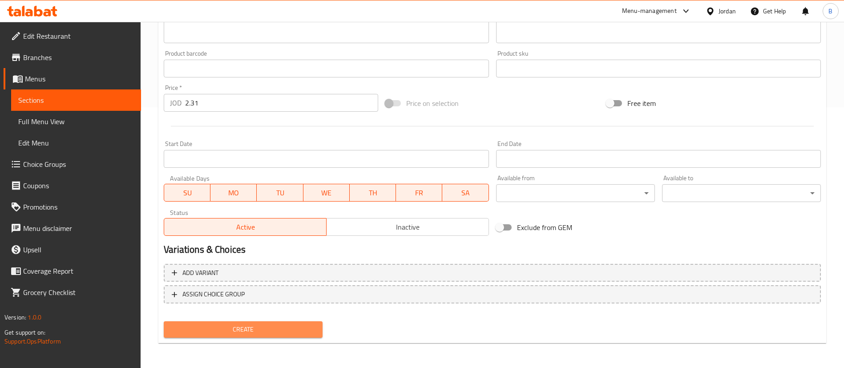
click at [280, 324] on span "Create" at bounding box center [243, 329] width 145 height 11
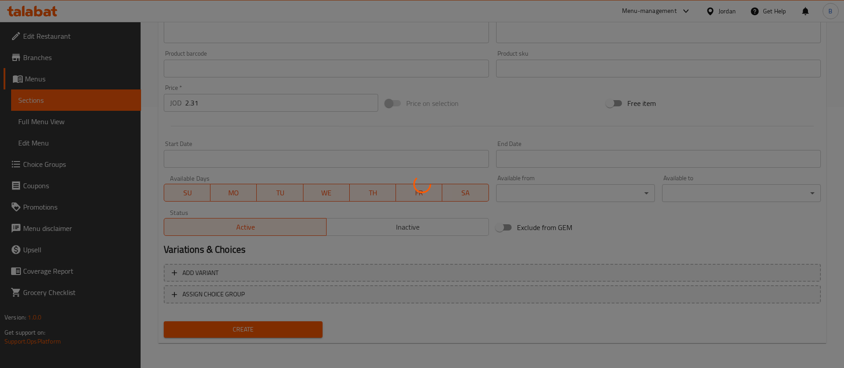
type input "0"
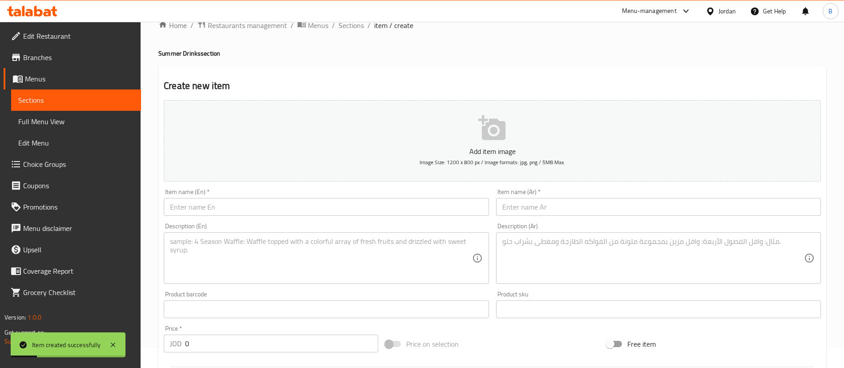
scroll to position [0, 0]
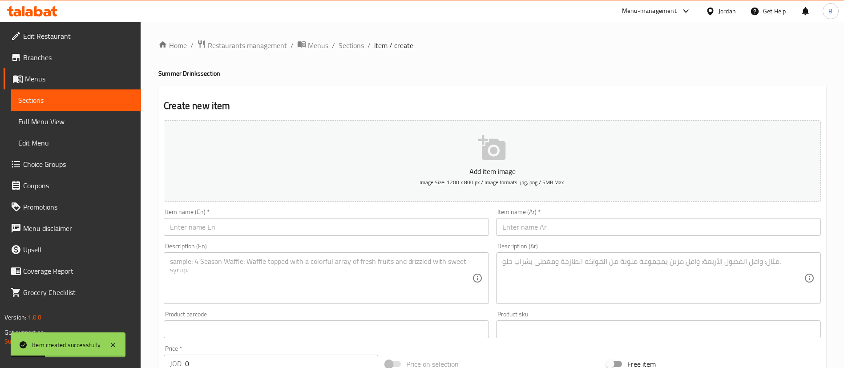
click at [565, 231] on input "text" at bounding box center [658, 227] width 325 height 18
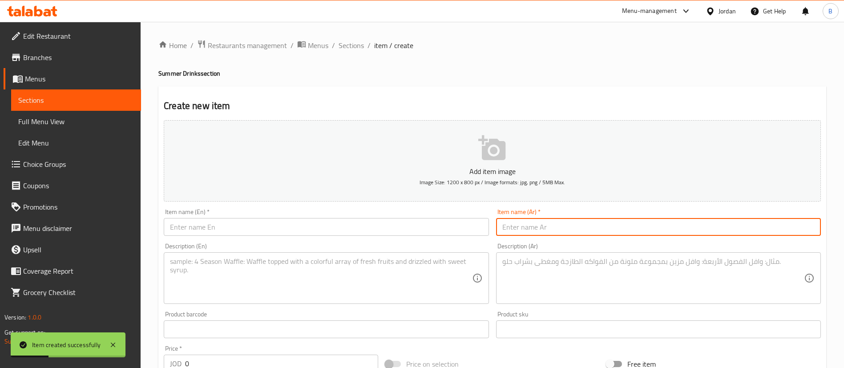
paste input "Summer Drinks"
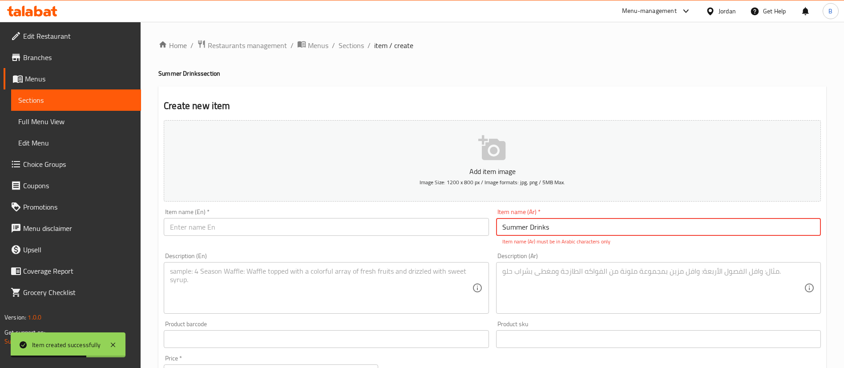
drag, startPoint x: 583, startPoint y: 233, endPoint x: 394, endPoint y: 206, distance: 190.9
click at [397, 206] on div "Add item image Image Size: 1200 x 800 px / Image formats: jpg, png / 5MB Max. I…" at bounding box center [492, 313] width 664 height 393
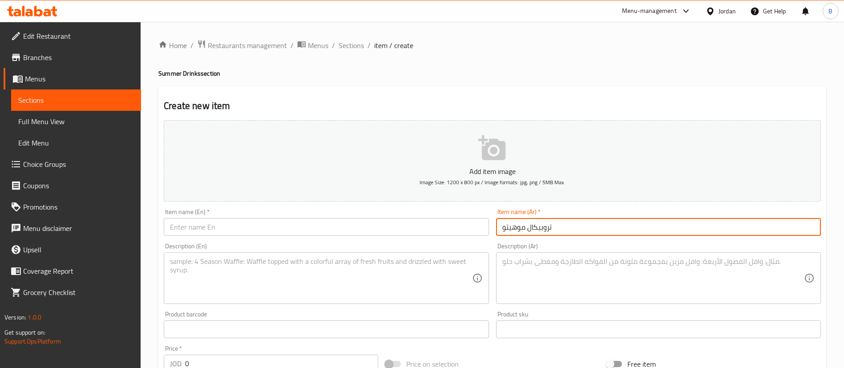
type input "تروبيكال موهيتو"
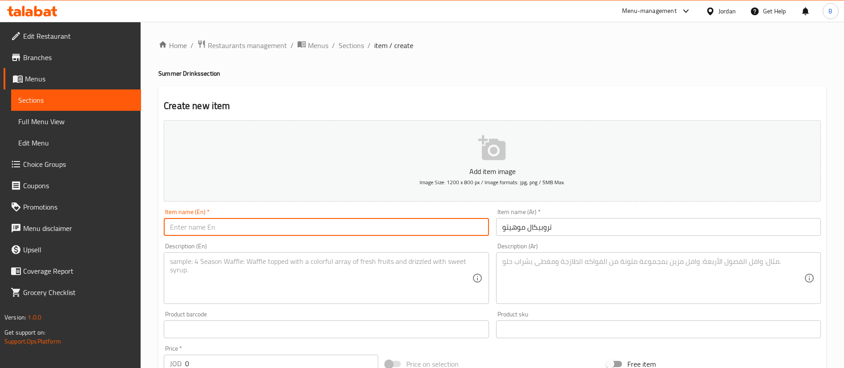
click at [348, 225] on input "text" at bounding box center [326, 227] width 325 height 18
type input "Tropical Mojito"
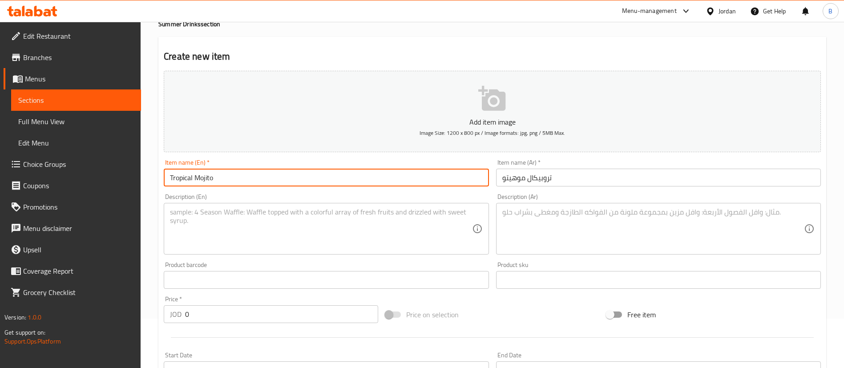
scroll to position [67, 0]
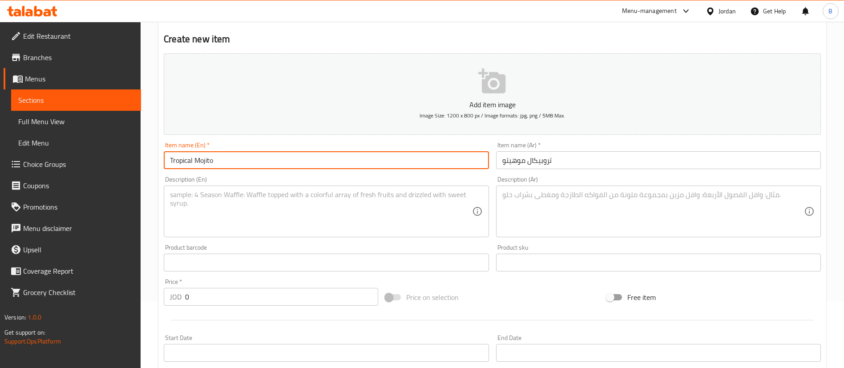
drag, startPoint x: 227, startPoint y: 300, endPoint x: 148, endPoint y: 289, distance: 80.4
click at [161, 290] on div "Price   * JOD 0 Price *" at bounding box center [271, 292] width 222 height 34
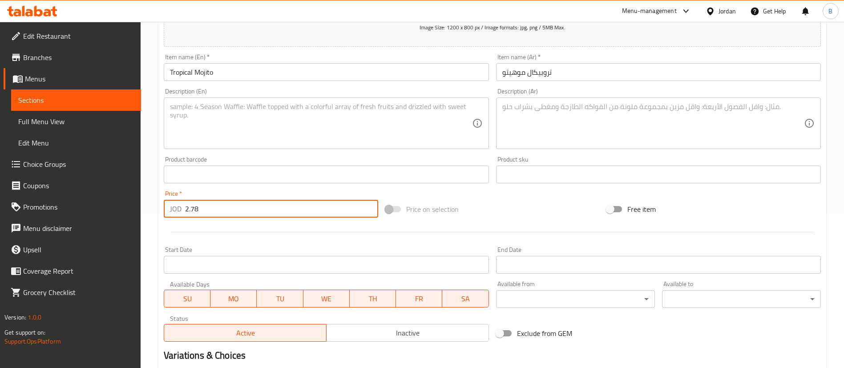
scroll to position [261, 0]
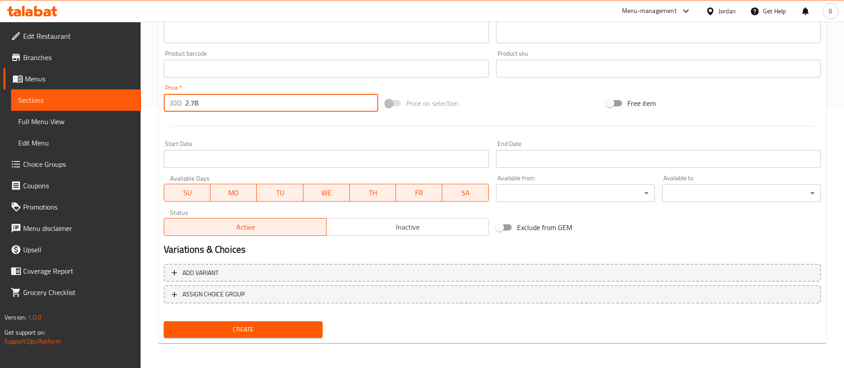
type input "2.78"
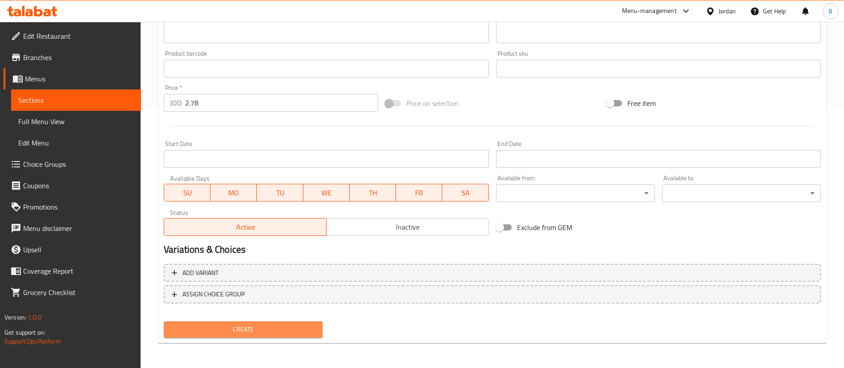
click at [265, 328] on span "Create" at bounding box center [243, 329] width 145 height 11
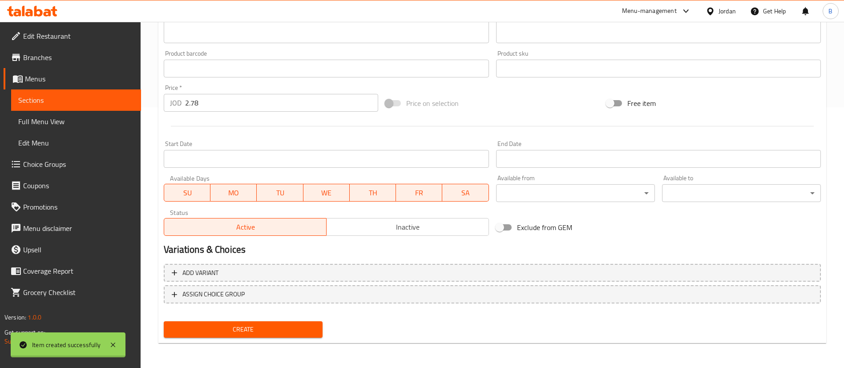
type input "0"
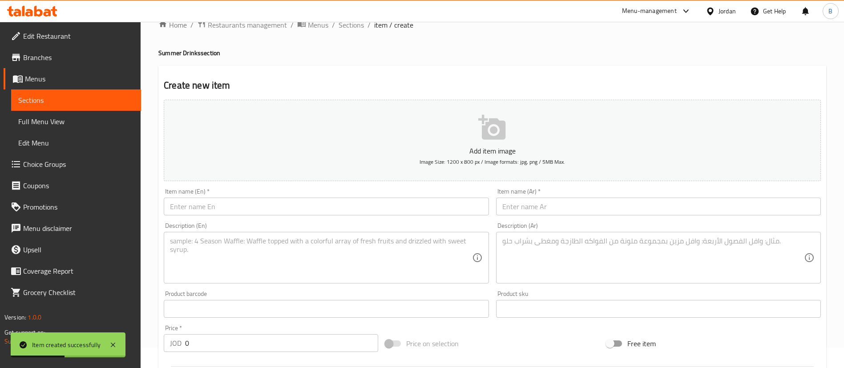
scroll to position [0, 0]
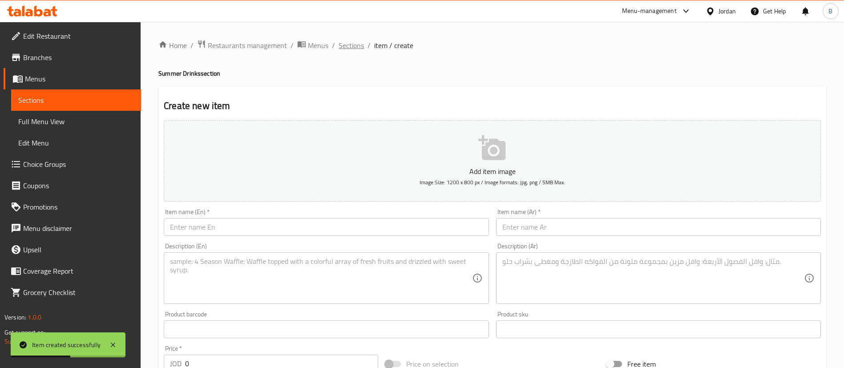
click at [353, 46] on span "Sections" at bounding box center [351, 45] width 25 height 11
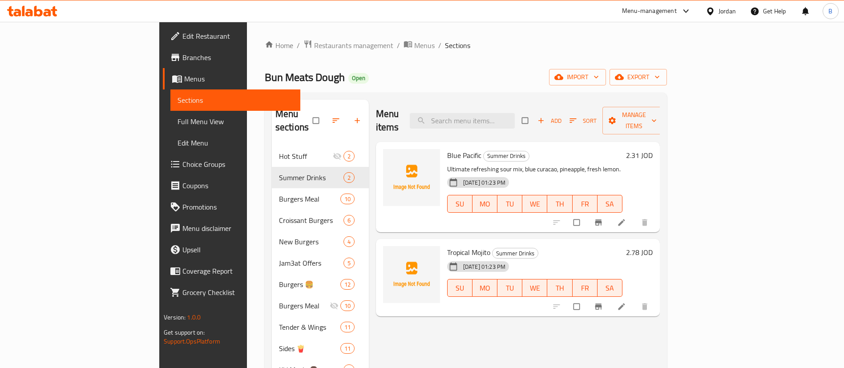
click at [626, 302] on icon at bounding box center [621, 306] width 9 height 9
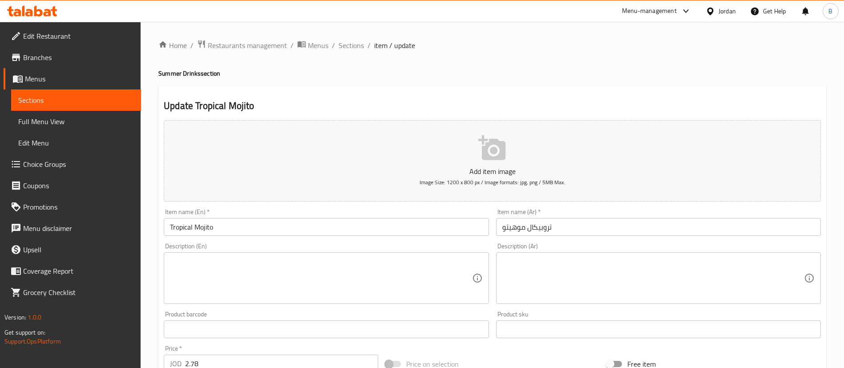
click at [314, 274] on textarea at bounding box center [321, 278] width 302 height 42
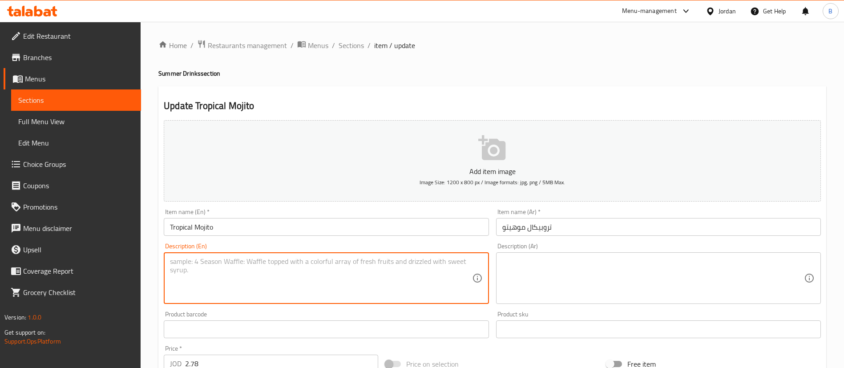
paste textarea "Summer Drinks"
type textarea "Summer Drinks"
drag, startPoint x: 340, startPoint y: 268, endPoint x: 1, endPoint y: 182, distance: 349.7
click at [19, 185] on div "Edit Restaurant Branches Menus Sections Full Menu View Edit Menu Choice Groups …" at bounding box center [422, 325] width 844 height 607
paste textarea
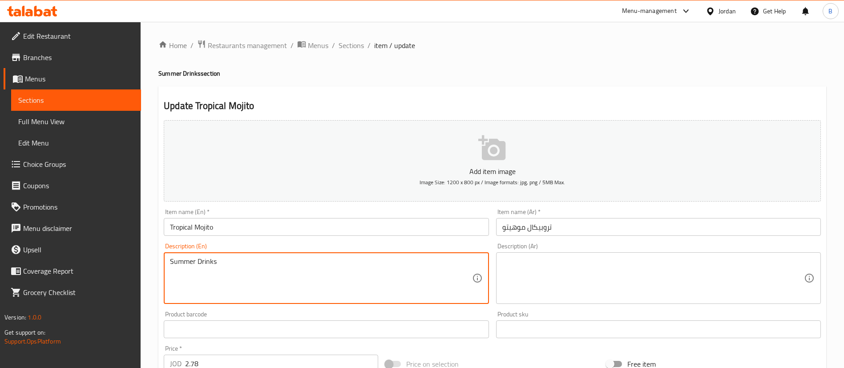
drag, startPoint x: 259, startPoint y: 278, endPoint x: 115, endPoint y: 258, distance: 145.6
click at [116, 258] on div "Edit Restaurant Branches Menus Sections Full Menu View Edit Menu Choice Groups …" at bounding box center [422, 325] width 844 height 607
drag, startPoint x: 427, startPoint y: 265, endPoint x: 0, endPoint y: 261, distance: 427.1
click at [0, 261] on div "Edit Restaurant Branches Menus Sections Full Menu View Edit Menu Choice Groups …" at bounding box center [422, 325] width 844 height 607
paste textarea "Passion fruit, fresh lemon juice, strawberry puree, Caribbean syrup, fresh lemo…"
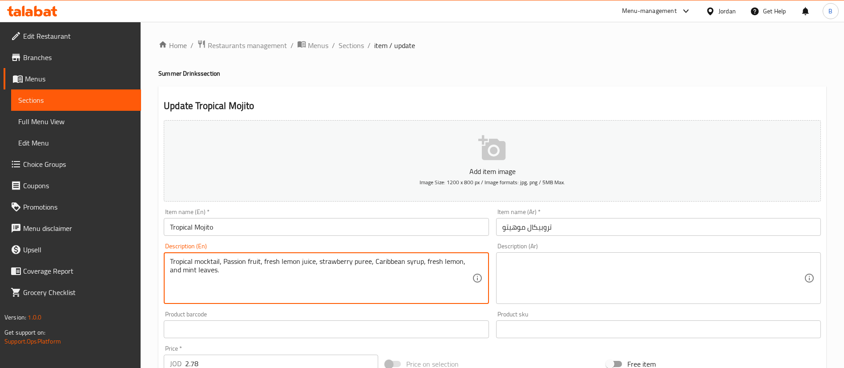
type textarea "Tropical mocktail, Passion fruit, fresh lemon juice, strawberry puree, Caribbea…"
click at [602, 293] on textarea at bounding box center [653, 278] width 302 height 42
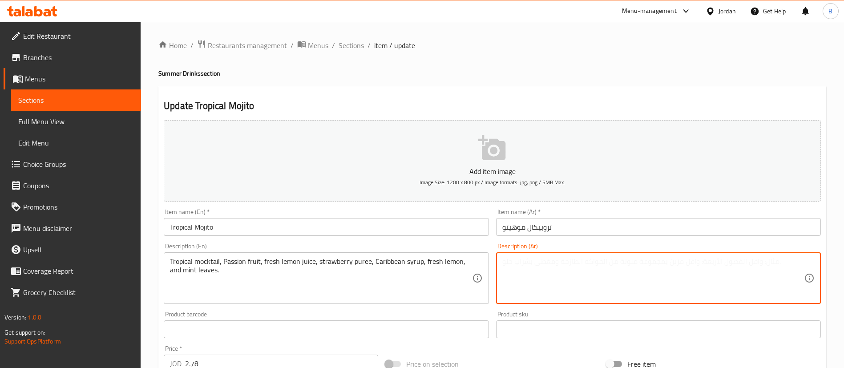
paste textarea "كوكتيل استوائي غير كحولي، فاكهة العاطفة، عصير الليمون الطازج، هريس الفراولة، شر…"
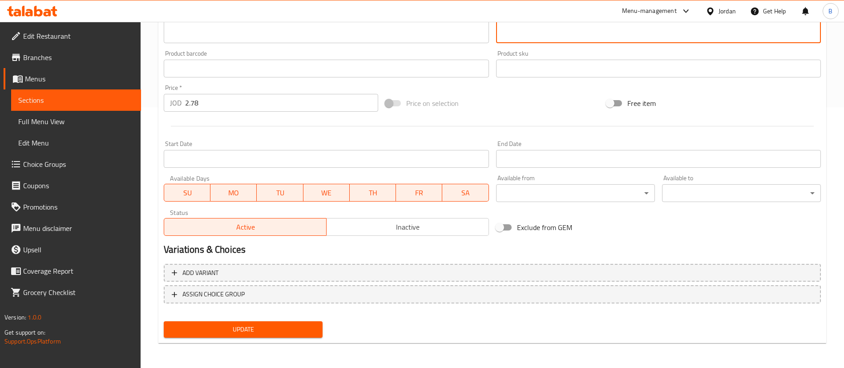
type textarea "كوكتيل استوائي غير كحولي، فاكهة العاطفة، عصير الليمون الطازج، هريس الفراولة، شر…"
click at [254, 328] on span "Update" at bounding box center [243, 329] width 145 height 11
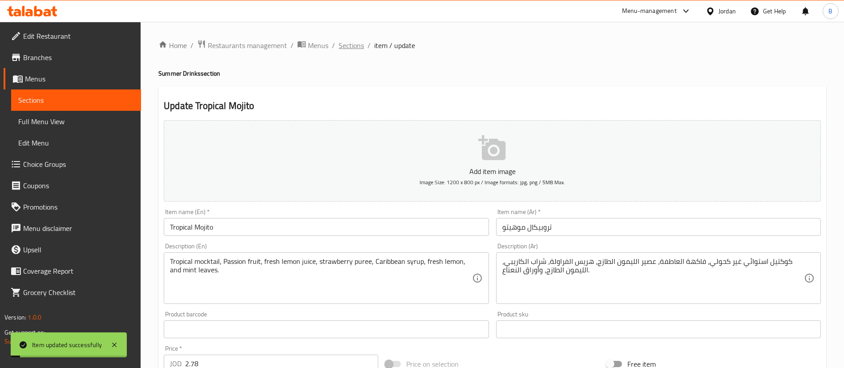
click at [351, 47] on span "Sections" at bounding box center [351, 45] width 25 height 11
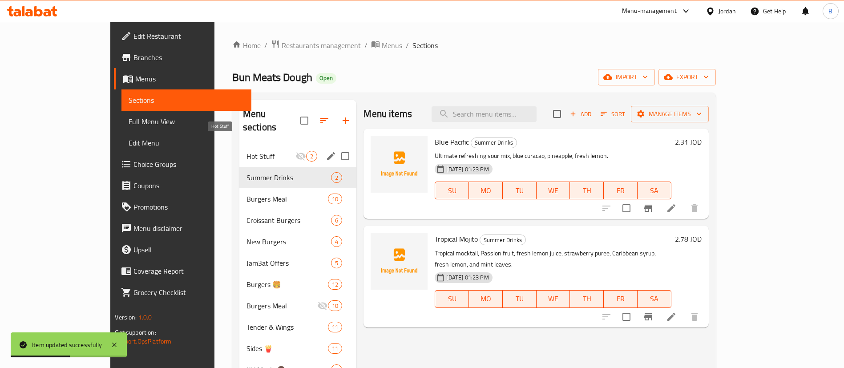
drag, startPoint x: 246, startPoint y: 164, endPoint x: 257, endPoint y: 139, distance: 26.9
click at [257, 145] on div "Hot Stuff 2 Summer Drinks 2 Burgers Meal 10 Croissant Burgers 6 New Burgers 4 J…" at bounding box center [297, 348] width 117 height 406
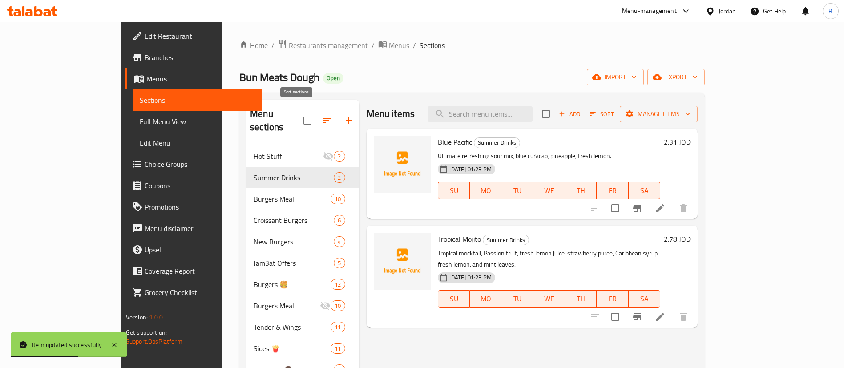
click at [322, 116] on icon "button" at bounding box center [327, 120] width 11 height 11
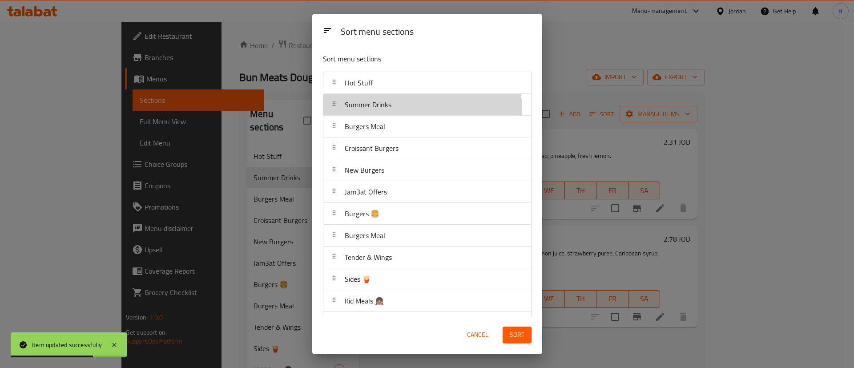
drag, startPoint x: 393, startPoint y: 112, endPoint x: 395, endPoint y: 89, distance: 22.4
click at [395, 89] on nav "Hot Stuff Summer Drinks Burgers Meal Croissant Burgers New Burgers Jam3at Offer…" at bounding box center [427, 279] width 209 height 415
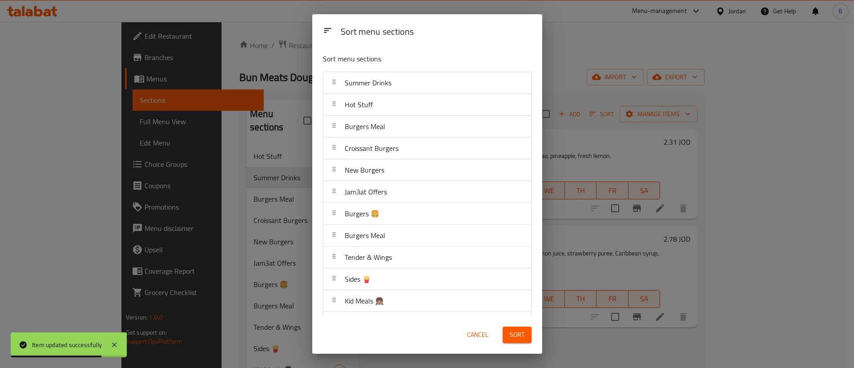
click at [524, 334] on span "Sort" at bounding box center [517, 334] width 15 height 11
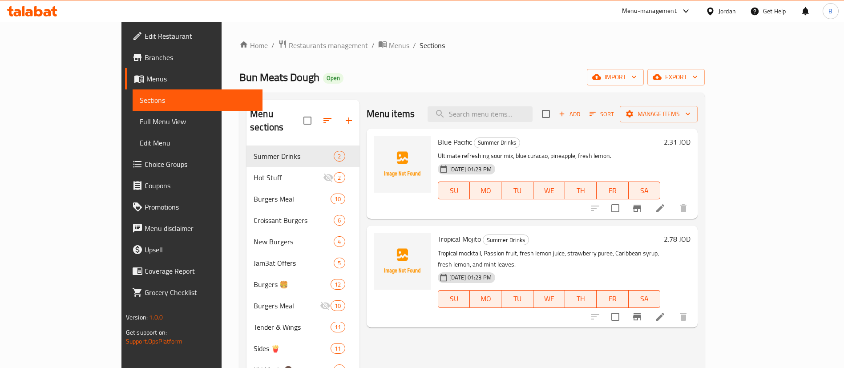
click at [49, 12] on icon at bounding box center [48, 13] width 8 height 8
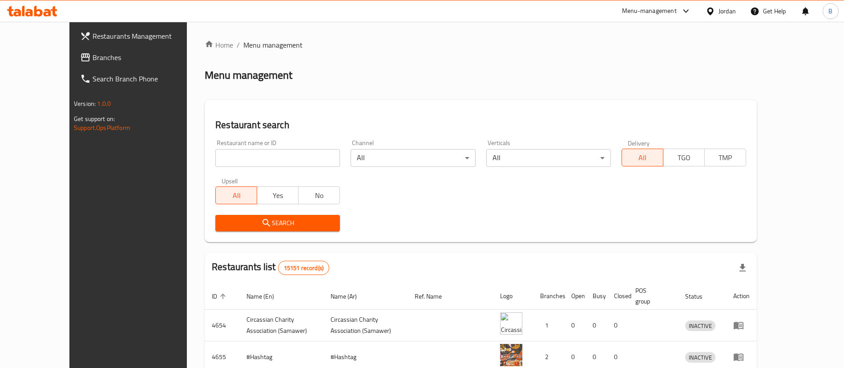
click at [216, 161] on input "search" at bounding box center [277, 158] width 125 height 18
paste input "610148"
type input "610148"
click button "Search" at bounding box center [277, 223] width 125 height 16
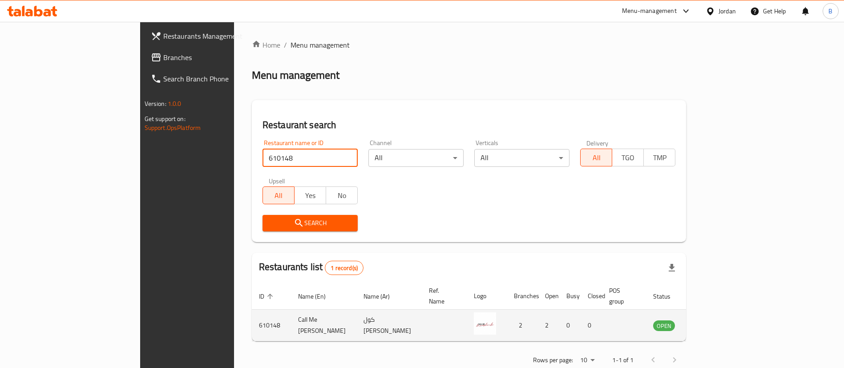
click at [709, 324] on icon "enhanced table" at bounding box center [707, 326] width 3 height 4
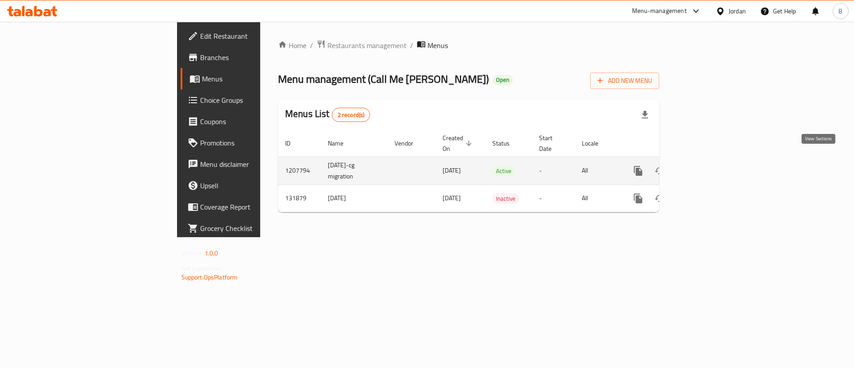
click at [713, 166] on link "enhanced table" at bounding box center [702, 170] width 21 height 21
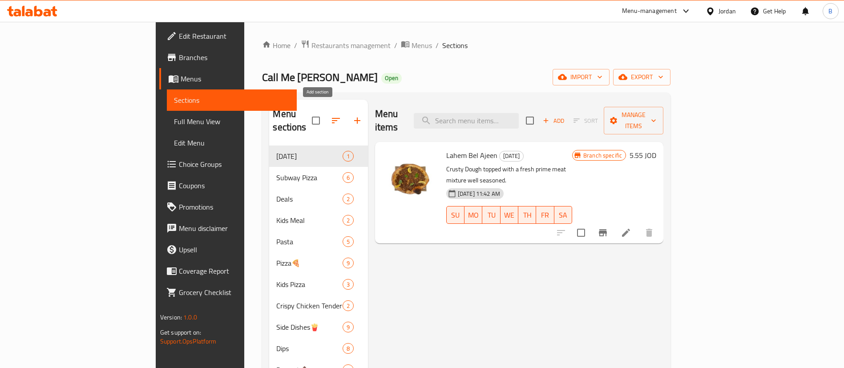
click at [352, 116] on icon "button" at bounding box center [357, 120] width 11 height 11
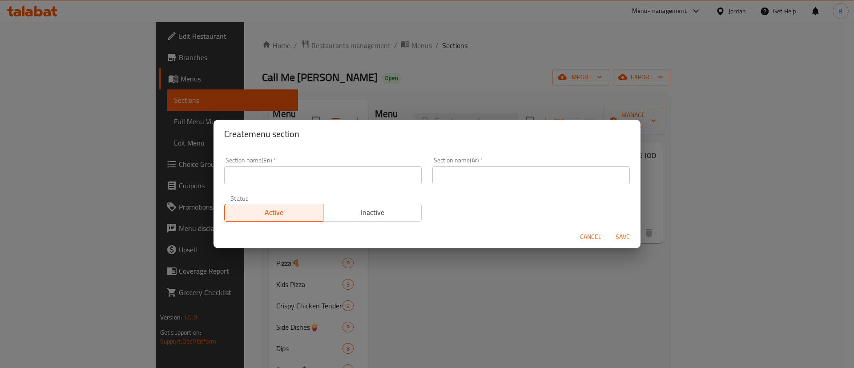
click at [321, 177] on input "text" at bounding box center [323, 175] width 198 height 18
type input "Summer Drinks"
click at [516, 176] on input "text" at bounding box center [531, 175] width 198 height 18
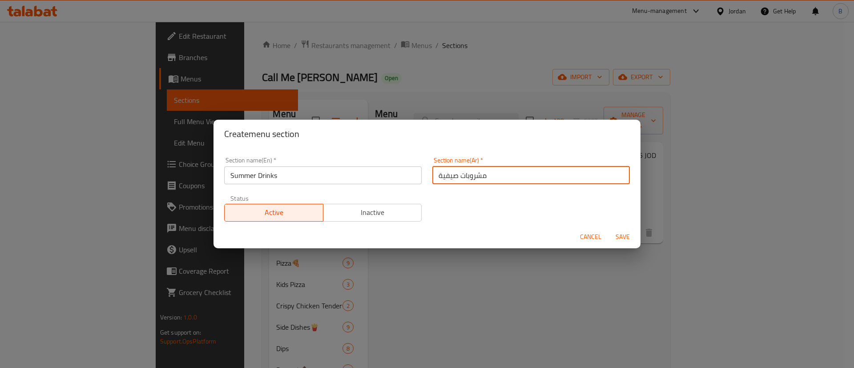
type input "مشروبات صيفية"
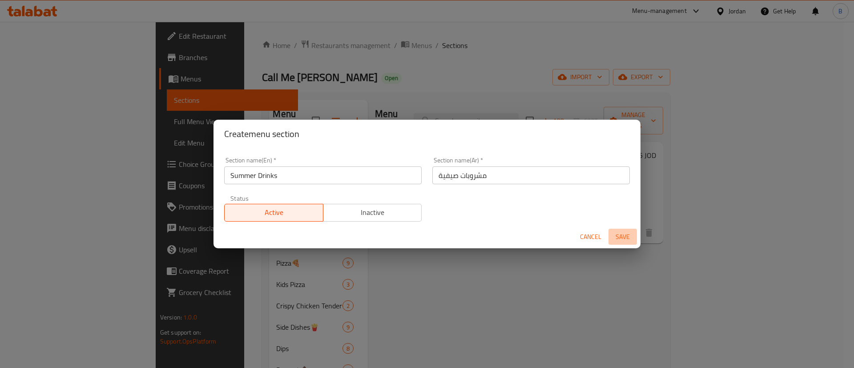
click at [627, 237] on span "Save" at bounding box center [622, 236] width 21 height 11
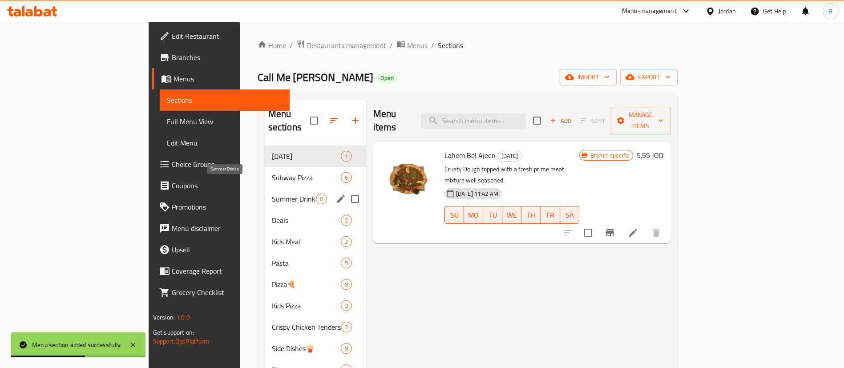
drag, startPoint x: 226, startPoint y: 182, endPoint x: 234, endPoint y: 182, distance: 8.0
click at [272, 194] on span "Summer Drinks" at bounding box center [294, 199] width 44 height 11
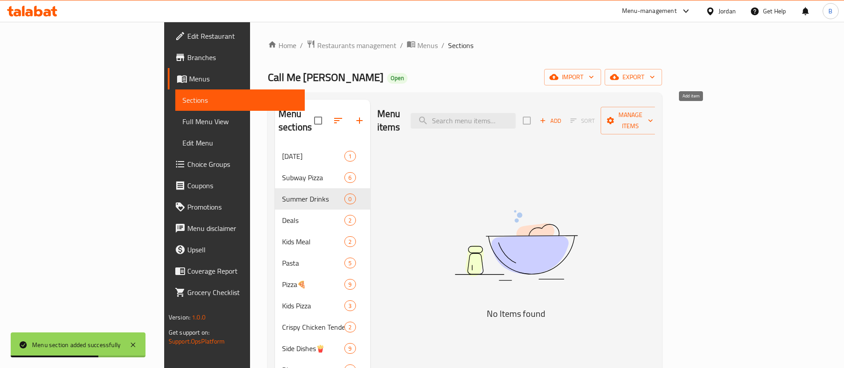
click at [562, 116] on span "Add" at bounding box center [550, 121] width 24 height 10
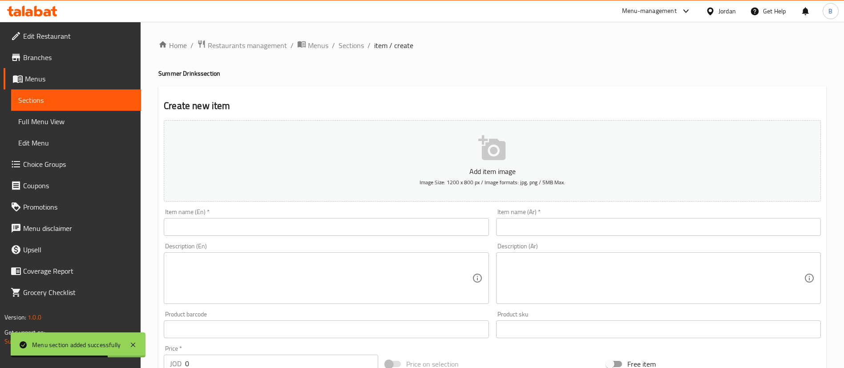
click at [545, 229] on input "text" at bounding box center [658, 227] width 325 height 18
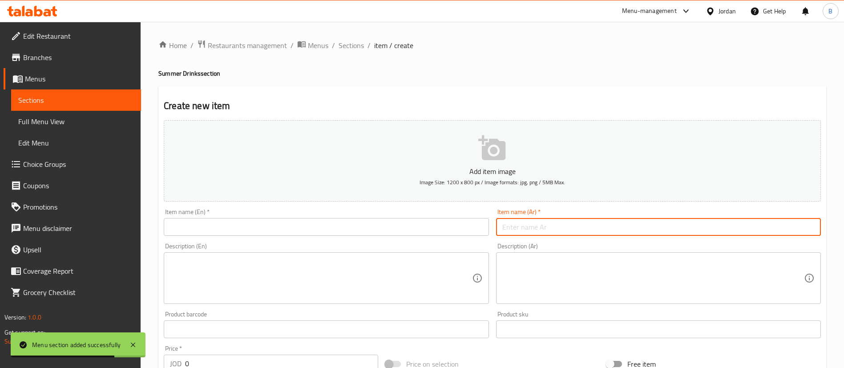
paste input "بلو باسيفك"
type input "بلو باسيفك"
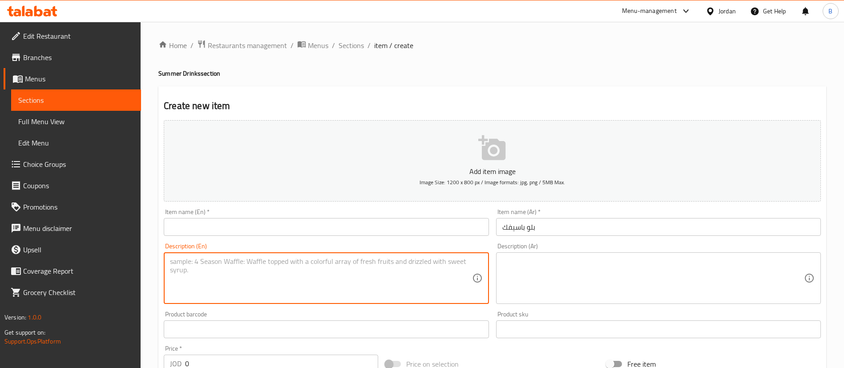
click at [377, 263] on textarea at bounding box center [321, 278] width 302 height 42
click at [285, 220] on input "text" at bounding box center [326, 227] width 325 height 18
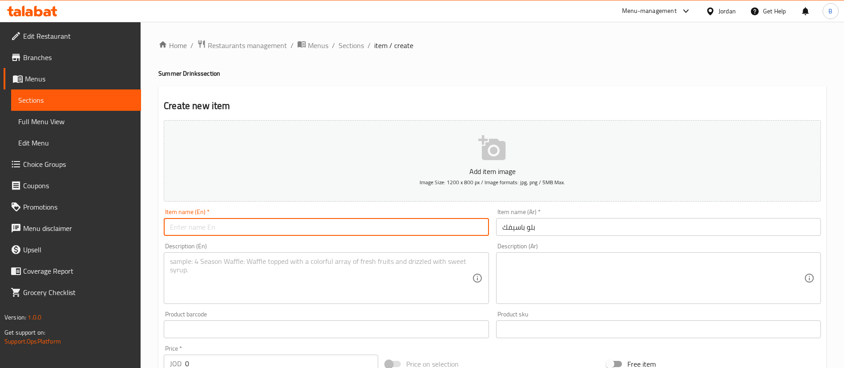
paste input "Blue Pacific"
type input "Blue Pacific"
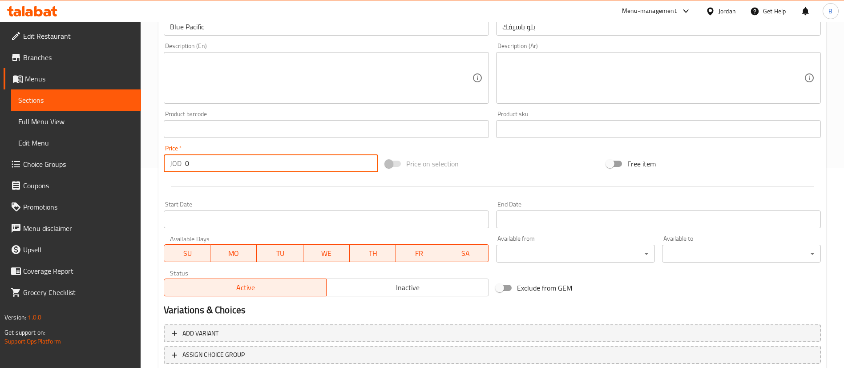
drag, startPoint x: 204, startPoint y: 166, endPoint x: 104, endPoint y: 155, distance: 101.2
click at [140, 161] on div "Edit Restaurant Branches Menus Sections Full Menu View Edit Menu Choice Groups …" at bounding box center [422, 125] width 844 height 607
paste input "2.31"
type input "2.31"
click at [327, 75] on textarea at bounding box center [321, 78] width 302 height 42
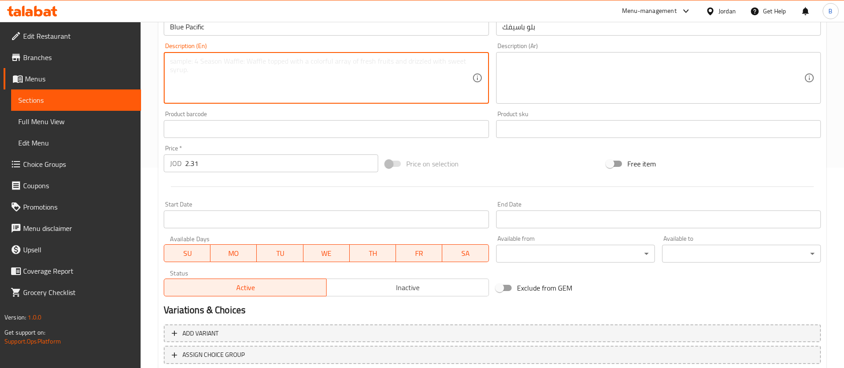
paste textarea "Ultimate refreshing sour mix, blue curacao, pineapple, fresh lemon."
type textarea "Ultimate refreshing sour mix, blue curacao, pineapple, fresh lemon."
click at [520, 67] on textarea at bounding box center [653, 78] width 302 height 42
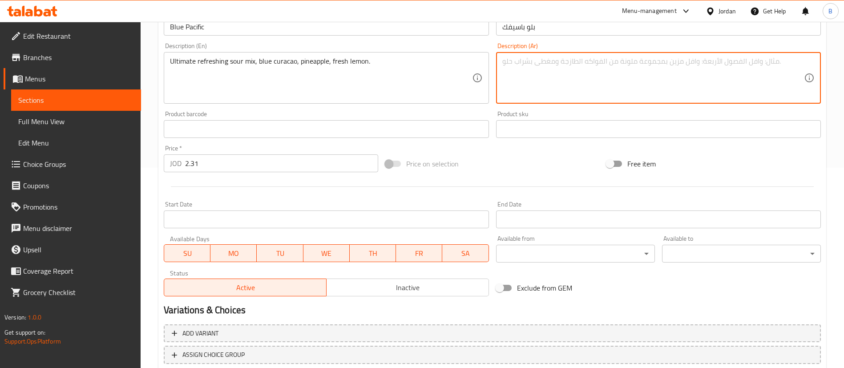
paste textarea "مزيج حامض منعش للغاية، كوراساو أزرق، أناناس، ليمون طازج."
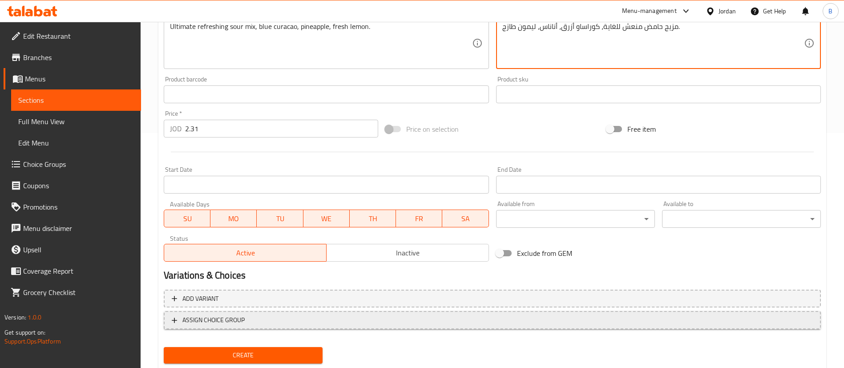
scroll to position [261, 0]
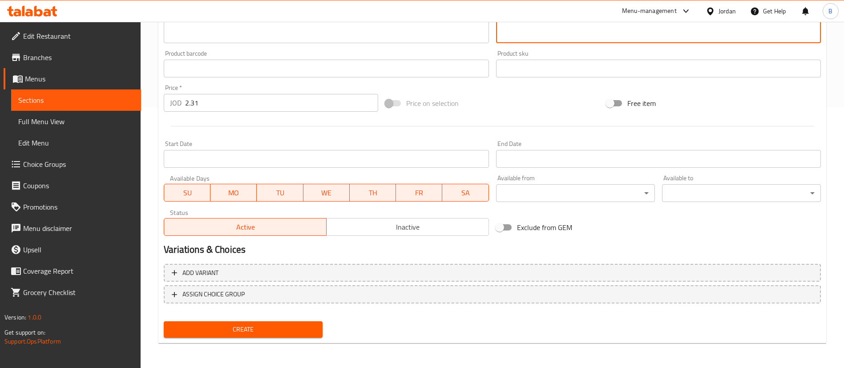
type textarea "مزيج حامض منعش للغاية، كوراساو أزرق، أناناس، ليمون طازج."
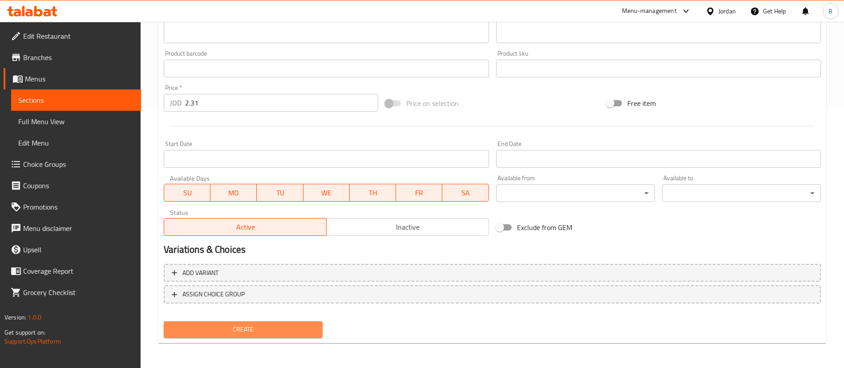
drag, startPoint x: 320, startPoint y: 323, endPoint x: 309, endPoint y: 329, distance: 13.0
click at [315, 323] on button "Create" at bounding box center [243, 329] width 159 height 16
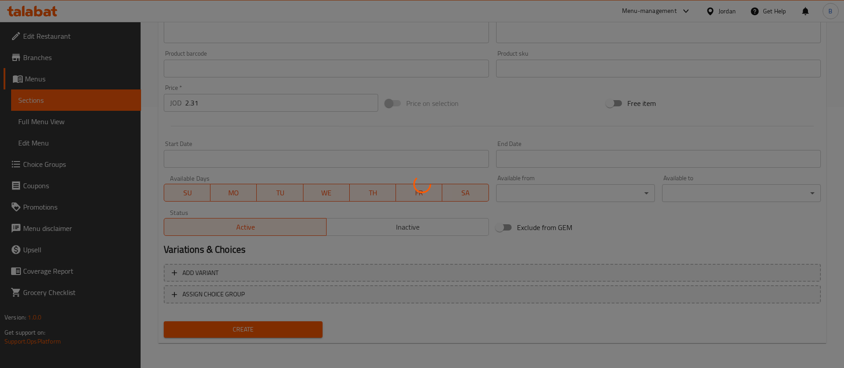
type input "0"
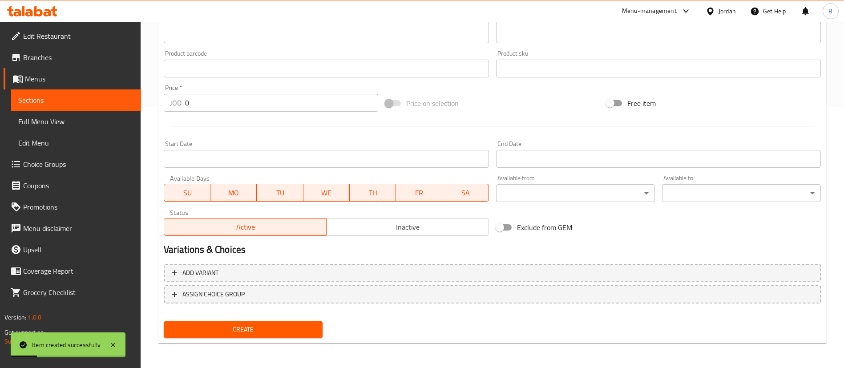
click at [47, 14] on icon at bounding box center [32, 11] width 50 height 11
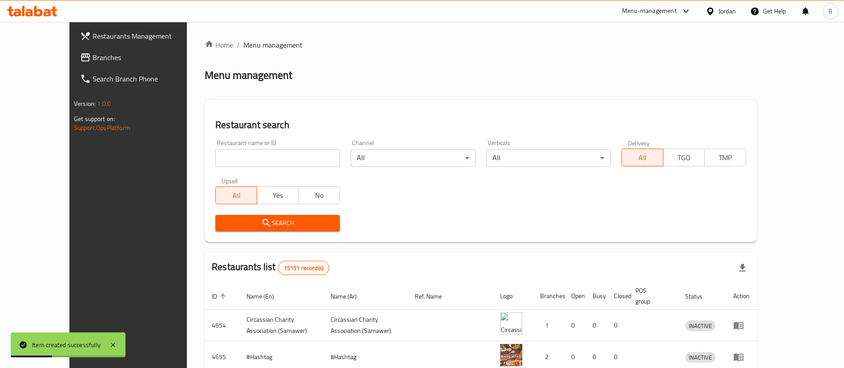
click at [105, 63] on link "Branches" at bounding box center [141, 57] width 137 height 21
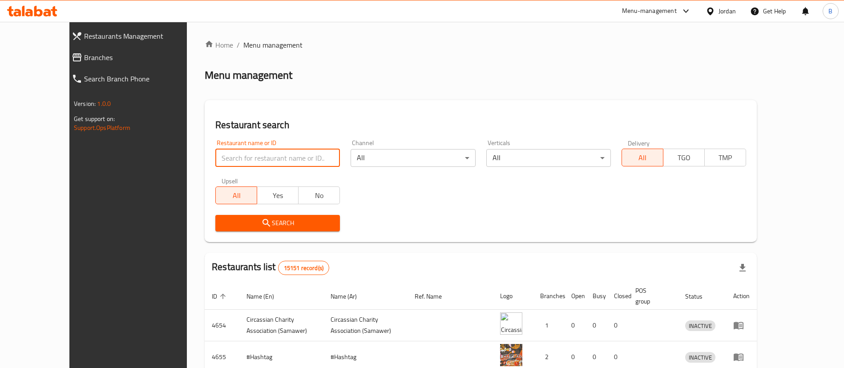
click at [223, 157] on input "search" at bounding box center [277, 158] width 125 height 18
paste input "15146"
type input "15146"
click button "Search" at bounding box center [277, 223] width 125 height 16
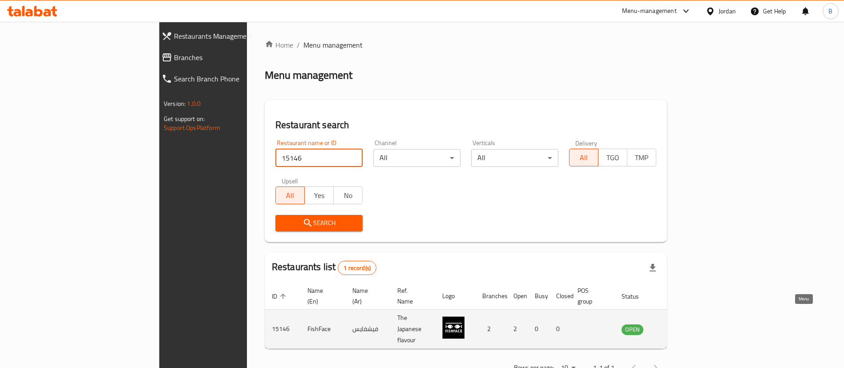
click at [685, 324] on link "enhanced table" at bounding box center [676, 329] width 16 height 11
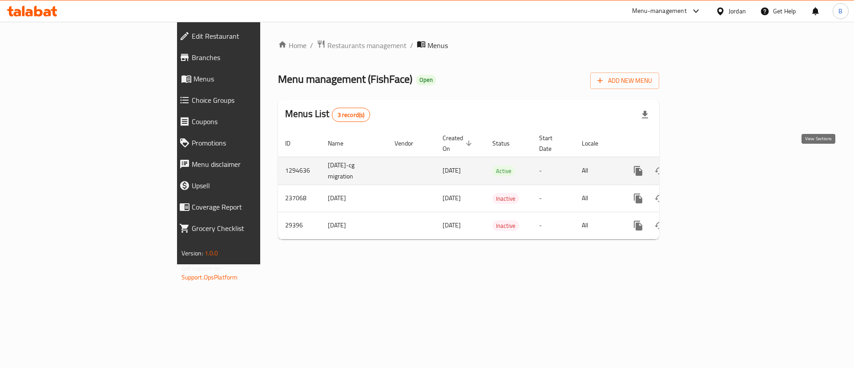
click at [708, 165] on icon "enhanced table" at bounding box center [702, 170] width 11 height 11
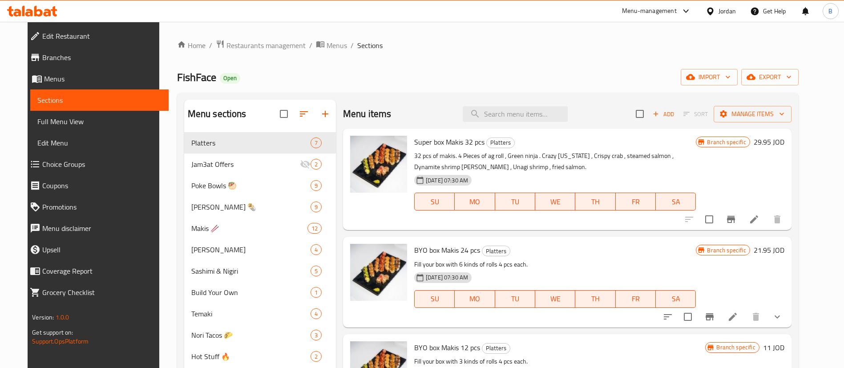
click at [35, 3] on div at bounding box center [32, 11] width 65 height 18
click at [36, 8] on icon at bounding box center [38, 11] width 8 height 11
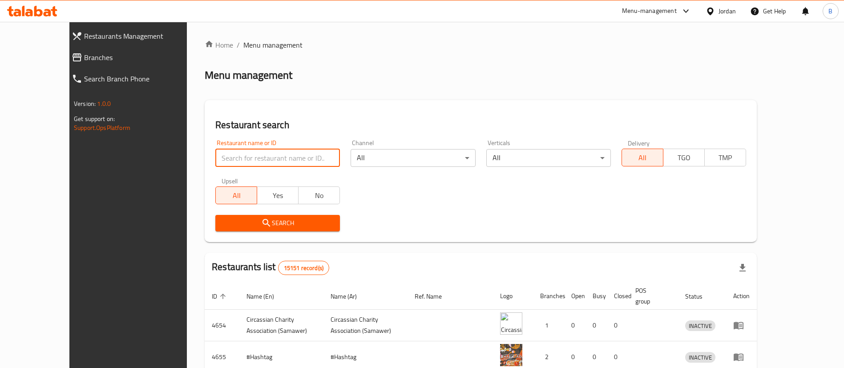
click at [238, 161] on input "search" at bounding box center [277, 158] width 125 height 18
paste input "610148"
type input "610148"
click button "Search" at bounding box center [277, 223] width 125 height 16
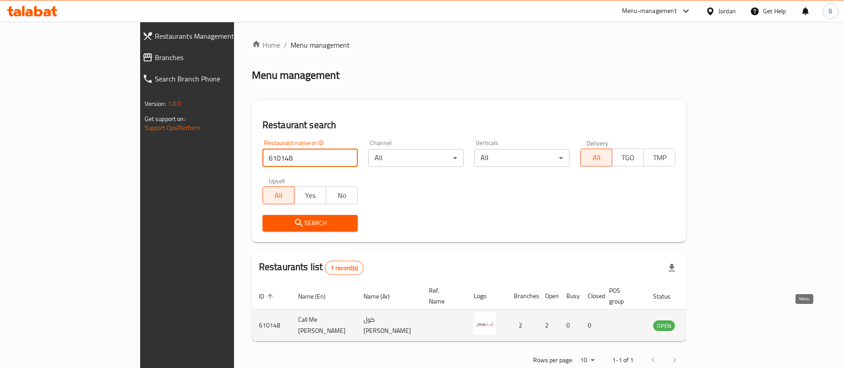
click at [709, 324] on icon "enhanced table" at bounding box center [707, 326] width 3 height 4
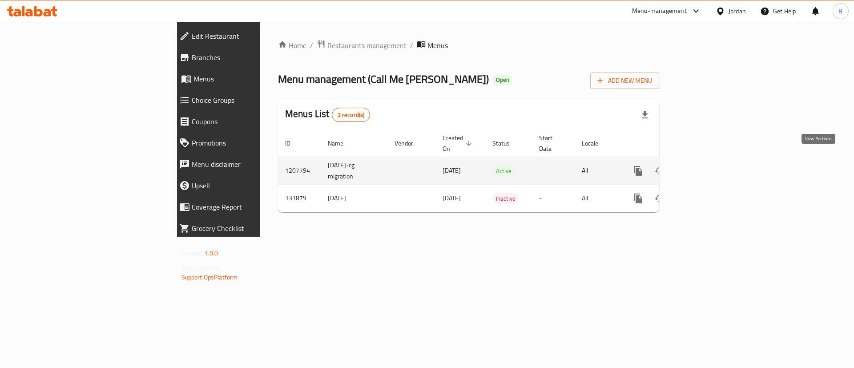
click at [713, 160] on link "enhanced table" at bounding box center [702, 170] width 21 height 21
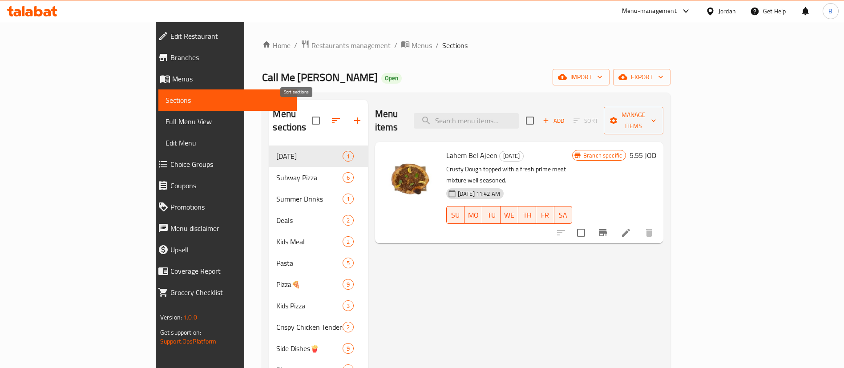
click at [332, 118] on icon "button" at bounding box center [336, 120] width 8 height 5
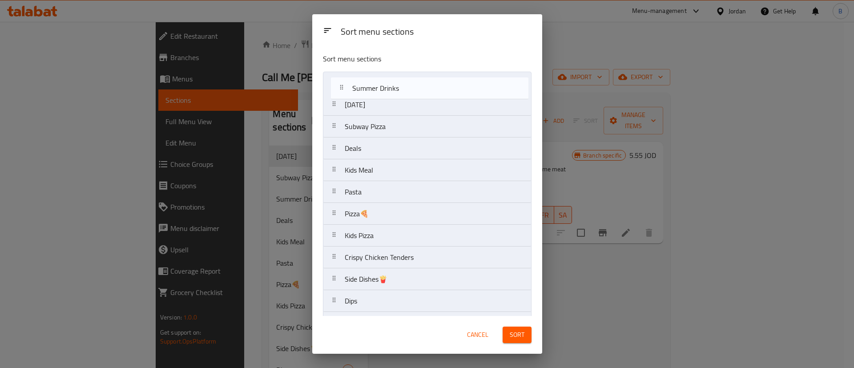
drag, startPoint x: 376, startPoint y: 126, endPoint x: 387, endPoint y: 81, distance: 46.2
click at [387, 81] on nav "Ramadan Subway Pizza Summer Drinks Deals Kids Meal Pasta Pizza🍕 Kids Pizza Cris…" at bounding box center [427, 257] width 209 height 371
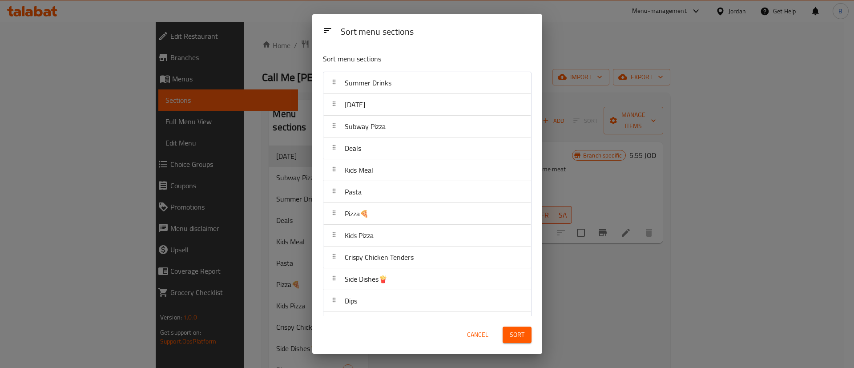
click at [522, 342] on button "Sort" at bounding box center [517, 335] width 29 height 16
click at [520, 333] on div at bounding box center [517, 335] width 39 height 25
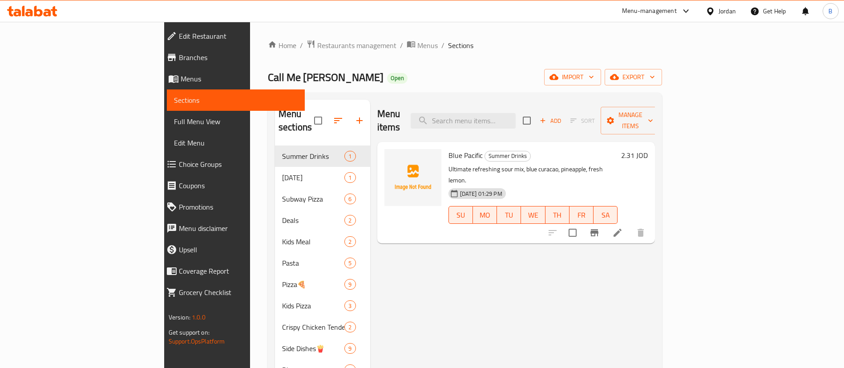
click at [33, 10] on icon at bounding box center [32, 11] width 50 height 11
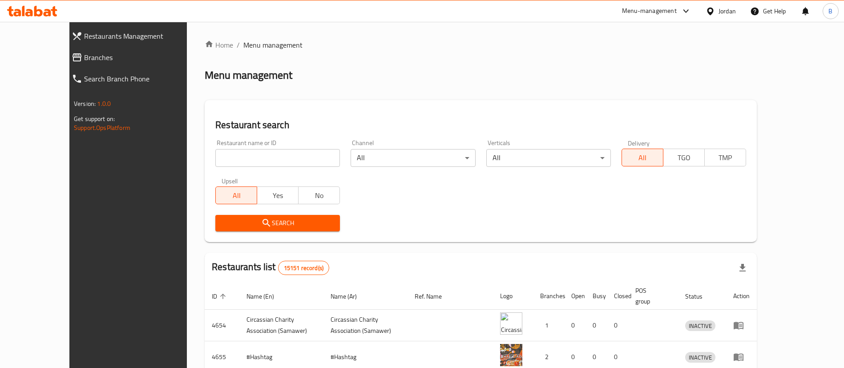
click at [215, 159] on input "search" at bounding box center [277, 158] width 125 height 18
paste input "15146"
type input "15146"
click button "Search" at bounding box center [277, 223] width 125 height 16
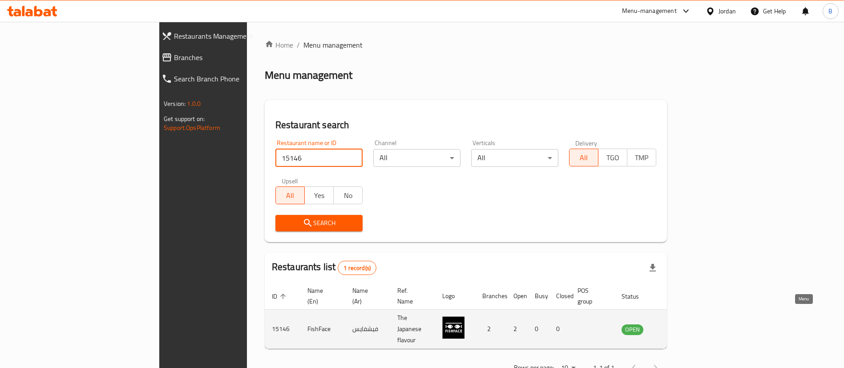
click at [678, 326] on icon "enhanced table" at bounding box center [674, 330] width 10 height 8
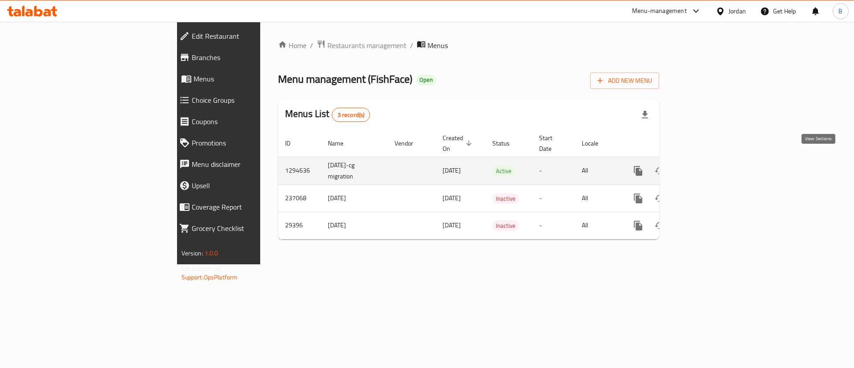
click at [708, 165] on icon "enhanced table" at bounding box center [702, 170] width 11 height 11
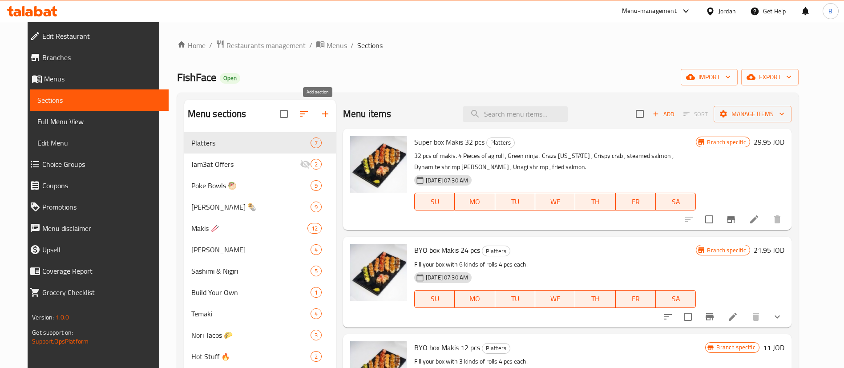
click at [322, 114] on icon "button" at bounding box center [325, 114] width 6 height 6
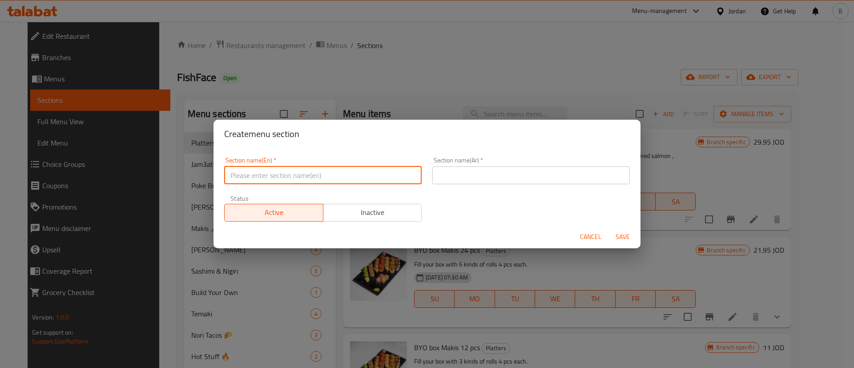
click at [307, 183] on input "text" at bounding box center [323, 175] width 198 height 18
type input "Summer Drinks"
click at [452, 177] on input "text" at bounding box center [531, 175] width 198 height 18
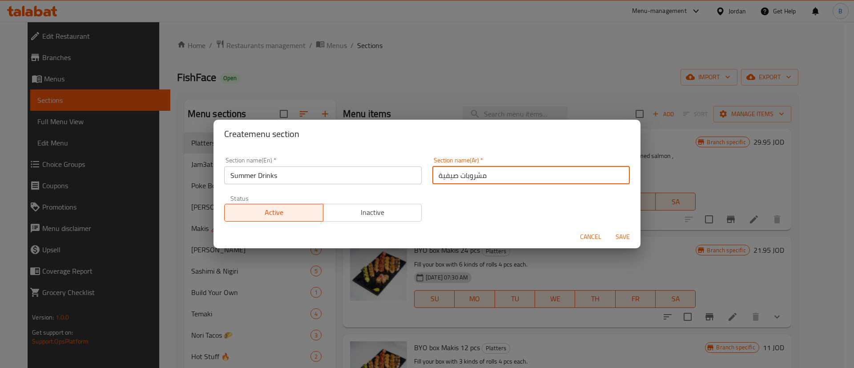
type input "مشروبات صيفية"
click at [621, 233] on span "Save" at bounding box center [622, 236] width 21 height 11
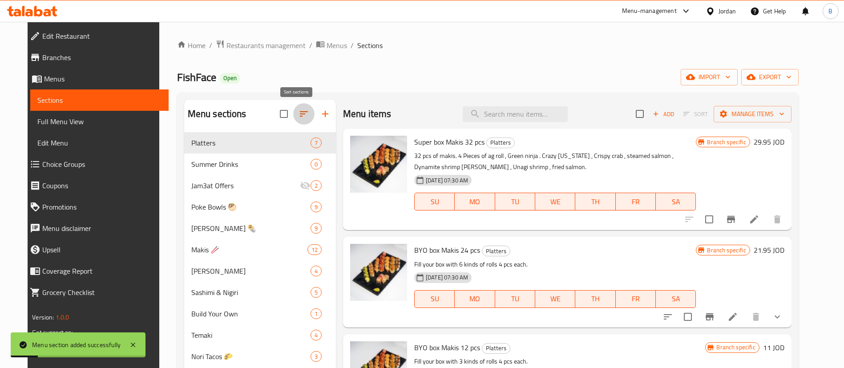
click at [298, 120] on button "button" at bounding box center [303, 113] width 21 height 21
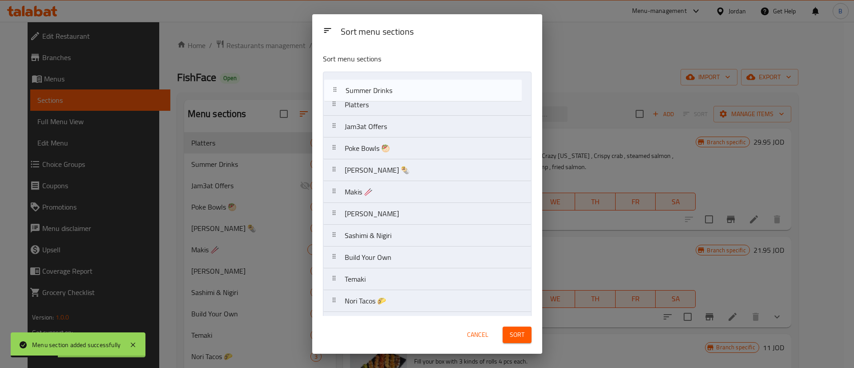
drag, startPoint x: 378, startPoint y: 113, endPoint x: 379, endPoint y: 97, distance: 16.5
click at [379, 97] on nav "Platters Summer Drinks Jam3at Offers Poke Bowls 🥙 Sushi Burritos 🌯 Makis 🥢 Hoso…" at bounding box center [427, 268] width 209 height 393
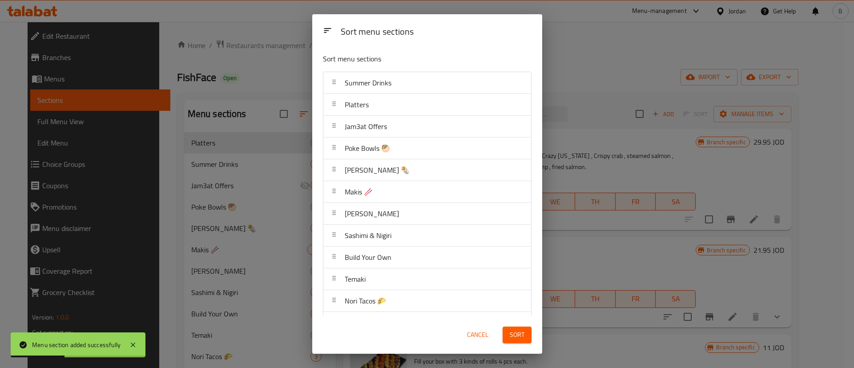
click at [526, 328] on button "Sort" at bounding box center [517, 335] width 29 height 16
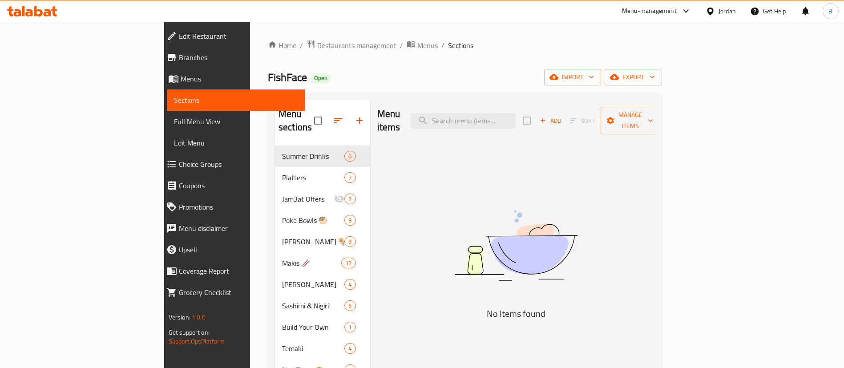
click at [33, 6] on icon at bounding box center [32, 11] width 50 height 11
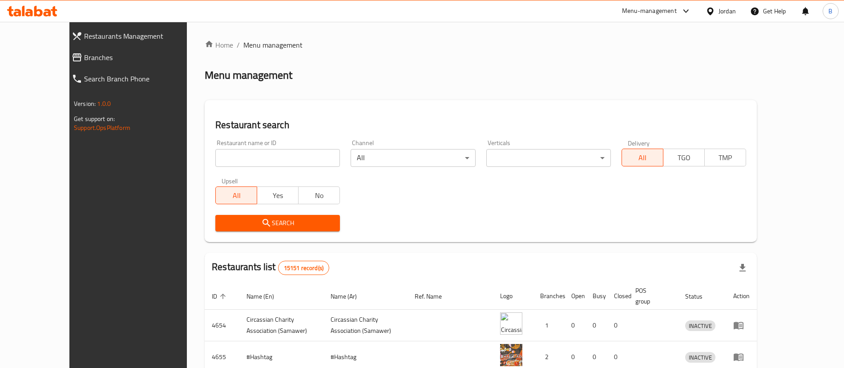
click at [233, 162] on input "search" at bounding box center [277, 158] width 125 height 18
paste input "610148"
type input "610148"
click button "Search" at bounding box center [277, 223] width 125 height 16
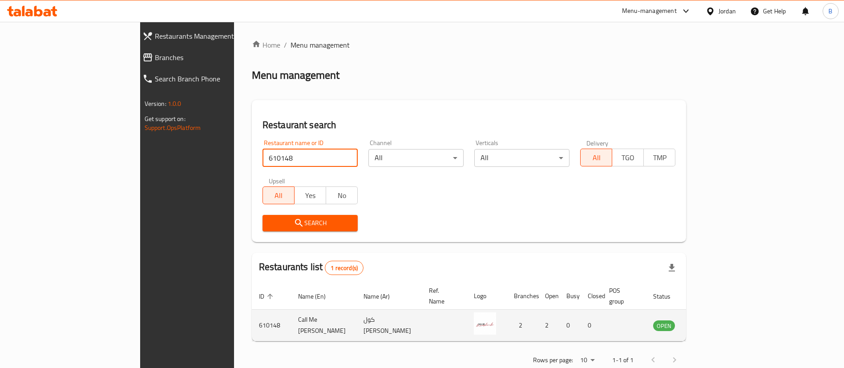
click at [710, 320] on icon "enhanced table" at bounding box center [705, 325] width 11 height 11
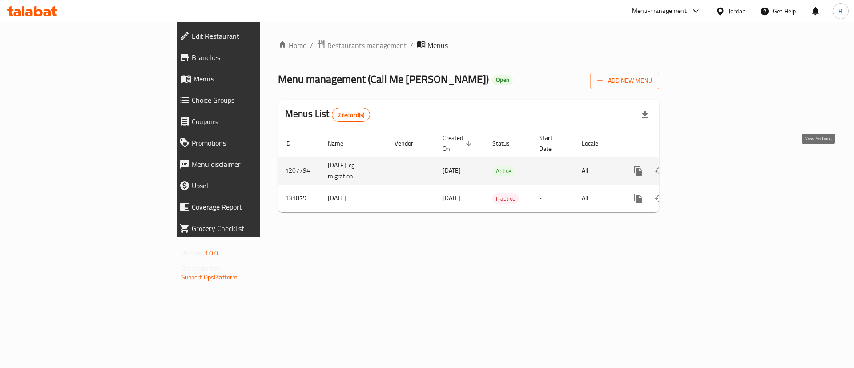
click at [708, 165] on icon "enhanced table" at bounding box center [702, 170] width 11 height 11
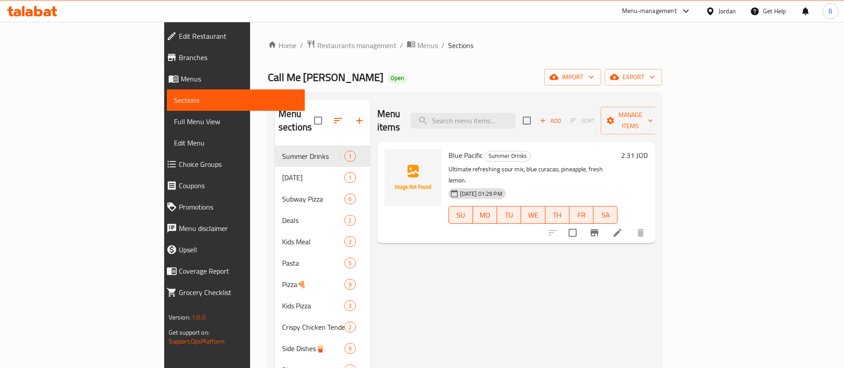
click at [547, 117] on icon "button" at bounding box center [543, 121] width 8 height 8
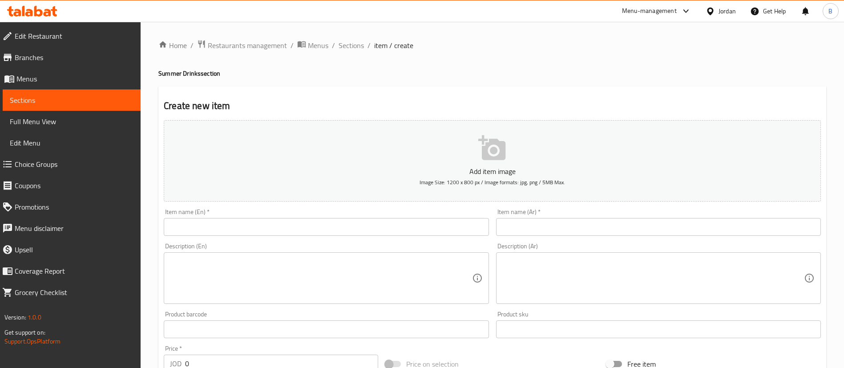
click at [603, 228] on input "text" at bounding box center [658, 227] width 325 height 18
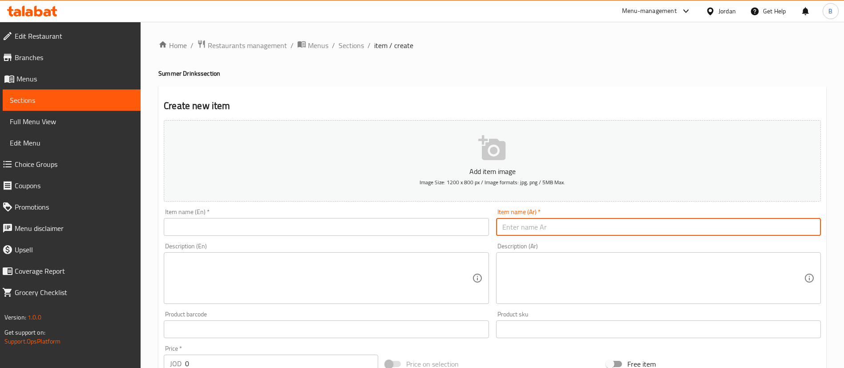
paste input "تروبيكال موهيتو"
type input "تروبيكال موهيتو"
click at [311, 232] on input "text" at bounding box center [326, 227] width 325 height 18
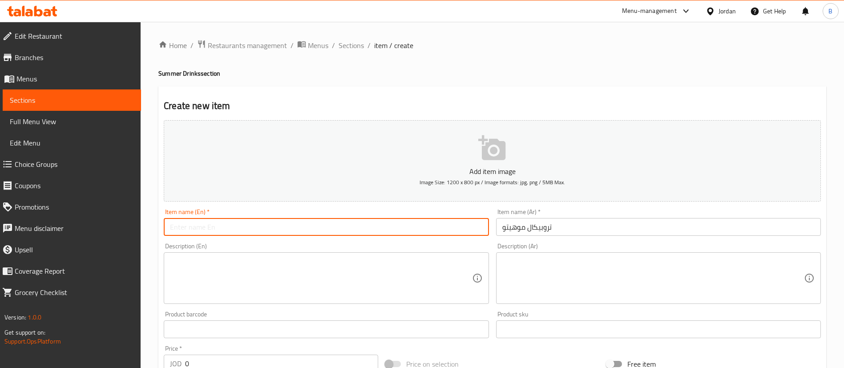
paste input "Tropical Mojito"
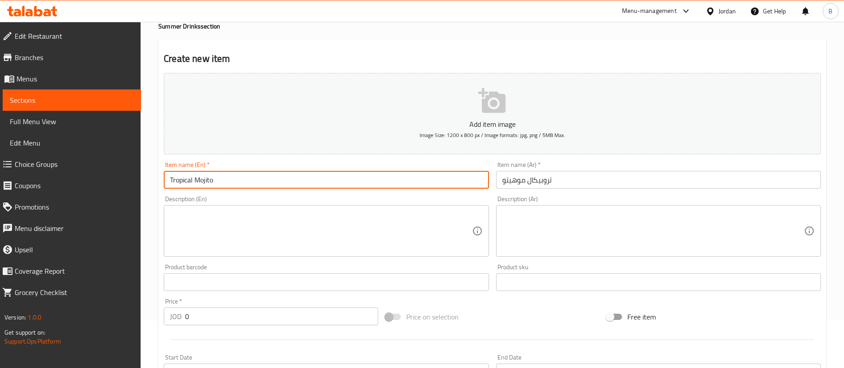
scroll to position [67, 0]
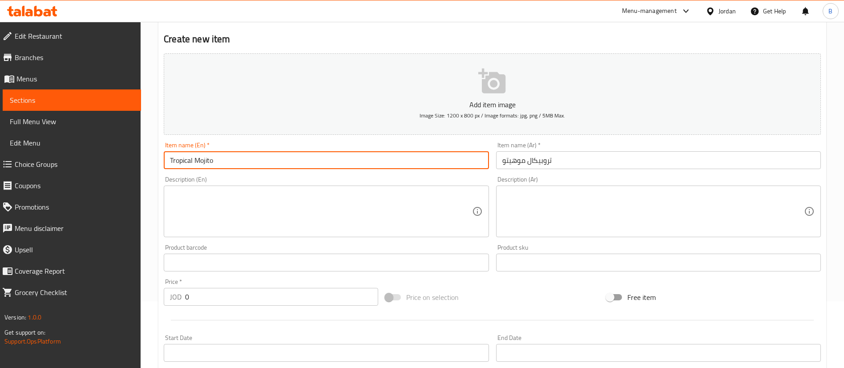
type input "Tropical Mojito"
drag, startPoint x: 109, startPoint y: 299, endPoint x: 13, endPoint y: 311, distance: 97.3
click at [19, 310] on div "Edit Restaurant Branches Menus Sections Full Menu View Edit Menu Choice Groups …" at bounding box center [422, 258] width 844 height 607
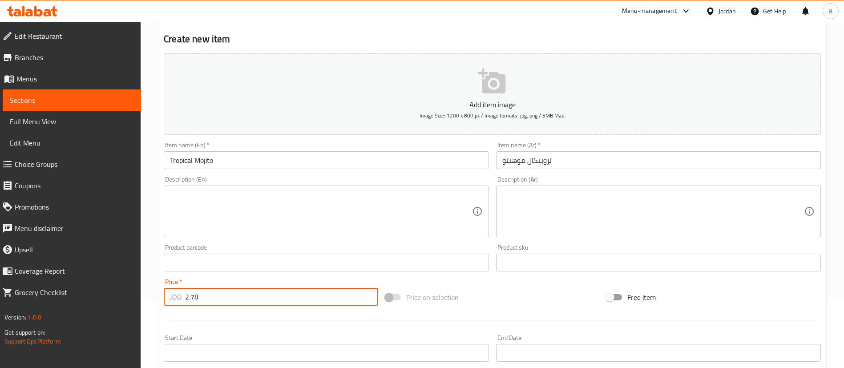
type input "2.78"
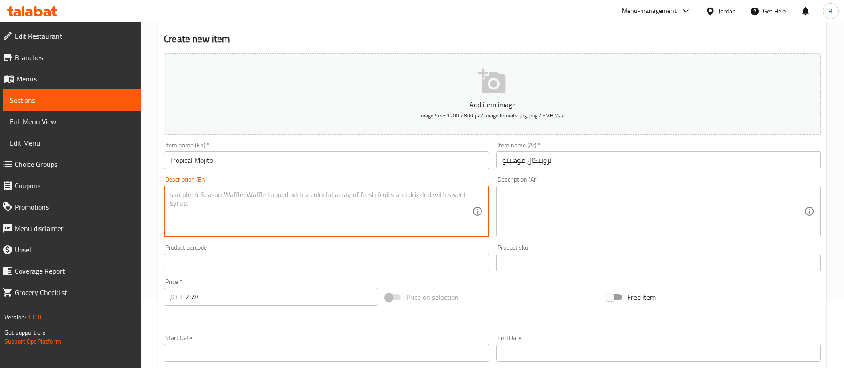
click at [379, 222] on textarea at bounding box center [321, 211] width 302 height 42
paste textarea "Tropical mocktail, Passion fruit, fresh lemon juice, strawberry puree, Caribbea…"
type textarea "Tropical mocktail, Passion fruit, fresh lemon juice, strawberry puree, Caribbea…"
click at [519, 215] on textarea at bounding box center [653, 211] width 302 height 42
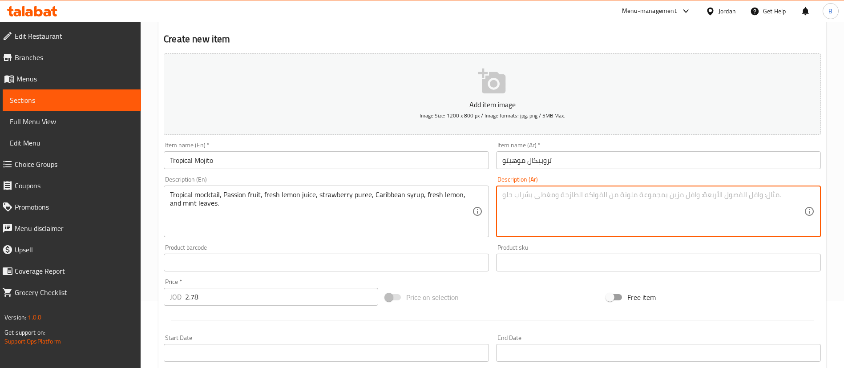
paste textarea "كوكتيل استوائي غير كحولي، فاكهة العاطفة، عصير الليمون الطازج، هريس الفراولة، شر…"
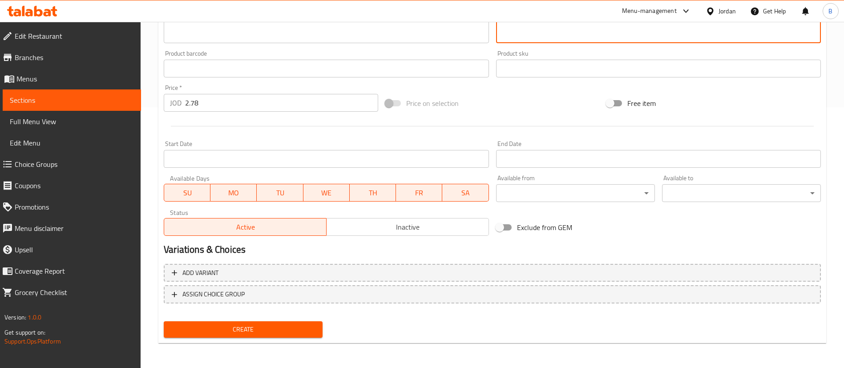
type textarea "كوكتيل استوائي غير كحولي، فاكهة العاطفة، عصير الليمون الطازج، هريس الفراولة، شر…"
click at [235, 329] on span "Create" at bounding box center [243, 329] width 145 height 11
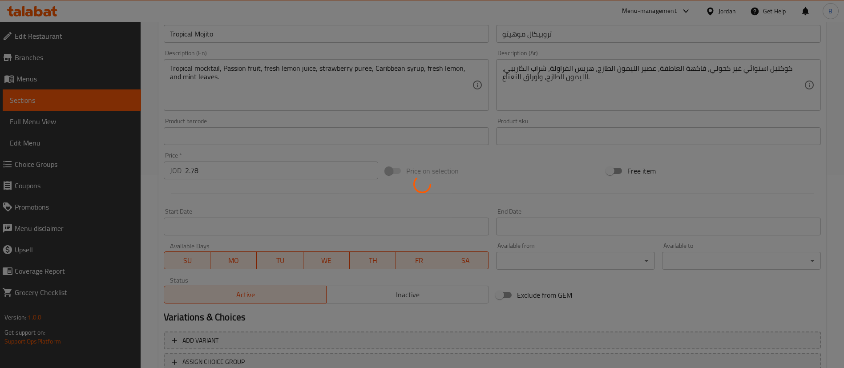
type input "0"
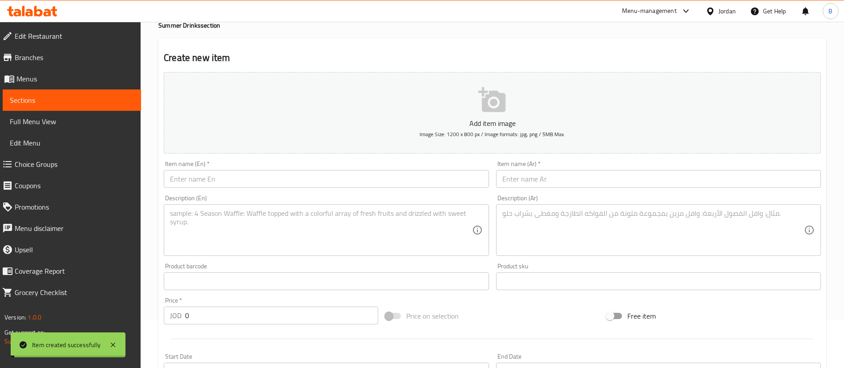
scroll to position [0, 0]
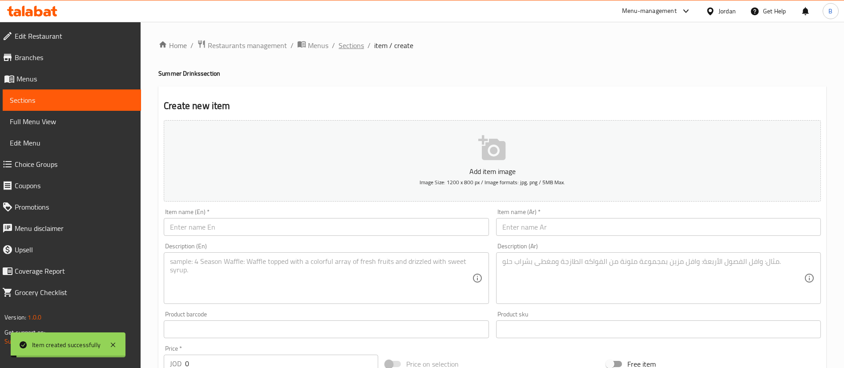
click at [341, 50] on span "Sections" at bounding box center [351, 45] width 25 height 11
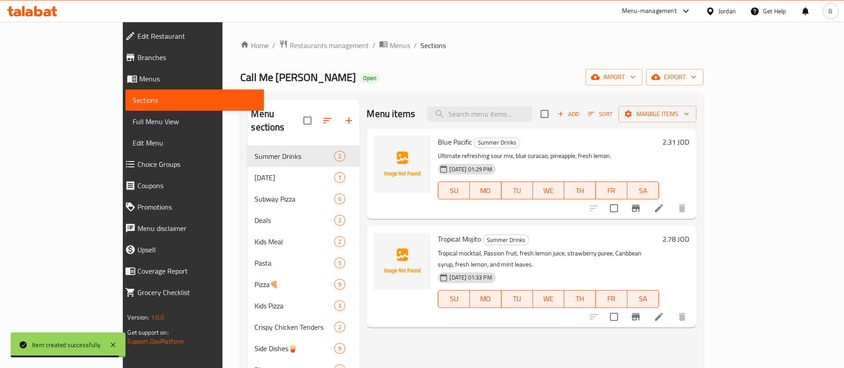
click at [40, 7] on icon at bounding box center [32, 11] width 50 height 11
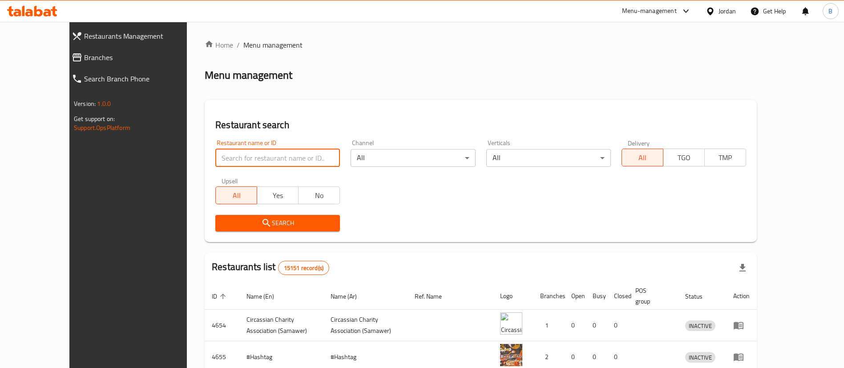
click at [234, 155] on input "search" at bounding box center [277, 158] width 125 height 18
paste input "15146"
type input "15146"
click button "Search" at bounding box center [277, 223] width 125 height 16
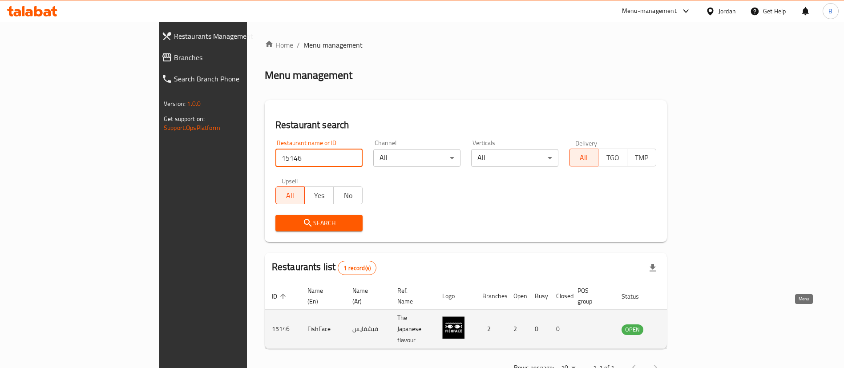
click at [685, 324] on link "enhanced table" at bounding box center [676, 329] width 16 height 11
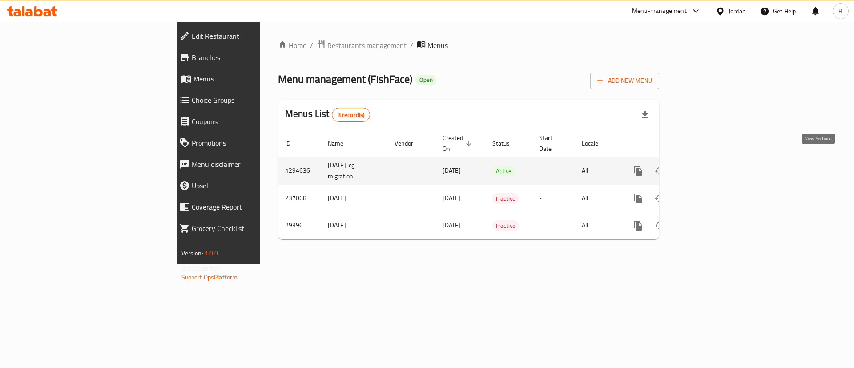
click at [713, 163] on link "enhanced table" at bounding box center [702, 170] width 21 height 21
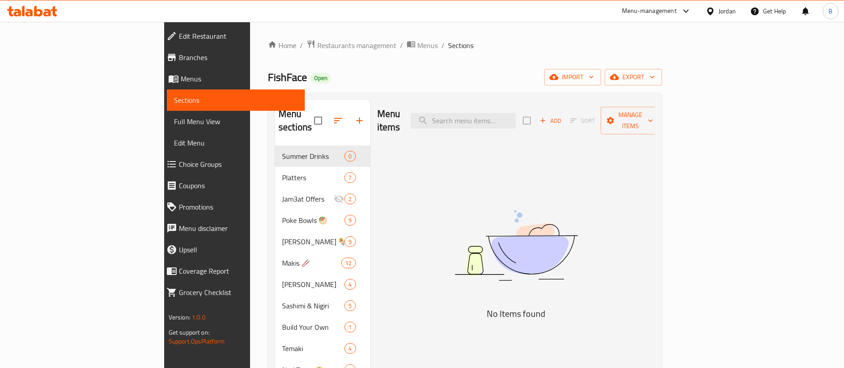
click at [562, 116] on span "Add" at bounding box center [550, 121] width 24 height 10
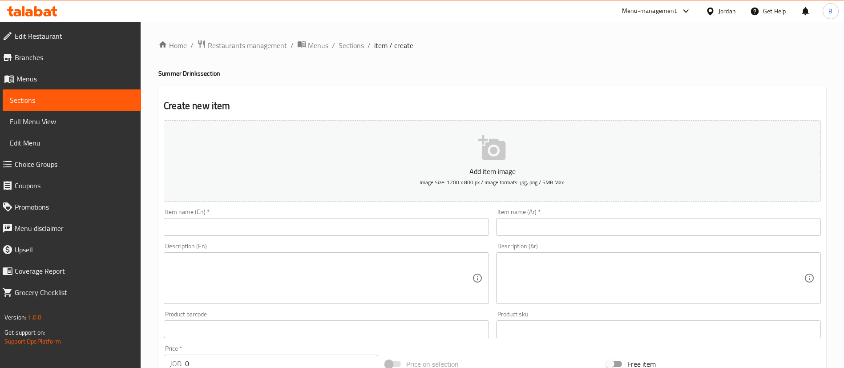
click at [535, 226] on input "text" at bounding box center [658, 227] width 325 height 18
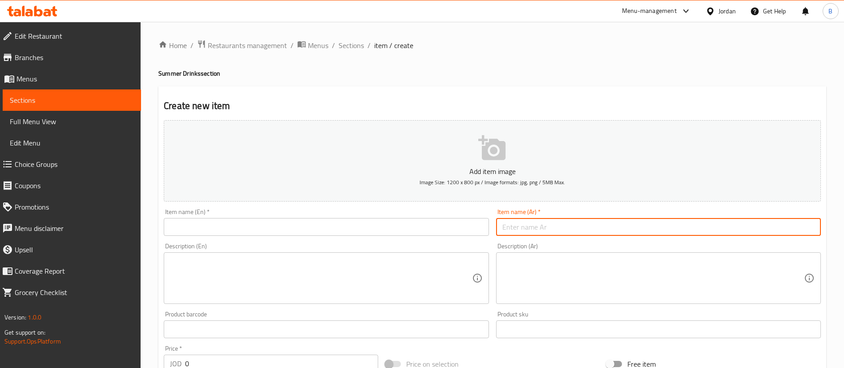
paste input "بلو باسيفك"
type input "بلو باسيفك"
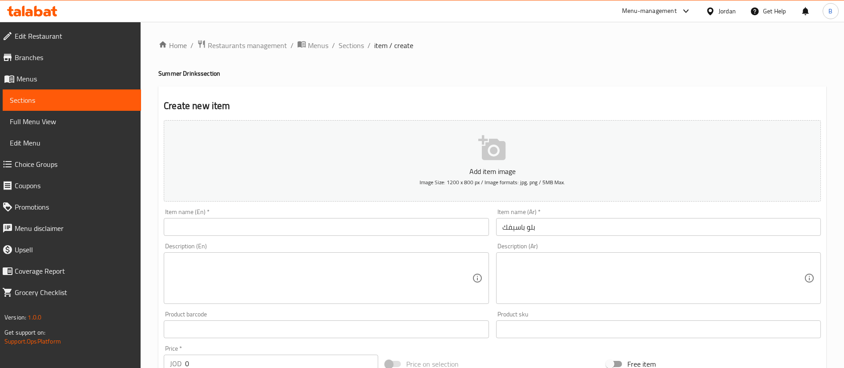
click at [384, 236] on div "Item name (En)   * Item name (En) *" at bounding box center [326, 222] width 332 height 34
click at [385, 233] on input "text" at bounding box center [326, 227] width 325 height 18
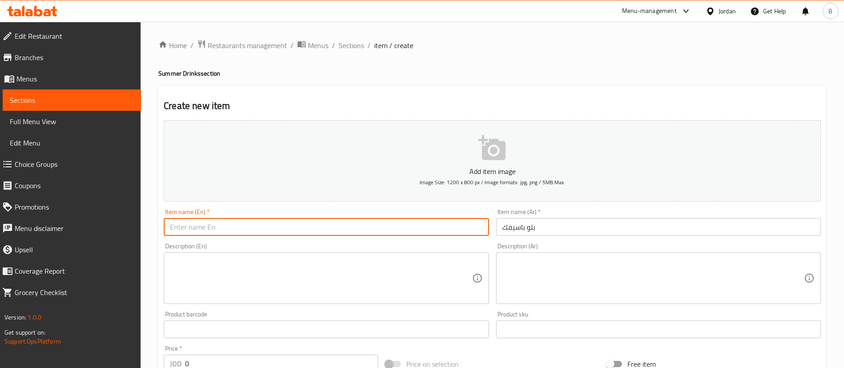
paste input "Blue Pacific"
type input "Blue Pacific"
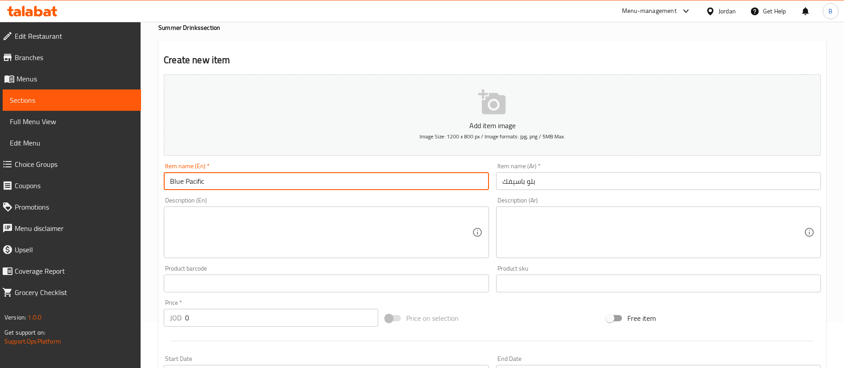
scroll to position [67, 0]
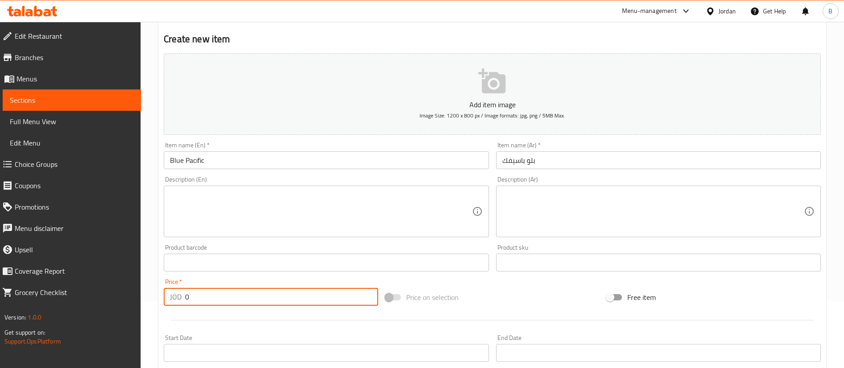
drag, startPoint x: 205, startPoint y: 300, endPoint x: 97, endPoint y: 286, distance: 108.6
click at [119, 286] on div "Edit Restaurant Branches Menus Sections Full Menu View Edit Menu Choice Groups …" at bounding box center [422, 258] width 844 height 607
paste input "2.31"
type input "2.31"
click at [369, 198] on textarea at bounding box center [321, 211] width 302 height 42
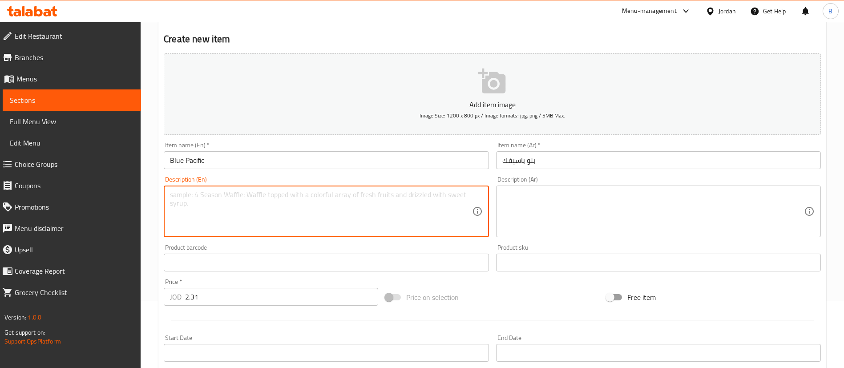
paste textarea "Ultimate refreshing sour mix, blue curacao, pineapple, fresh lemon."
type textarea "Ultimate refreshing sour mix, blue curacao, pineapple, fresh lemon."
click at [559, 208] on textarea at bounding box center [653, 211] width 302 height 42
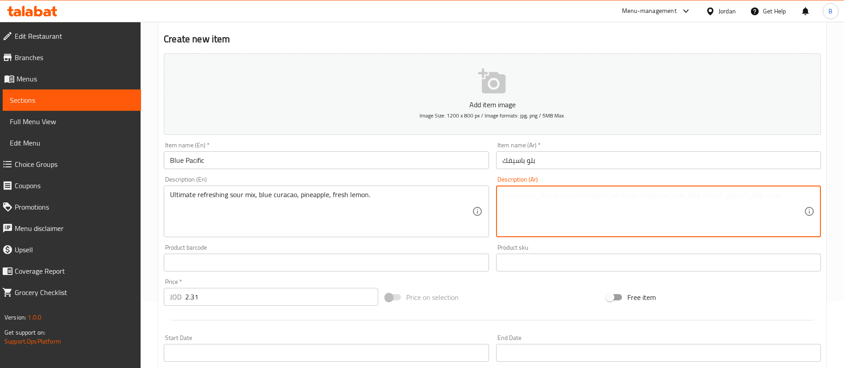
paste textarea "مزيج حامض منعش للغاية، كوراساو أزرق، أناناس، ليمون طازج."
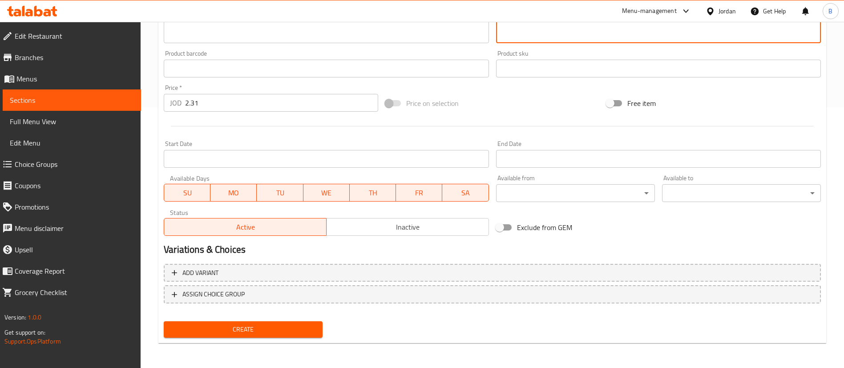
type textarea "مزيج حامض منعش للغاية، كوراساو أزرق، أناناس، ليمون طازج."
click at [280, 328] on span "Create" at bounding box center [243, 329] width 145 height 11
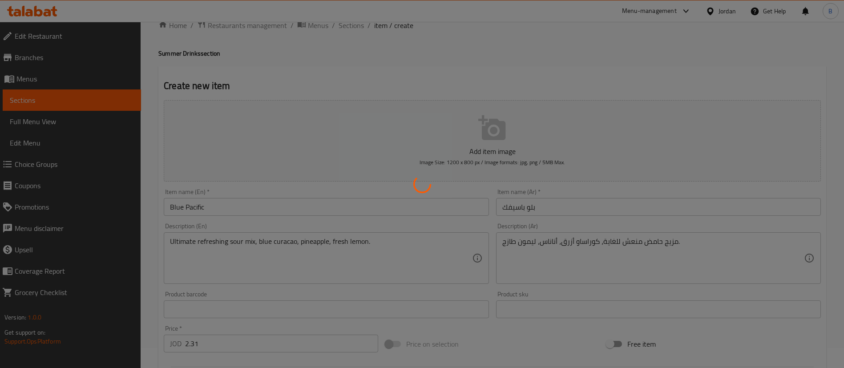
scroll to position [0, 0]
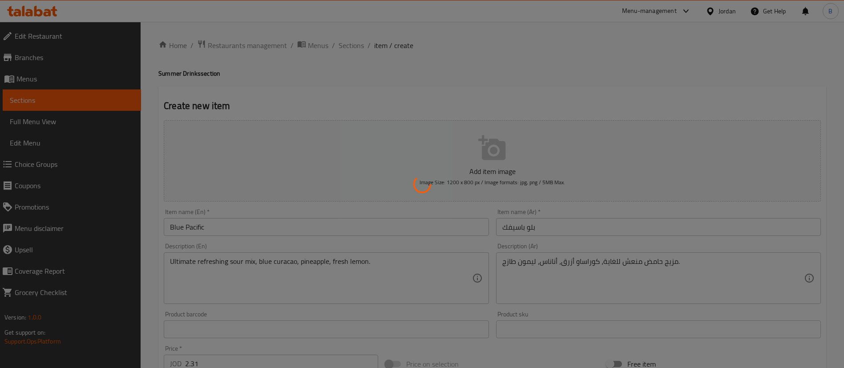
type input "0"
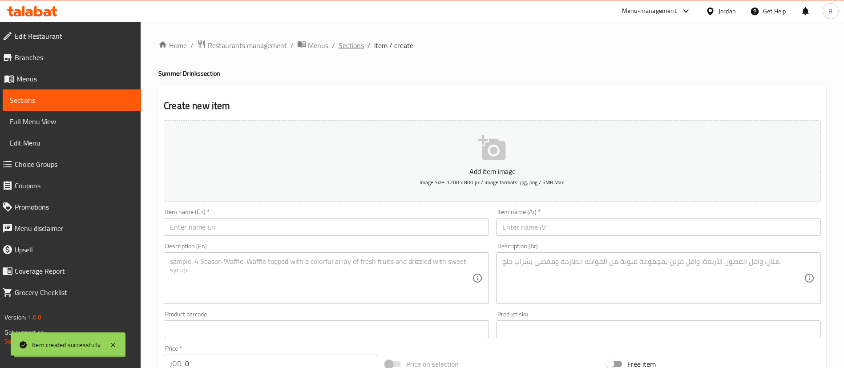
click at [363, 46] on span "Sections" at bounding box center [351, 45] width 25 height 11
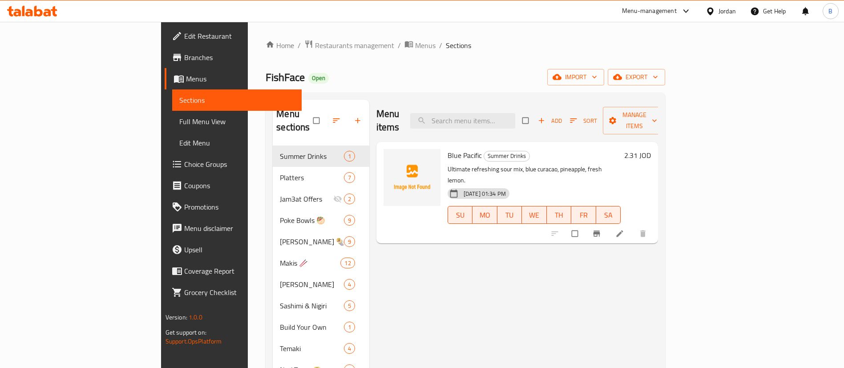
click at [562, 116] on span "Add" at bounding box center [550, 121] width 24 height 10
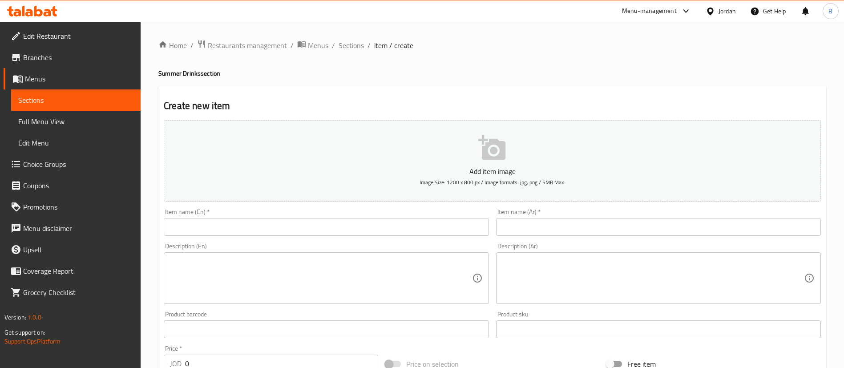
click at [609, 228] on input "text" at bounding box center [658, 227] width 325 height 18
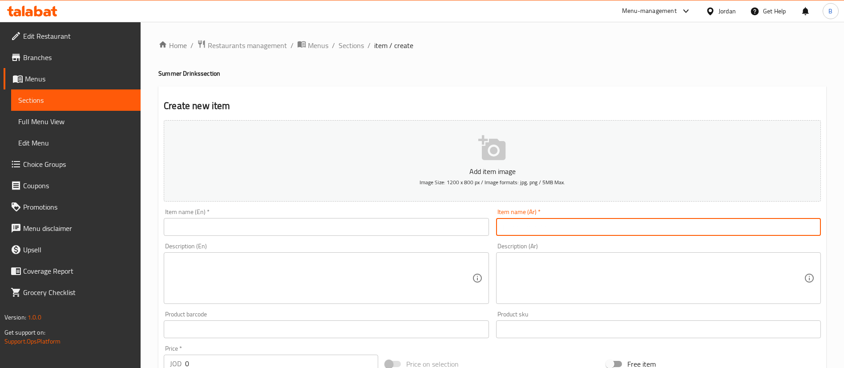
paste input "تروبيكال موهيتو"
type input "تروبيكال موهيتو"
drag, startPoint x: 322, startPoint y: 221, endPoint x: 316, endPoint y: 237, distance: 16.6
click at [322, 222] on input "text" at bounding box center [326, 227] width 325 height 18
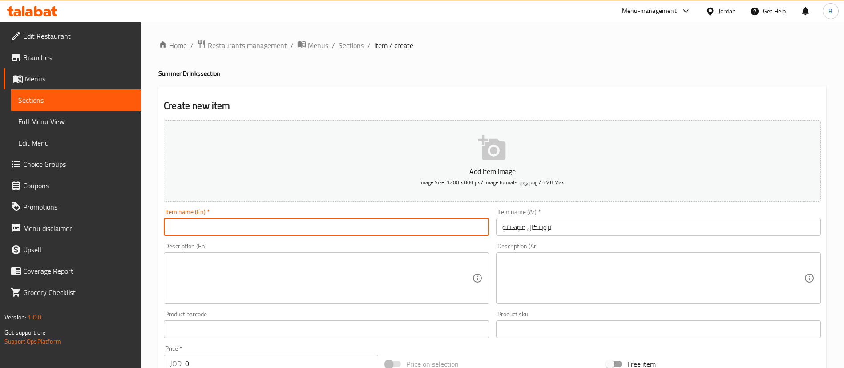
paste input "Tropical Mojito"
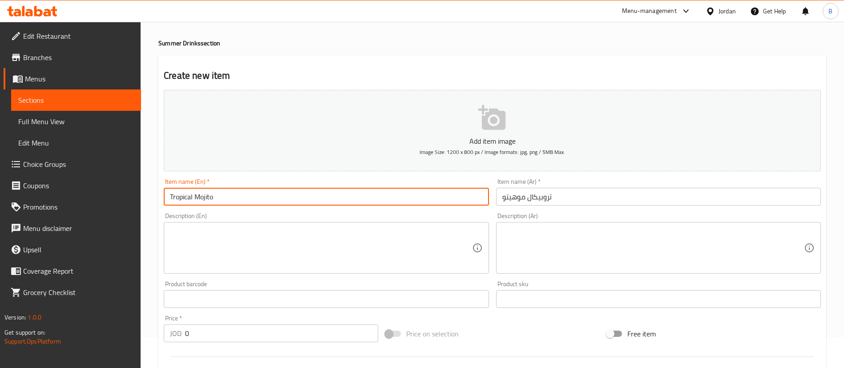
scroll to position [67, 0]
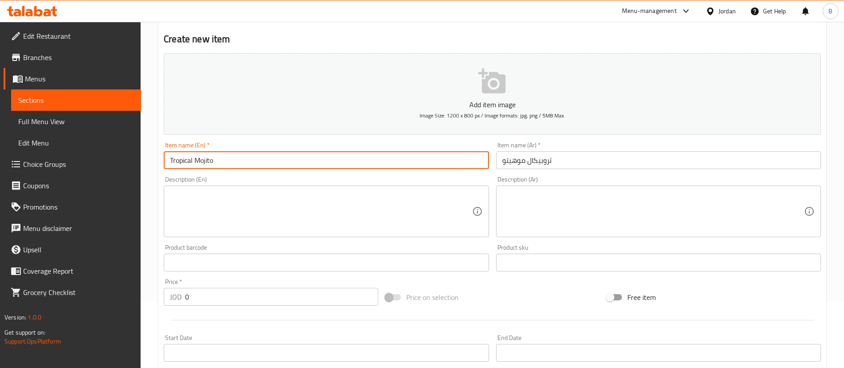
type input "Tropical Mojito"
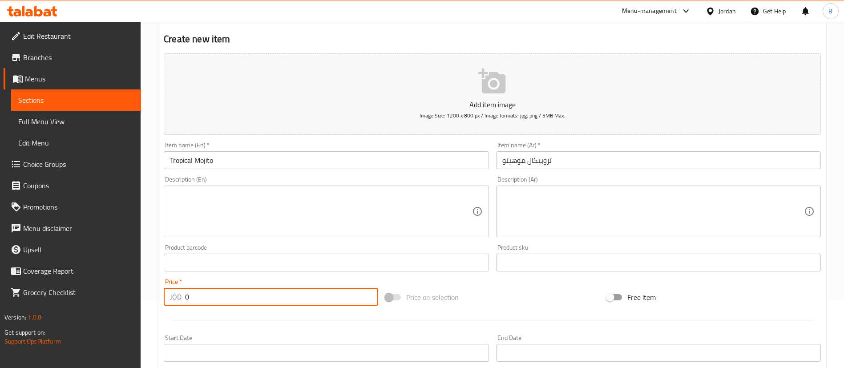
drag, startPoint x: 226, startPoint y: 300, endPoint x: 82, endPoint y: 291, distance: 143.9
click at [102, 291] on div "Edit Restaurant Branches Menus Sections Full Menu View Edit Menu Choice Groups …" at bounding box center [422, 258] width 844 height 607
type input "2.78"
click at [384, 218] on textarea at bounding box center [321, 211] width 302 height 42
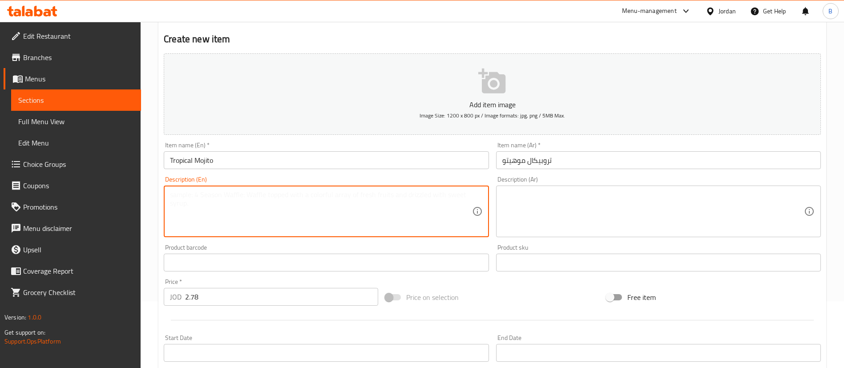
paste textarea "Tropical mocktail, Passion fruit, fresh lemon juice, strawberry puree, Caribbea…"
type textarea "Tropical mocktail, Passion fruit, fresh lemon juice, strawberry puree, Caribbea…"
click at [605, 230] on textarea at bounding box center [653, 211] width 302 height 42
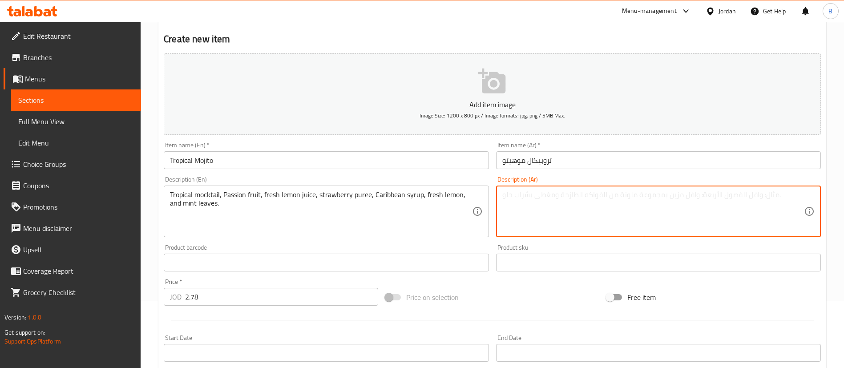
paste textarea "كوكتيل استوائي غير كحولي، فاكهة العاطفة، عصير الليمون الطازج، هريس الفراولة، شر…"
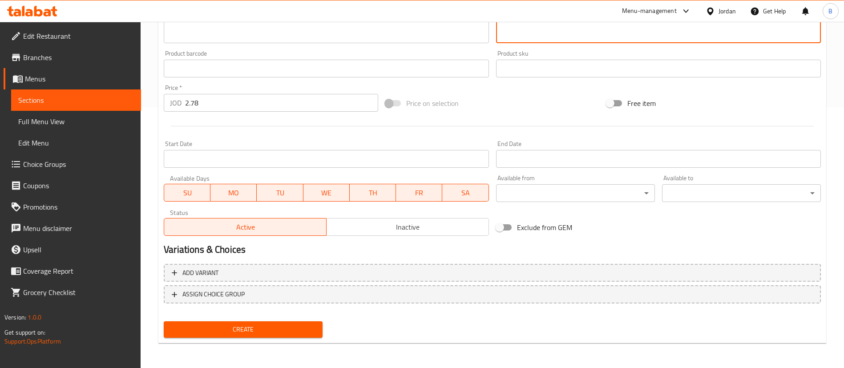
type textarea "كوكتيل استوائي غير كحولي، فاكهة العاطفة، عصير الليمون الطازج، هريس الفراولة، شر…"
click at [304, 335] on button "Create" at bounding box center [243, 329] width 159 height 16
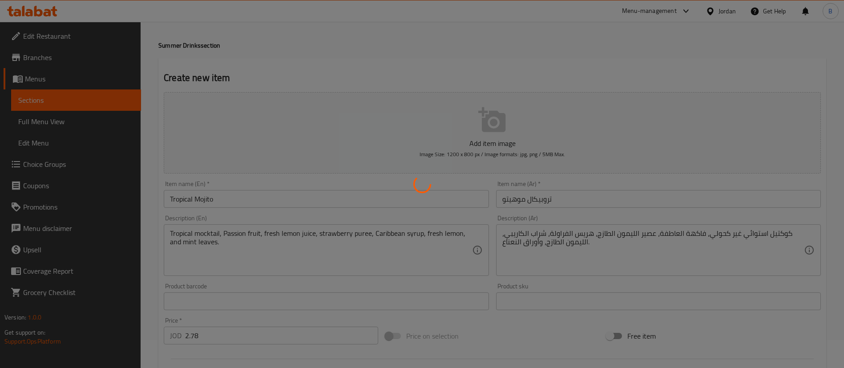
scroll to position [0, 0]
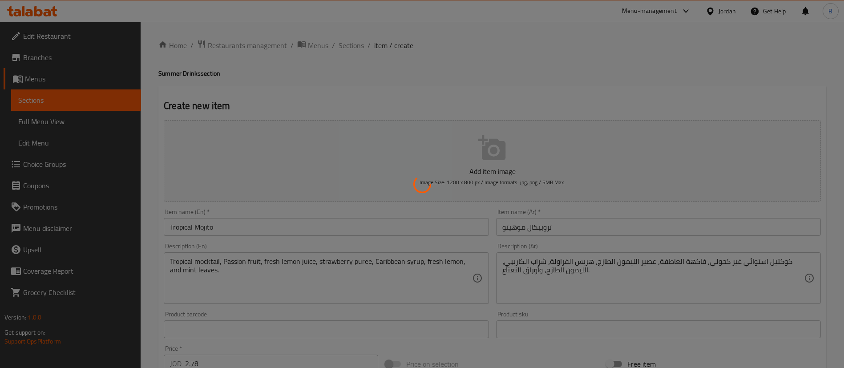
type input "0"
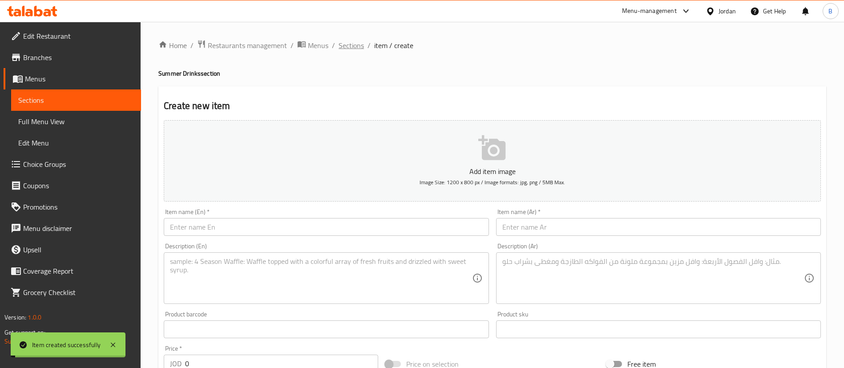
click at [353, 49] on span "Sections" at bounding box center [351, 45] width 25 height 11
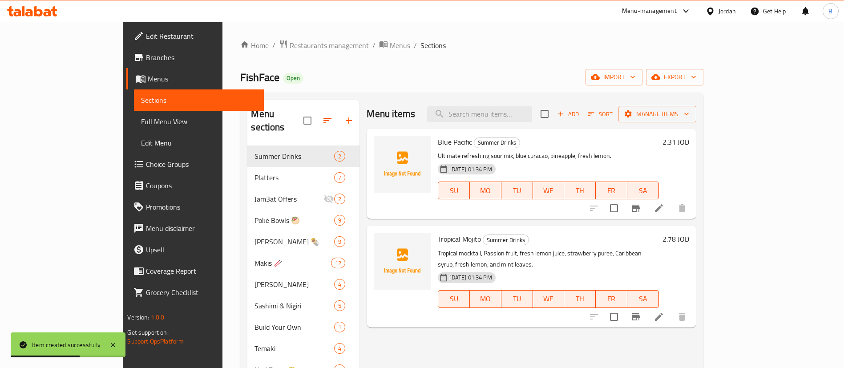
click at [40, 16] on icon at bounding box center [38, 11] width 8 height 11
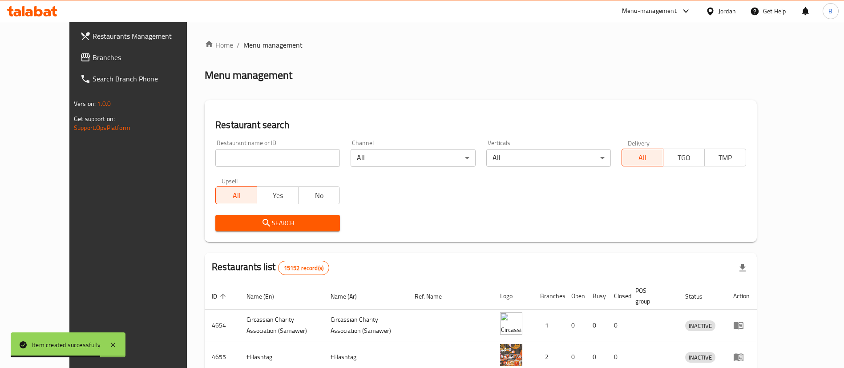
click at [232, 160] on input "search" at bounding box center [277, 158] width 125 height 18
paste input "14536"
type input "14536"
click button "Search" at bounding box center [277, 223] width 125 height 16
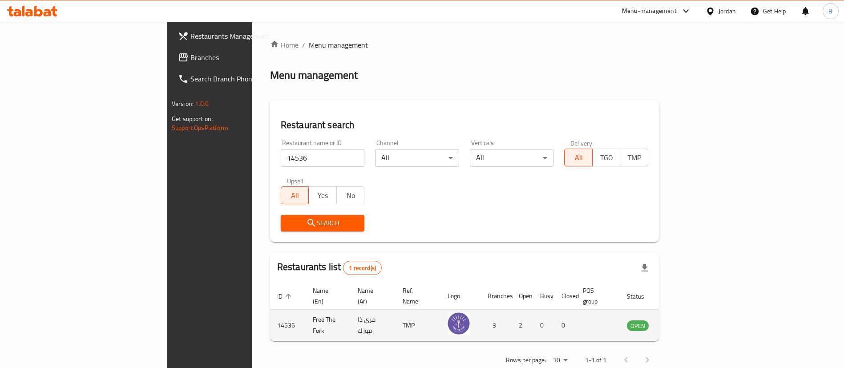
click at [684, 320] on icon "enhanced table" at bounding box center [679, 325] width 11 height 11
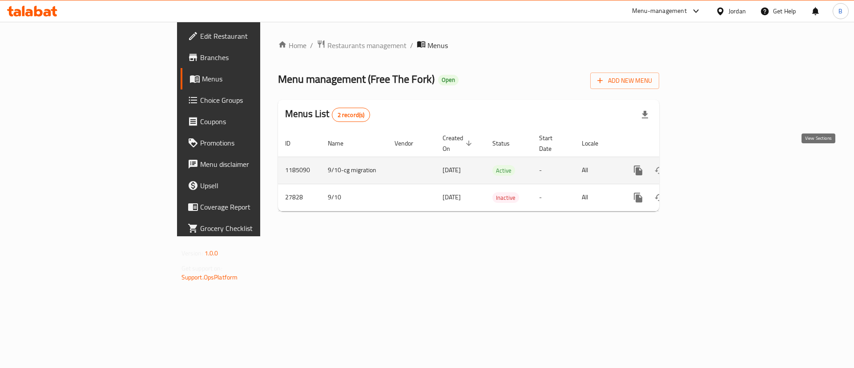
click at [708, 165] on icon "enhanced table" at bounding box center [702, 170] width 11 height 11
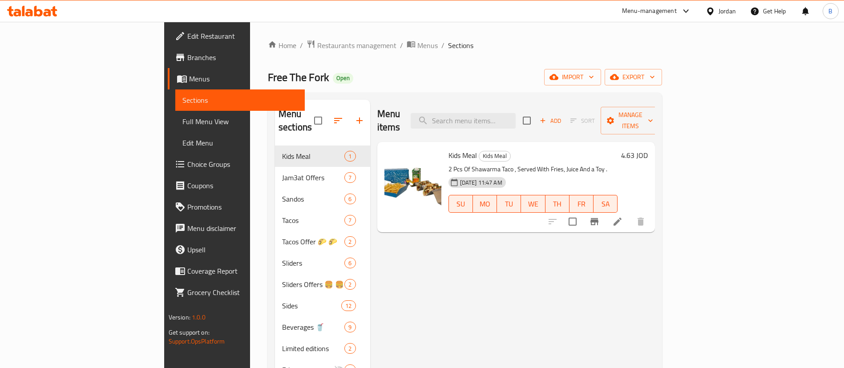
click at [45, 8] on icon at bounding box center [32, 11] width 50 height 11
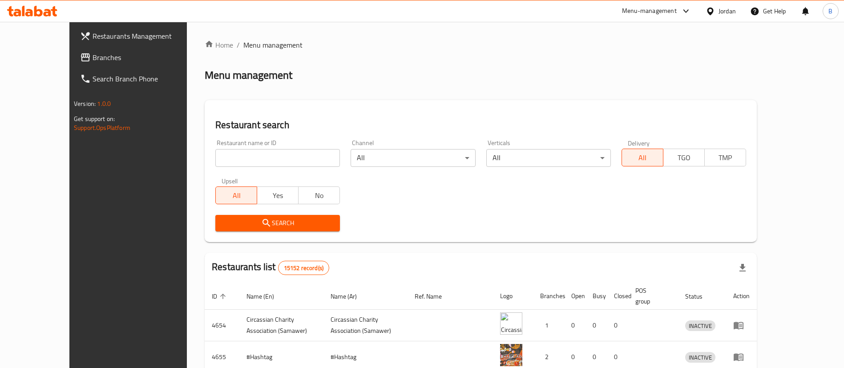
click at [219, 157] on input "search" at bounding box center [277, 158] width 125 height 18
paste input "15146"
type input "15146"
click button "Search" at bounding box center [277, 223] width 125 height 16
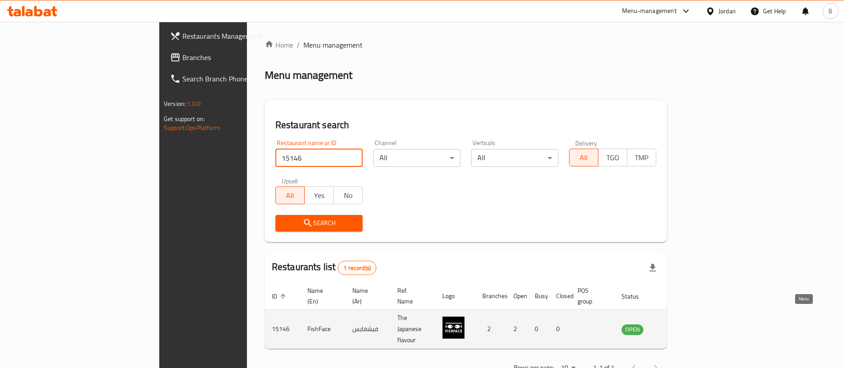
click at [685, 324] on link "enhanced table" at bounding box center [676, 329] width 16 height 11
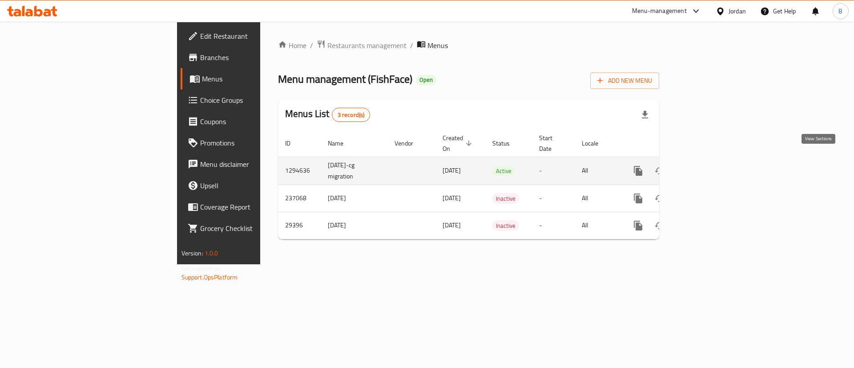
click at [708, 165] on icon "enhanced table" at bounding box center [702, 170] width 11 height 11
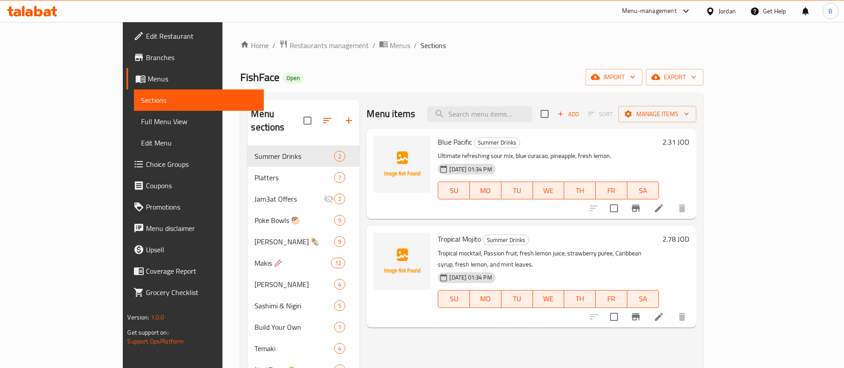
click at [35, 12] on icon at bounding box center [38, 11] width 8 height 11
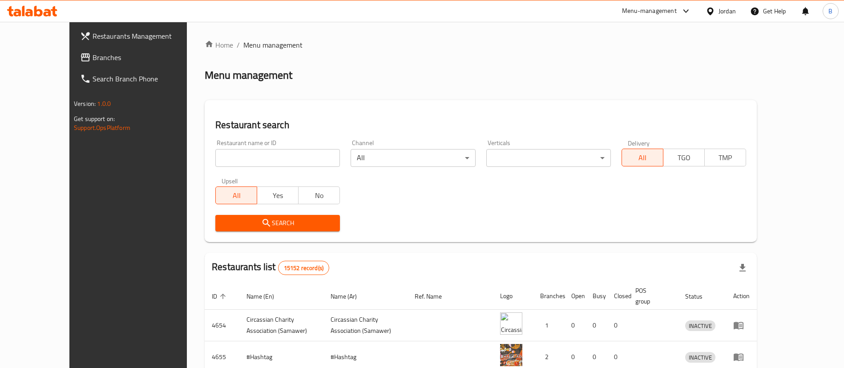
click at [233, 153] on input "search" at bounding box center [277, 158] width 125 height 18
paste input "14536"
type input "14536"
click button "Search" at bounding box center [277, 223] width 125 height 16
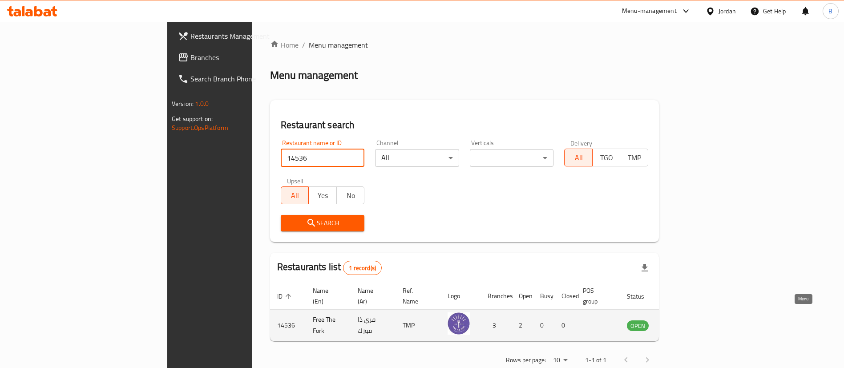
click at [697, 310] on td "enhanced table" at bounding box center [681, 326] width 31 height 32
click at [684, 322] on icon "enhanced table" at bounding box center [679, 326] width 10 height 8
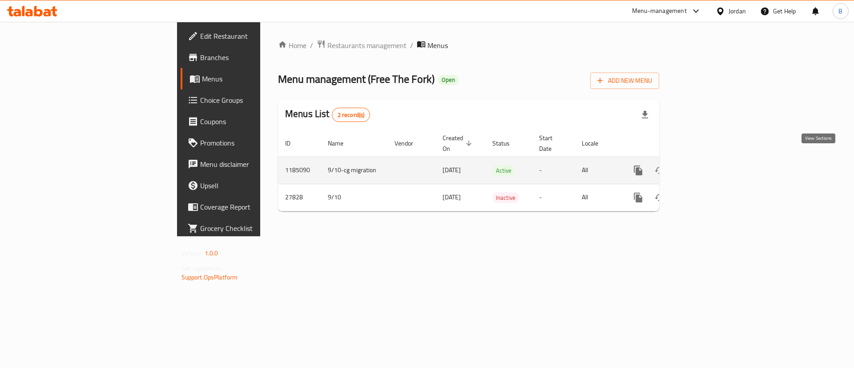
click at [708, 165] on icon "enhanced table" at bounding box center [702, 170] width 11 height 11
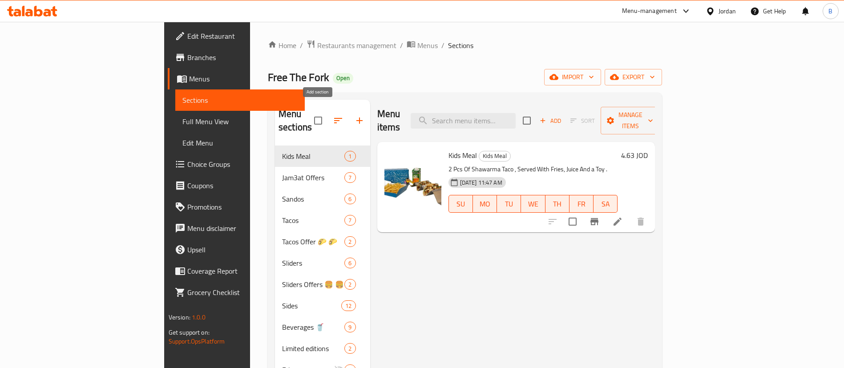
click at [354, 115] on icon "button" at bounding box center [359, 120] width 11 height 11
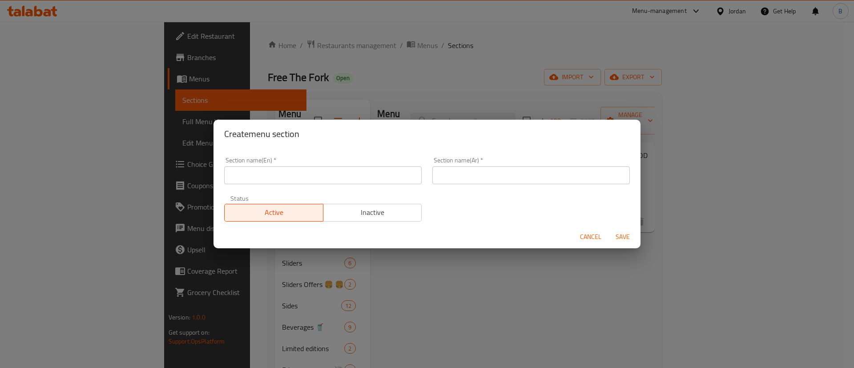
click at [306, 177] on input "text" at bounding box center [323, 175] width 198 height 18
type input "Summer Drinks"
click at [476, 182] on input "text" at bounding box center [531, 175] width 198 height 18
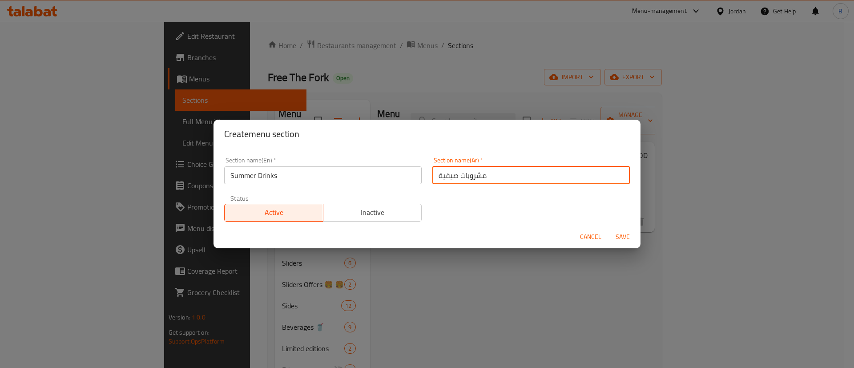
type input "مشروبات صيفية"
click at [621, 237] on span "Save" at bounding box center [622, 236] width 21 height 11
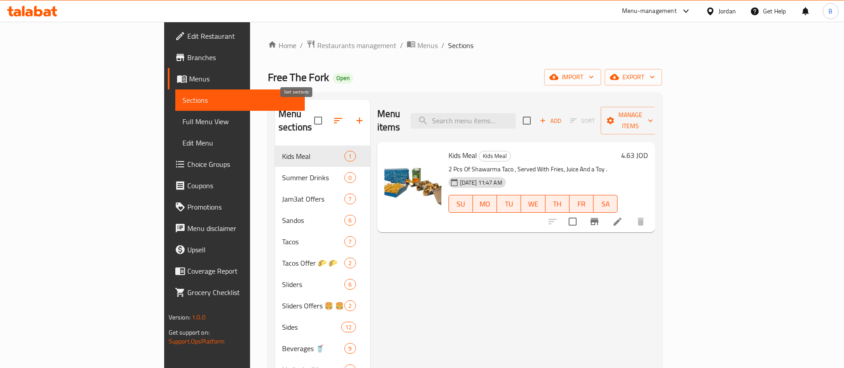
click at [333, 115] on icon "button" at bounding box center [338, 120] width 11 height 11
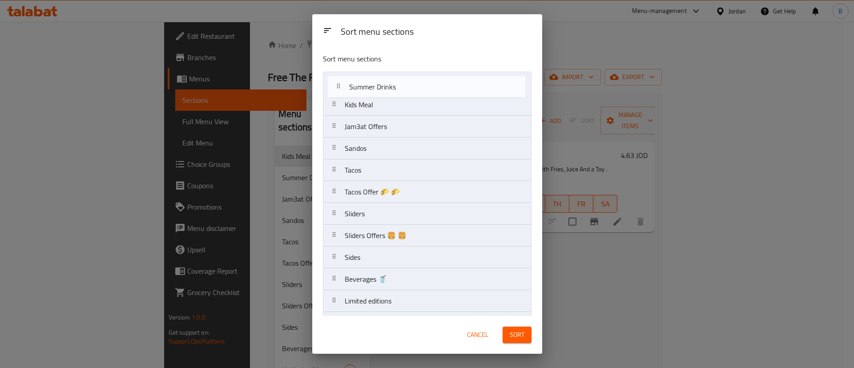
drag, startPoint x: 338, startPoint y: 106, endPoint x: 344, endPoint y: 86, distance: 21.3
click at [344, 86] on nav "Kids Meal Summer Drinks Jam3at Offers Sandos Tacos Tacos Offer 🌮 🌮 Sliders Slid…" at bounding box center [427, 225] width 209 height 306
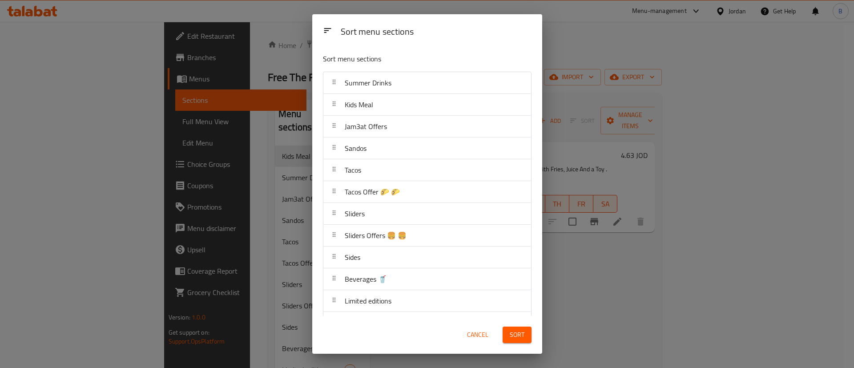
click at [507, 332] on button "Sort" at bounding box center [517, 335] width 29 height 16
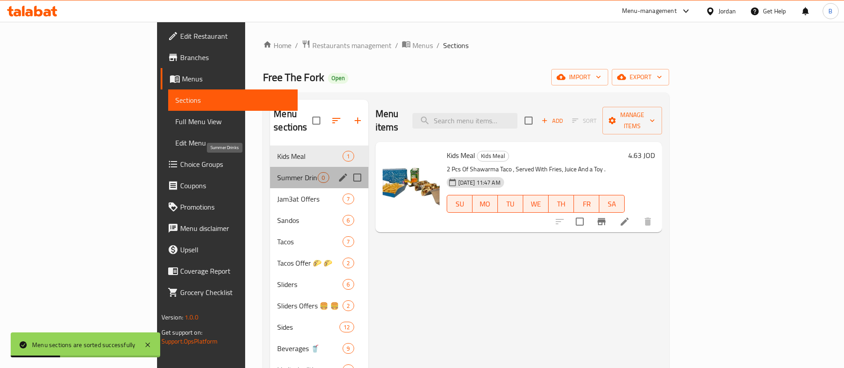
click at [277, 172] on span "Summer Drinks" at bounding box center [297, 177] width 40 height 11
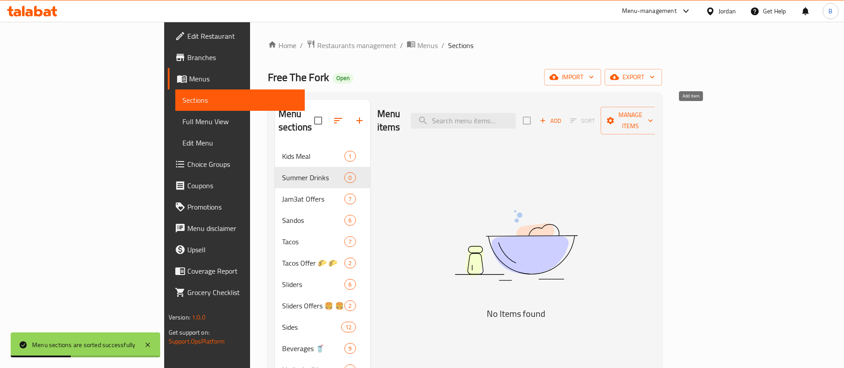
click at [547, 117] on icon "button" at bounding box center [543, 121] width 8 height 8
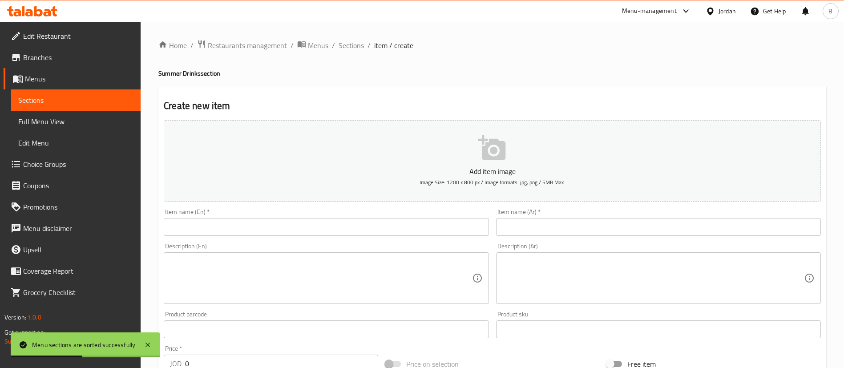
click at [559, 221] on div "Home / Restaurants management / Menus / Sections / item / create Summer Drinks …" at bounding box center [492, 325] width 668 height 571
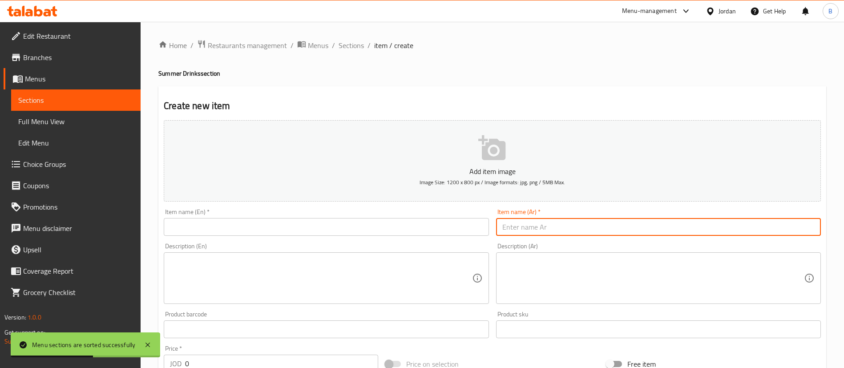
click at [550, 230] on input "text" at bounding box center [658, 227] width 325 height 18
paste input "بلو باسيفك"
type input "بلو باسيفك"
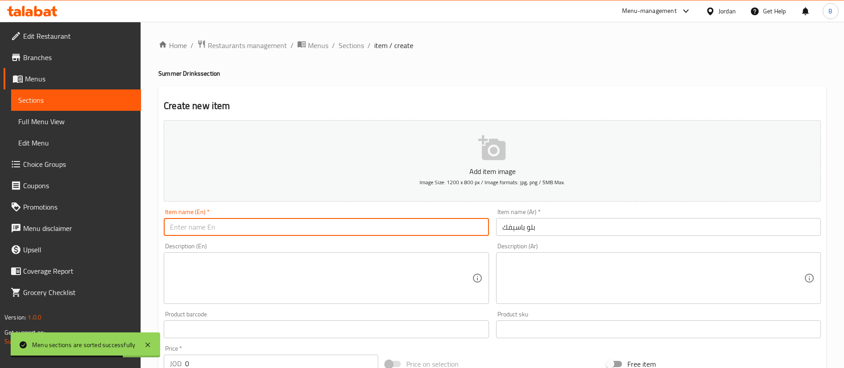
click at [317, 222] on input "text" at bounding box center [326, 227] width 325 height 18
paste input "Blue Pacific"
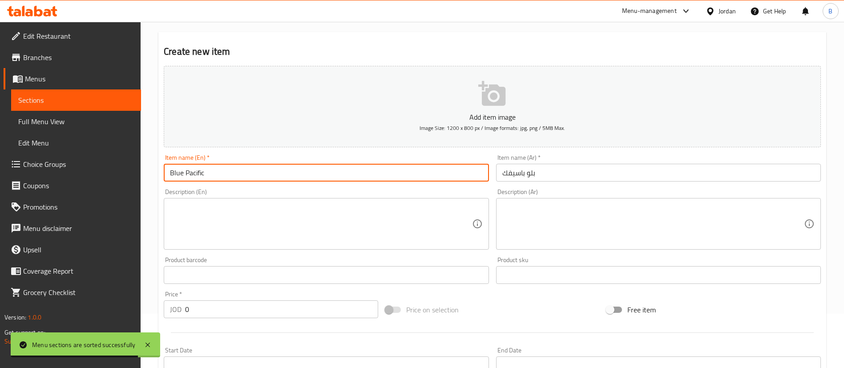
scroll to position [67, 0]
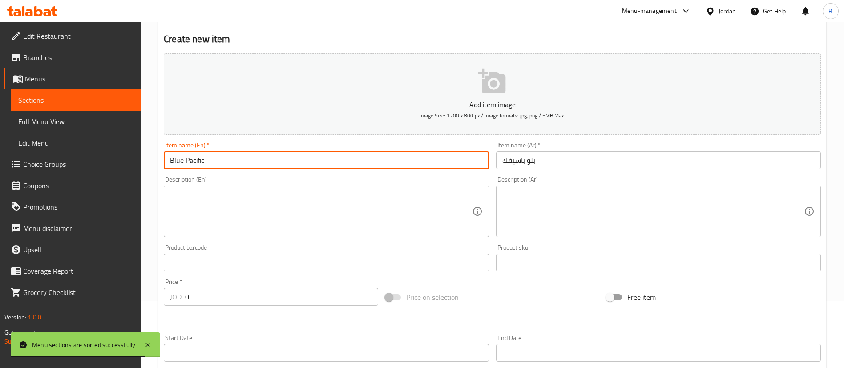
type input "Blue Pacific"
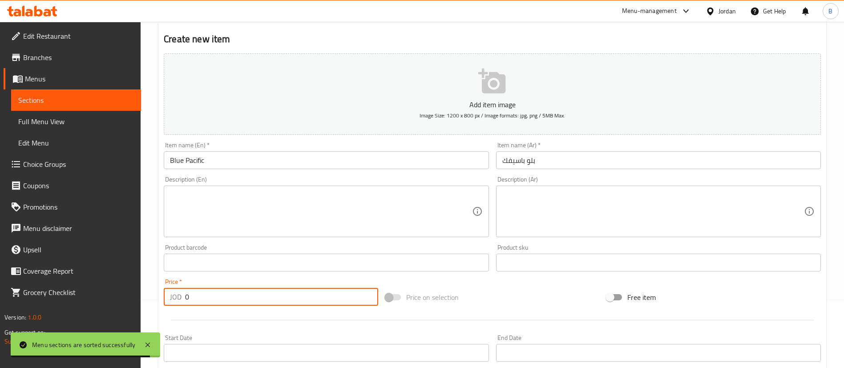
drag, startPoint x: 224, startPoint y: 290, endPoint x: 149, endPoint y: 284, distance: 75.8
click at [149, 284] on div "Home / Restaurants management / Menus / Sections / item / create Summer Drinks …" at bounding box center [492, 258] width 703 height 607
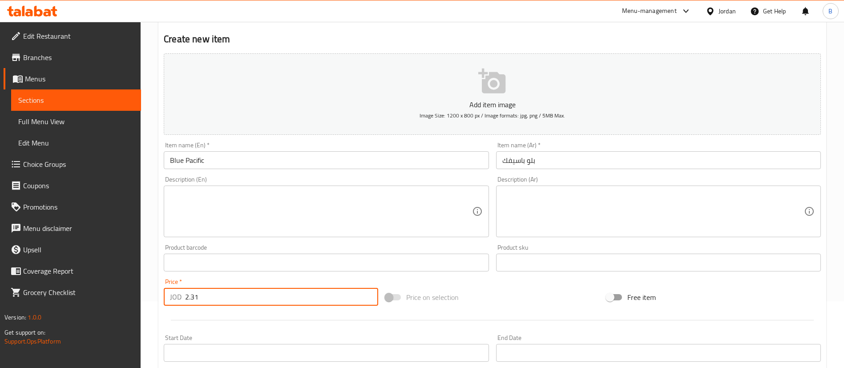
type input "2.31"
click at [385, 216] on textarea at bounding box center [321, 211] width 302 height 42
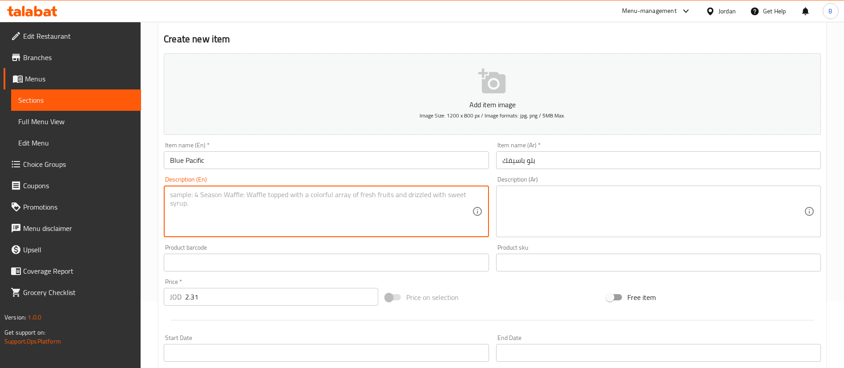
paste textarea "Ultimate refreshing sour mix, blue curacao, pineapple, fresh lemon."
type textarea "Ultimate refreshing sour mix, blue curacao, pineapple, fresh lemon."
click at [547, 220] on textarea at bounding box center [653, 211] width 302 height 42
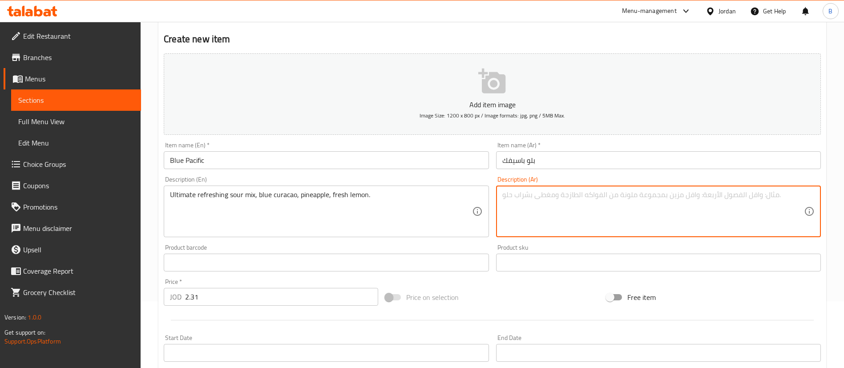
paste textarea "مزيج حامض منعش للغاية، كوراساو أزرق، أناناس، ليمون طازج."
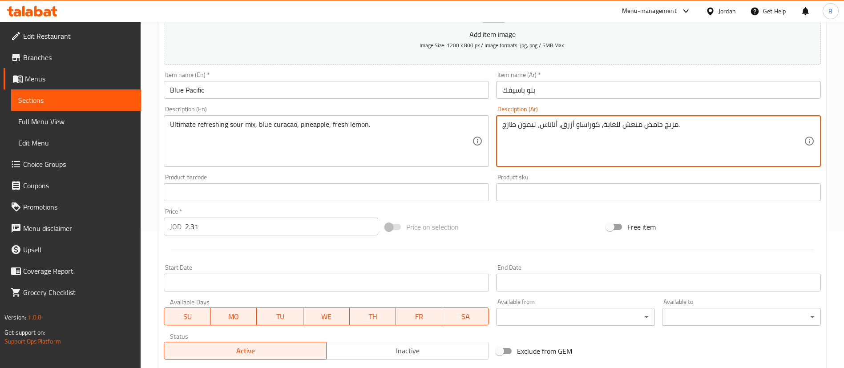
scroll to position [261, 0]
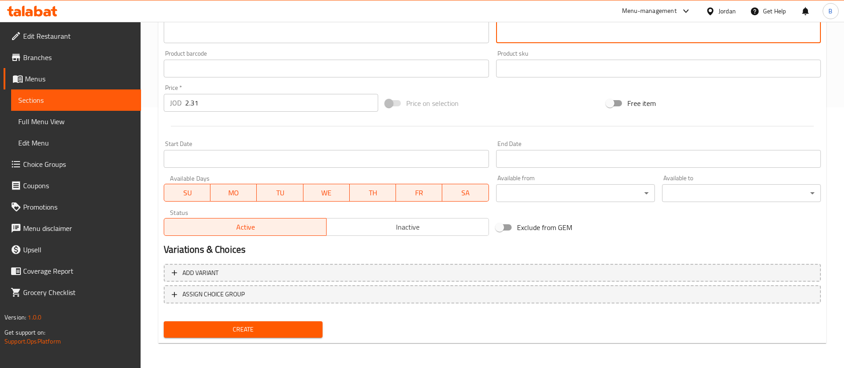
type textarea "مزيج حامض منعش للغاية، كوراساو أزرق، أناناس، ليمون طازج."
click at [270, 325] on span "Create" at bounding box center [243, 329] width 145 height 11
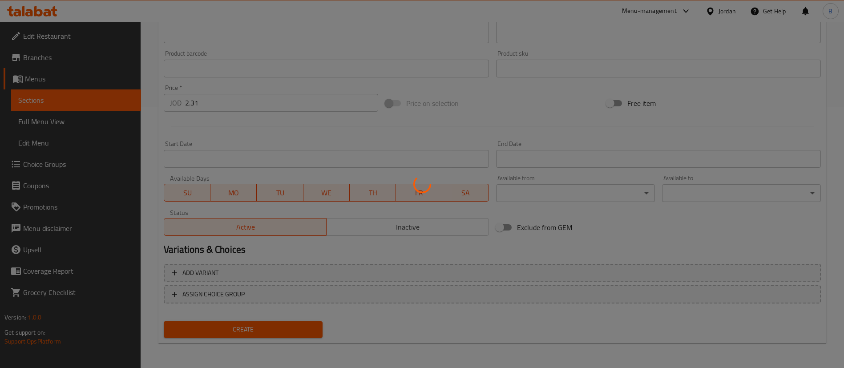
type input "0"
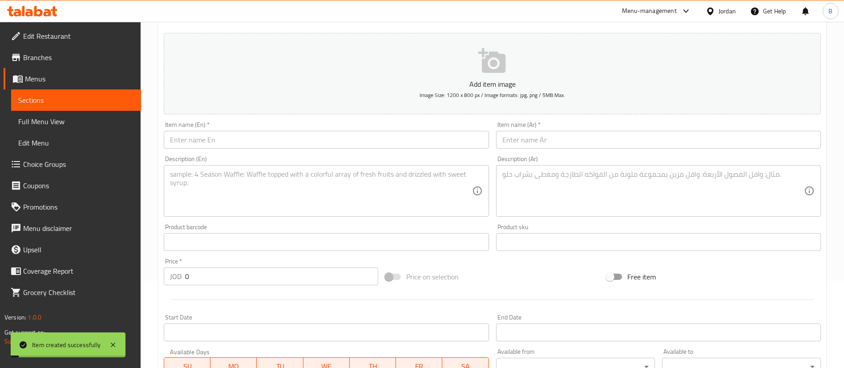
scroll to position [0, 0]
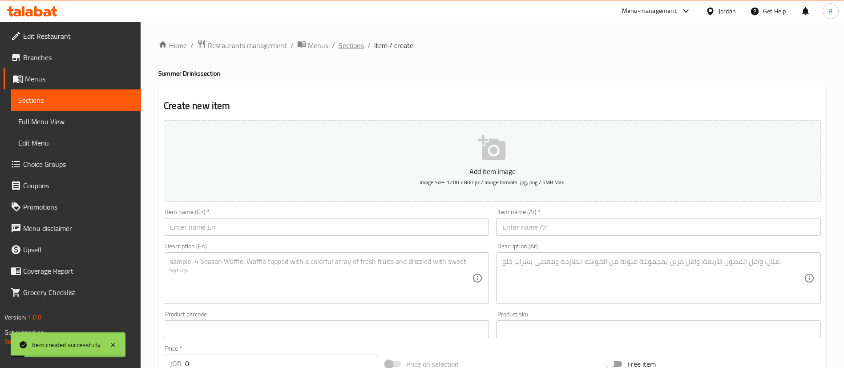
click at [356, 49] on span "Sections" at bounding box center [351, 45] width 25 height 11
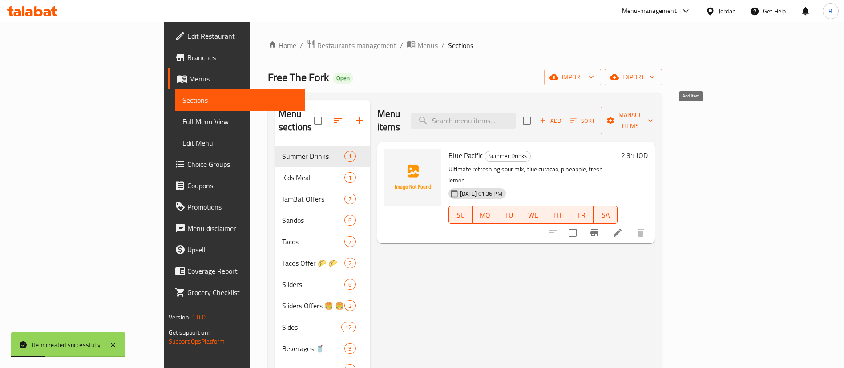
click at [562, 119] on span "Add" at bounding box center [550, 121] width 24 height 10
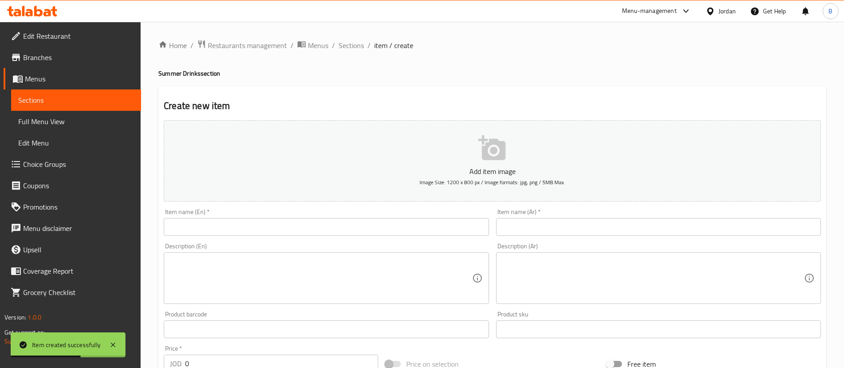
click at [584, 221] on input "text" at bounding box center [658, 227] width 325 height 18
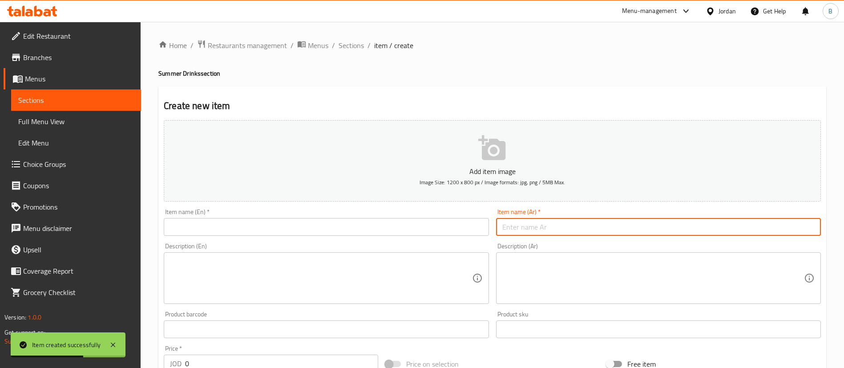
paste input "تروبيكال موهيتو"
type input "تروبيكال موهيتو"
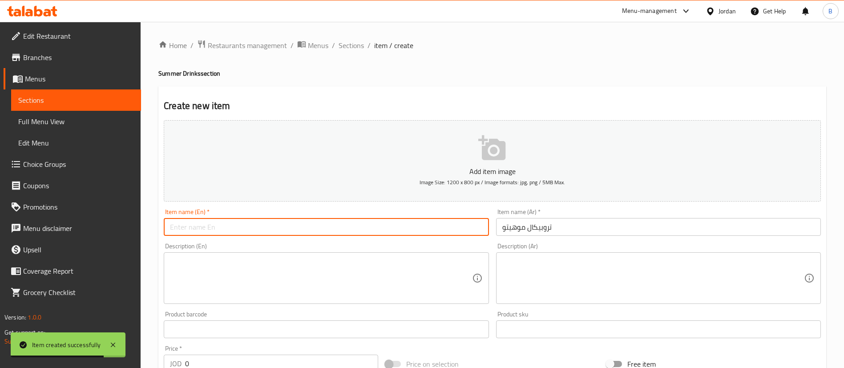
click at [329, 228] on input "text" at bounding box center [326, 227] width 325 height 18
paste input "Tropical Mojito"
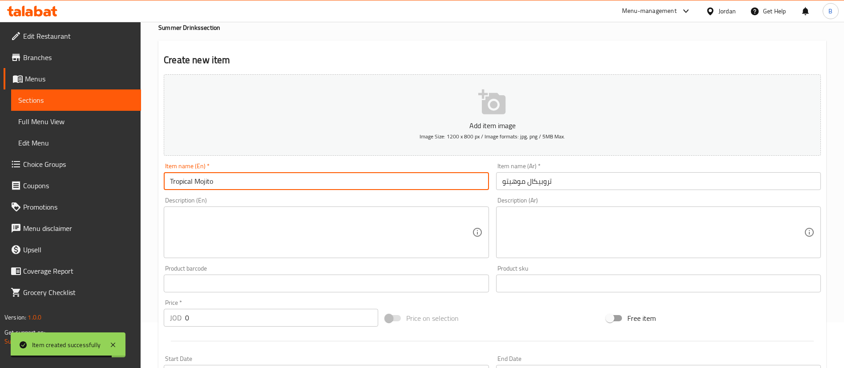
scroll to position [67, 0]
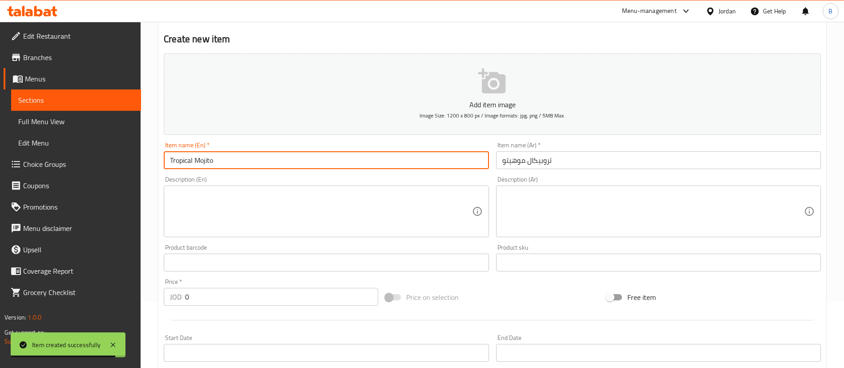
type input "Tropical Mojito"
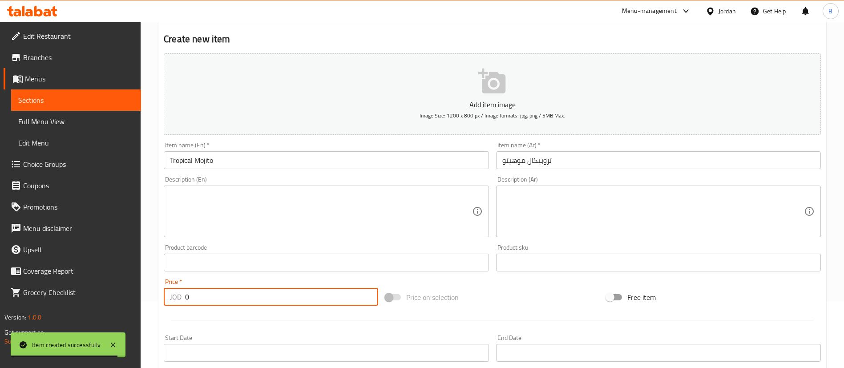
drag, startPoint x: 225, startPoint y: 295, endPoint x: 90, endPoint y: 291, distance: 134.8
click at [91, 291] on div "Edit Restaurant Branches Menus Sections Full Menu View Edit Menu Choice Groups …" at bounding box center [422, 258] width 844 height 607
type input "2.78"
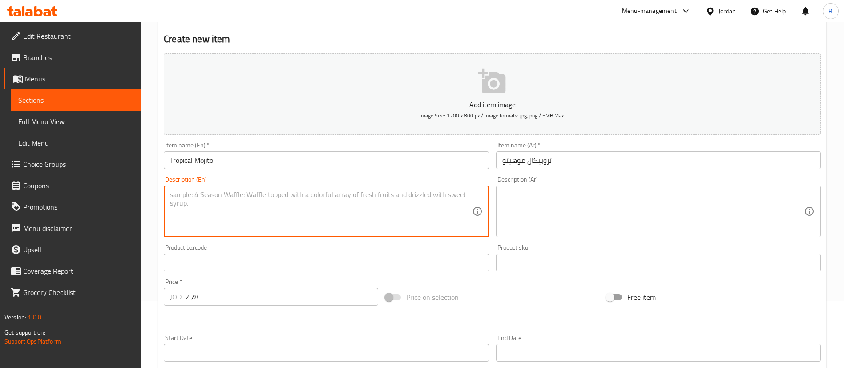
click at [322, 222] on textarea at bounding box center [321, 211] width 302 height 42
paste textarea "Tropical mocktail, Passion fruit, fresh lemon juice, strawberry puree, Caribbea…"
type textarea "Tropical mocktail, Passion fruit, fresh lemon juice, strawberry puree, Caribbea…"
click at [562, 205] on textarea at bounding box center [653, 211] width 302 height 42
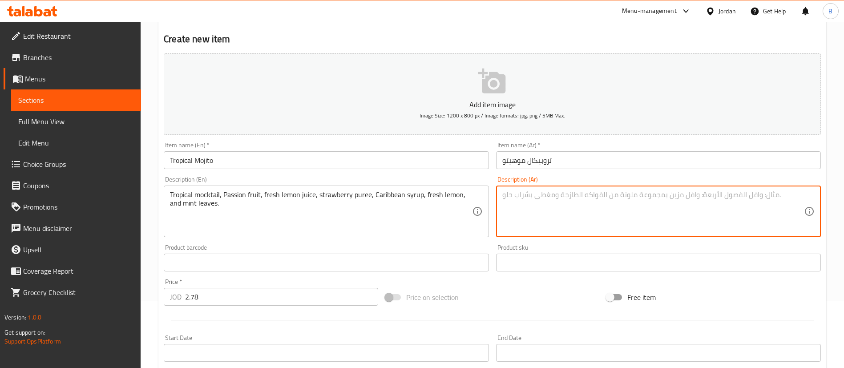
paste textarea "كوكتيل استوائي غير كحولي، فاكهة العاطفة، عصير الليمون الطازج، هريس الفراولة، شر…"
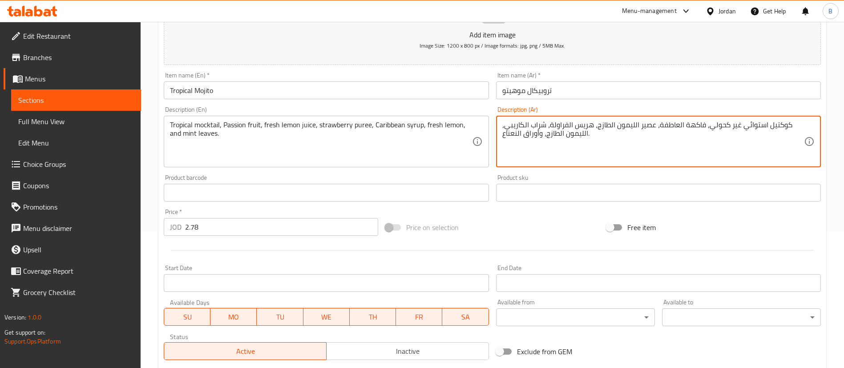
scroll to position [261, 0]
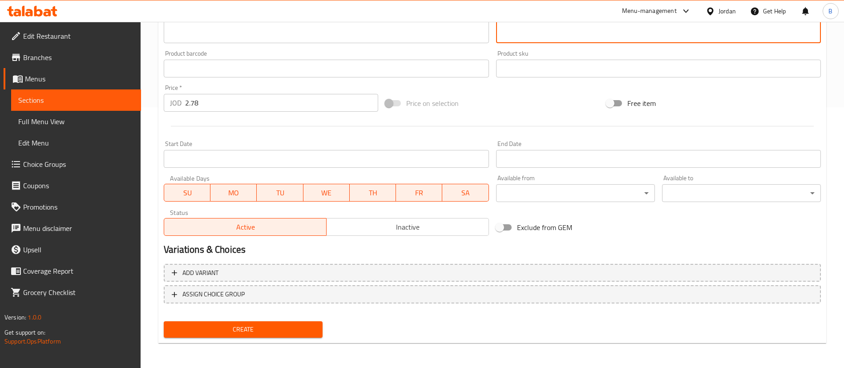
type textarea "كوكتيل استوائي غير كحولي، فاكهة العاطفة، عصير الليمون الطازج، هريس الفراولة، شر…"
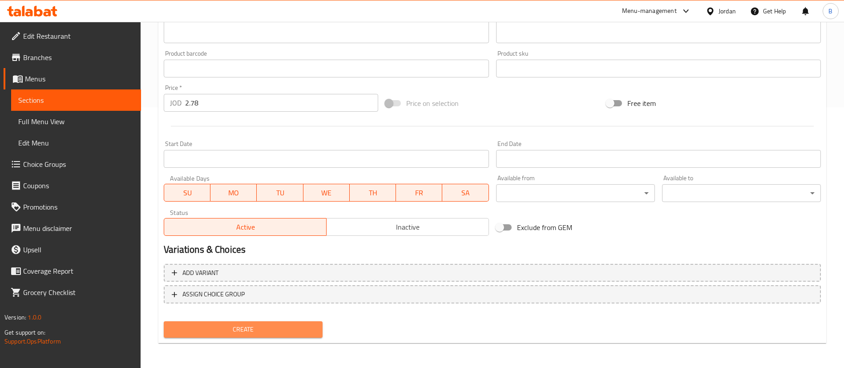
click at [273, 332] on span "Create" at bounding box center [243, 329] width 145 height 11
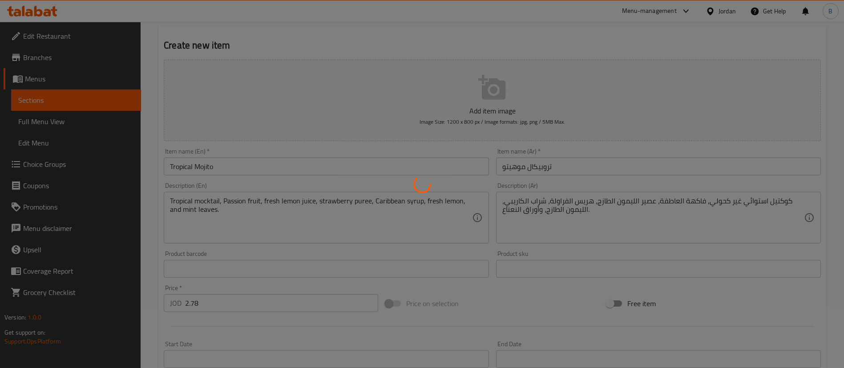
scroll to position [20, 0]
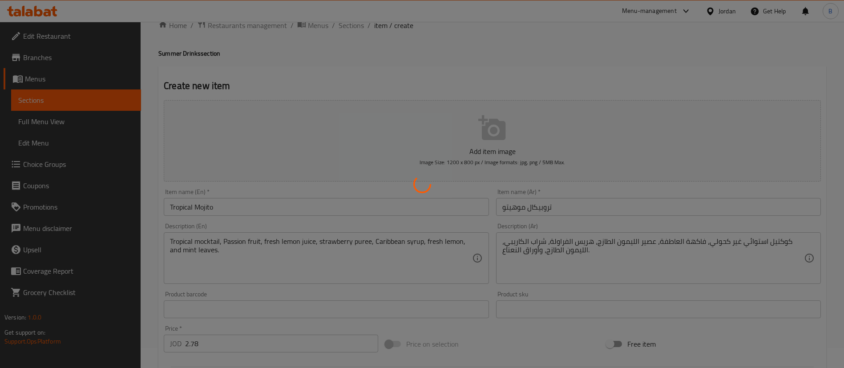
type input "0"
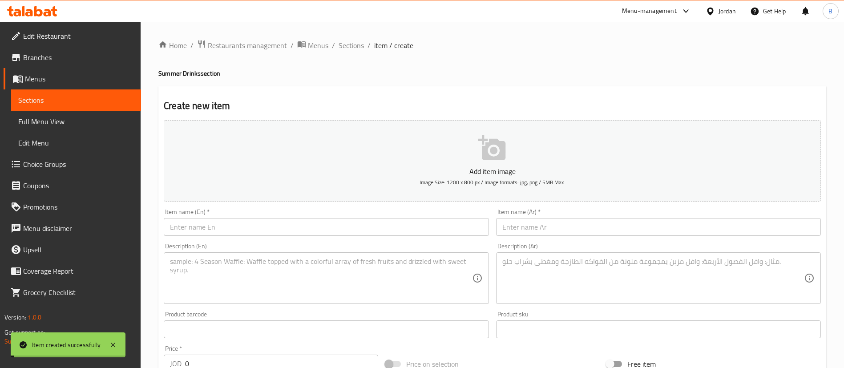
click at [337, 48] on ol "Home / Restaurants management / Menus / Sections / item / create" at bounding box center [492, 46] width 668 height 12
click at [351, 48] on span "Sections" at bounding box center [351, 45] width 25 height 11
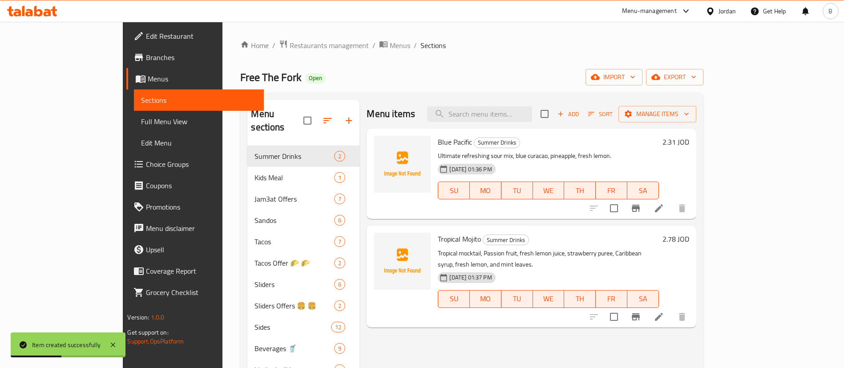
click at [26, 9] on icon at bounding box center [32, 11] width 50 height 11
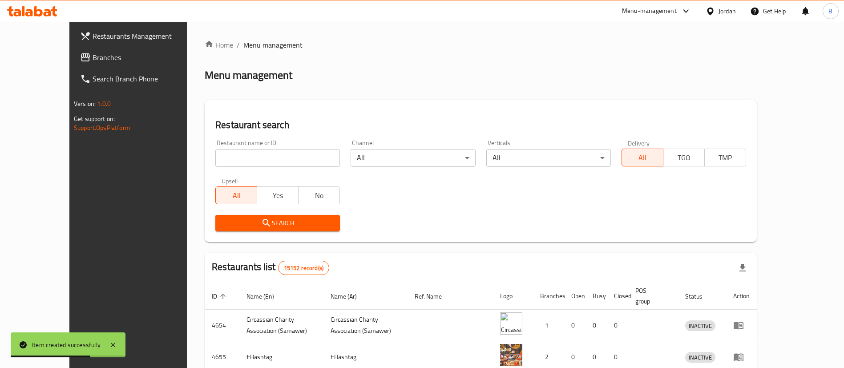
click at [187, 193] on div "Home / Menu management Menu management Restaurant search Restaurant name or ID …" at bounding box center [481, 319] width 588 height 594
click at [215, 153] on input "search" at bounding box center [277, 158] width 125 height 18
paste input "610147"
type input "610147"
click button "Search" at bounding box center [277, 223] width 125 height 16
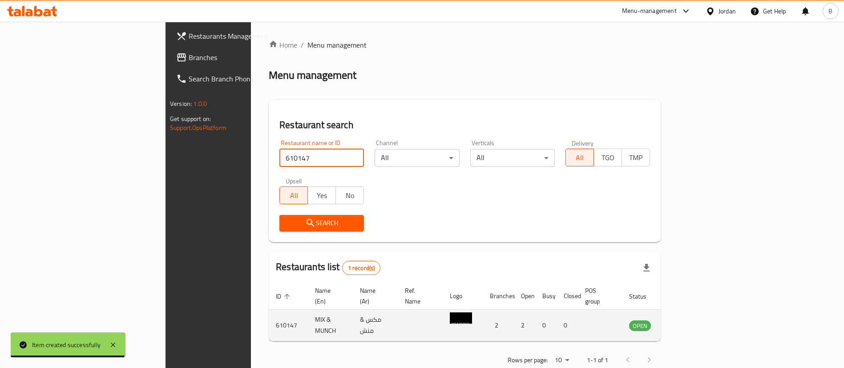
click at [686, 320] on icon "enhanced table" at bounding box center [681, 325] width 11 height 11
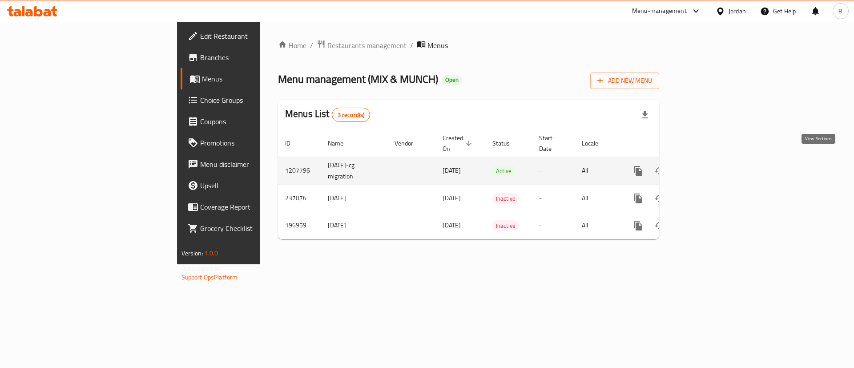
click at [713, 166] on link "enhanced table" at bounding box center [702, 170] width 21 height 21
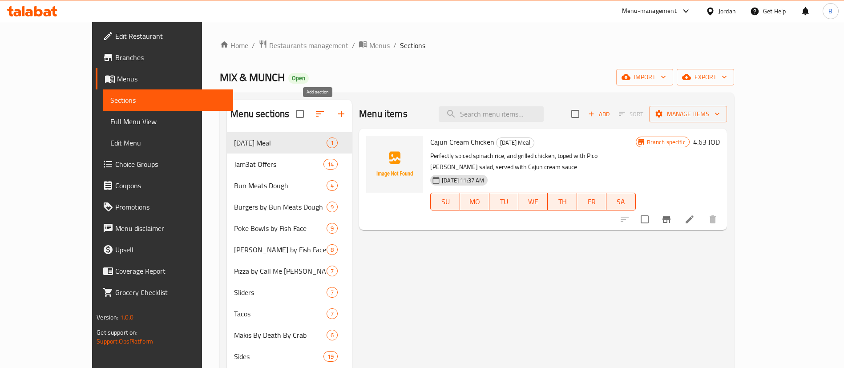
click at [338, 116] on icon "button" at bounding box center [341, 114] width 6 height 6
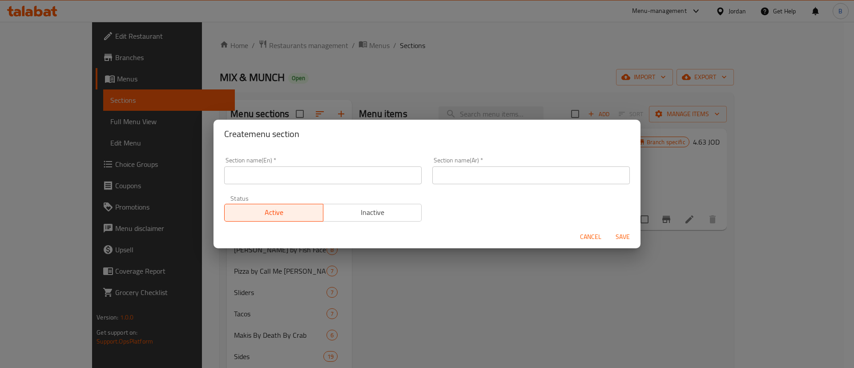
click at [255, 183] on input "text" at bounding box center [323, 175] width 198 height 18
type input "Summer Drinks"
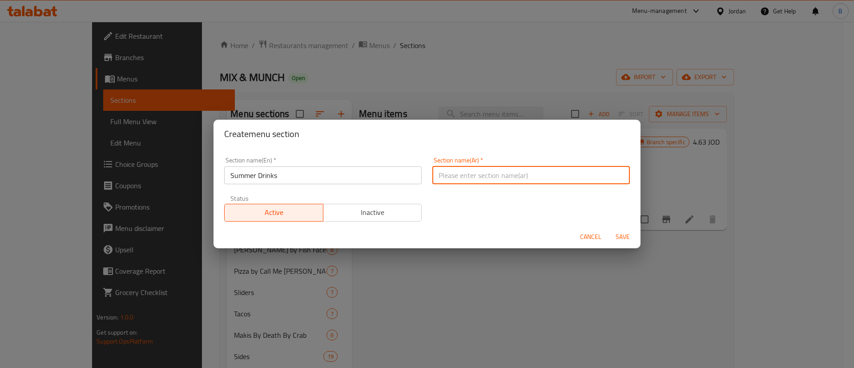
click at [455, 178] on input "text" at bounding box center [531, 175] width 198 height 18
type input "مشروبات صيفية"
click at [621, 234] on span "Save" at bounding box center [622, 236] width 21 height 11
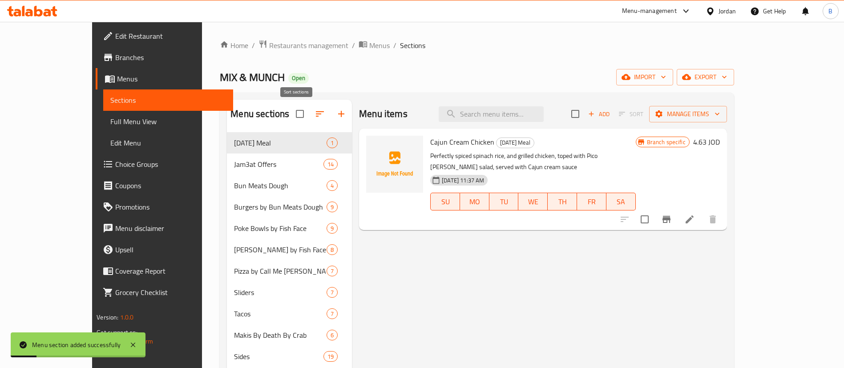
click at [309, 112] on button "button" at bounding box center [319, 113] width 21 height 21
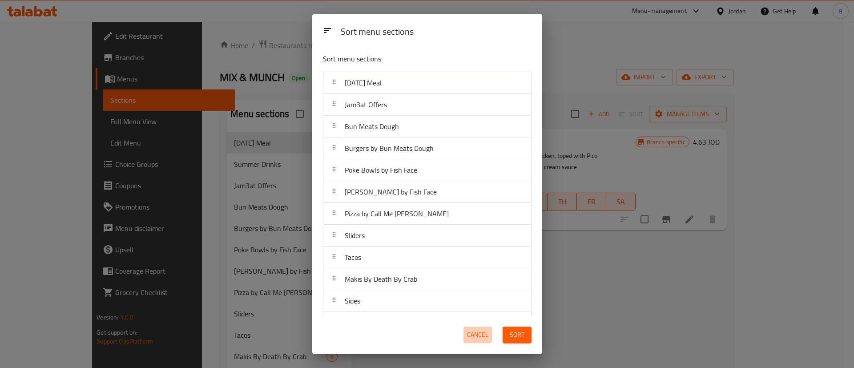
click at [480, 334] on span "Cancel" at bounding box center [477, 334] width 21 height 11
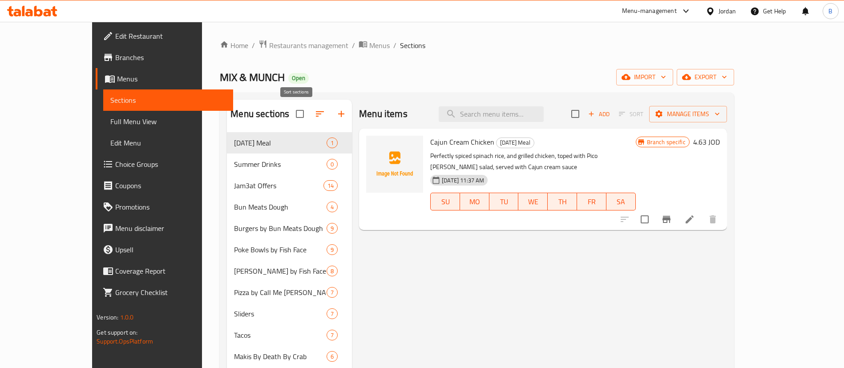
click at [315, 114] on icon "button" at bounding box center [320, 114] width 11 height 11
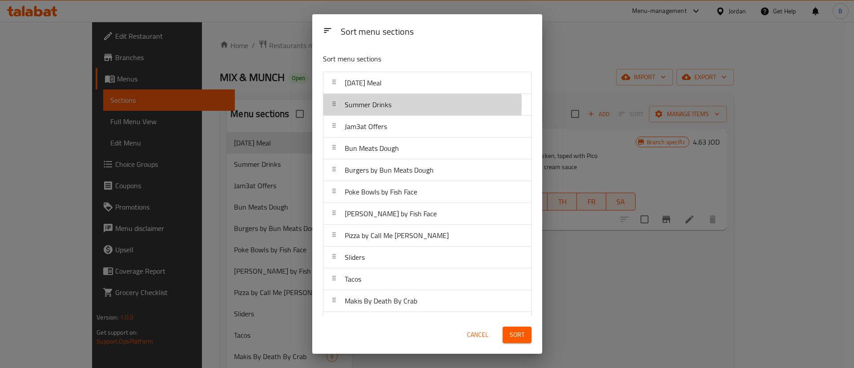
drag, startPoint x: 353, startPoint y: 103, endPoint x: 361, endPoint y: 81, distance: 23.6
click at [361, 81] on nav "Ramadan Meal Summer Drinks Jam3at Offers Bun Meats Dough Burgers by Bun Meats D…" at bounding box center [427, 214] width 209 height 284
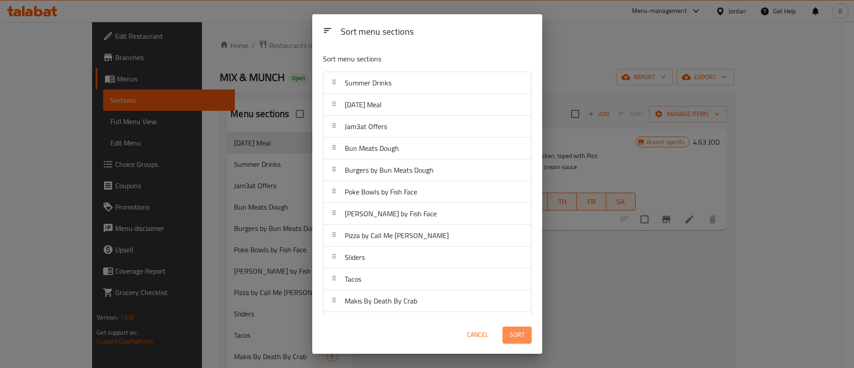
click at [521, 333] on span "Sort" at bounding box center [517, 334] width 15 height 11
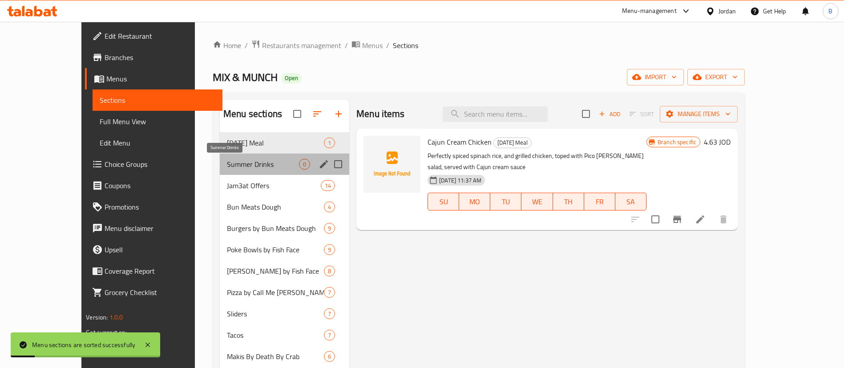
click at [233, 168] on span "Summer Drinks" at bounding box center [263, 164] width 72 height 11
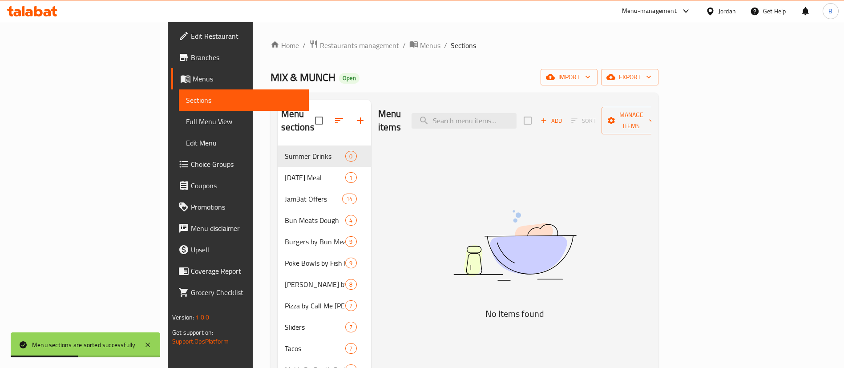
click at [563, 119] on span "Add" at bounding box center [551, 121] width 24 height 10
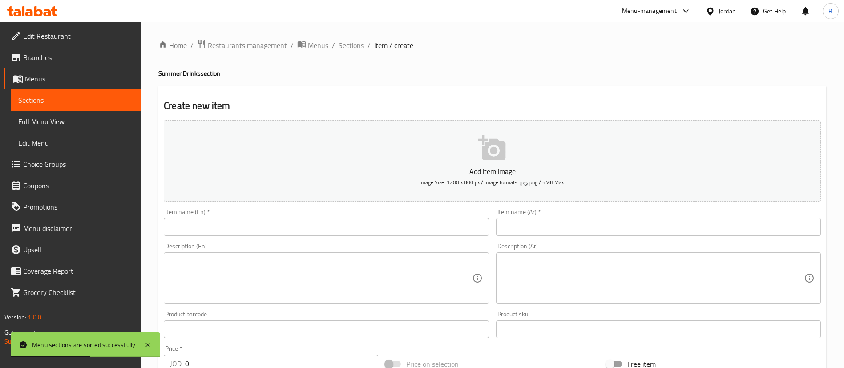
click at [585, 224] on input "text" at bounding box center [658, 227] width 325 height 18
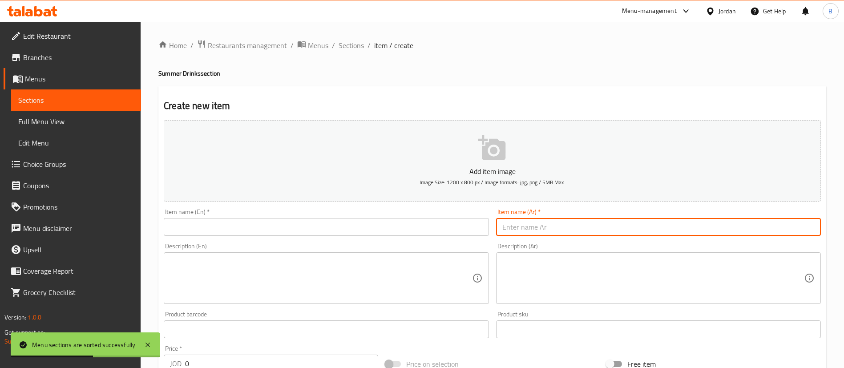
paste input "بلو باسيفك"
type input "بلو باسيفك"
click at [365, 231] on input "text" at bounding box center [326, 227] width 325 height 18
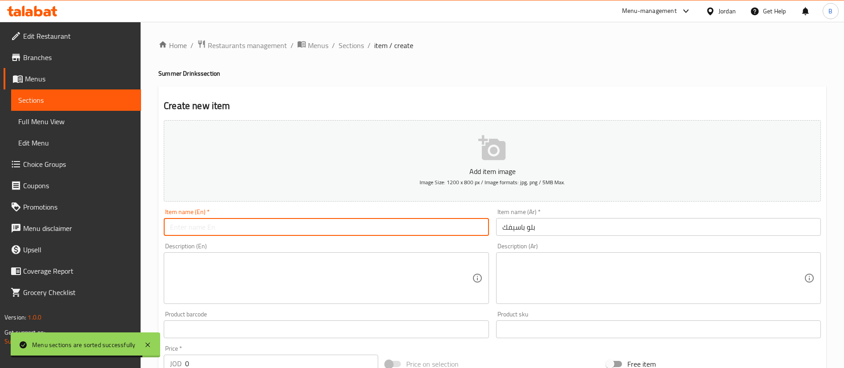
paste input "Blue Pacific"
type input "Blue Pacific"
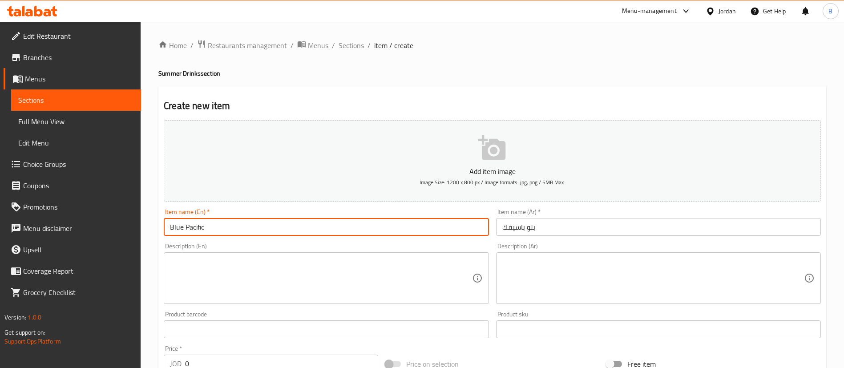
drag, startPoint x: 175, startPoint y: 354, endPoint x: 76, endPoint y: 340, distance: 100.1
click at [105, 346] on div "Edit Restaurant Branches Menus Sections Full Menu View Edit Menu Choice Groups …" at bounding box center [422, 325] width 844 height 607
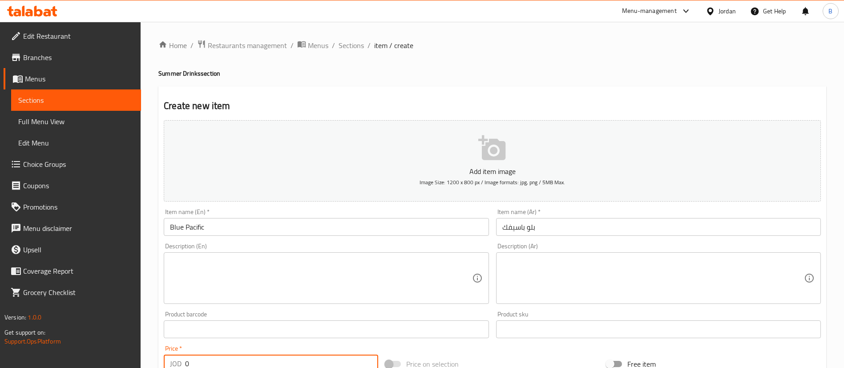
paste input "2.31"
type input "2.31"
click at [292, 271] on textarea at bounding box center [321, 276] width 302 height 42
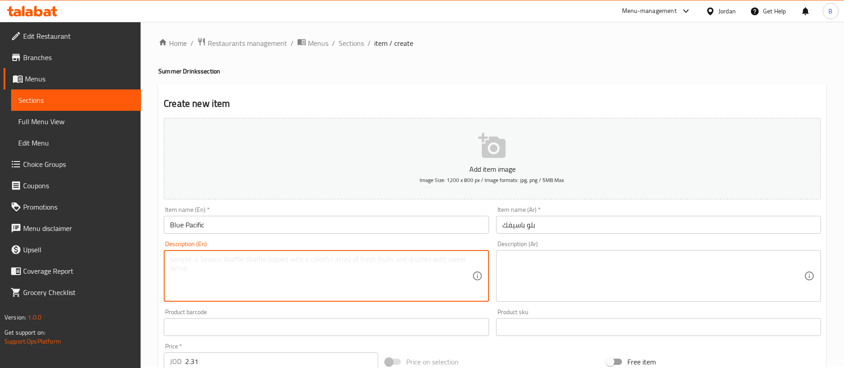
paste textarea "Ultimate refreshing sour mix, blue curacao, pineapple, fresh lemon."
type textarea "Ultimate refreshing sour mix, blue curacao, pineapple, fresh lemon."
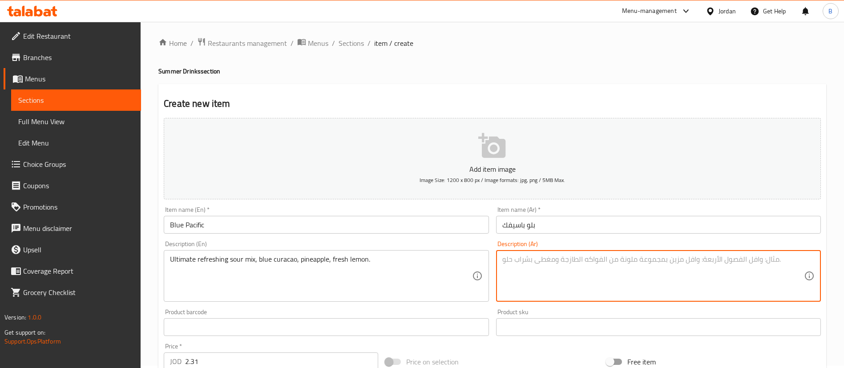
click at [552, 265] on textarea at bounding box center [653, 276] width 302 height 42
paste textarea "مزيج حامض منعش للغاية، كوراساو أزرق، أناناس، ليمون طازج."
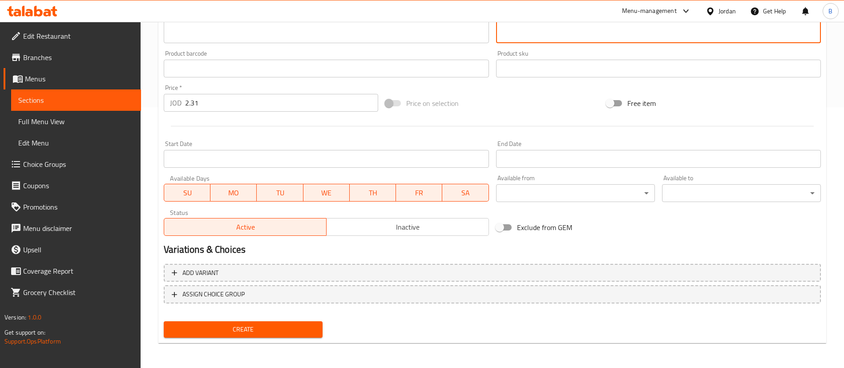
type textarea "مزيج حامض منعش للغاية، كوراساو أزرق، أناناس، ليمون طازج."
click at [258, 330] on span "Create" at bounding box center [243, 329] width 145 height 11
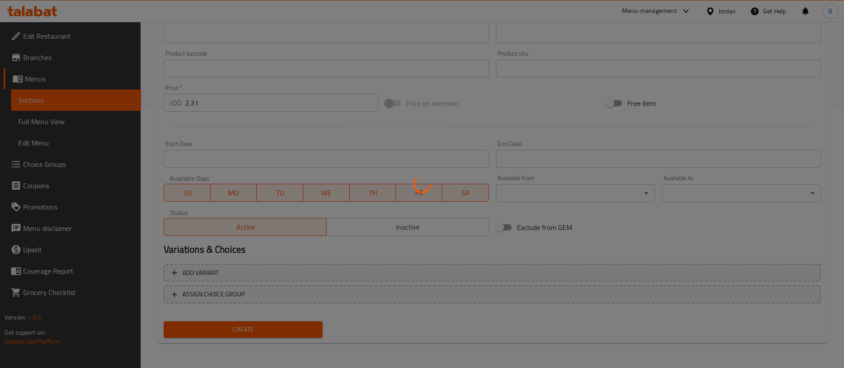
type input "0"
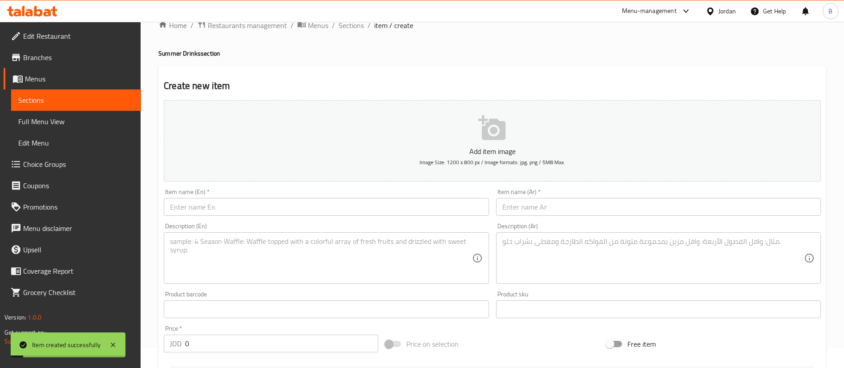
scroll to position [0, 0]
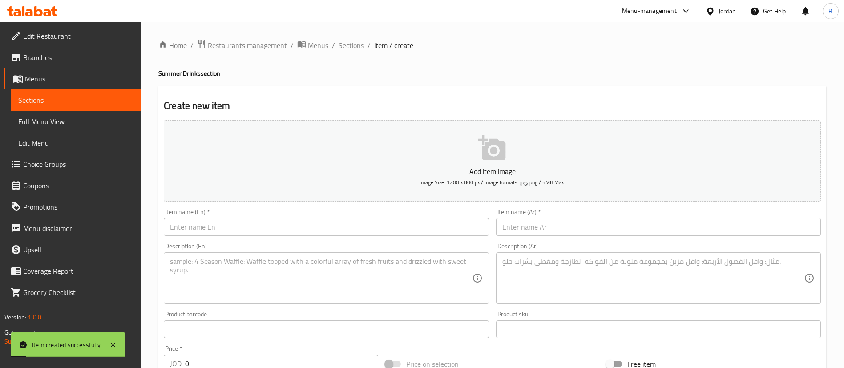
click at [358, 46] on span "Sections" at bounding box center [351, 45] width 25 height 11
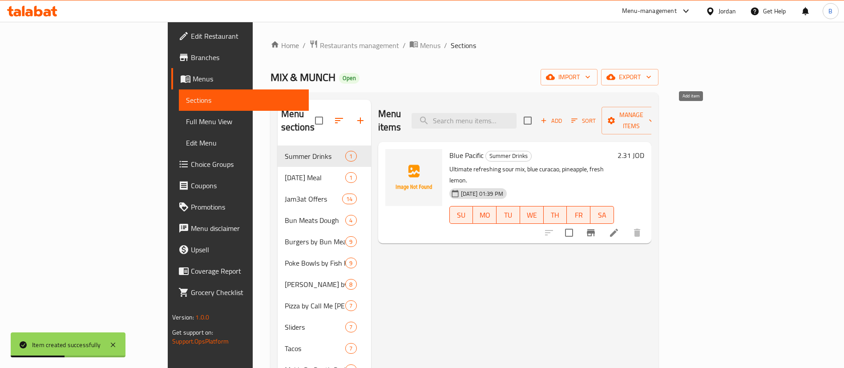
click at [563, 116] on span "Add" at bounding box center [551, 121] width 24 height 10
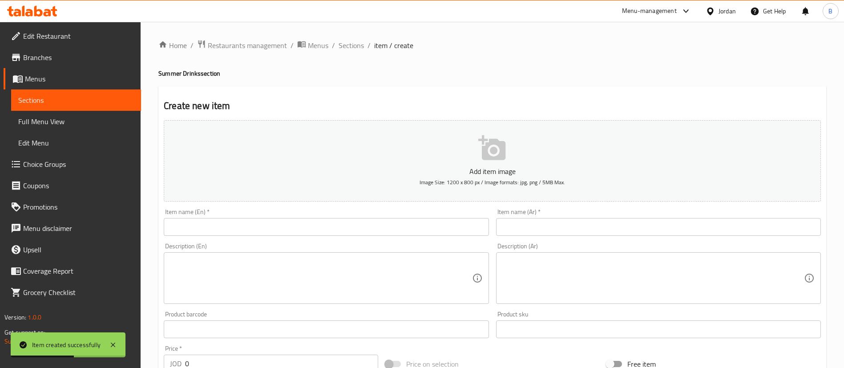
click at [583, 230] on input "text" at bounding box center [658, 227] width 325 height 18
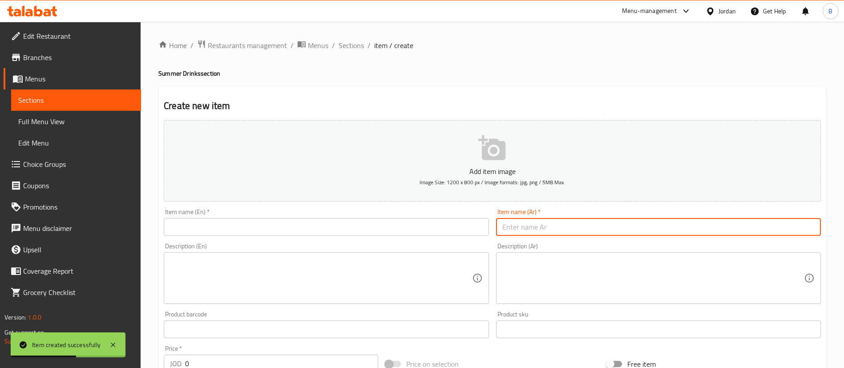
paste input "تروبيكال موهيتو"
type input "تروبيكال موهيتو"
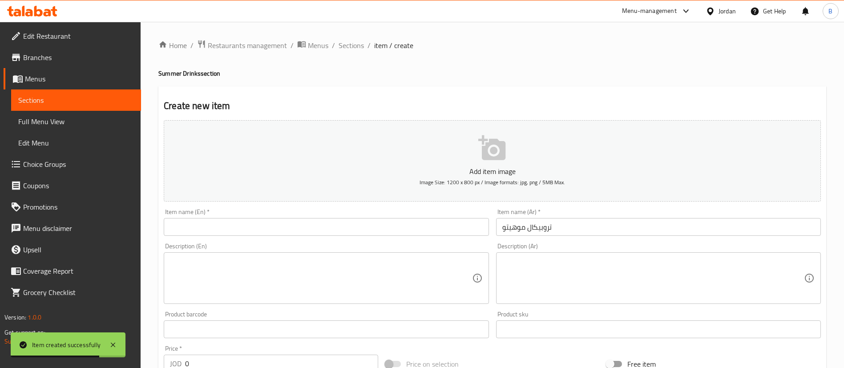
click at [318, 237] on div "Item name (En)   * Item name (En) *" at bounding box center [326, 222] width 332 height 34
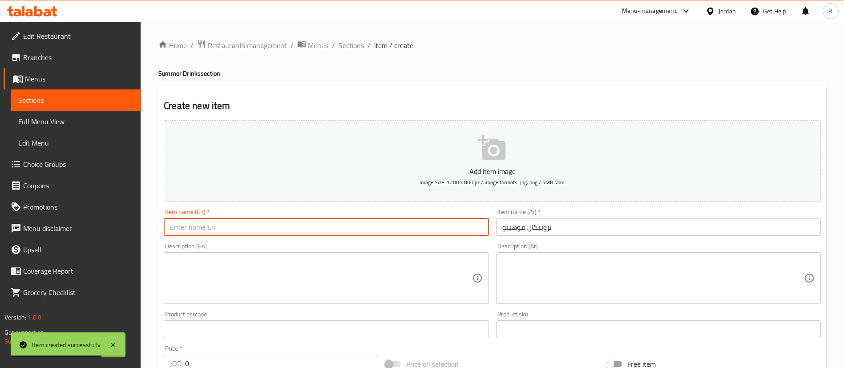
click at [318, 232] on input "text" at bounding box center [326, 227] width 325 height 18
paste input "Tropical Mojito"
type input "Tropical Mojito"
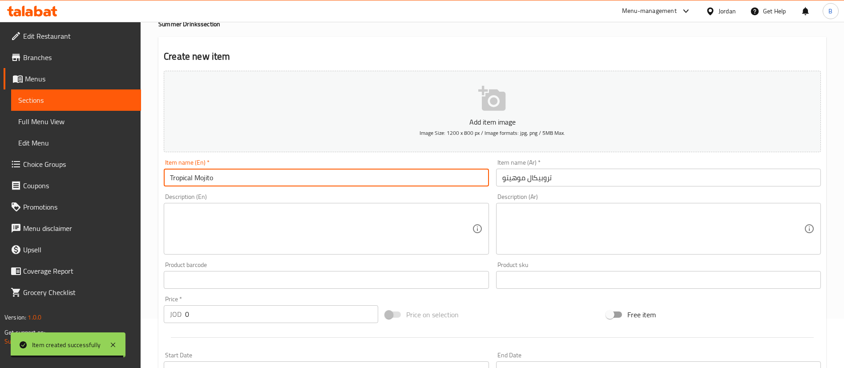
scroll to position [67, 0]
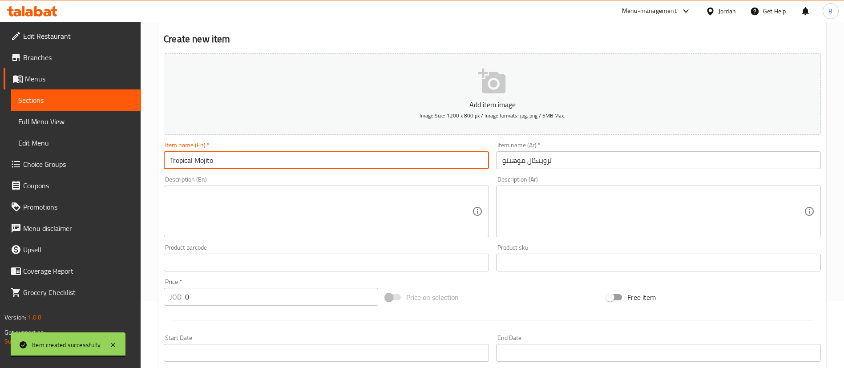
drag, startPoint x: 238, startPoint y: 305, endPoint x: 68, endPoint y: 297, distance: 170.6
click at [83, 297] on div "Edit Restaurant Branches Menus Sections Full Menu View Edit Menu Choice Groups …" at bounding box center [422, 258] width 844 height 607
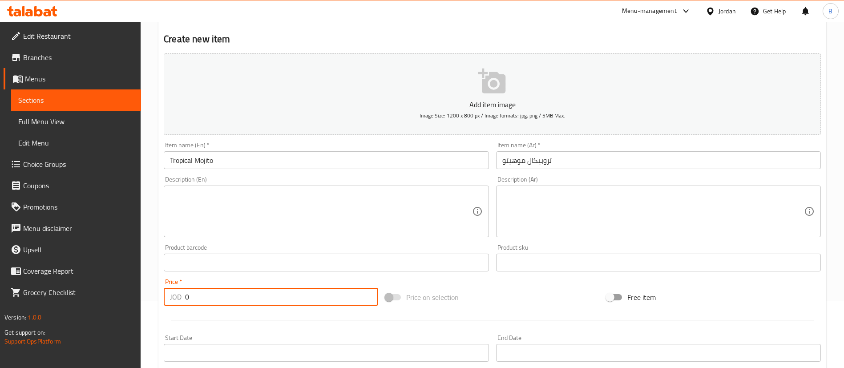
paste input "2.78"
type input "2.78"
click at [285, 211] on textarea at bounding box center [321, 211] width 302 height 42
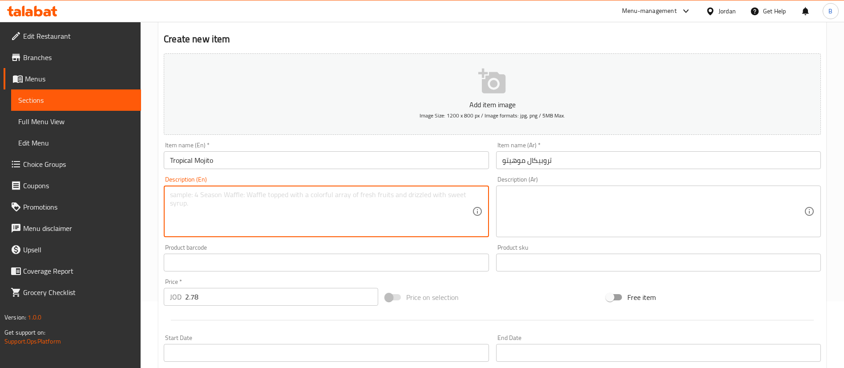
paste textarea "Tropical mocktail, Passion fruit, fresh lemon juice, strawberry puree, Caribbea…"
type textarea "Tropical mocktail, Passion fruit, fresh lemon juice, strawberry puree, Caribbea…"
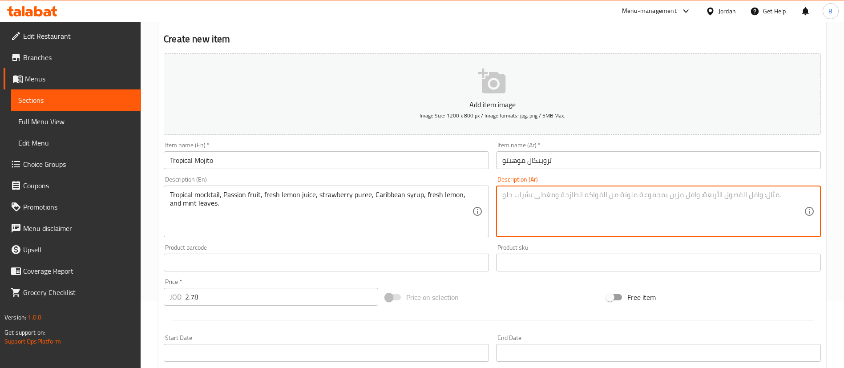
click at [584, 221] on textarea at bounding box center [653, 211] width 302 height 42
paste textarea "كوكتيل استوائي غير كحولي، فاكهة العاطفة، عصير الليمون الطازج، هريس الفراولة، شر…"
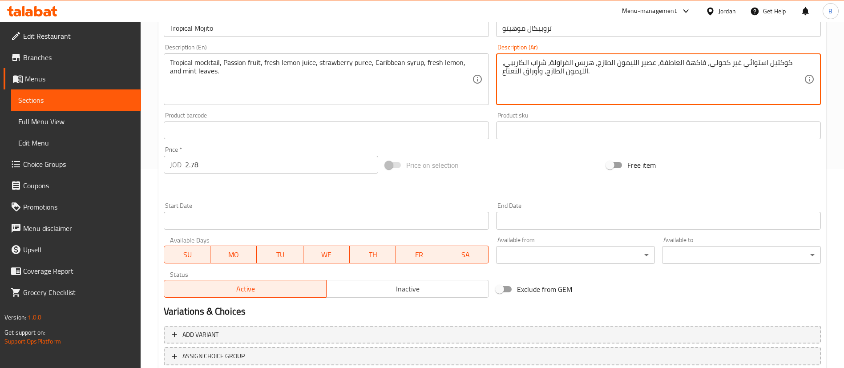
scroll to position [261, 0]
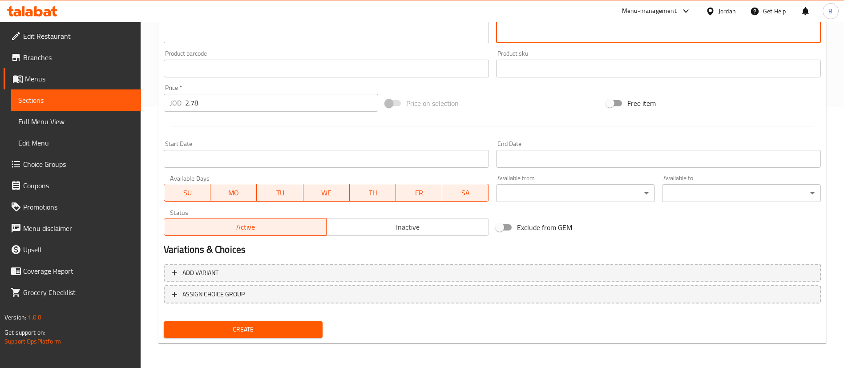
type textarea "كوكتيل استوائي غير كحولي، فاكهة العاطفة، عصير الليمون الطازج، هريس الفراولة، شر…"
click at [276, 335] on button "Create" at bounding box center [243, 329] width 159 height 16
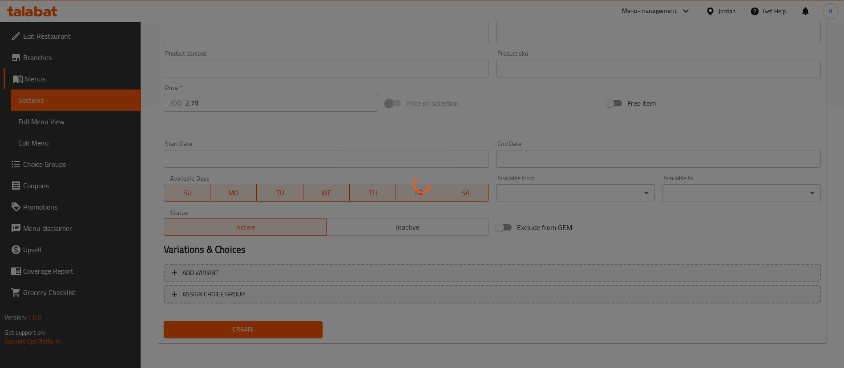
type input "0"
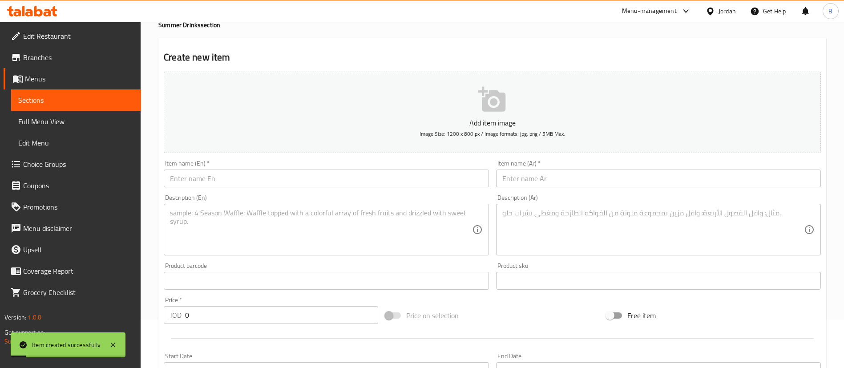
scroll to position [0, 0]
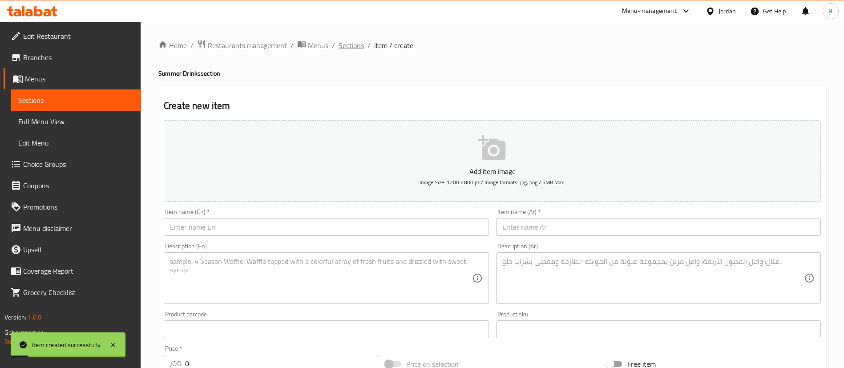
click at [362, 48] on span "Sections" at bounding box center [351, 45] width 25 height 11
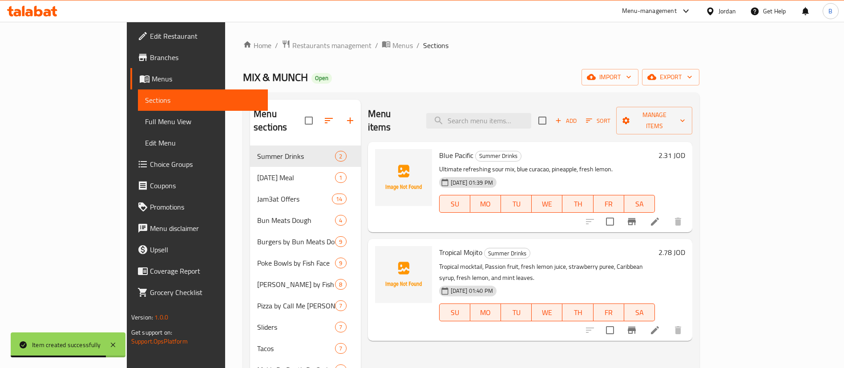
click at [48, 11] on icon at bounding box center [48, 13] width 8 height 8
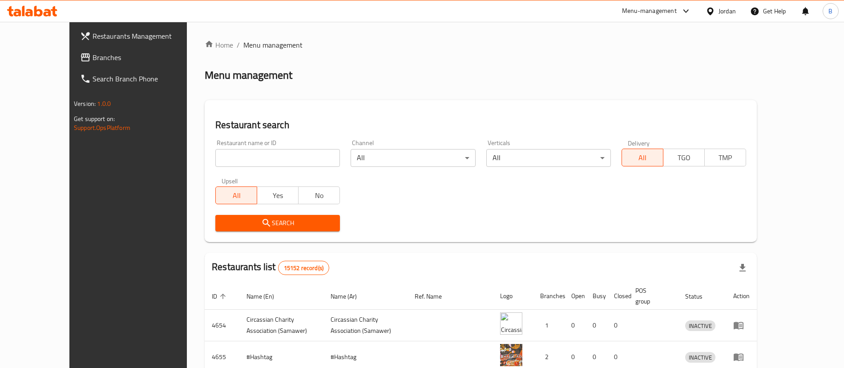
click at [231, 157] on input "search" at bounding box center [277, 158] width 125 height 18
paste input "610051"
type input "610051"
click button "Search" at bounding box center [277, 223] width 125 height 16
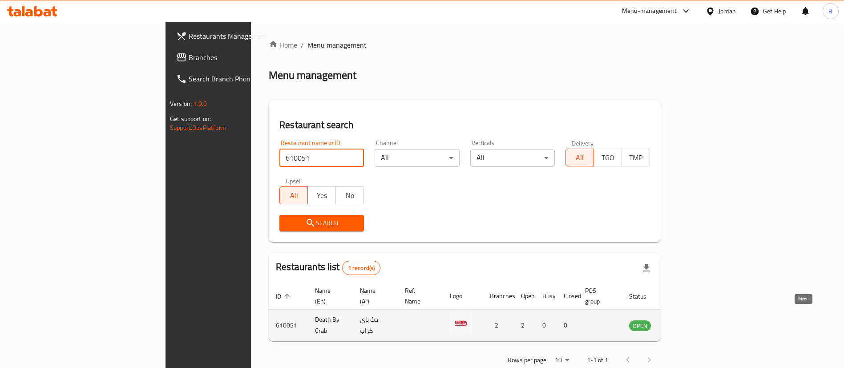
click at [686, 322] on icon "enhanced table" at bounding box center [681, 326] width 10 height 8
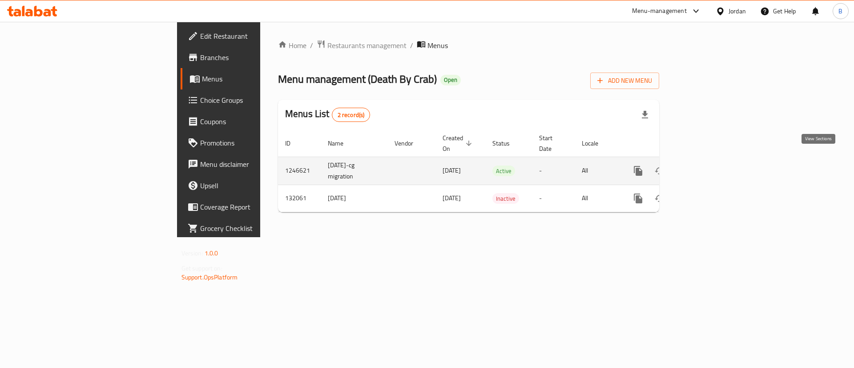
click at [708, 165] on icon "enhanced table" at bounding box center [702, 170] width 11 height 11
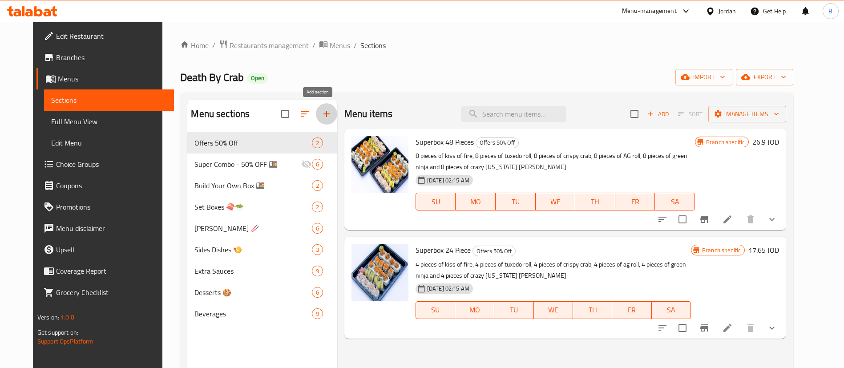
click at [321, 117] on icon "button" at bounding box center [326, 114] width 11 height 11
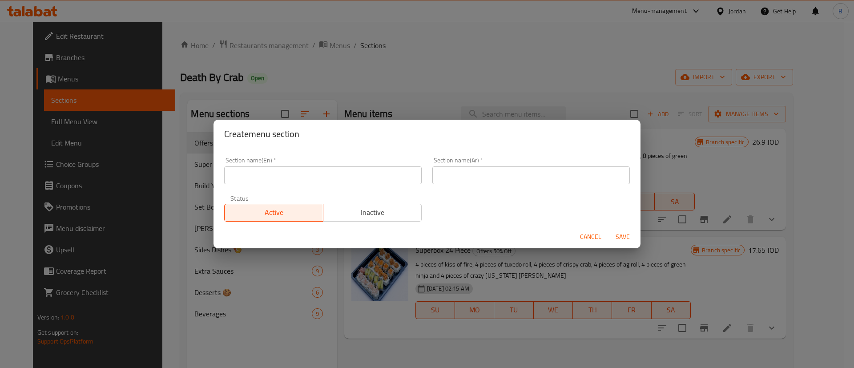
click at [358, 178] on input "text" at bounding box center [323, 175] width 198 height 18
type input "Summer Drinks"
click at [526, 173] on input "text" at bounding box center [531, 175] width 198 height 18
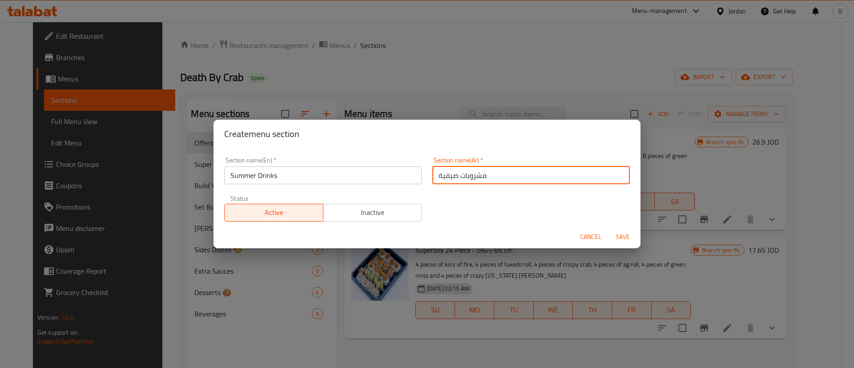
type input "مشروبات صيفية"
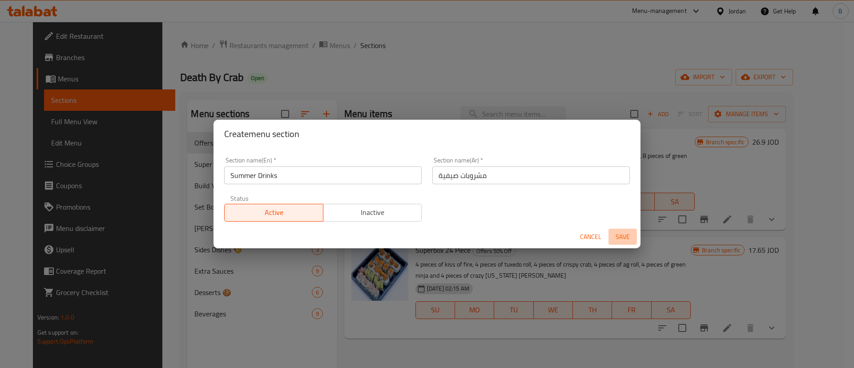
click at [631, 233] on span "Save" at bounding box center [622, 236] width 21 height 11
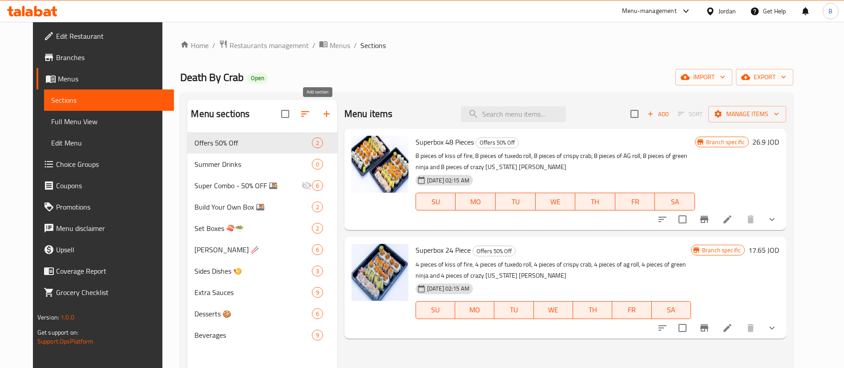
click at [316, 117] on button "button" at bounding box center [326, 113] width 21 height 21
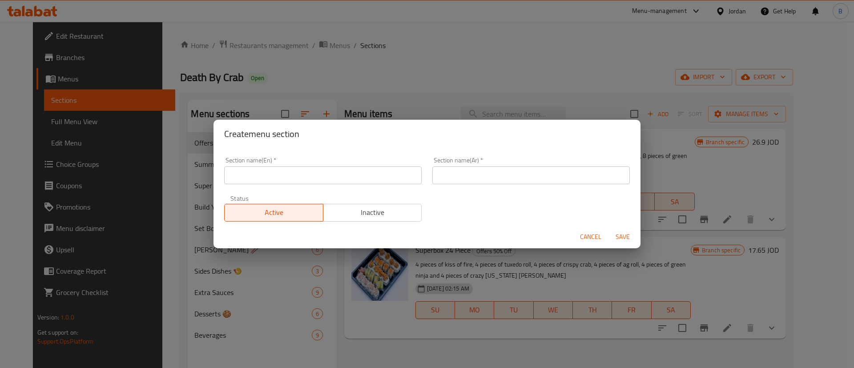
click at [582, 235] on span "Cancel" at bounding box center [590, 236] width 21 height 11
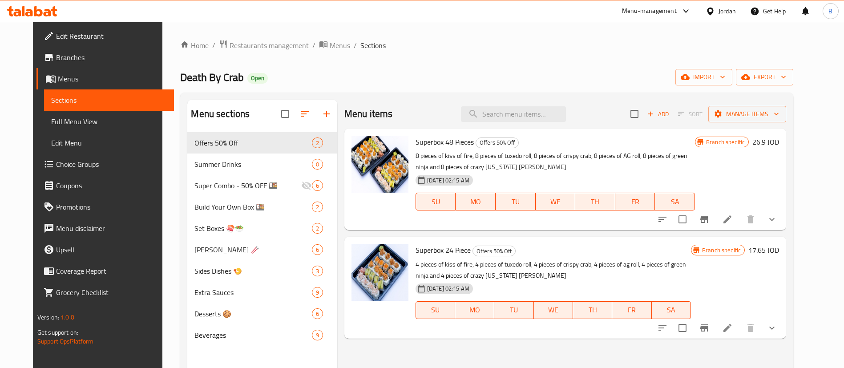
click at [301, 111] on icon "button" at bounding box center [305, 113] width 8 height 5
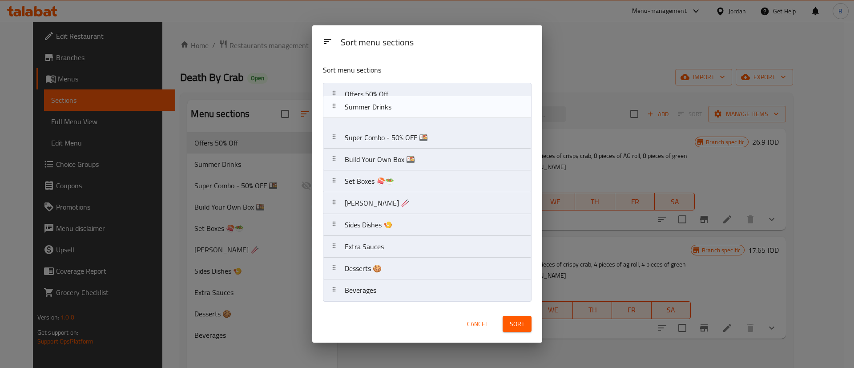
drag, startPoint x: 351, startPoint y: 115, endPoint x: 352, endPoint y: 97, distance: 18.3
click at [352, 97] on nav "Offers 50% Off Summer Drinks Super Combo - 50% OFF 🍱 Build Your Own Box 🍱 Set B…" at bounding box center [427, 192] width 209 height 219
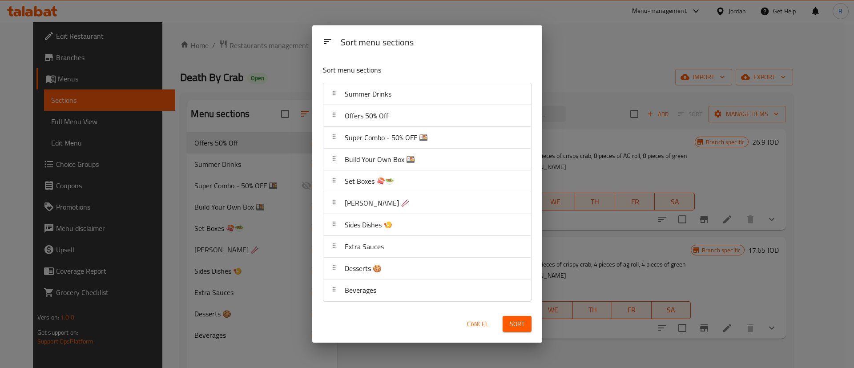
click at [510, 326] on span "Sort" at bounding box center [517, 324] width 15 height 11
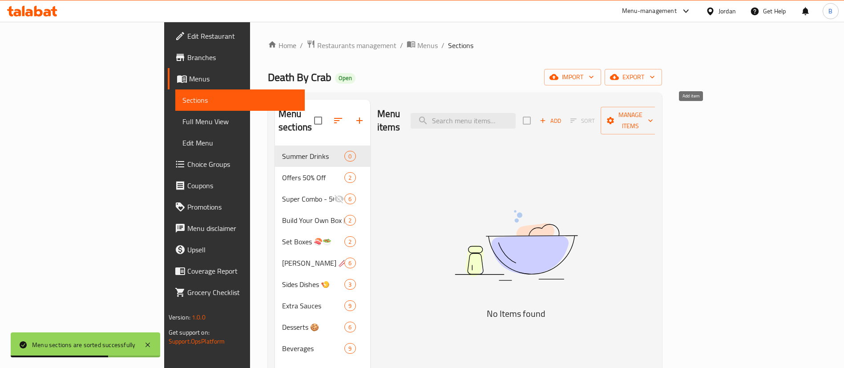
click at [562, 116] on span "Add" at bounding box center [550, 121] width 24 height 10
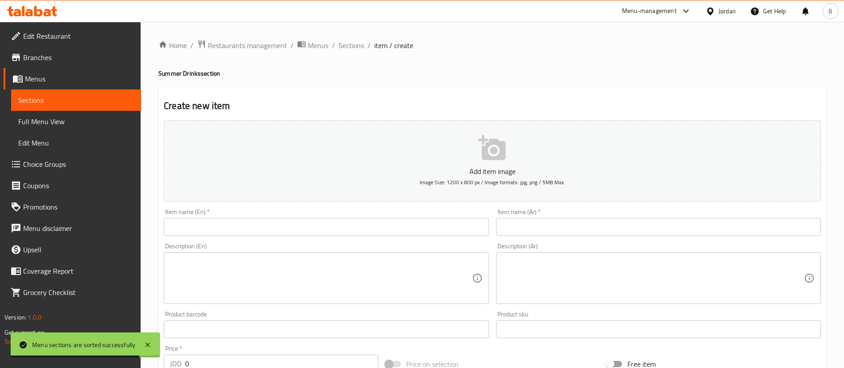
click at [525, 223] on input "text" at bounding box center [658, 227] width 325 height 18
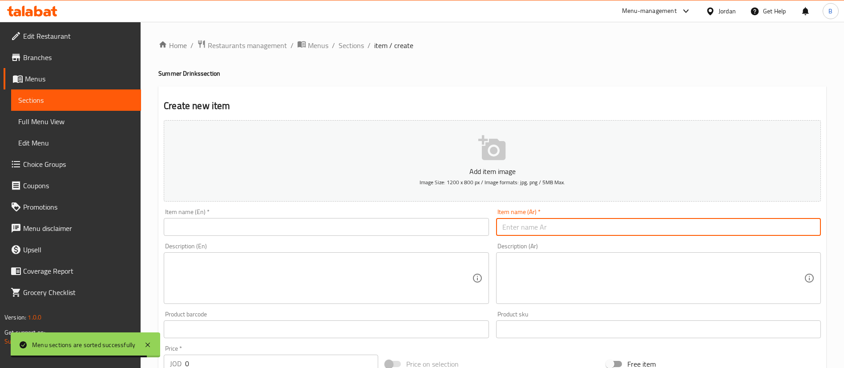
paste input "بلو باسيفك"
type input "بلو باسيفك"
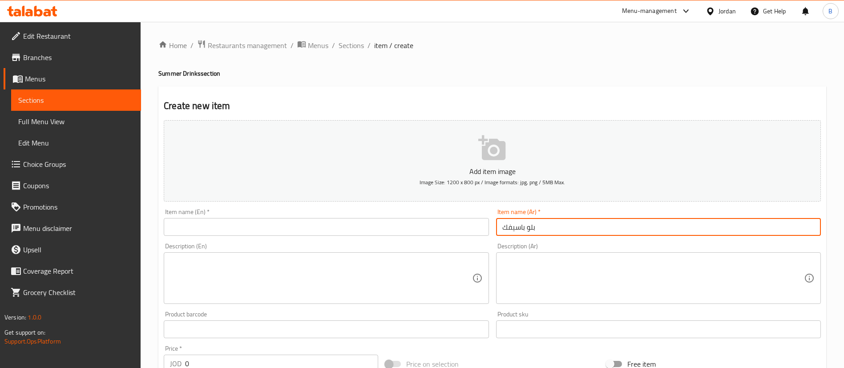
click at [290, 229] on input "text" at bounding box center [326, 227] width 325 height 18
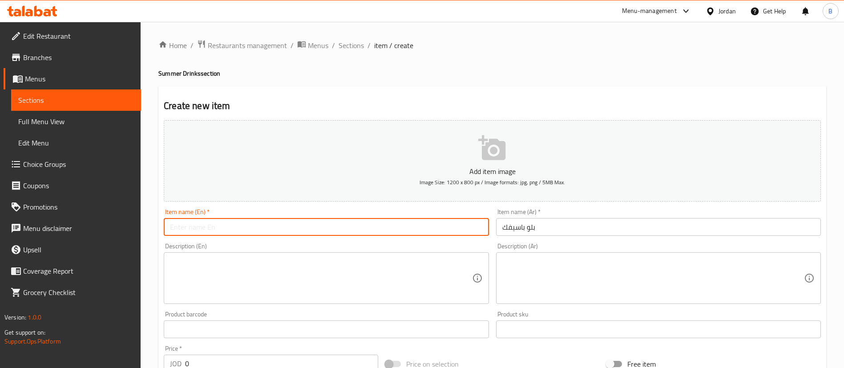
paste input "Blue Pacific"
type input "Blue Pacific"
drag, startPoint x: 234, startPoint y: 362, endPoint x: 88, endPoint y: 355, distance: 146.6
click at [88, 355] on div "Edit Restaurant Branches Menus Sections Full Menu View Edit Menu Choice Groups …" at bounding box center [422, 325] width 844 height 607
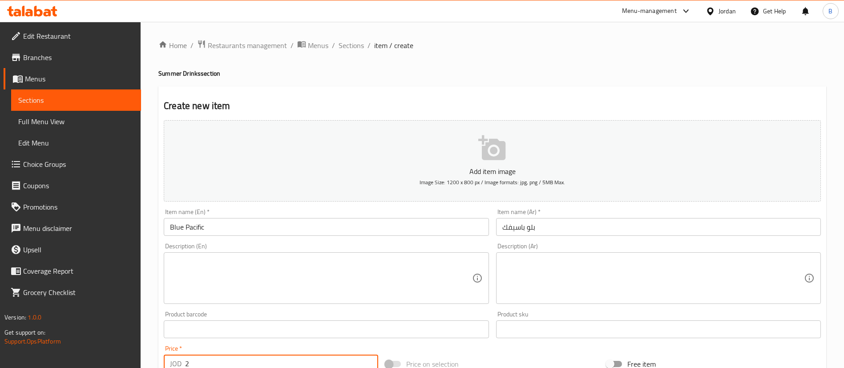
scroll to position [2, 0]
type input "2.31"
click at [342, 266] on textarea at bounding box center [321, 276] width 302 height 42
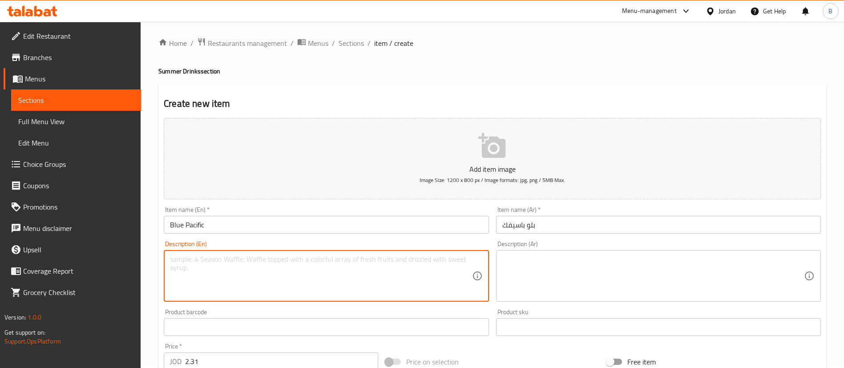
paste textarea "Ultimate refreshing sour mix, blue curacao, pineapple, fresh lemon."
type textarea "Ultimate refreshing sour mix, blue curacao, pineapple, fresh lemon."
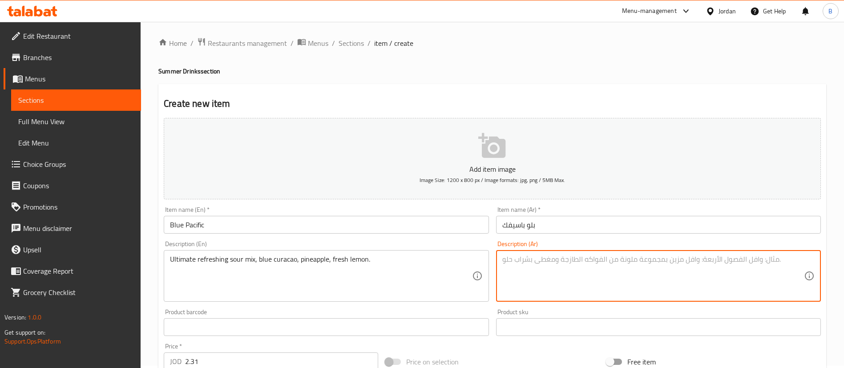
click at [614, 268] on textarea at bounding box center [653, 276] width 302 height 42
paste textarea "مزيج حامض منعش للغاية، كوراساو أزرق، أناناس، ليمون طازج."
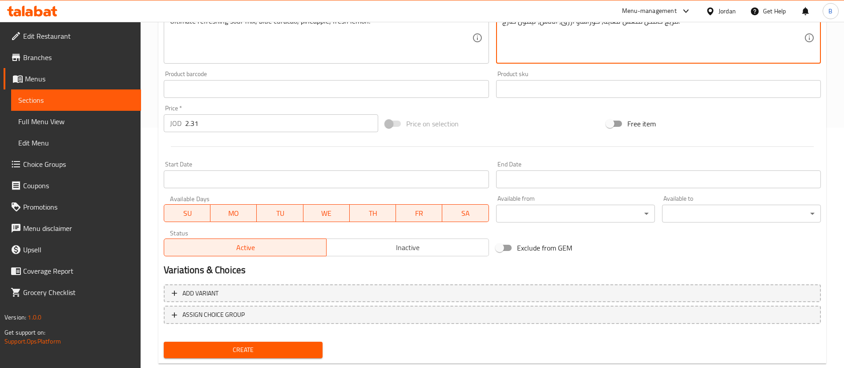
scroll to position [261, 0]
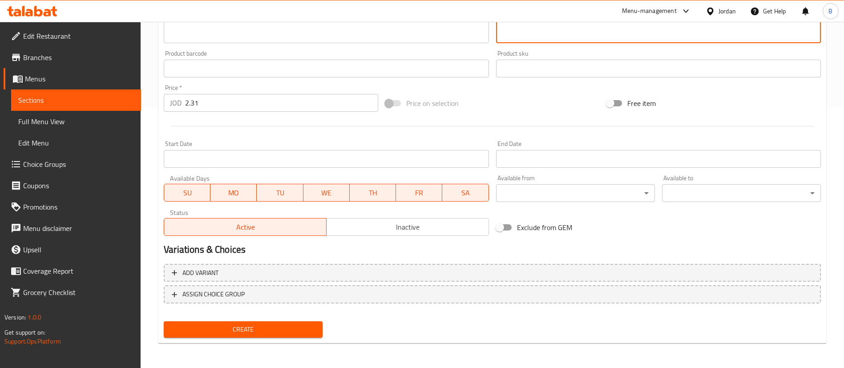
type textarea "مزيج حامض منعش للغاية، كوراساو أزرق، أناناس، ليمون طازج."
click at [275, 329] on span "Create" at bounding box center [243, 329] width 145 height 11
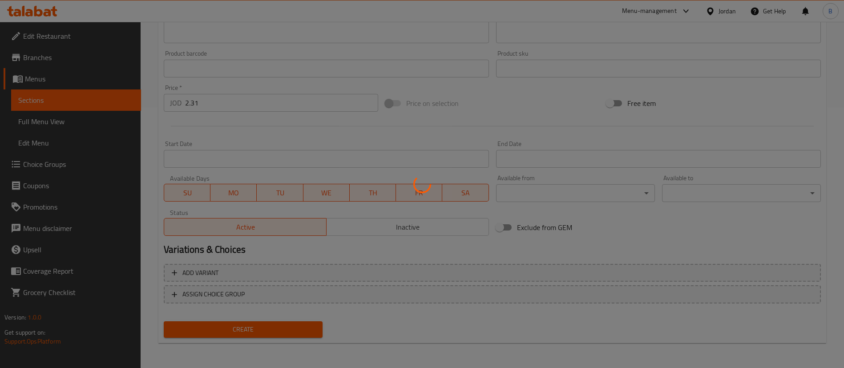
type input "0"
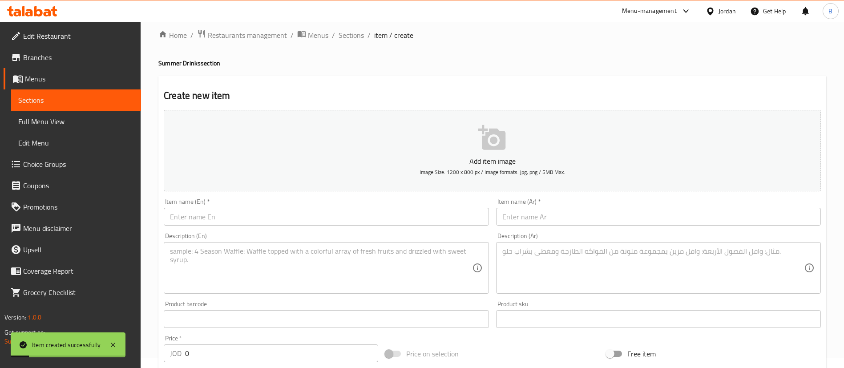
scroll to position [0, 0]
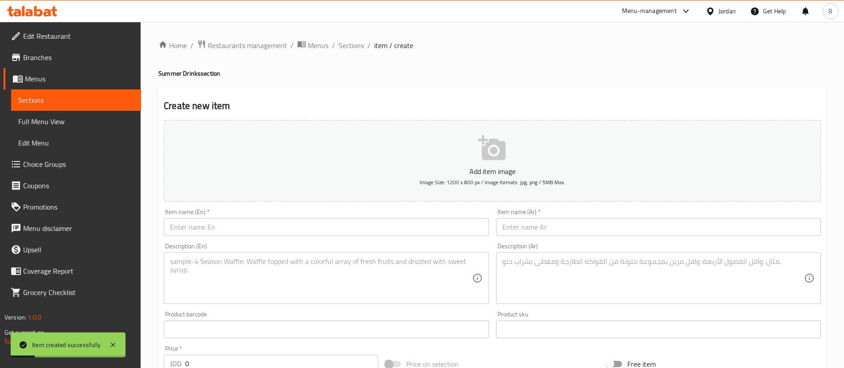
drag, startPoint x: 544, startPoint y: 220, endPoint x: 533, endPoint y: 224, distance: 11.7
click at [544, 220] on input "text" at bounding box center [658, 227] width 325 height 18
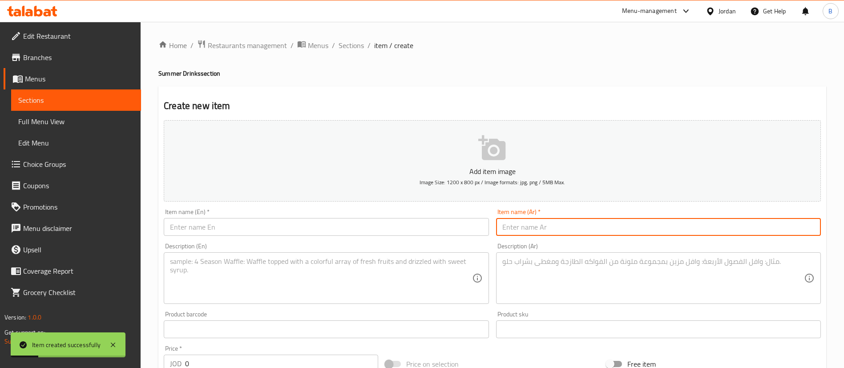
paste input "تروبيكال موهيتو"
type input "تروبيكال موهيتو"
click at [324, 280] on textarea at bounding box center [321, 278] width 302 height 42
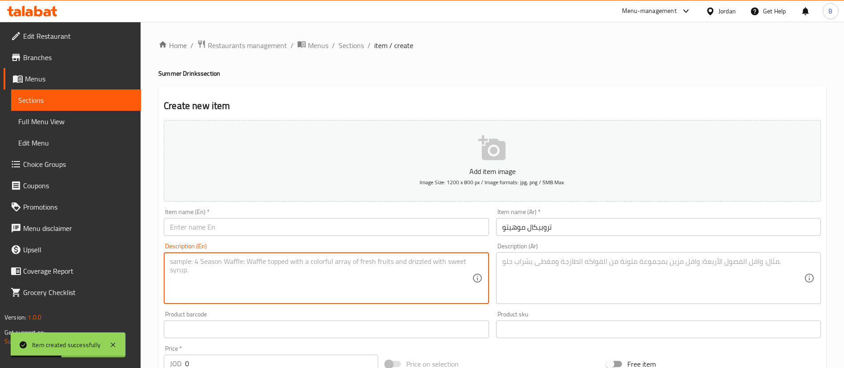
paste textarea "Tropical Mojito"
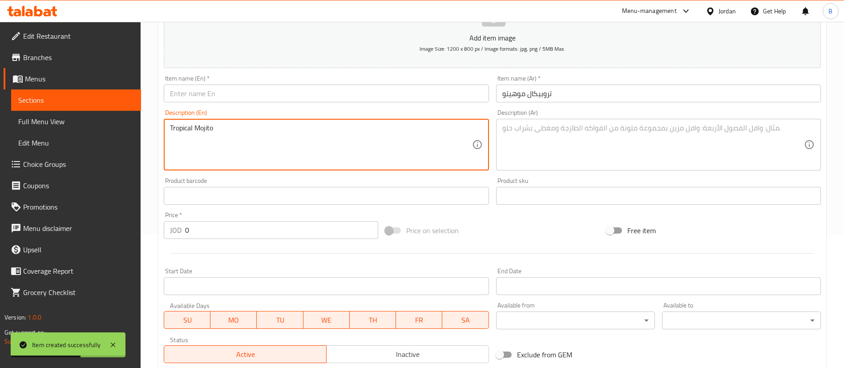
type textarea "Tropical Mojito"
drag, startPoint x: 195, startPoint y: 230, endPoint x: 127, endPoint y: 231, distance: 68.1
click at [133, 230] on div "Edit Restaurant Branches Menus Sections Full Menu View Edit Menu Choice Groups …" at bounding box center [422, 191] width 844 height 607
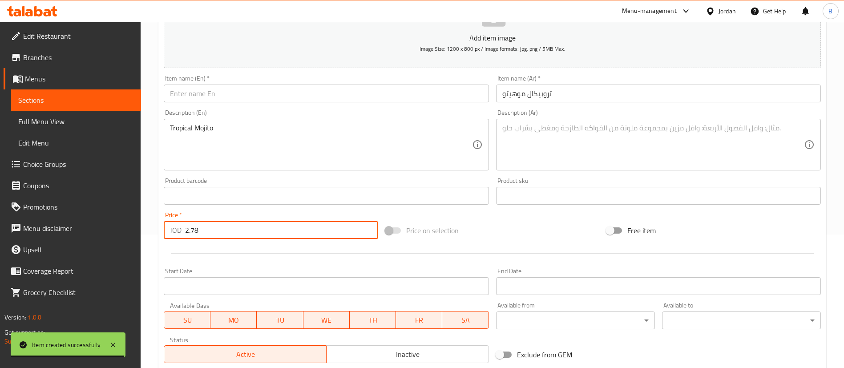
type input "2.78"
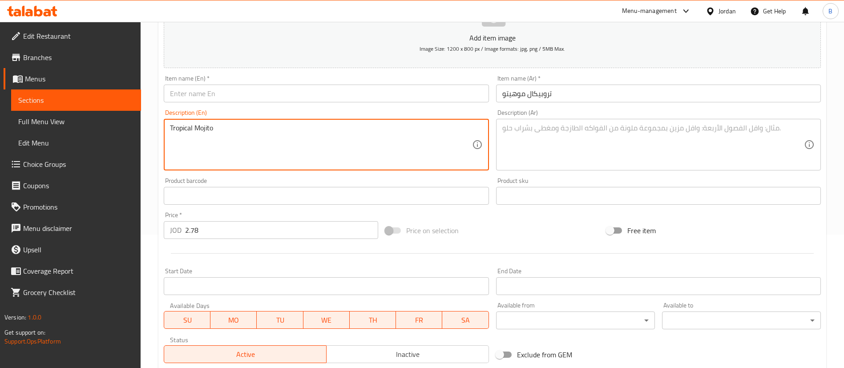
drag, startPoint x: 266, startPoint y: 126, endPoint x: 58, endPoint y: 125, distance: 208.2
click at [62, 125] on div "Edit Restaurant Branches Menus Sections Full Menu View Edit Menu Choice Groups …" at bounding box center [422, 191] width 844 height 607
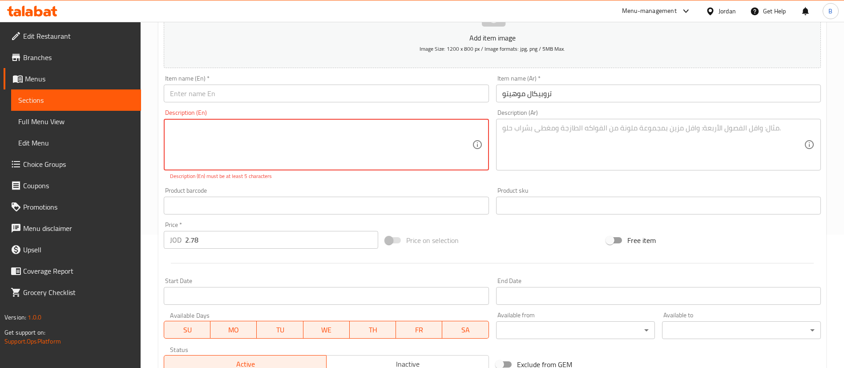
click at [214, 95] on input "text" at bounding box center [326, 94] width 325 height 18
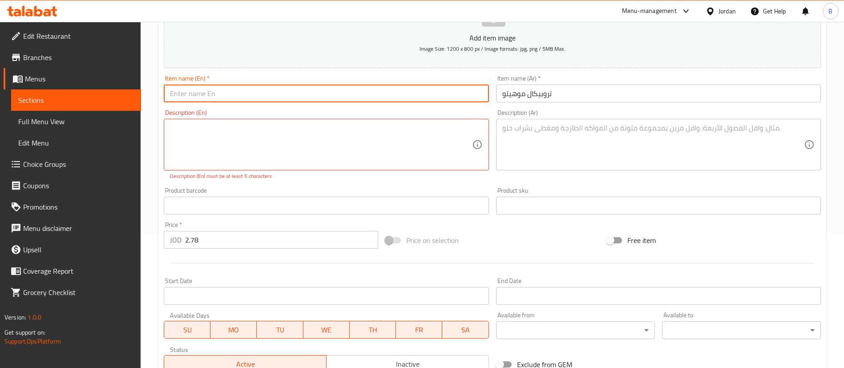
paste input "Tropical Mojito"
type input "Tropical Mojito"
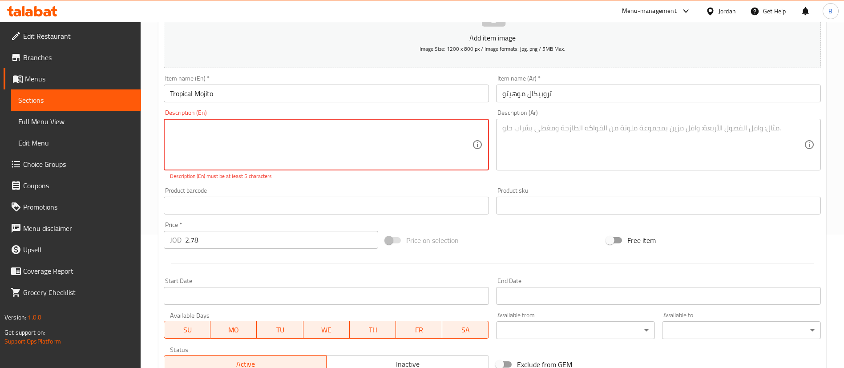
paste textarea "Tropical mocktail, Passion fruit, fresh lemon juice, strawberry puree, Caribbea…"
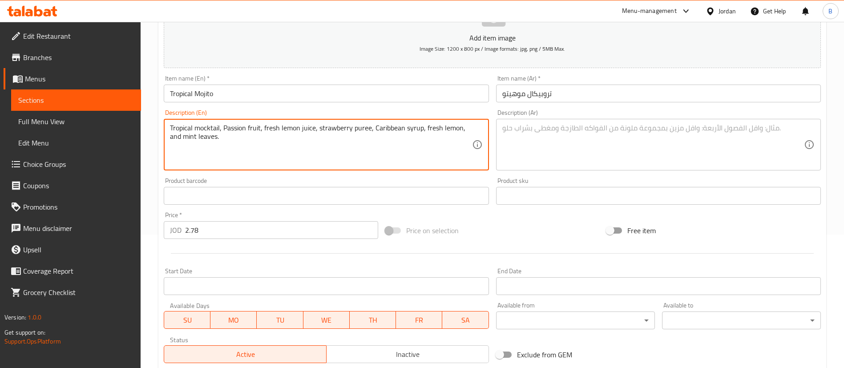
type textarea "Tropical mocktail, Passion fruit, fresh lemon juice, strawberry puree, Caribbea…"
click at [548, 161] on textarea at bounding box center [653, 145] width 302 height 42
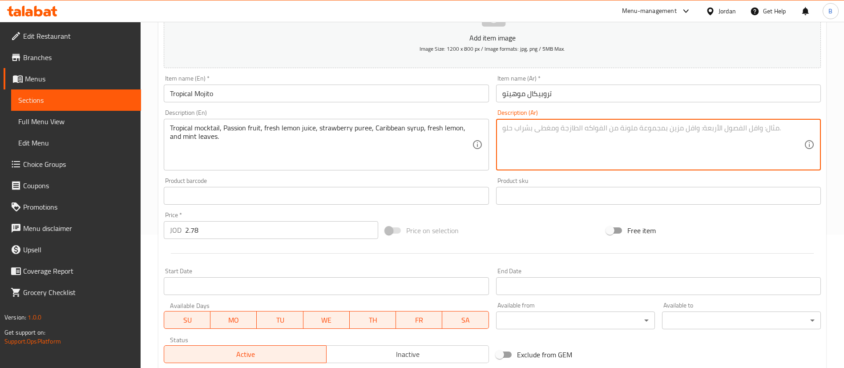
paste textarea "Tropical mocktail, Passion fruit, fresh lemon juice, strawberry puree, Caribbea…"
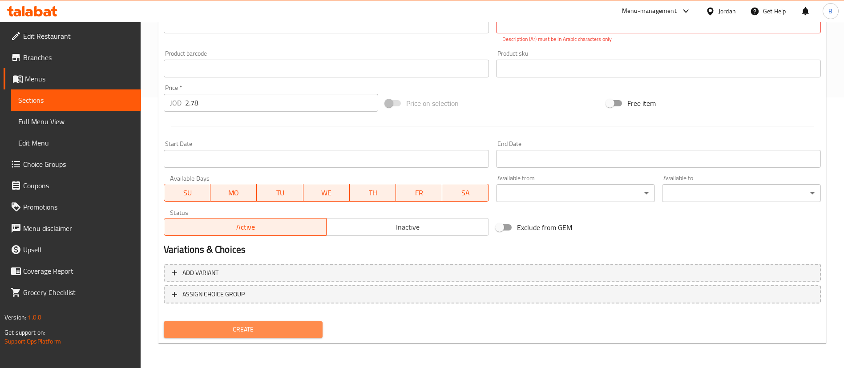
click at [268, 325] on span "Create" at bounding box center [243, 329] width 145 height 11
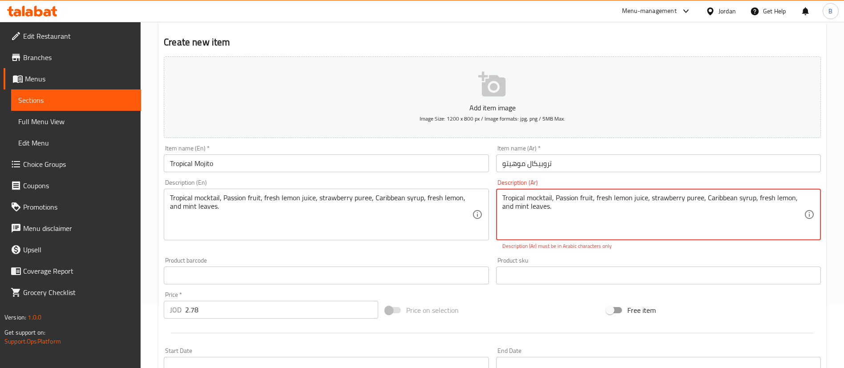
scroll to position [4, 0]
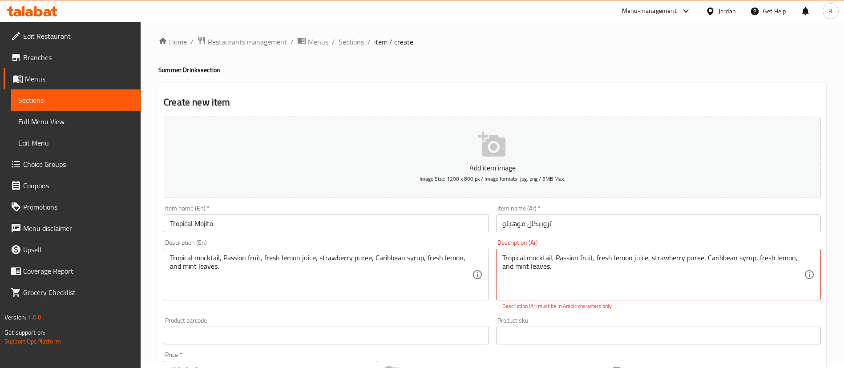
click at [578, 251] on div "Tropical mocktail, Passion fruit, fresh lemon juice, strawberry puree, Caribbea…" at bounding box center [658, 275] width 325 height 52
click at [575, 261] on textarea "Tropical mocktail, Passion fruit, fresh lemon juice, strawberry puree, Caribbea…" at bounding box center [653, 275] width 302 height 42
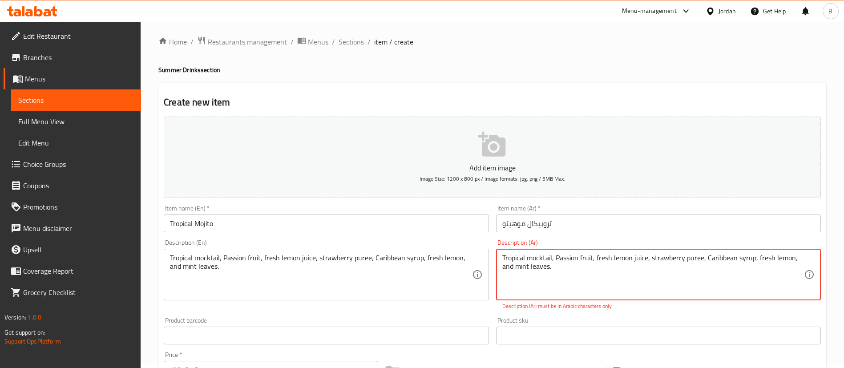
click at [575, 261] on textarea "Tropical mocktail, Passion fruit, fresh lemon juice, strawberry puree, Caribbea…" at bounding box center [653, 275] width 302 height 42
paste textarea "كوكتيل استوائي غير كحولي، فاكهة العاطفة، عصير الليمون الطازج، هريس الفراولة، شر…"
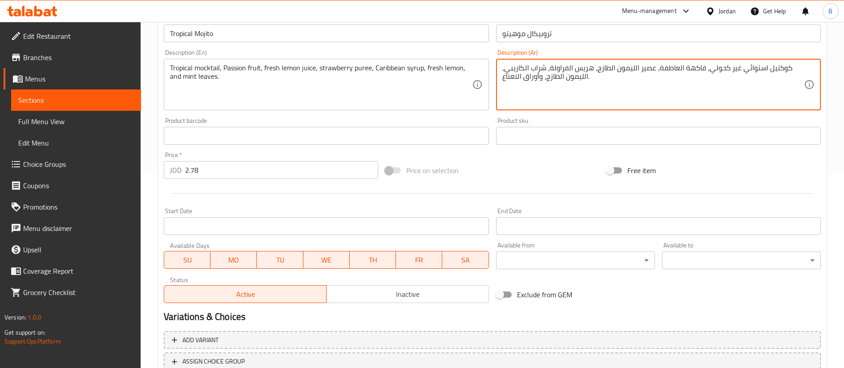
scroll to position [261, 0]
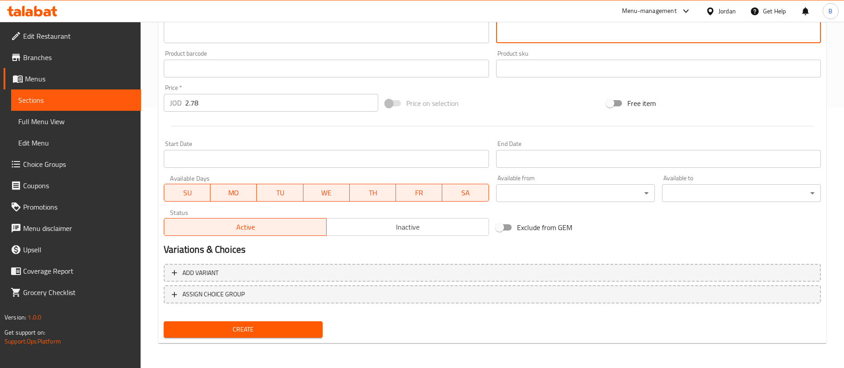
type textarea "كوكتيل استوائي غير كحولي، فاكهة العاطفة، عصير الليمون الطازج، هريس الفراولة، شر…"
click at [280, 323] on button "Create" at bounding box center [243, 329] width 159 height 16
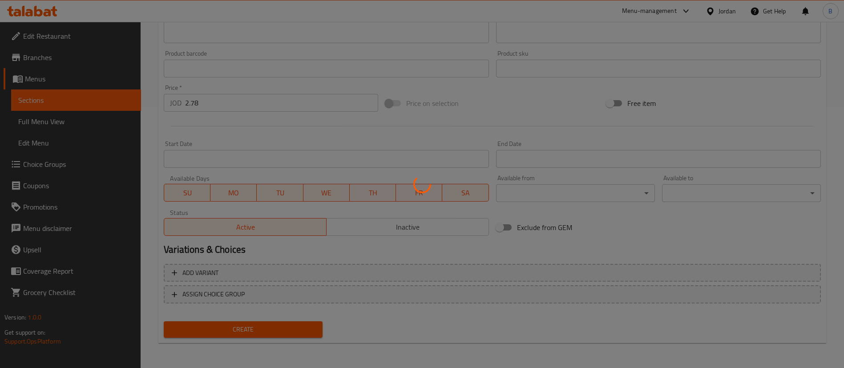
type input "0"
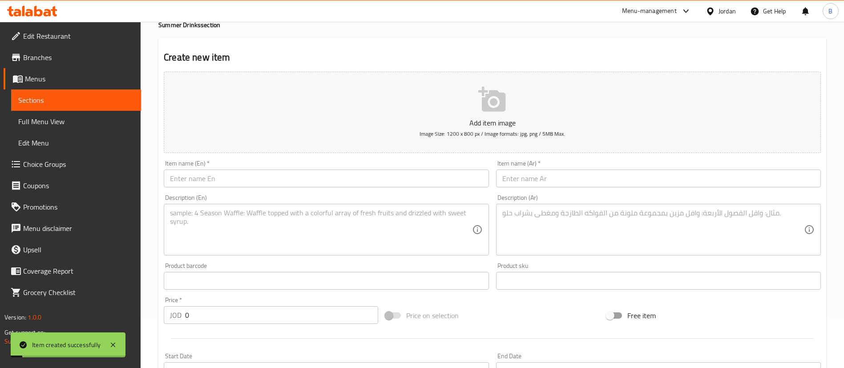
scroll to position [0, 0]
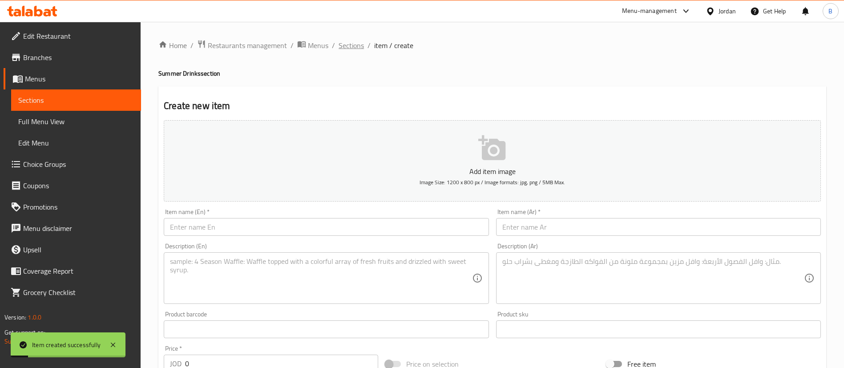
click at [352, 48] on span "Sections" at bounding box center [351, 45] width 25 height 11
